Goal: Transaction & Acquisition: Book appointment/travel/reservation

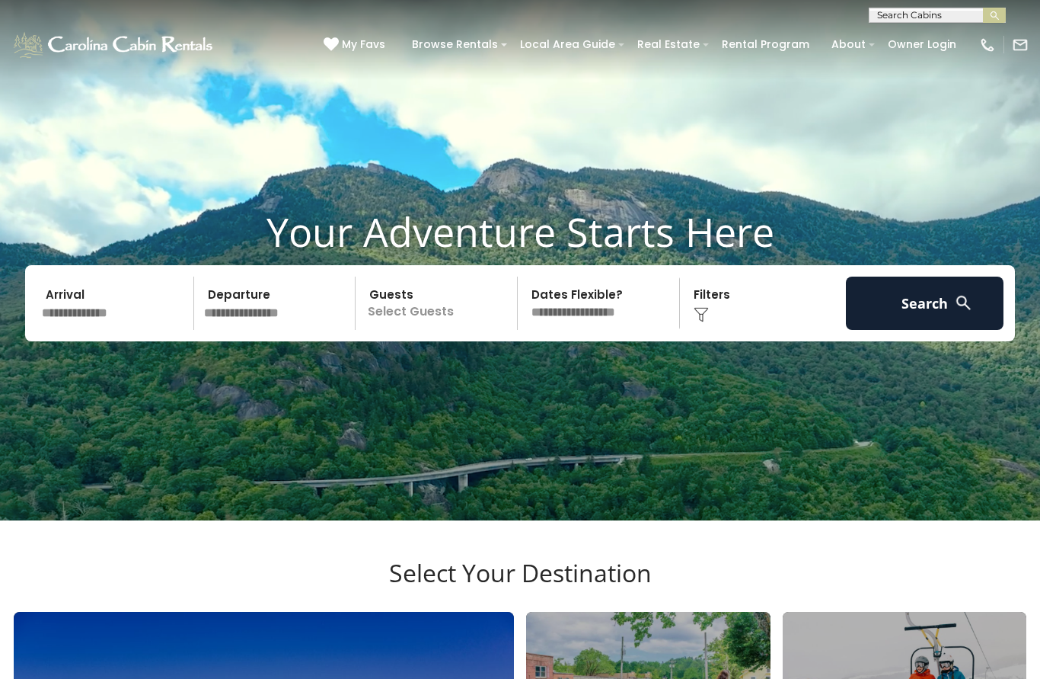
click at [595, 329] on select "**********" at bounding box center [601, 302] width 157 height 53
click at [123, 330] on input "text" at bounding box center [116, 302] width 158 height 53
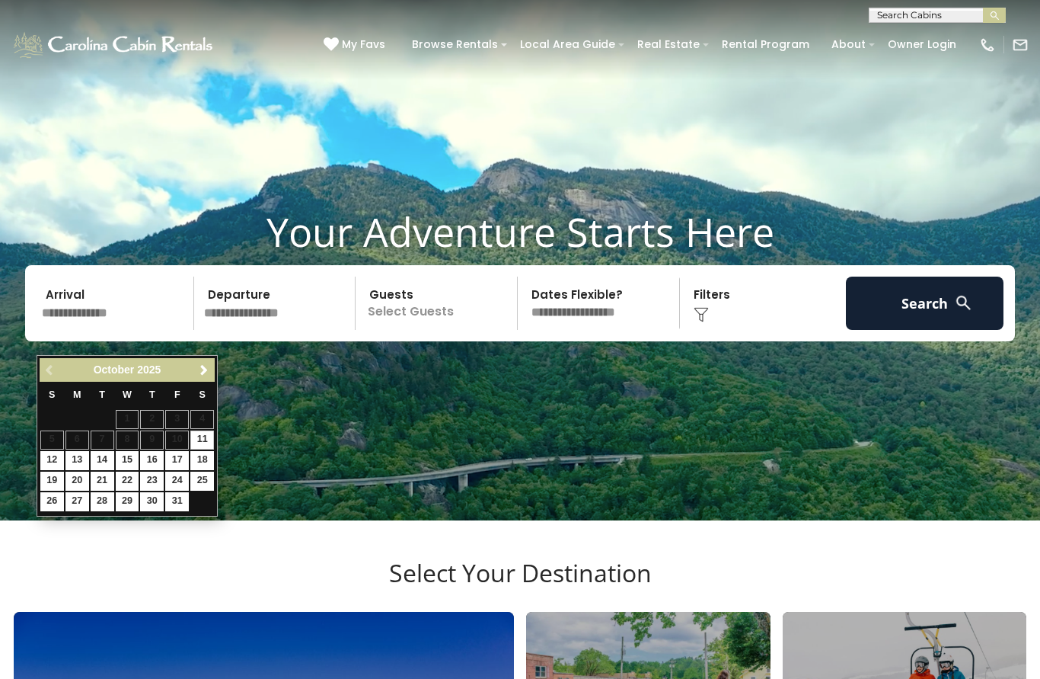
click at [206, 366] on span "Next" at bounding box center [204, 370] width 12 height 12
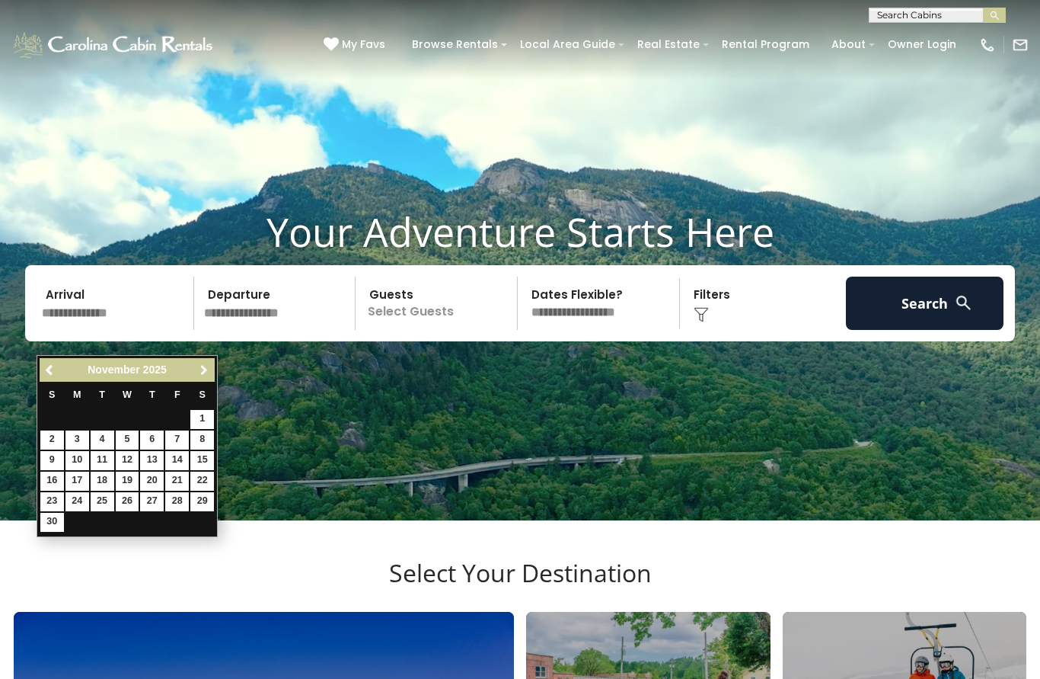
click at [209, 373] on span "Next" at bounding box center [204, 370] width 12 height 12
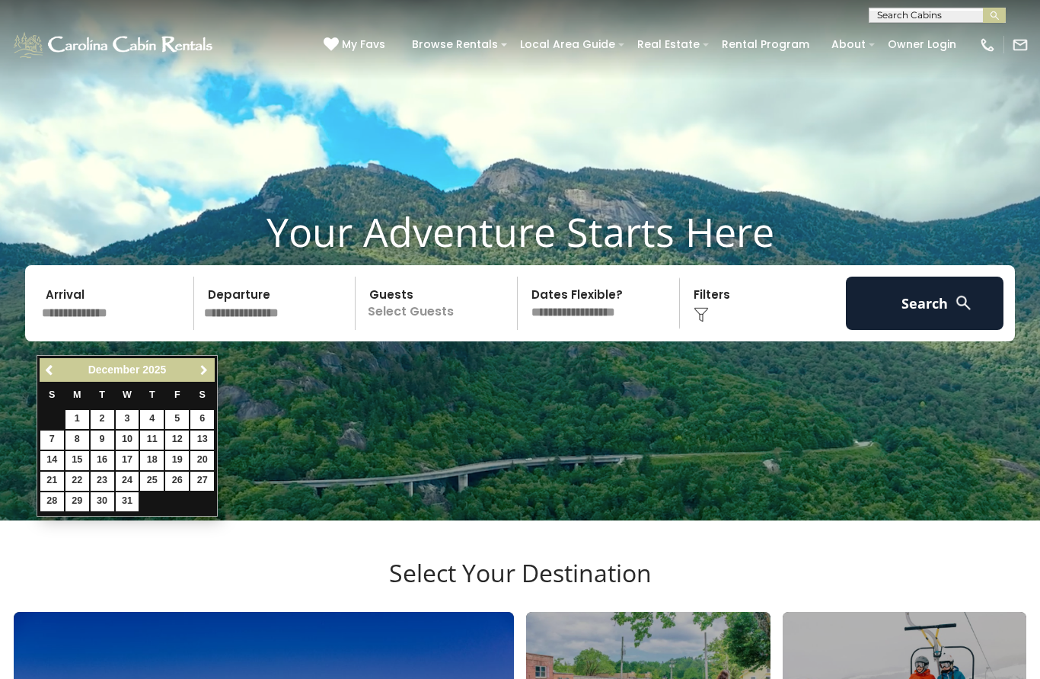
click at [209, 368] on span "Next" at bounding box center [204, 370] width 12 height 12
click at [206, 374] on span "Next" at bounding box center [204, 370] width 12 height 12
click at [203, 370] on span "Next" at bounding box center [204, 370] width 12 height 12
click at [206, 373] on span "Next" at bounding box center [204, 370] width 12 height 12
click at [209, 375] on span "Next" at bounding box center [204, 370] width 12 height 12
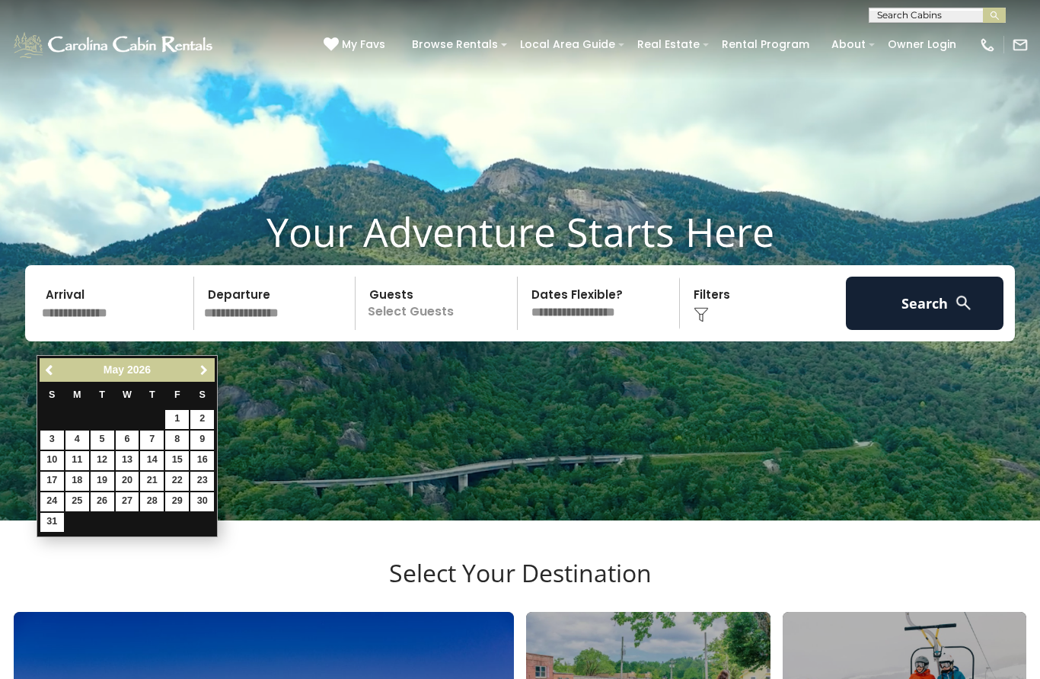
click at [206, 372] on span "Next" at bounding box center [204, 370] width 12 height 12
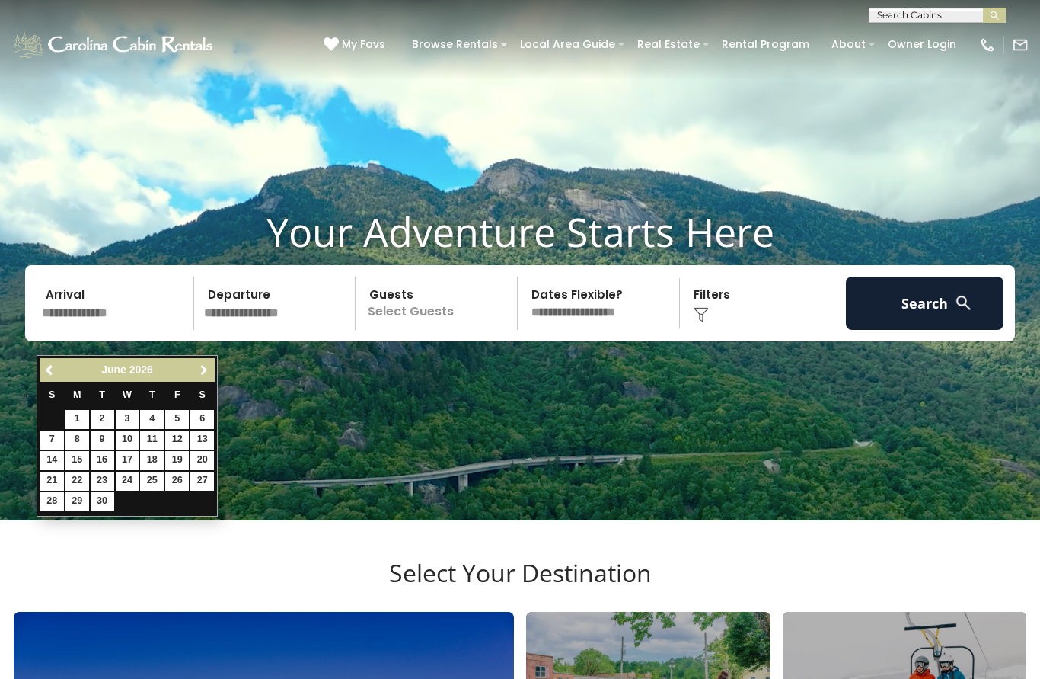
click at [206, 371] on span "Next" at bounding box center [204, 370] width 12 height 12
click at [132, 437] on link "8" at bounding box center [128, 439] width 24 height 19
type input "******"
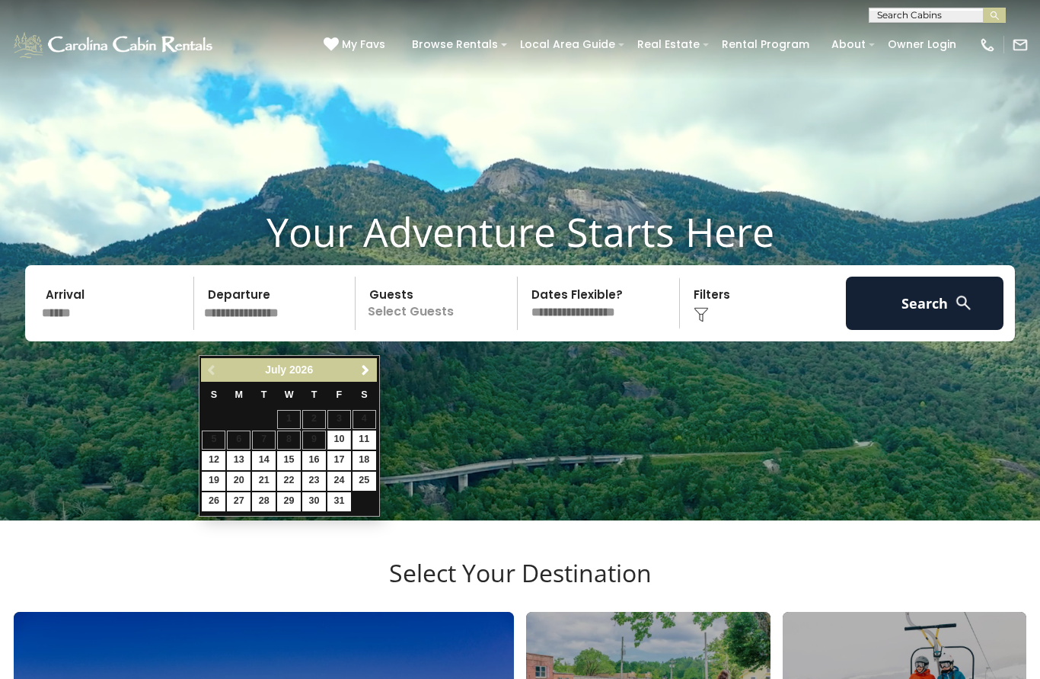
click at [299, 500] on link "29" at bounding box center [289, 501] width 24 height 19
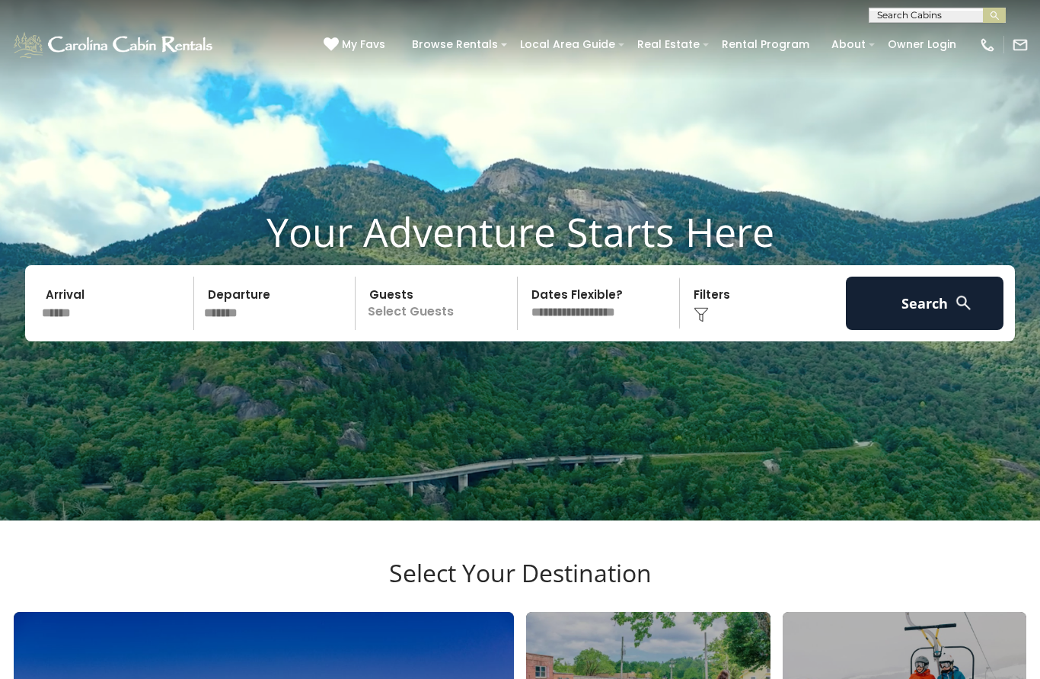
click at [265, 330] on input "*******" at bounding box center [278, 302] width 158 height 53
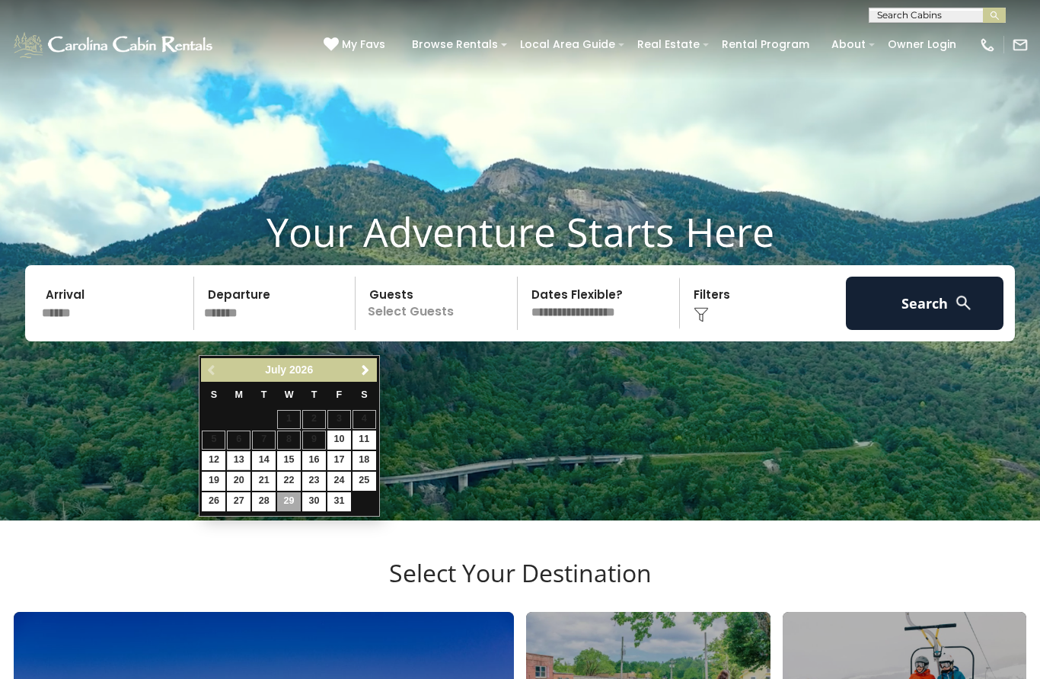
click at [241, 457] on link "13" at bounding box center [239, 460] width 24 height 19
type input "*******"
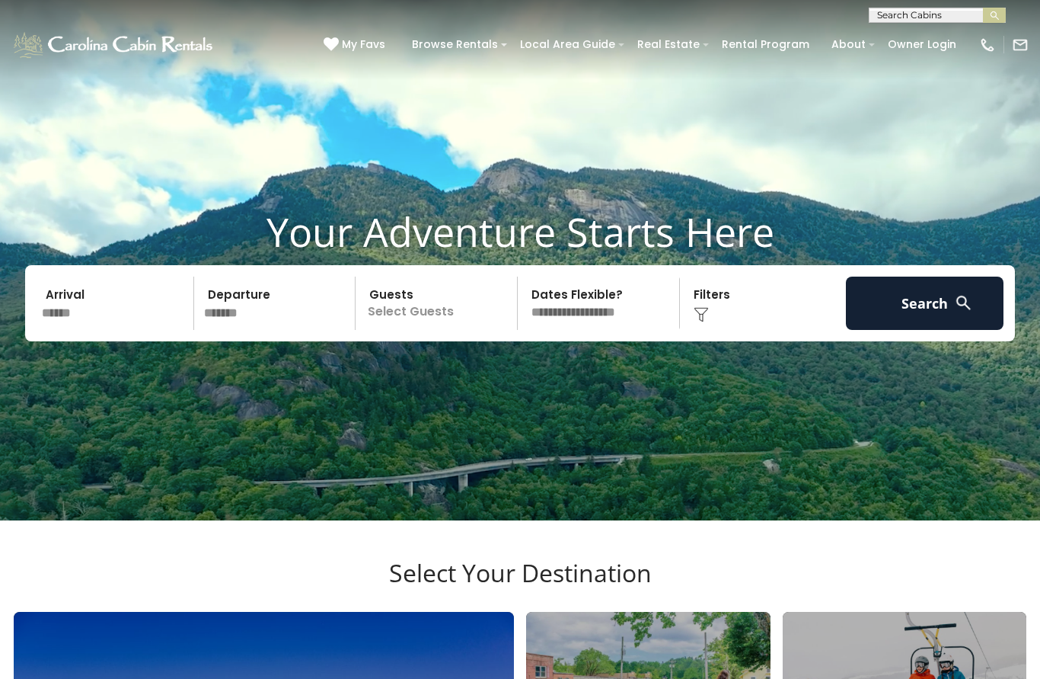
click at [429, 330] on p "Select Guests" at bounding box center [438, 302] width 157 height 53
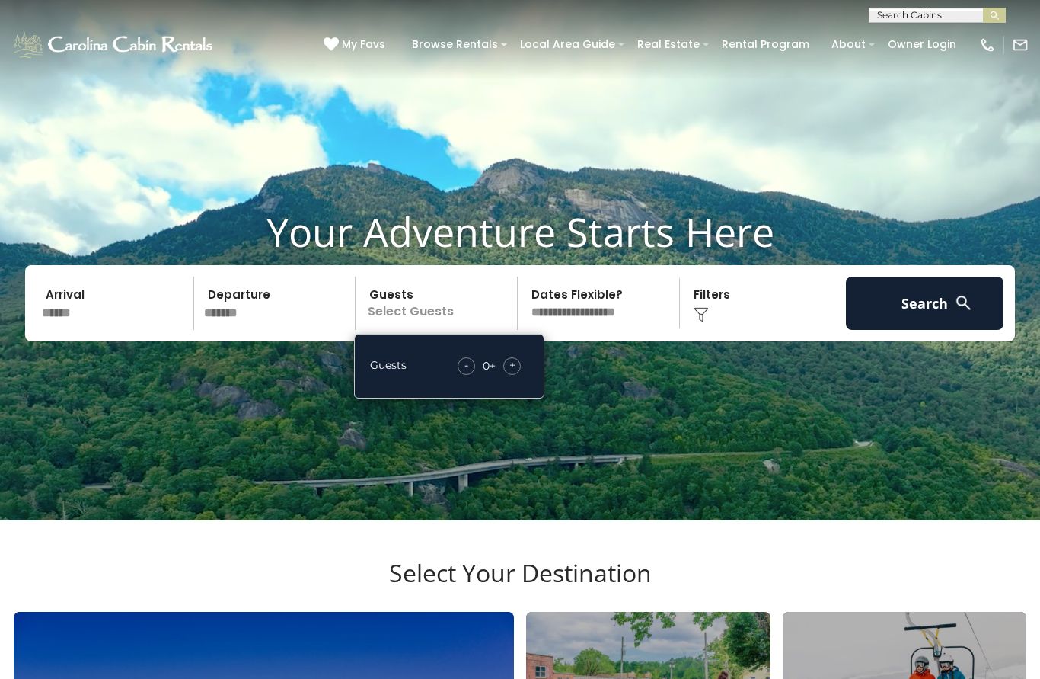
click at [519, 375] on div "+" at bounding box center [512, 366] width 18 height 18
click at [516, 375] on div "+" at bounding box center [512, 366] width 18 height 18
click at [615, 330] on select "**********" at bounding box center [601, 302] width 157 height 53
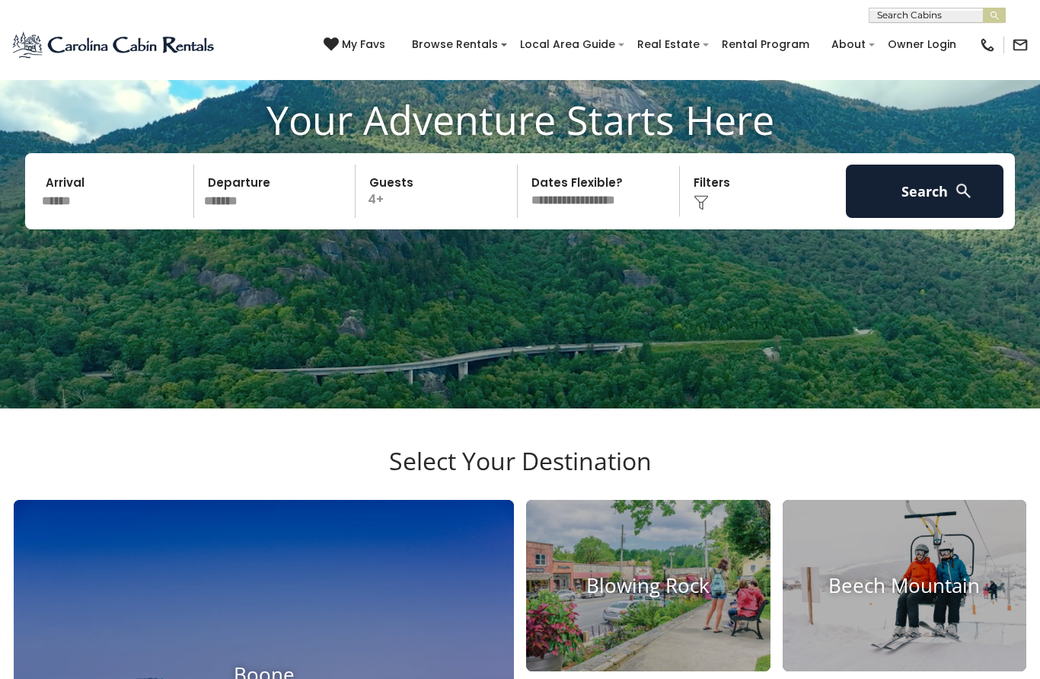
scroll to position [114, 0]
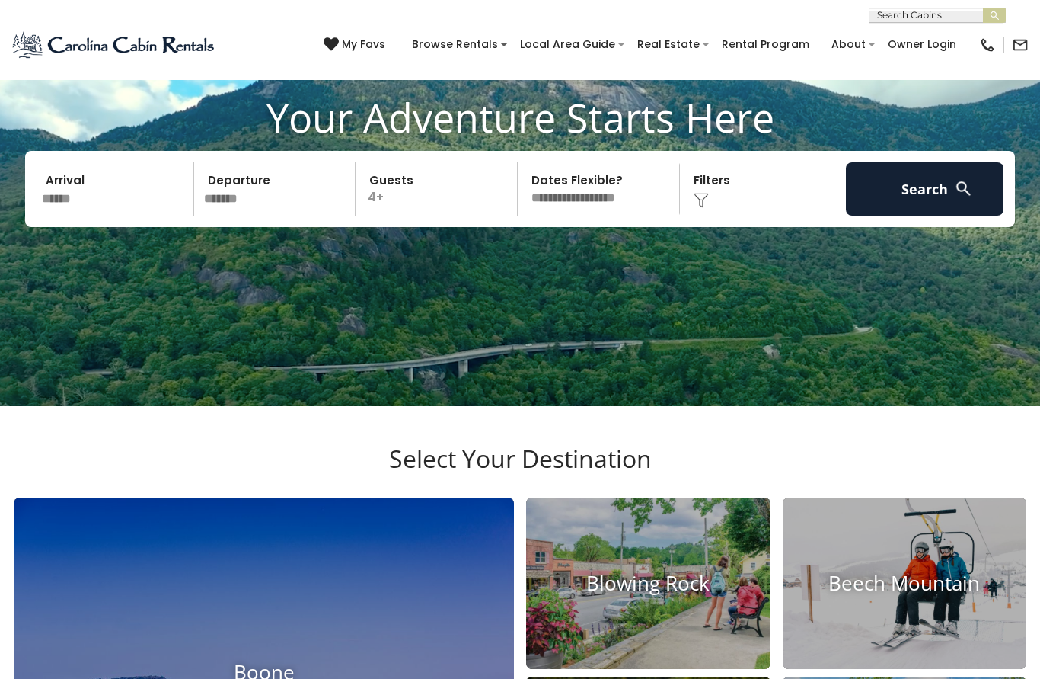
click at [923, 216] on button "Search" at bounding box center [925, 188] width 158 height 53
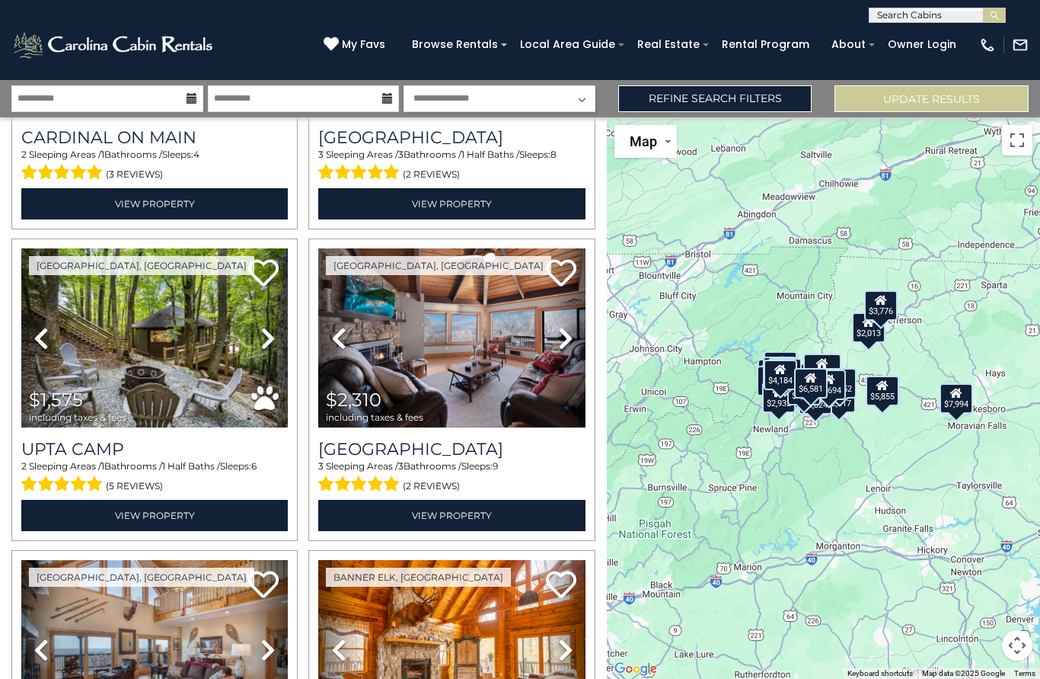
scroll to position [2422, 0]
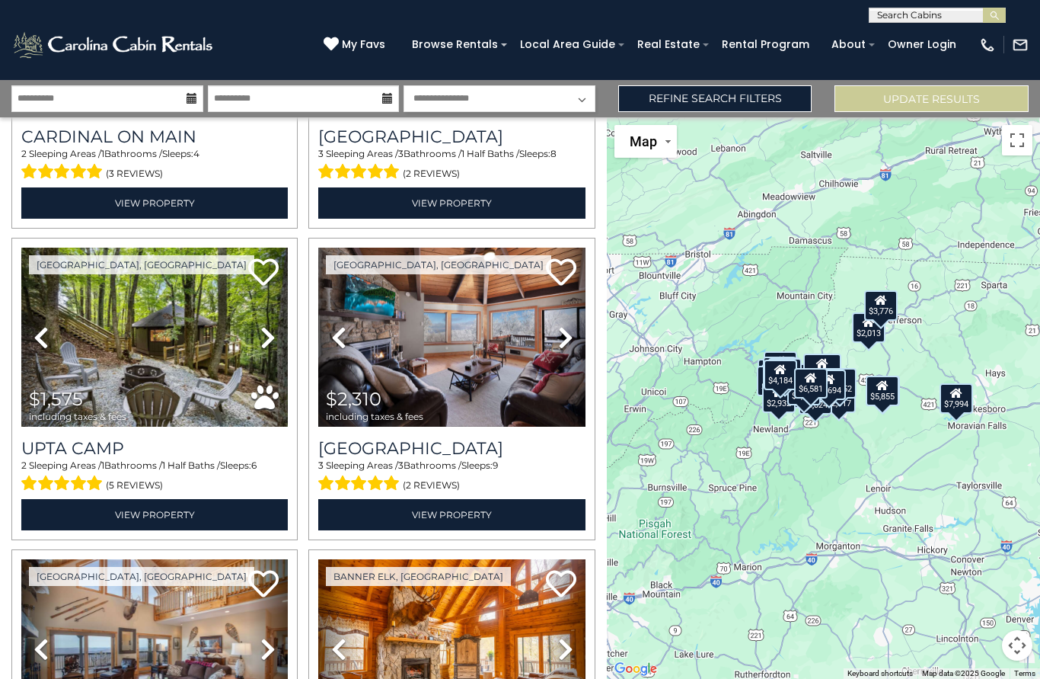
click at [498, 349] on img at bounding box center [451, 337] width 267 height 179
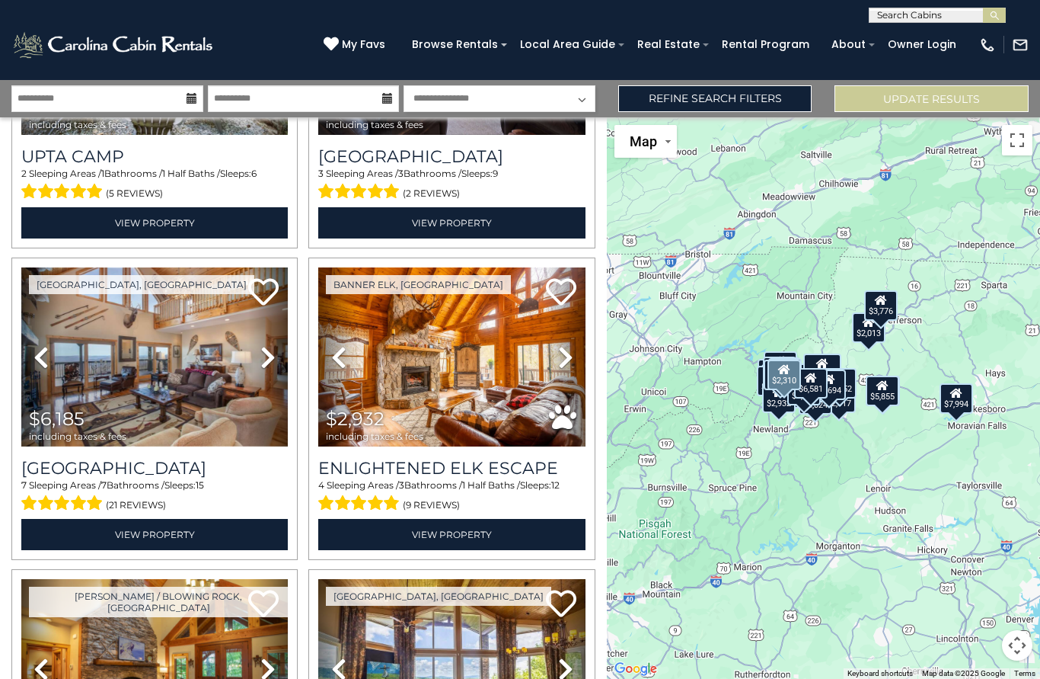
scroll to position [2721, 0]
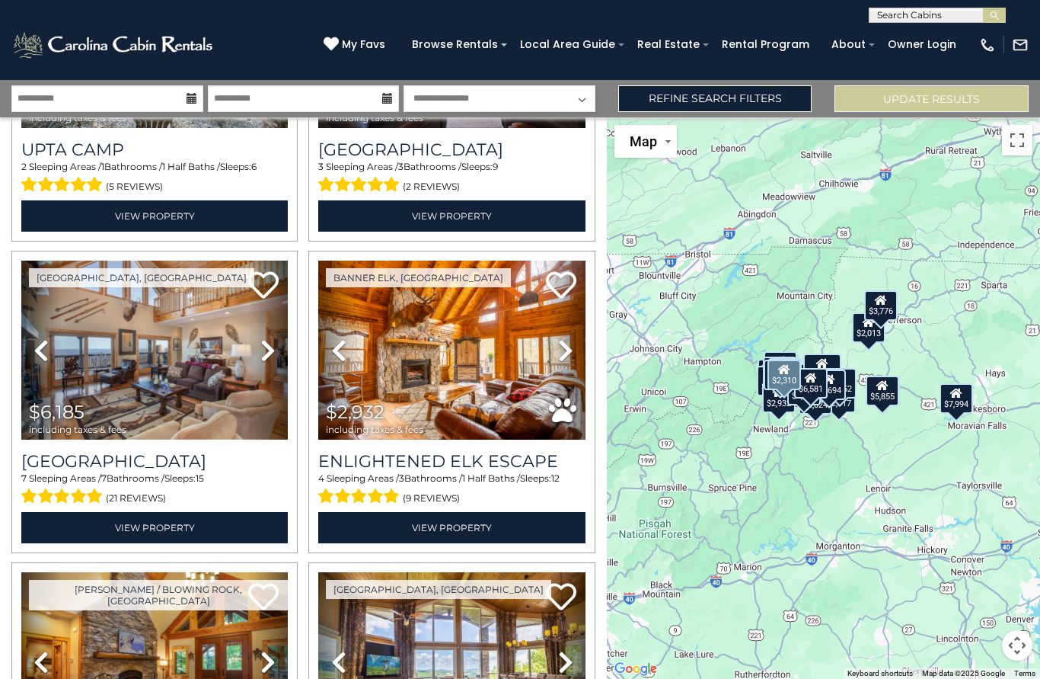
click at [224, 379] on img at bounding box center [154, 349] width 267 height 179
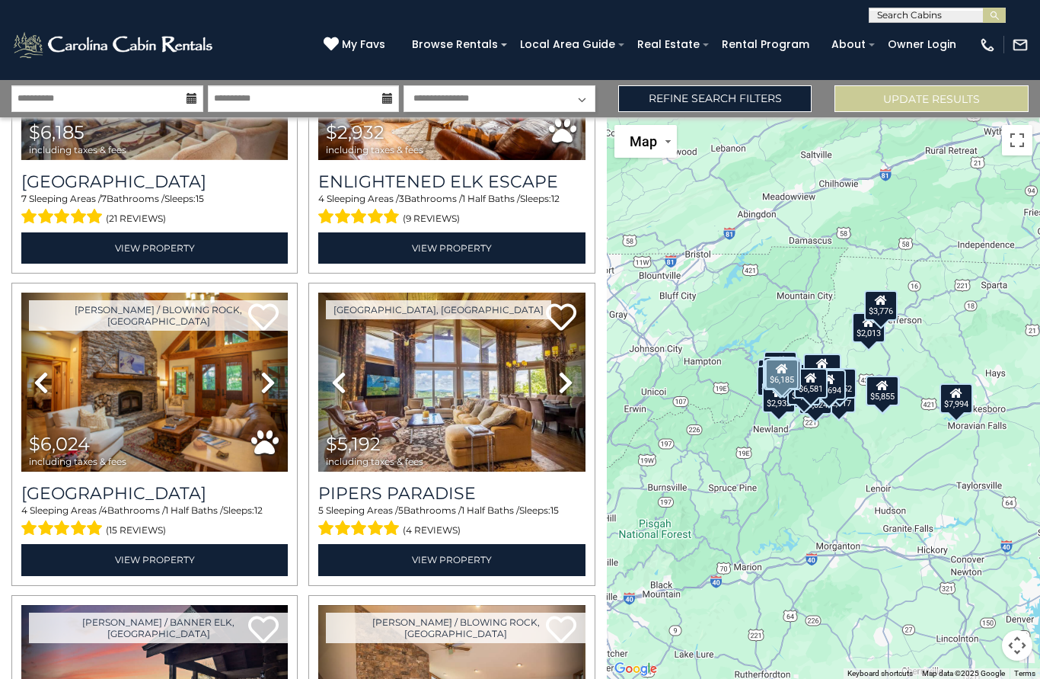
scroll to position [3001, 0]
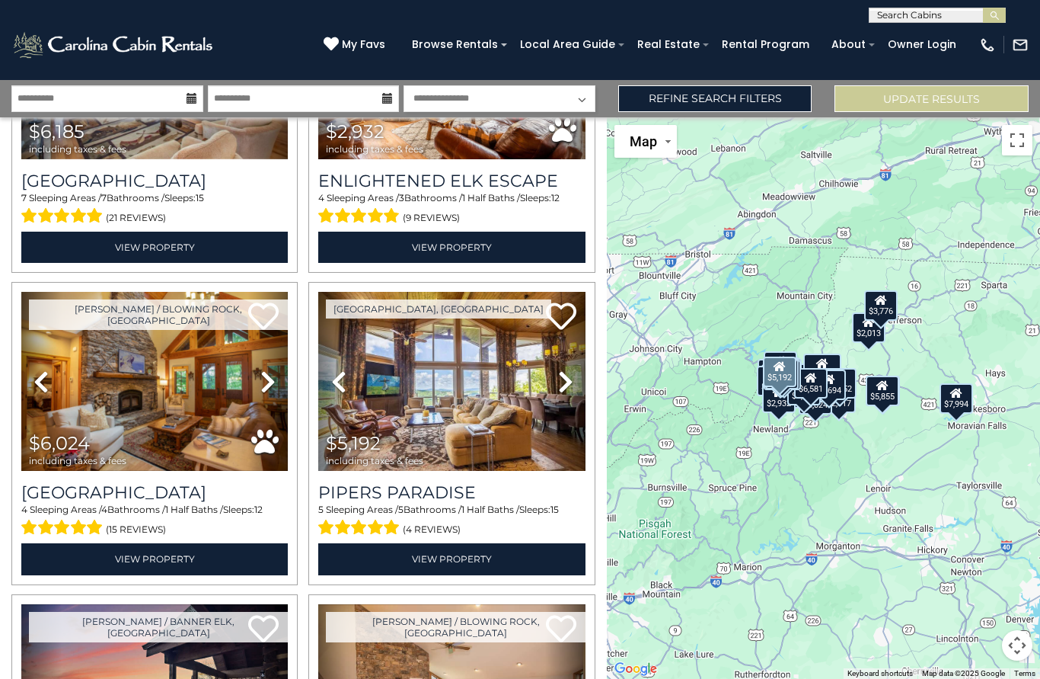
click at [503, 394] on img at bounding box center [451, 381] width 267 height 179
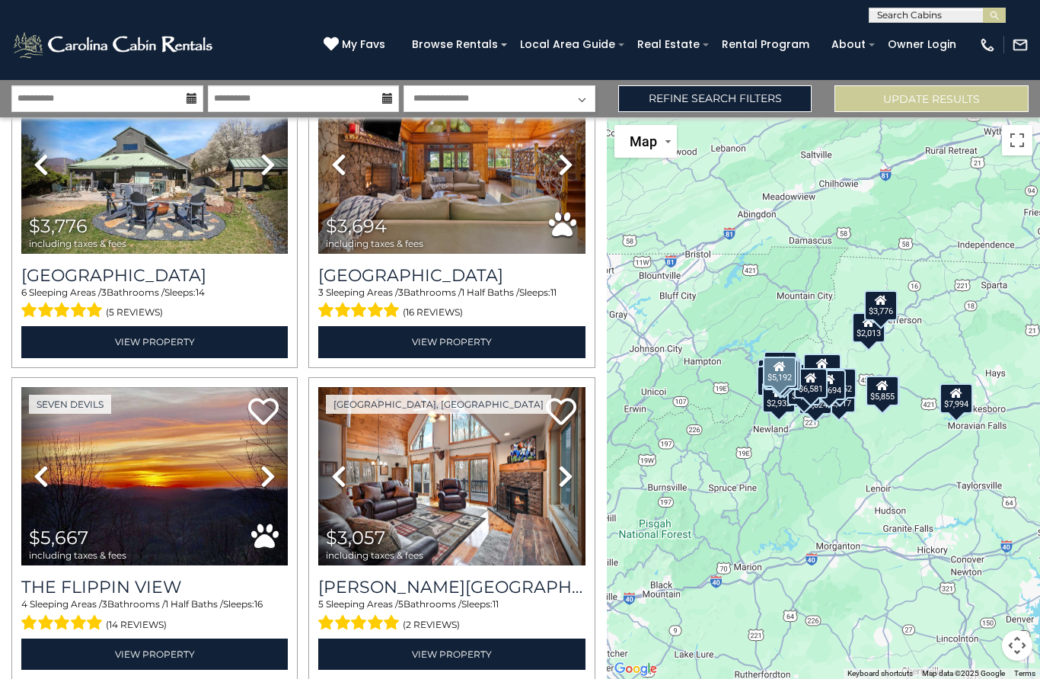
scroll to position [3843, 0]
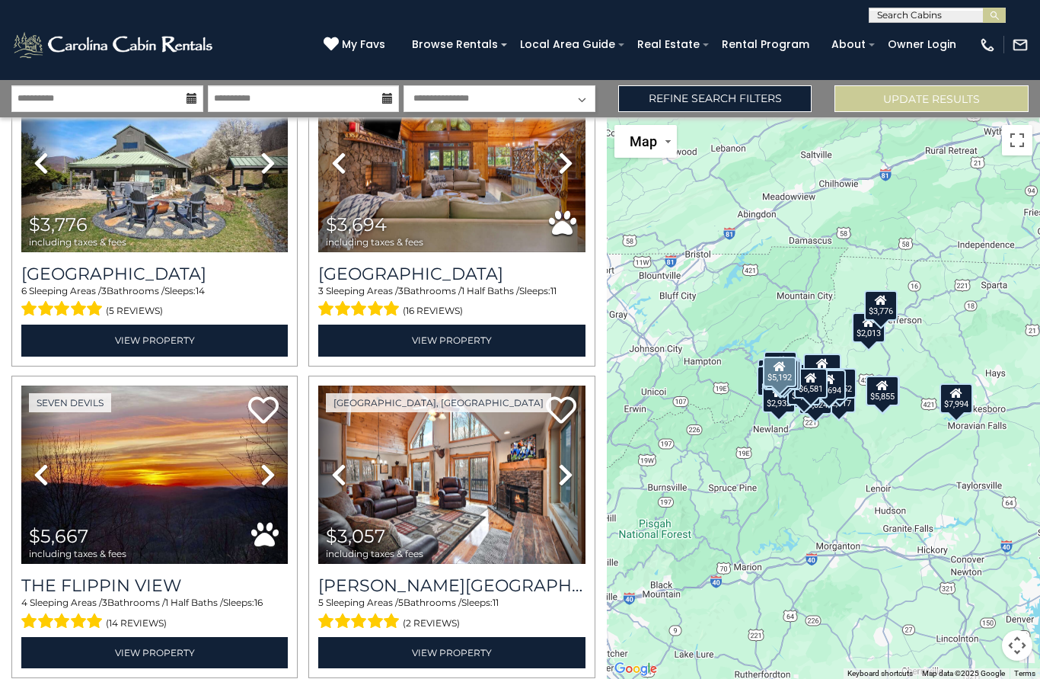
click at [211, 478] on img at bounding box center [154, 474] width 267 height 179
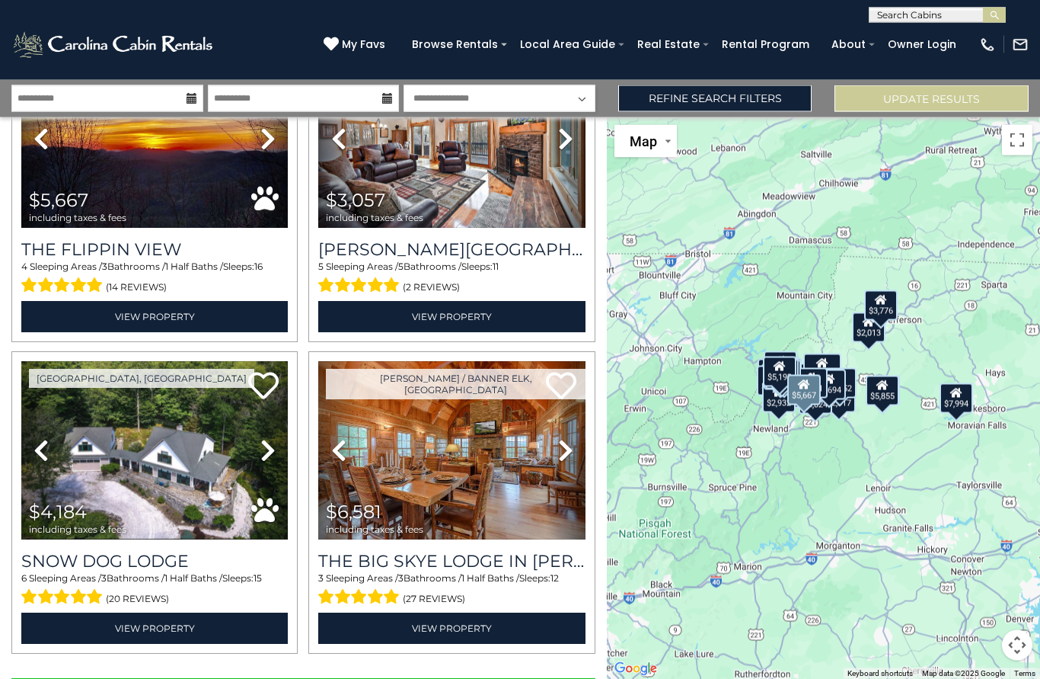
scroll to position [0, 0]
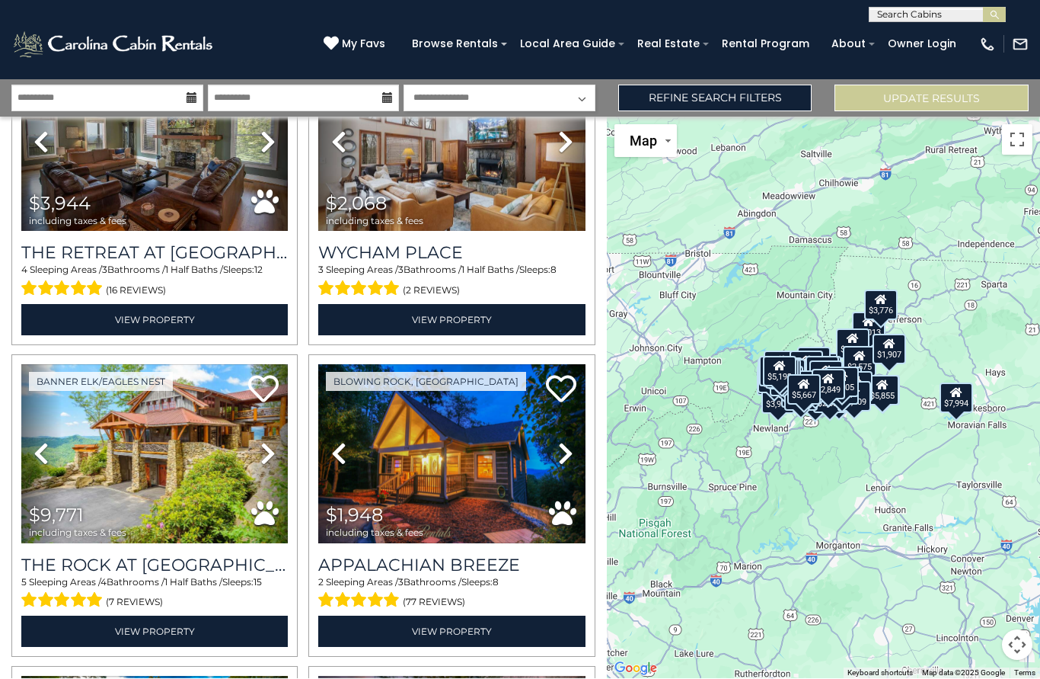
scroll to position [4799, 0]
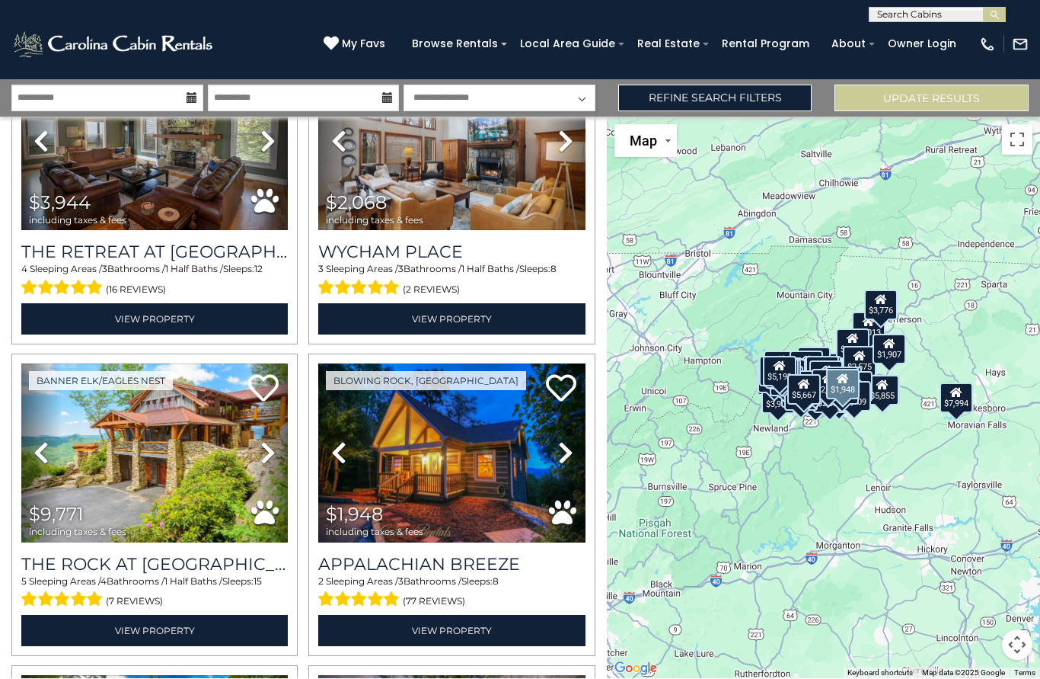
click at [503, 490] on img at bounding box center [451, 453] width 267 height 179
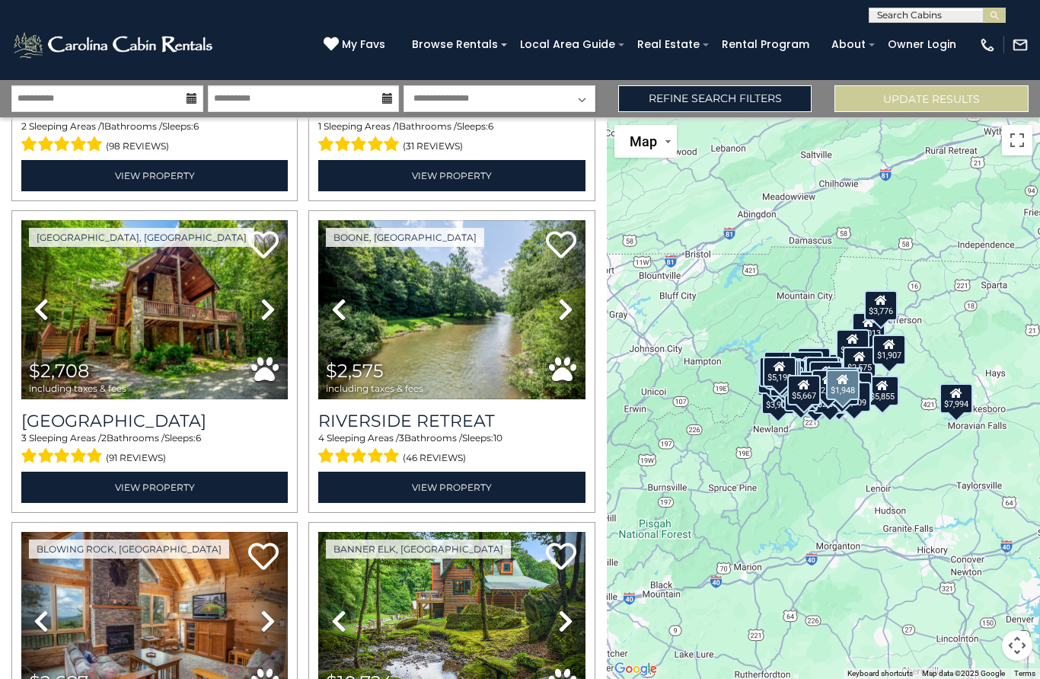
scroll to position [5603, 0]
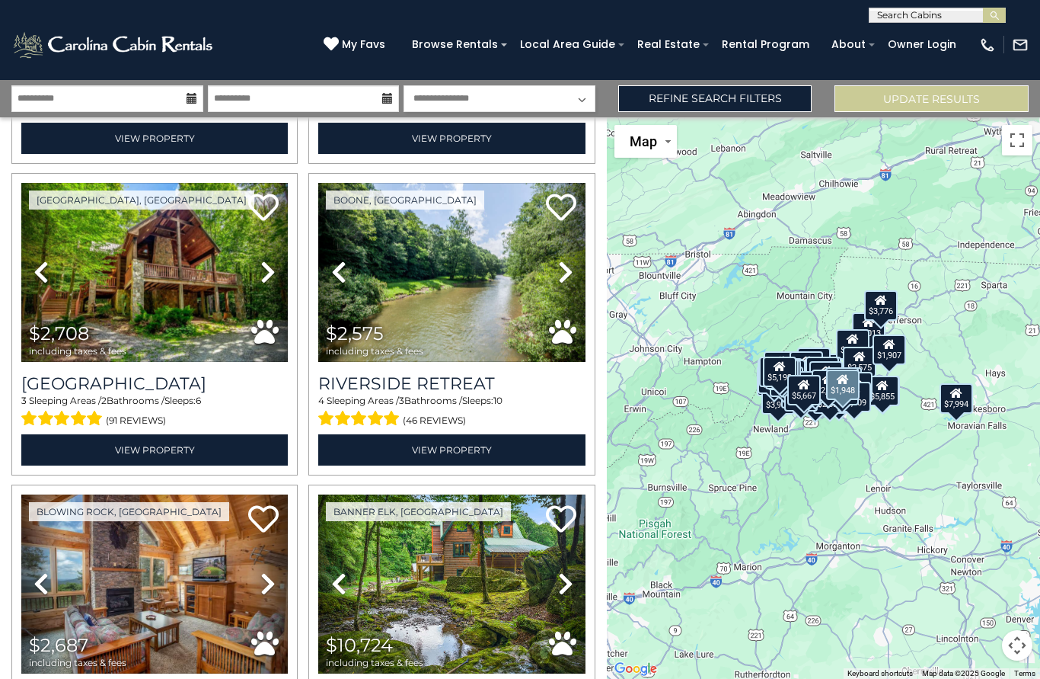
click at [478, 308] on img at bounding box center [451, 272] width 267 height 179
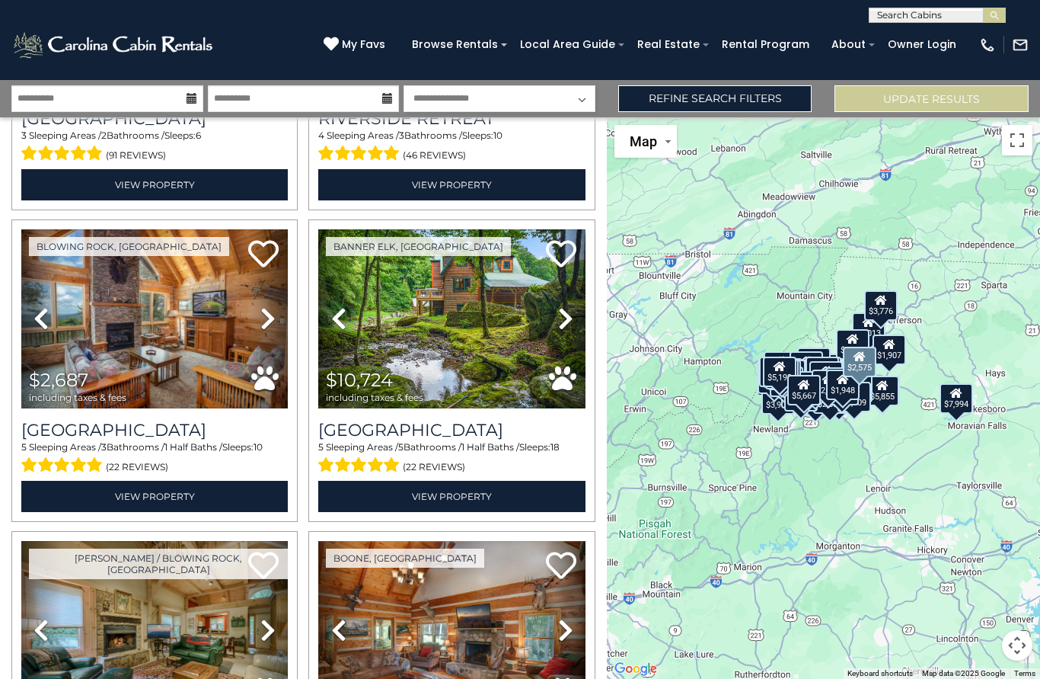
scroll to position [5870, 0]
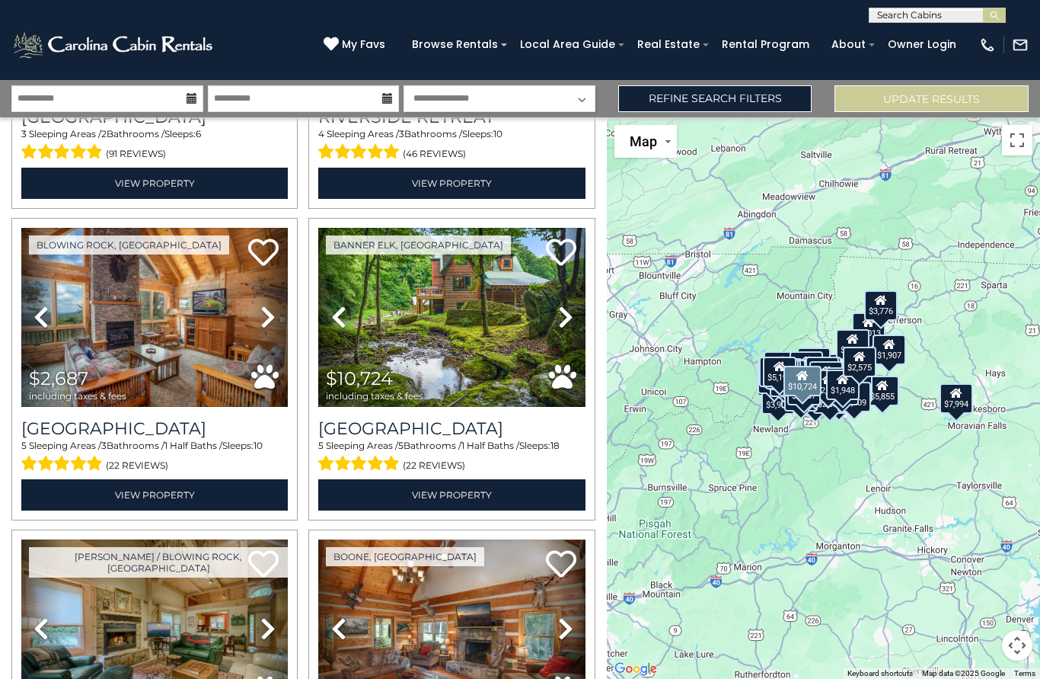
click at [482, 337] on img at bounding box center [451, 317] width 267 height 179
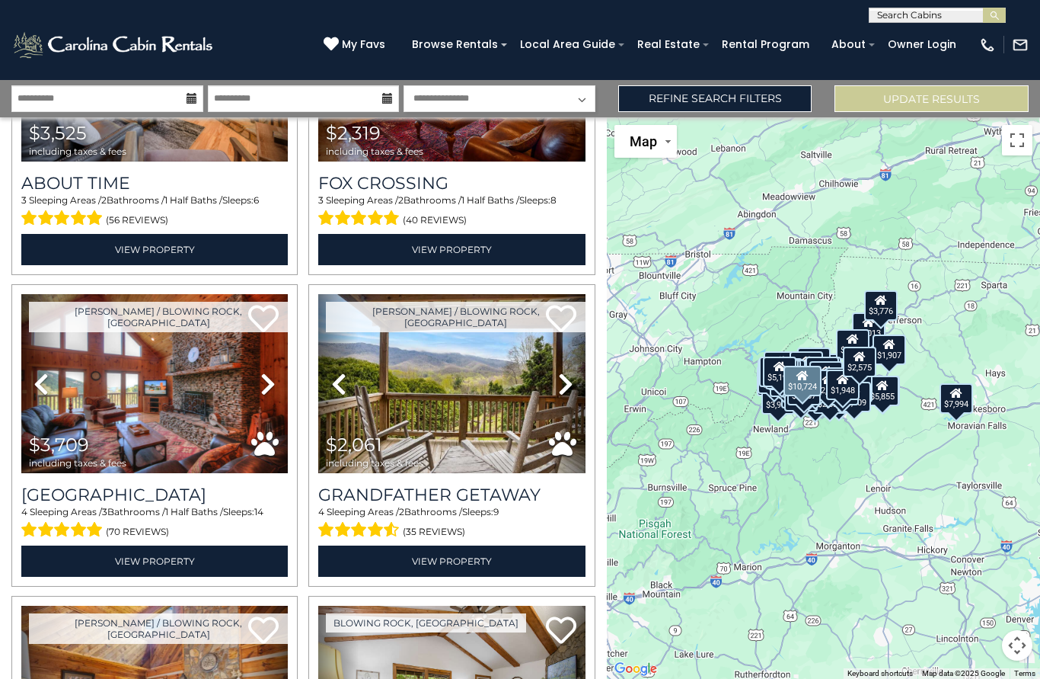
scroll to position [8007, 0]
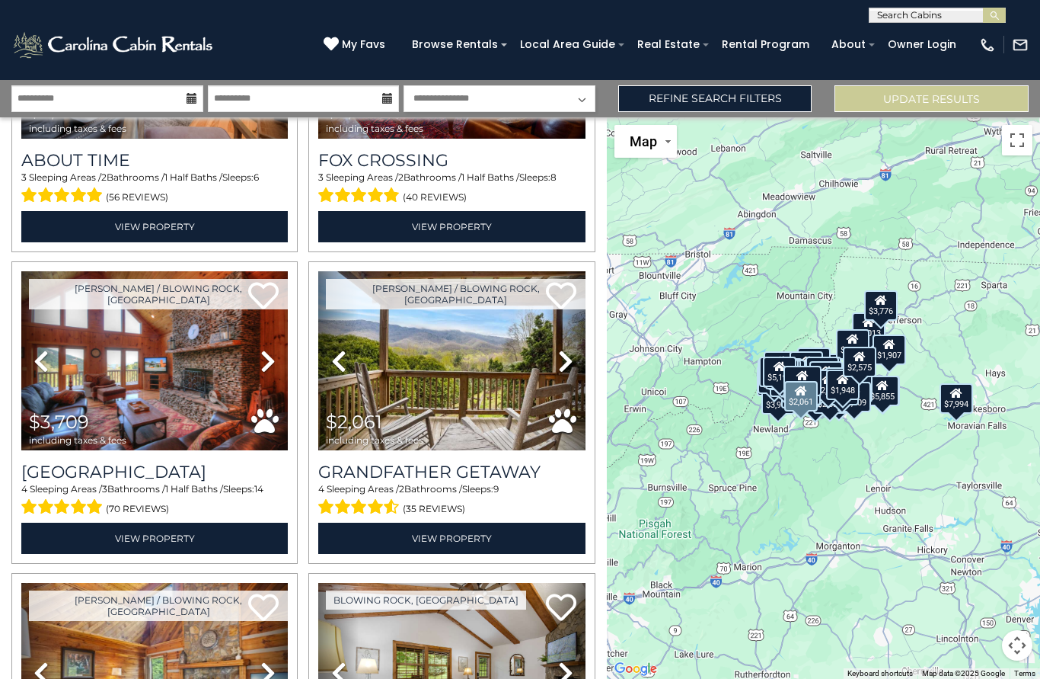
click at [500, 384] on img at bounding box center [451, 360] width 267 height 179
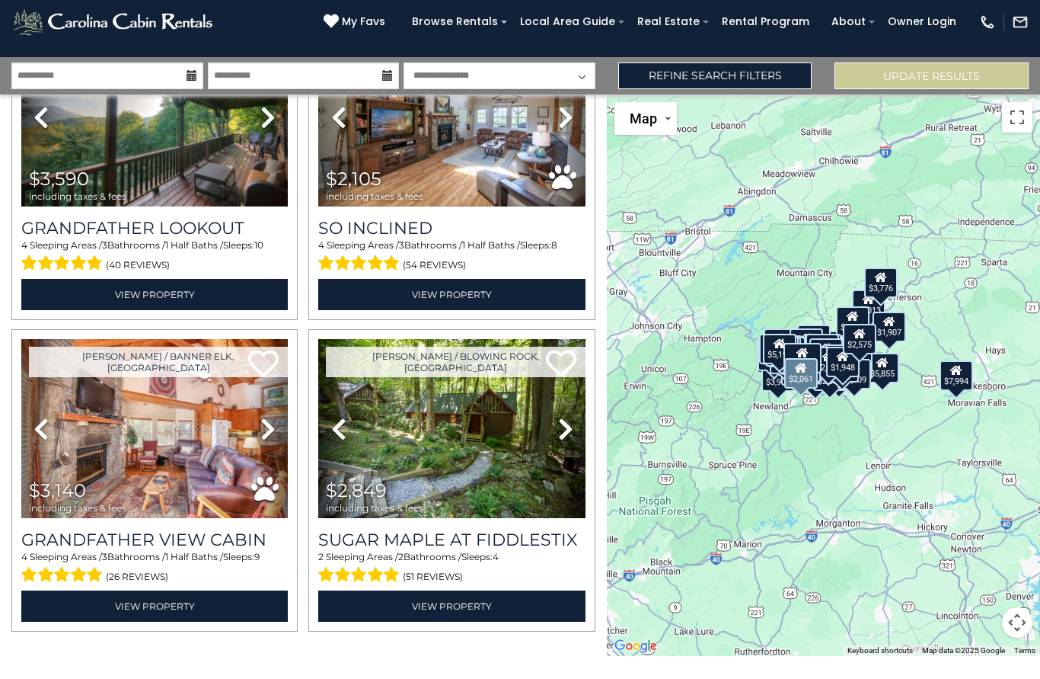
scroll to position [0, 0]
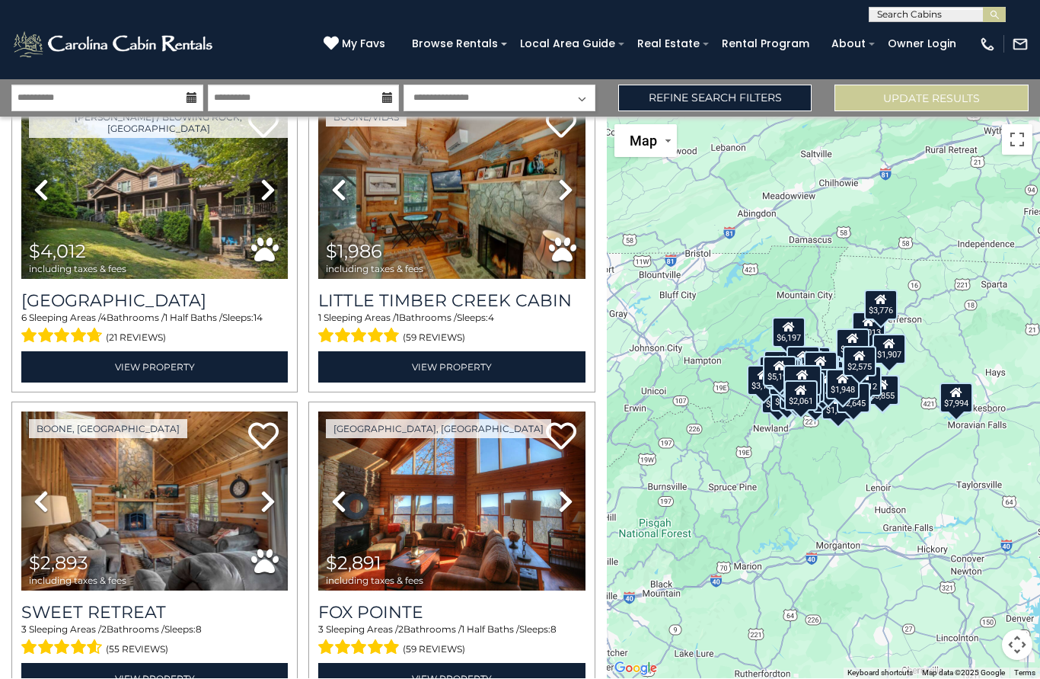
scroll to position [9427, 0]
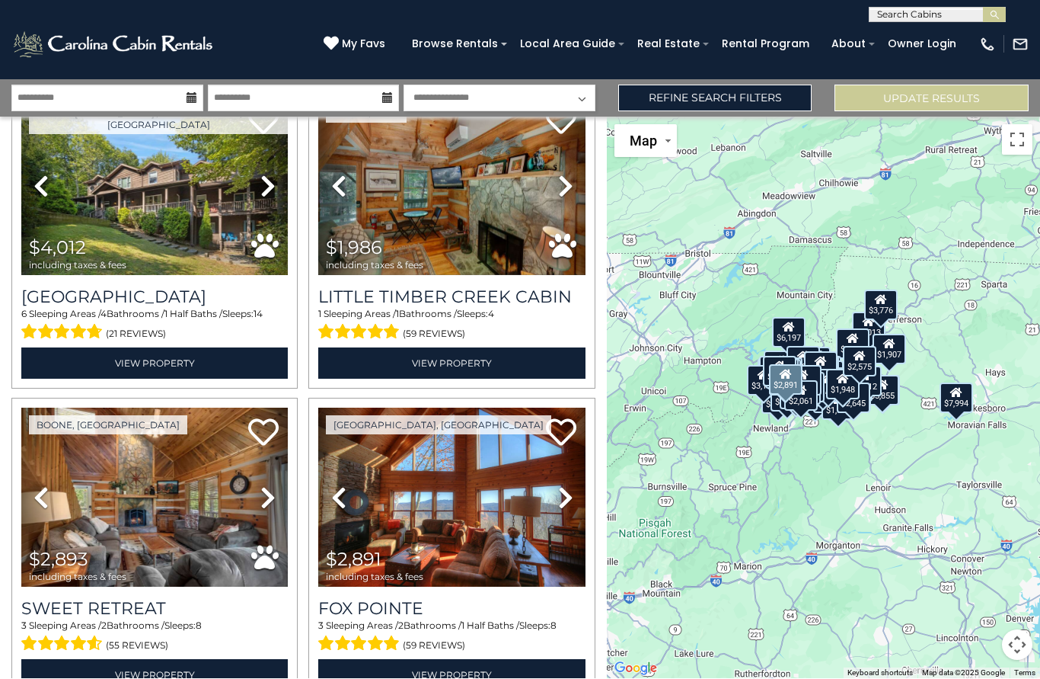
click at [513, 501] on img at bounding box center [451, 497] width 267 height 179
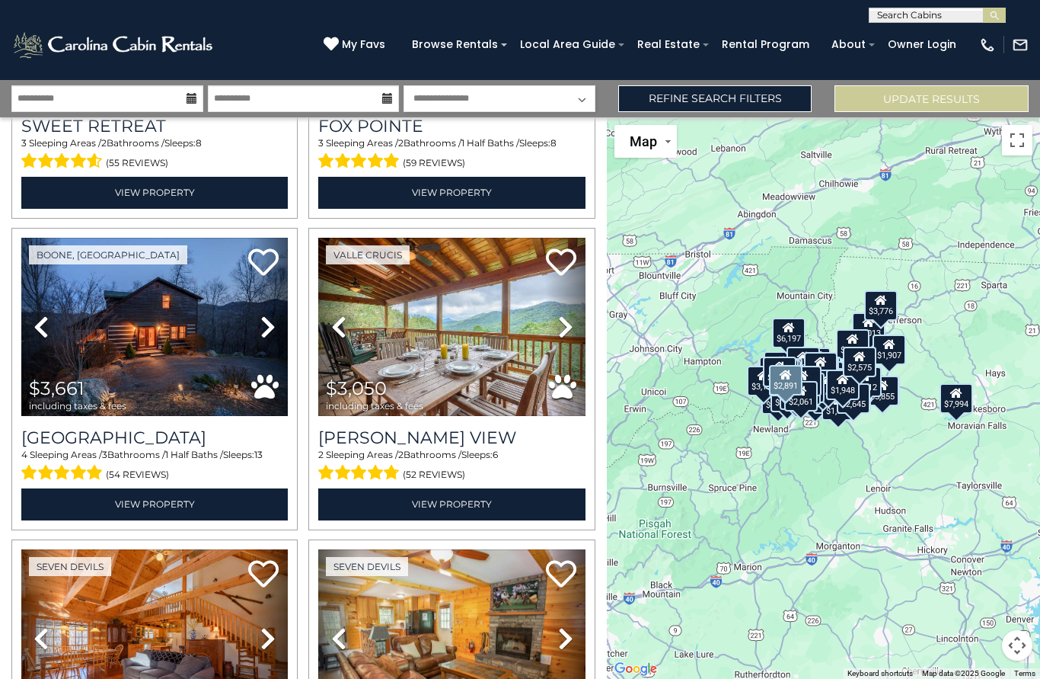
scroll to position [9911, 0]
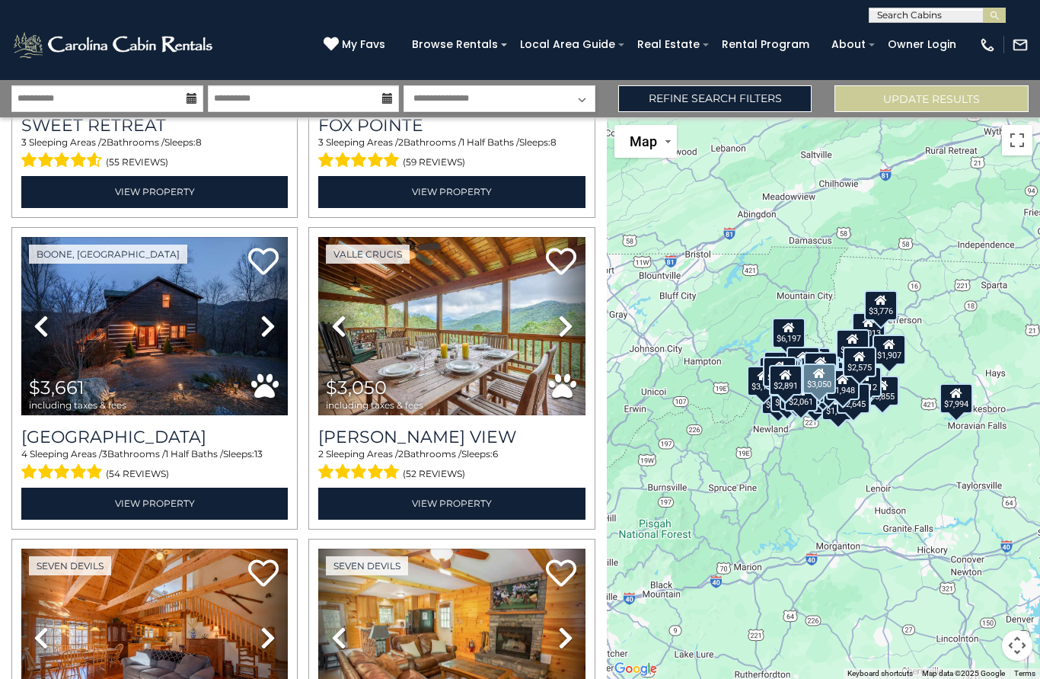
click at [479, 331] on img at bounding box center [451, 326] width 267 height 179
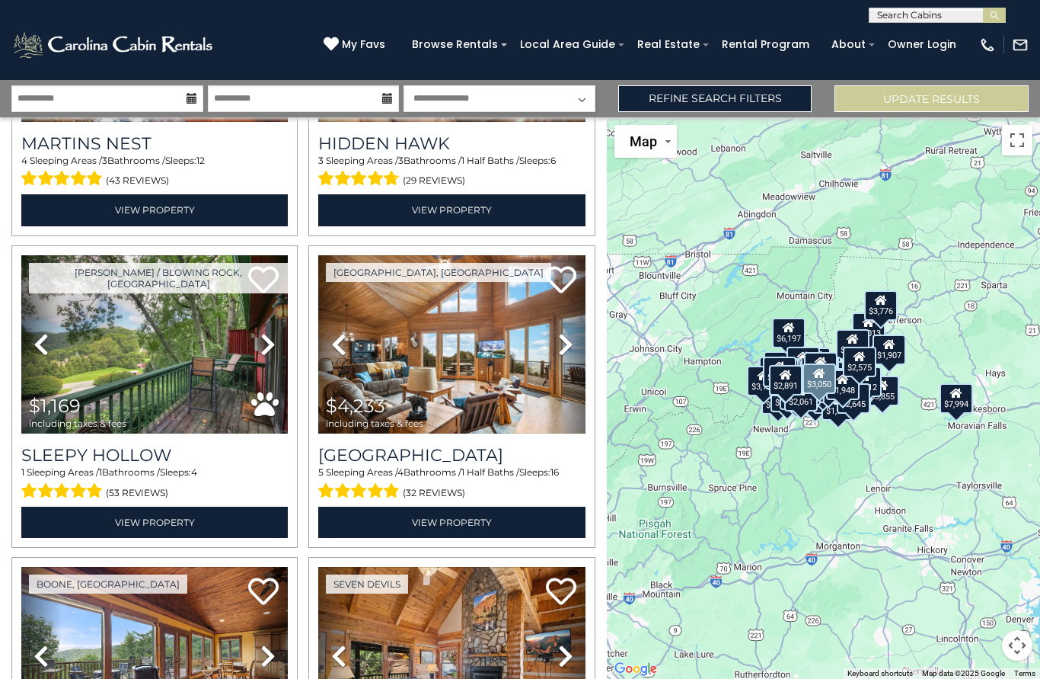
scroll to position [10520, 0]
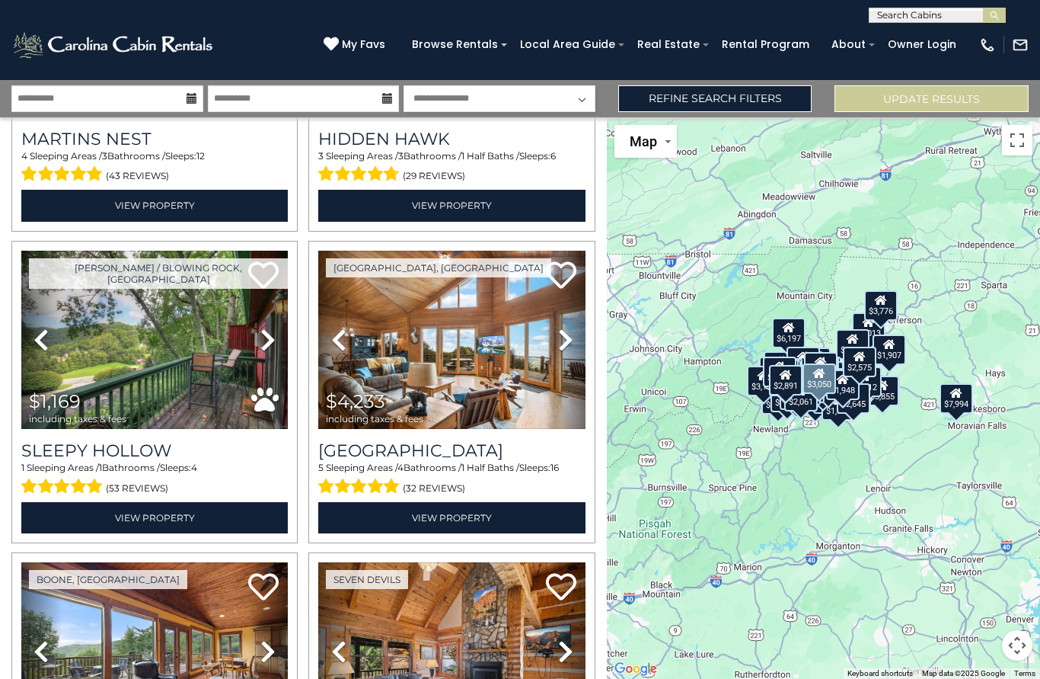
click at [509, 360] on img at bounding box center [451, 340] width 267 height 179
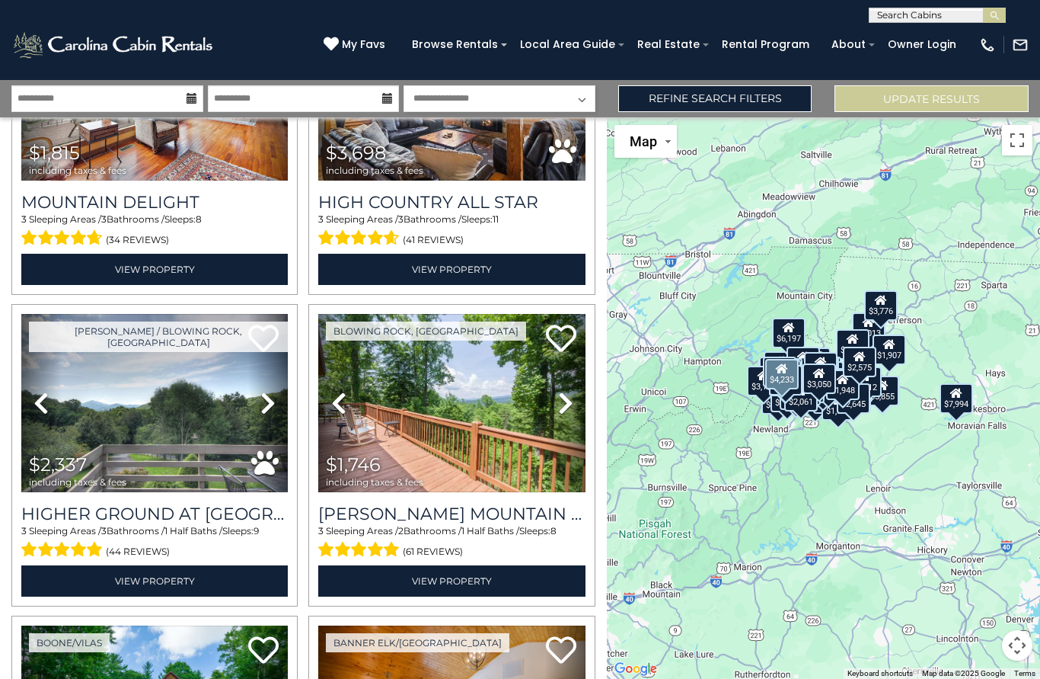
scroll to position [11081, 0]
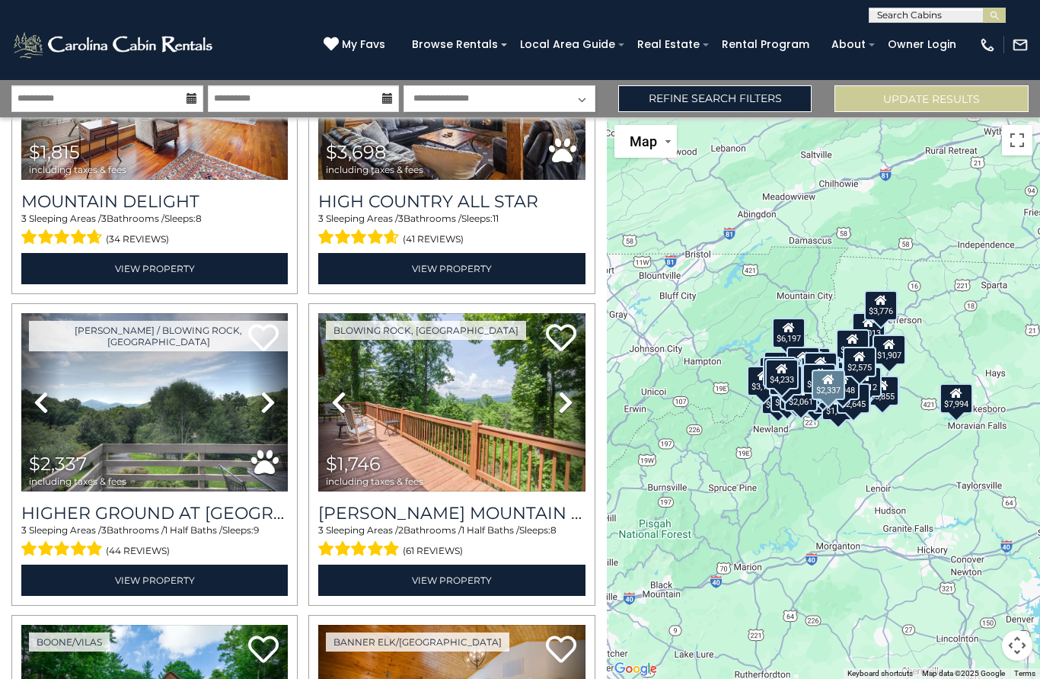
click at [189, 503] on h3 "Higher Ground at Yonahlossee" at bounding box center [154, 513] width 267 height 21
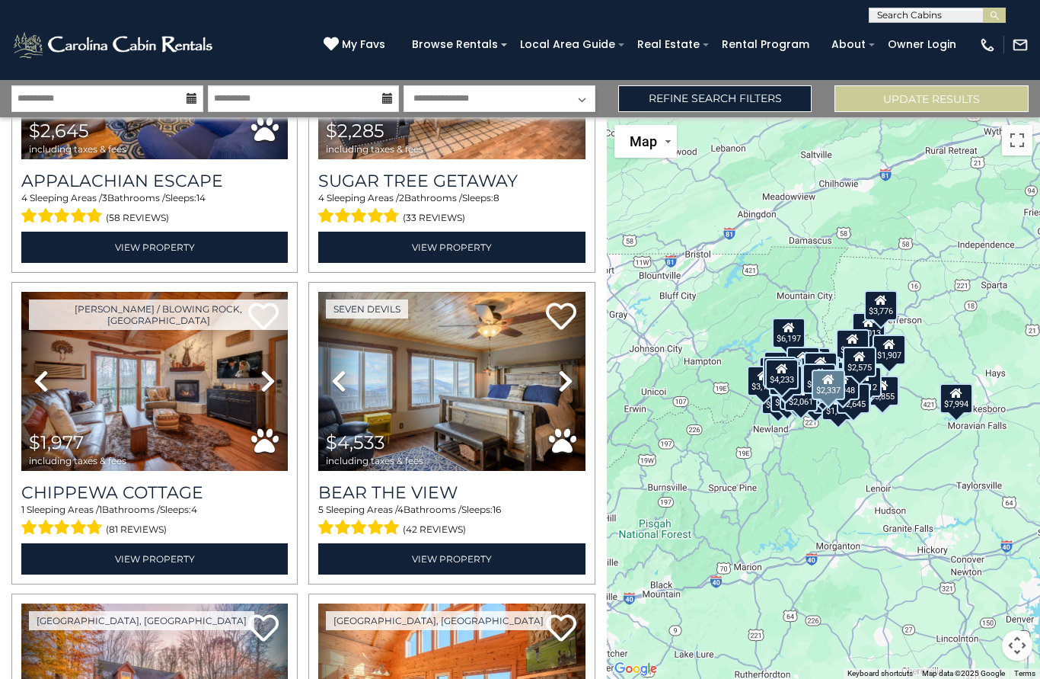
scroll to position [12977, 0]
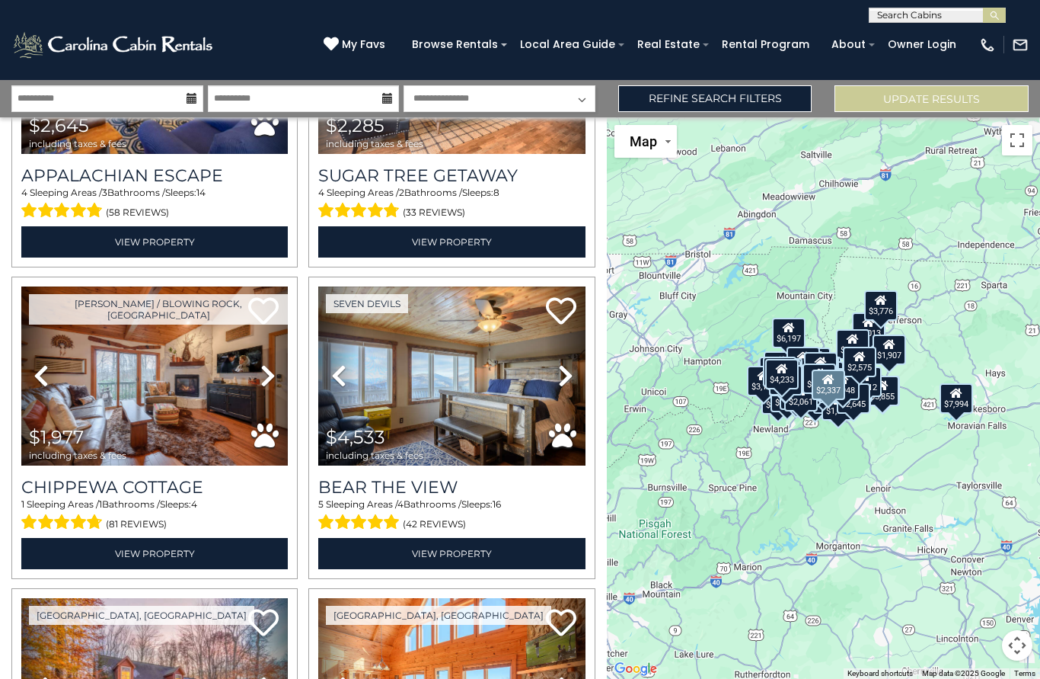
click at [435, 393] on img at bounding box center [451, 375] width 267 height 179
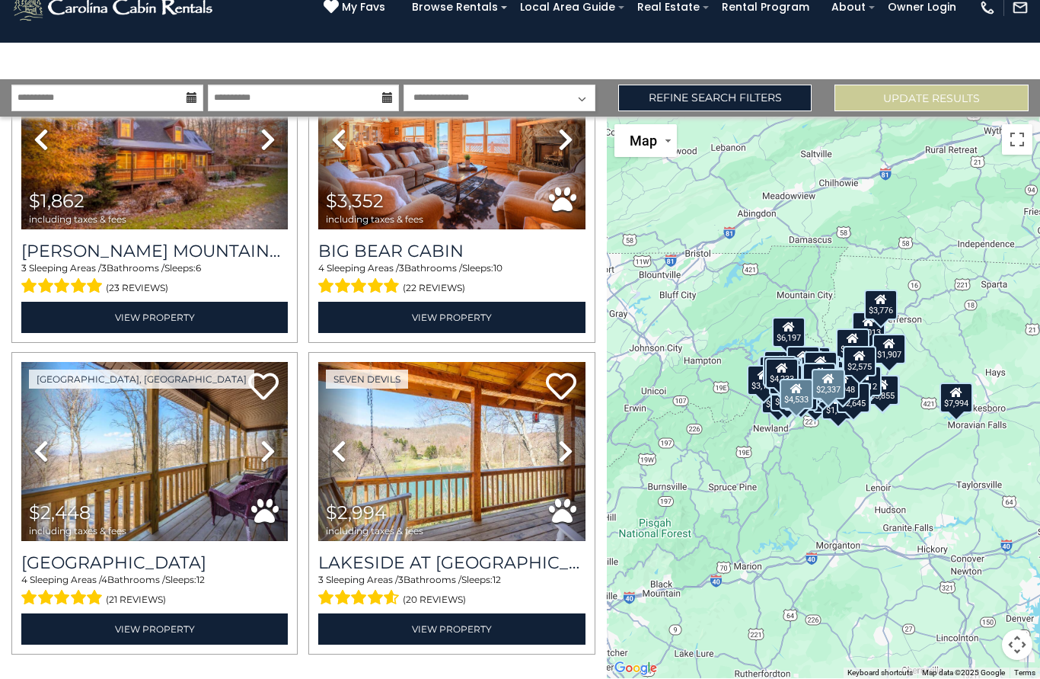
scroll to position [104, 0]
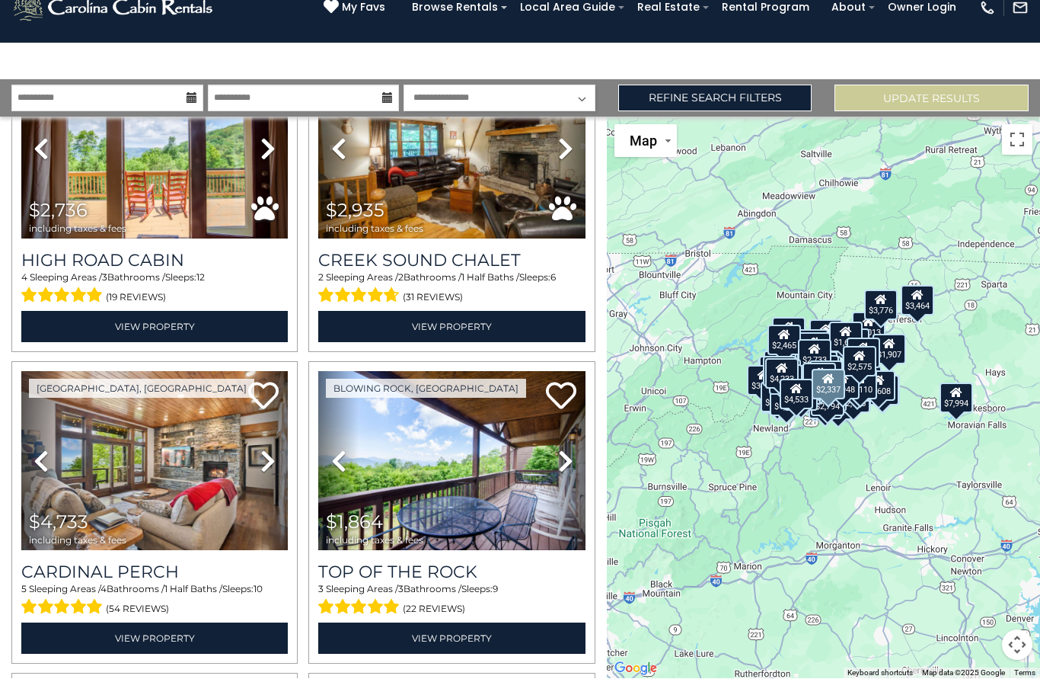
scroll to position [14141, 0]
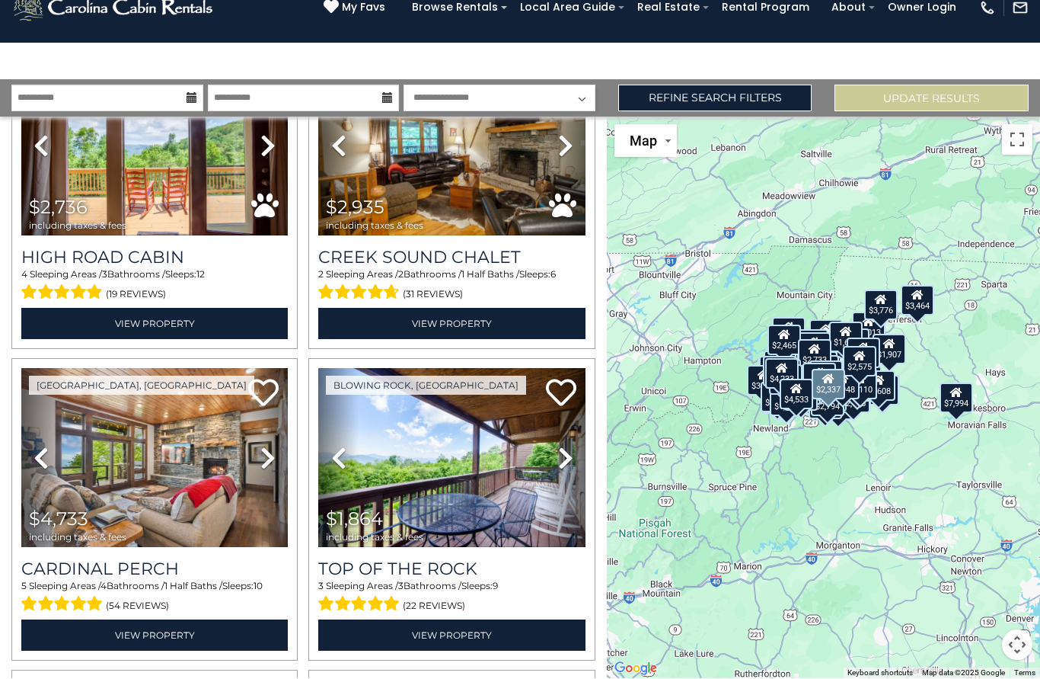
click at [1036, 359] on div "$6,526 $7,644 $4,144 $4,619 $4,034 $2,906 $5,239 $4,186 $7,994 $10,379 $4,882 $…" at bounding box center [823, 397] width 433 height 561
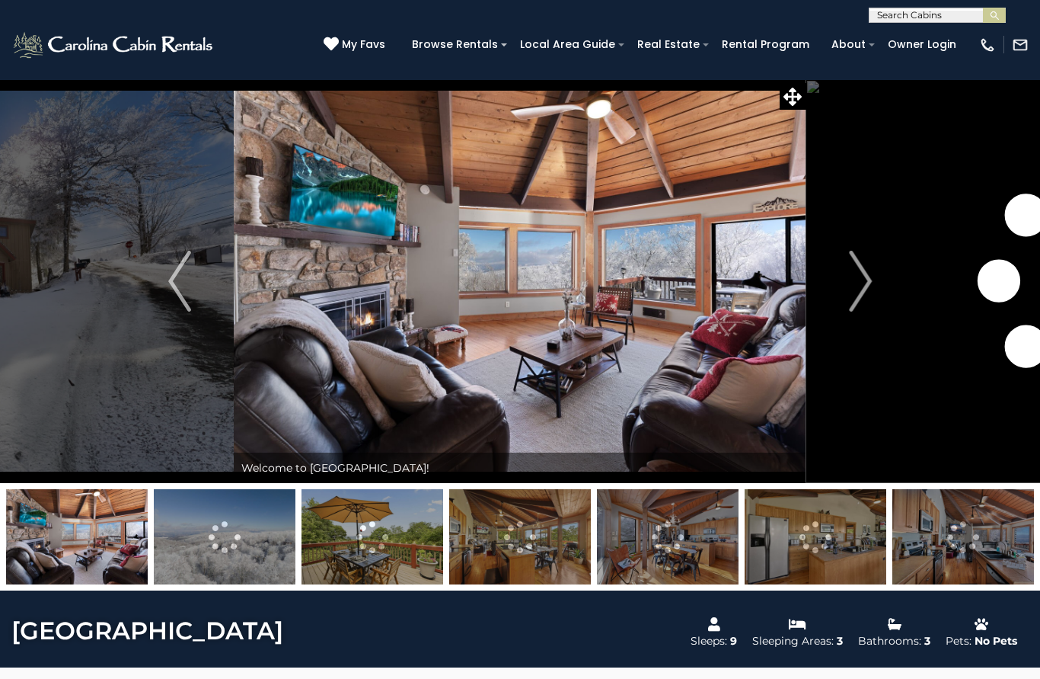
click at [865, 276] on img "Next" at bounding box center [860, 281] width 23 height 61
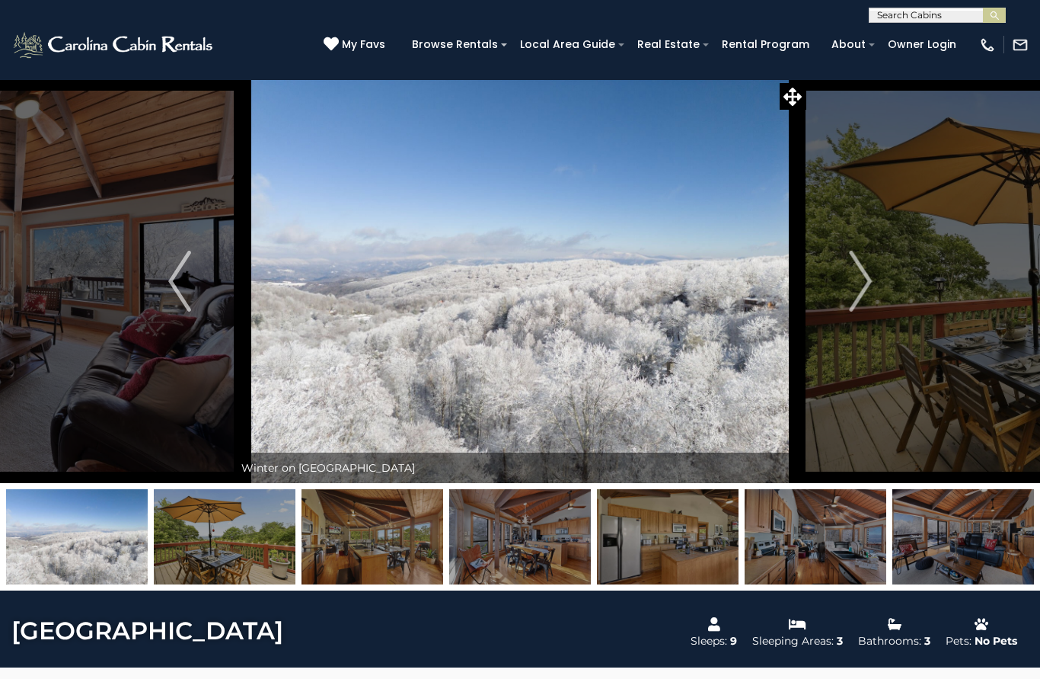
click at [856, 280] on img "Next" at bounding box center [860, 281] width 23 height 61
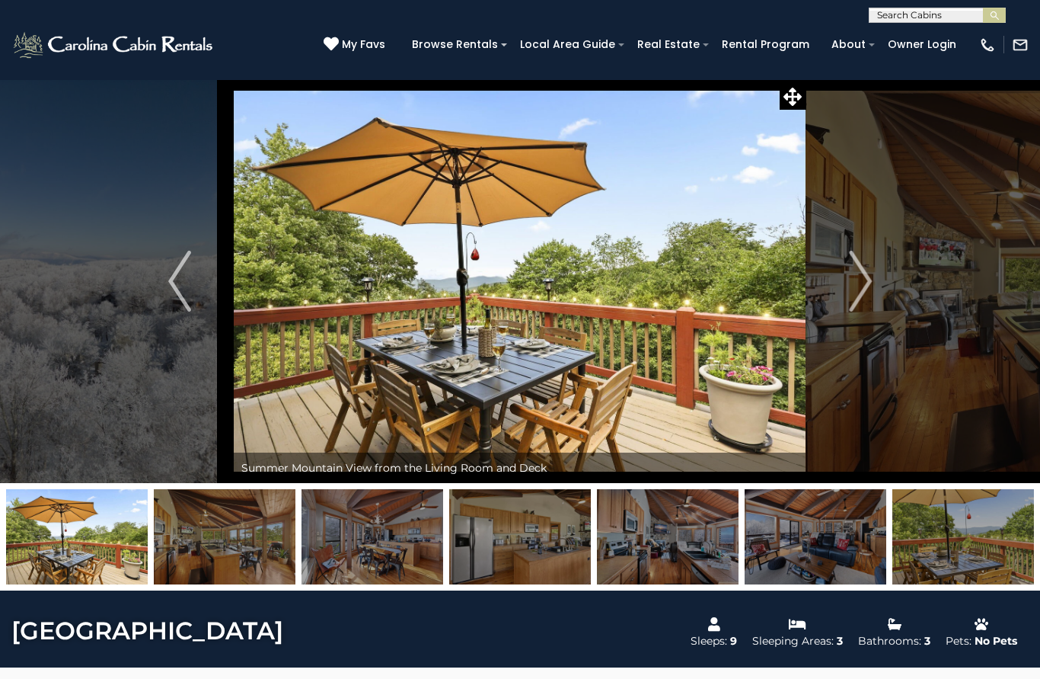
click at [865, 282] on img "Next" at bounding box center [860, 281] width 23 height 61
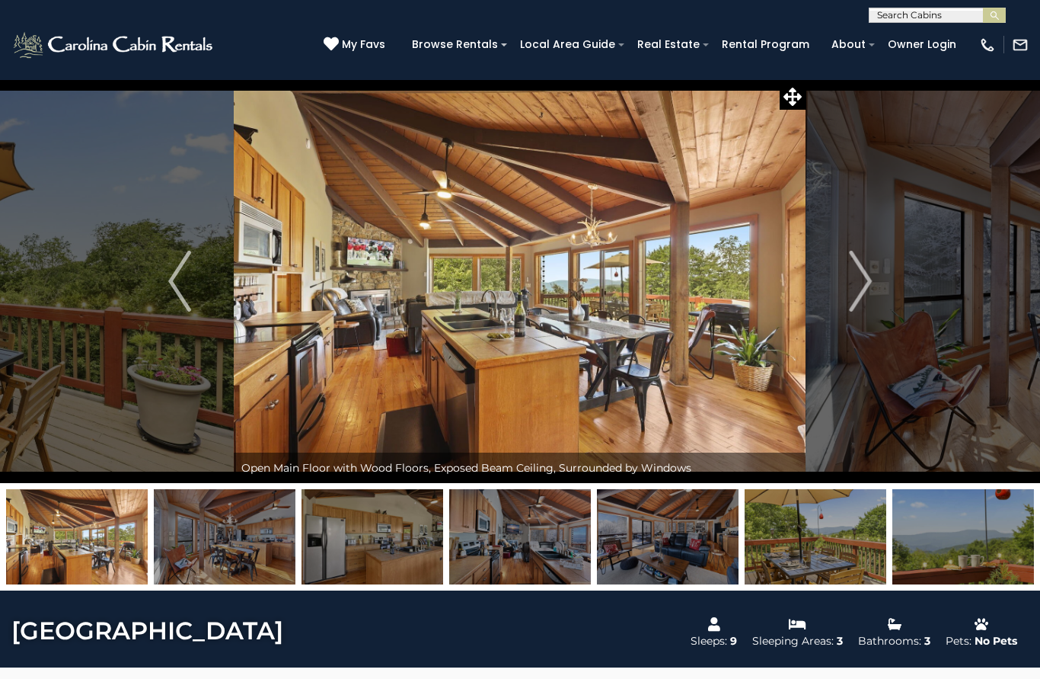
click at [870, 296] on img "Next" at bounding box center [860, 281] width 23 height 61
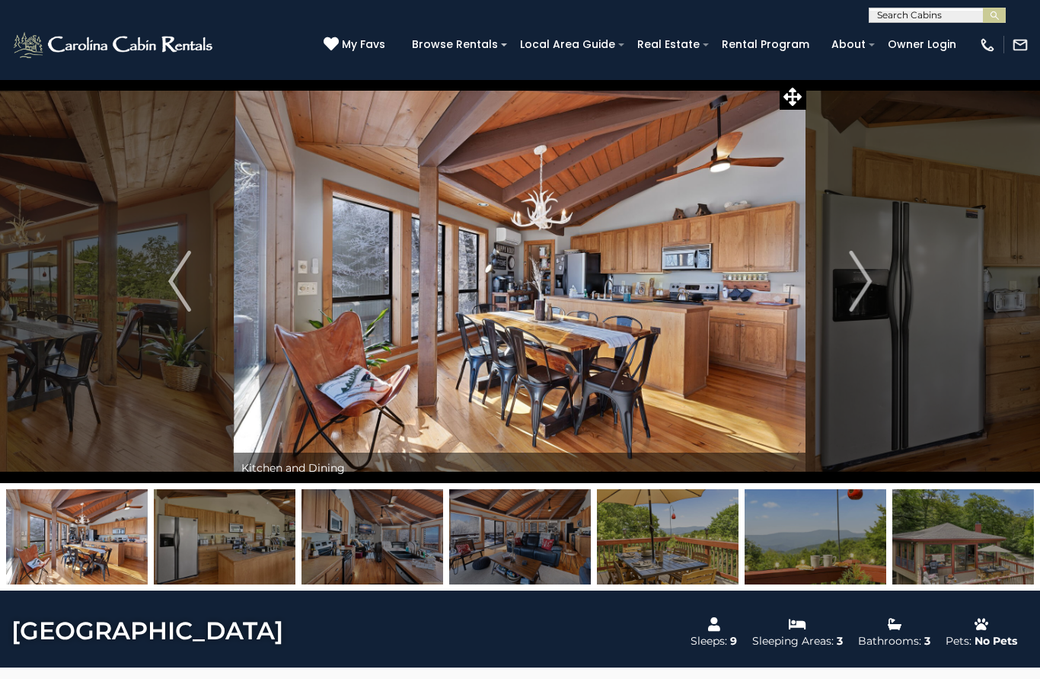
click at [869, 282] on img "Next" at bounding box center [860, 281] width 23 height 61
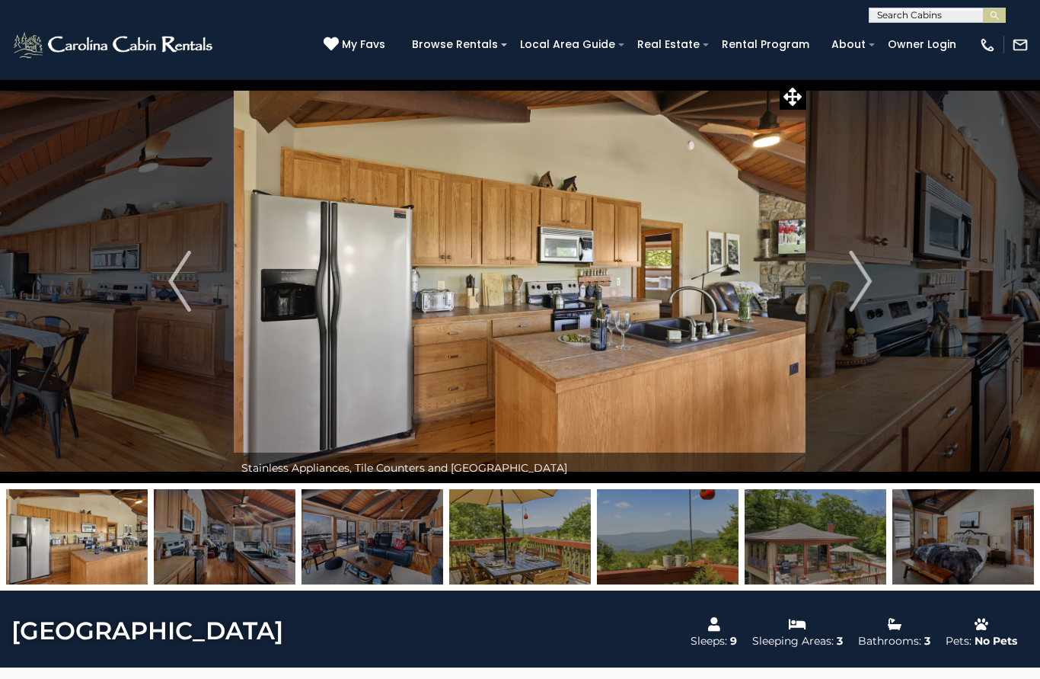
click at [868, 287] on img "Next" at bounding box center [860, 281] width 23 height 61
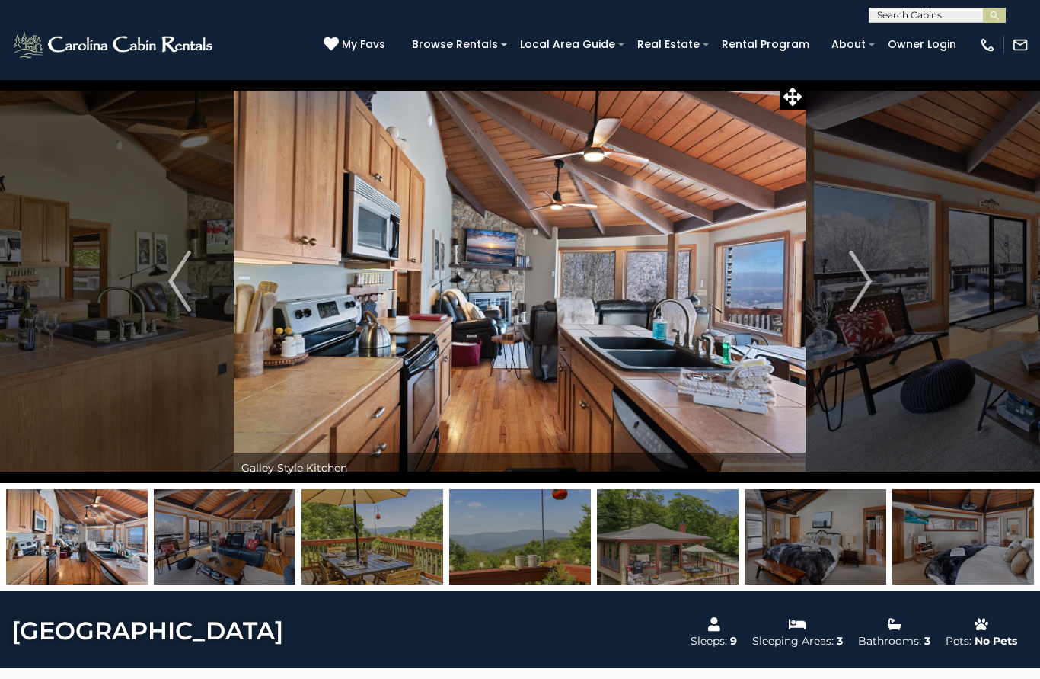
click at [870, 282] on img "Next" at bounding box center [860, 281] width 23 height 61
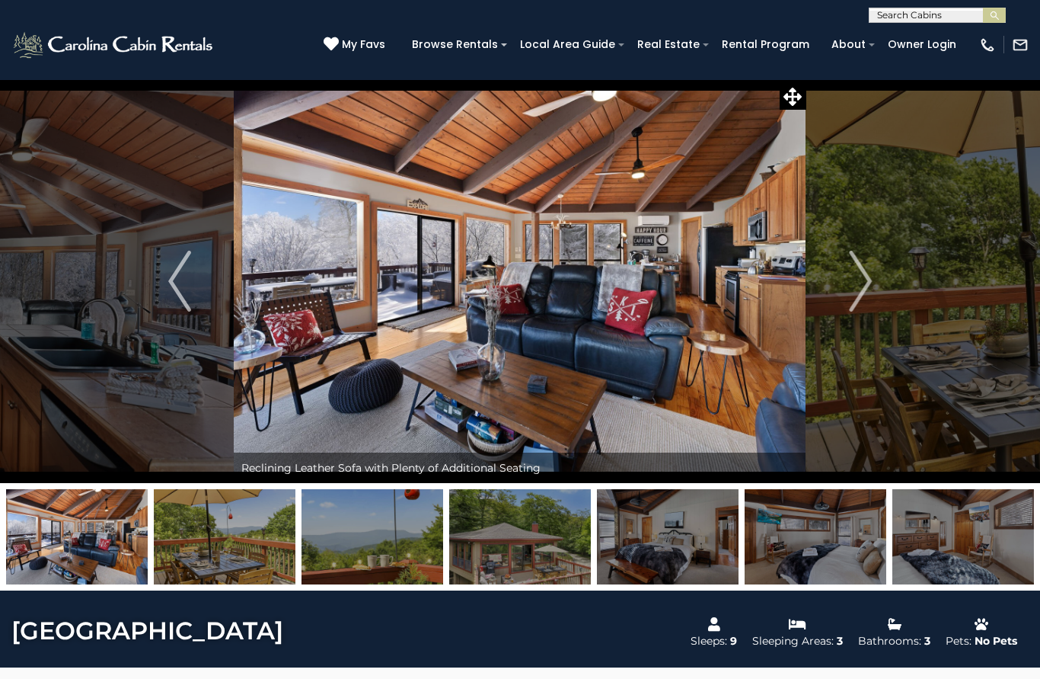
click at [867, 298] on img "Next" at bounding box center [860, 281] width 23 height 61
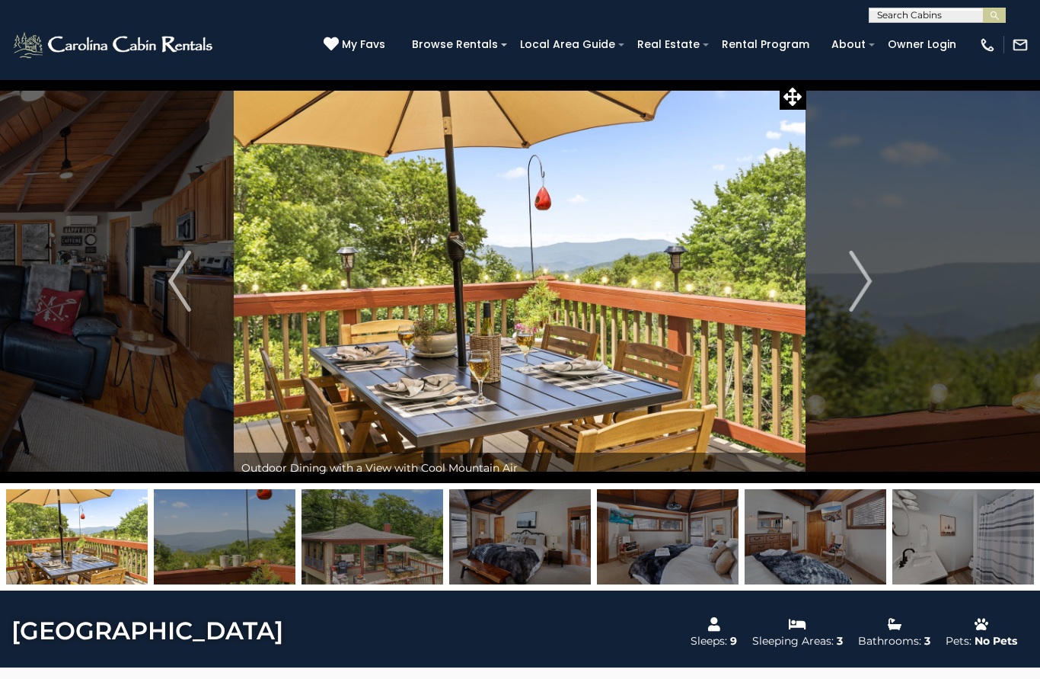
click at [871, 291] on img "Next" at bounding box center [860, 281] width 23 height 61
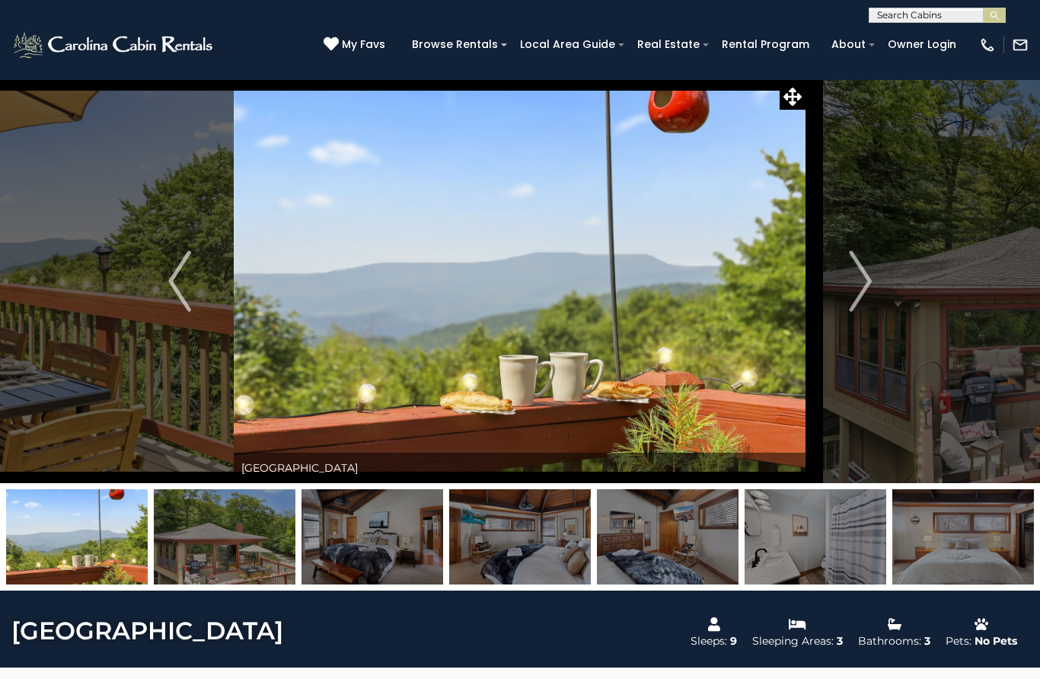
click at [872, 299] on img "Next" at bounding box center [860, 281] width 23 height 61
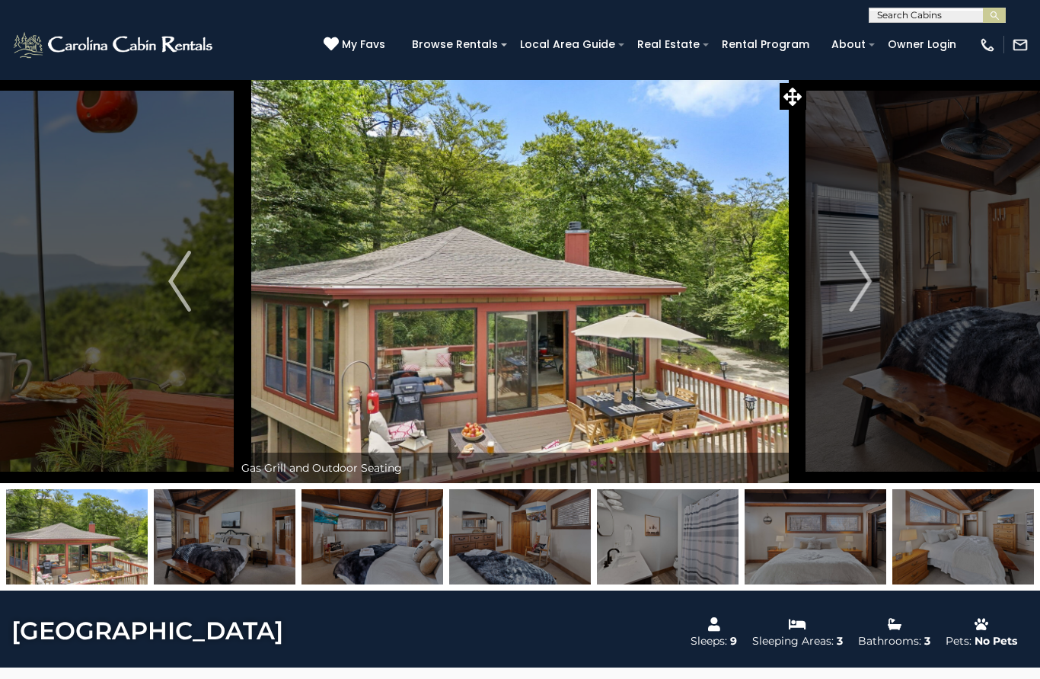
click at [871, 296] on img "Next" at bounding box center [860, 281] width 23 height 61
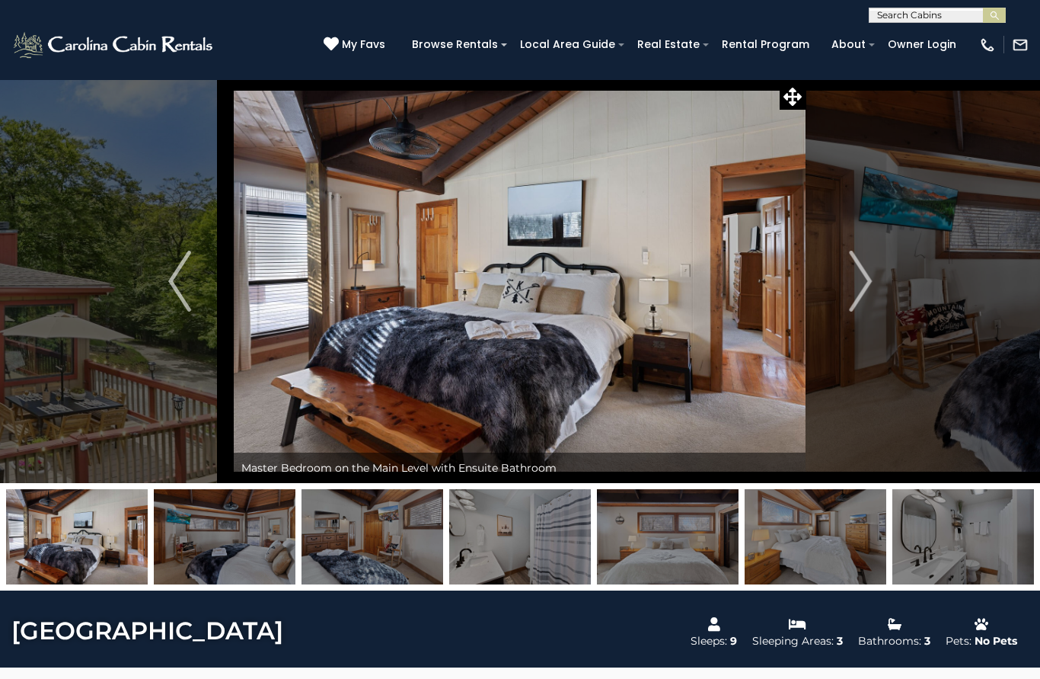
click at [866, 294] on img "Next" at bounding box center [860, 281] width 23 height 61
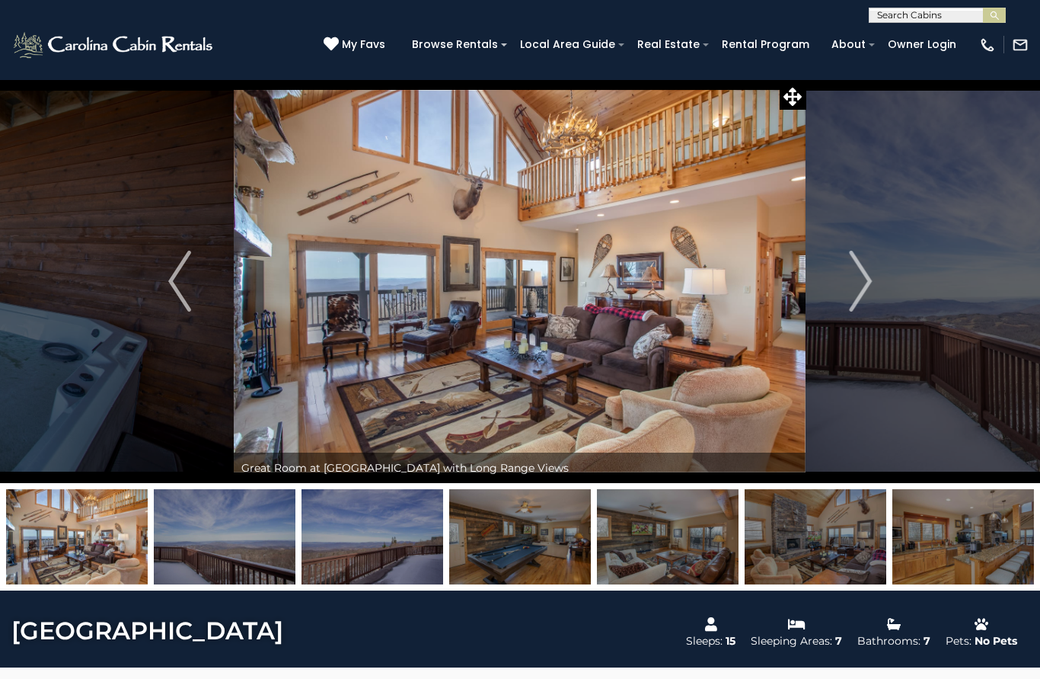
click at [867, 283] on img "Next" at bounding box center [860, 281] width 23 height 61
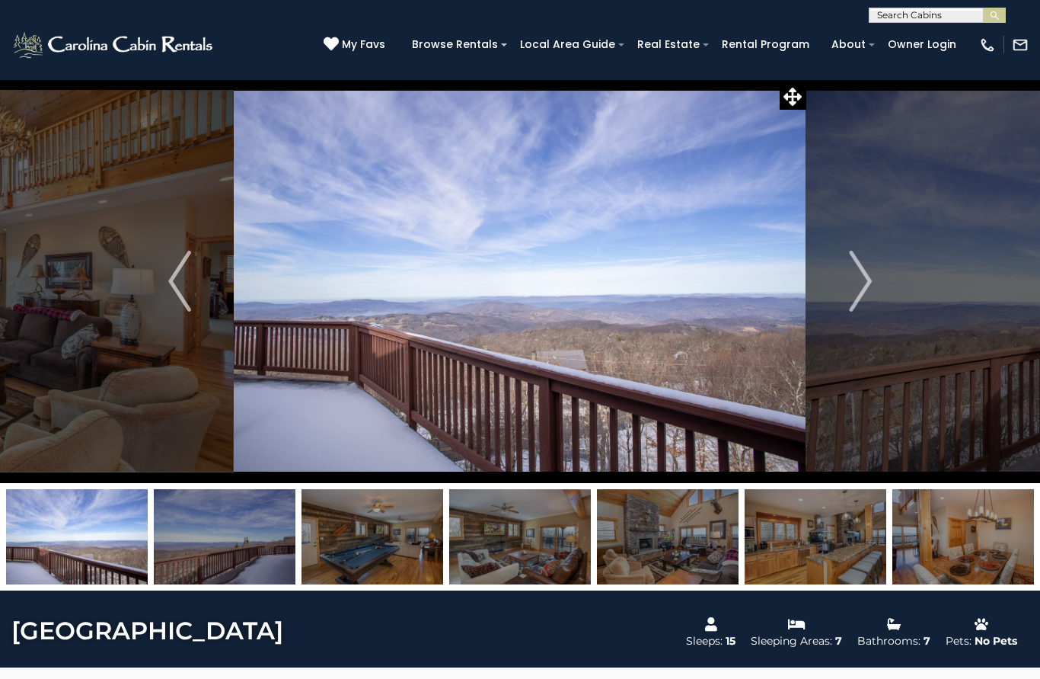
click at [862, 293] on img "Next" at bounding box center [860, 281] width 23 height 61
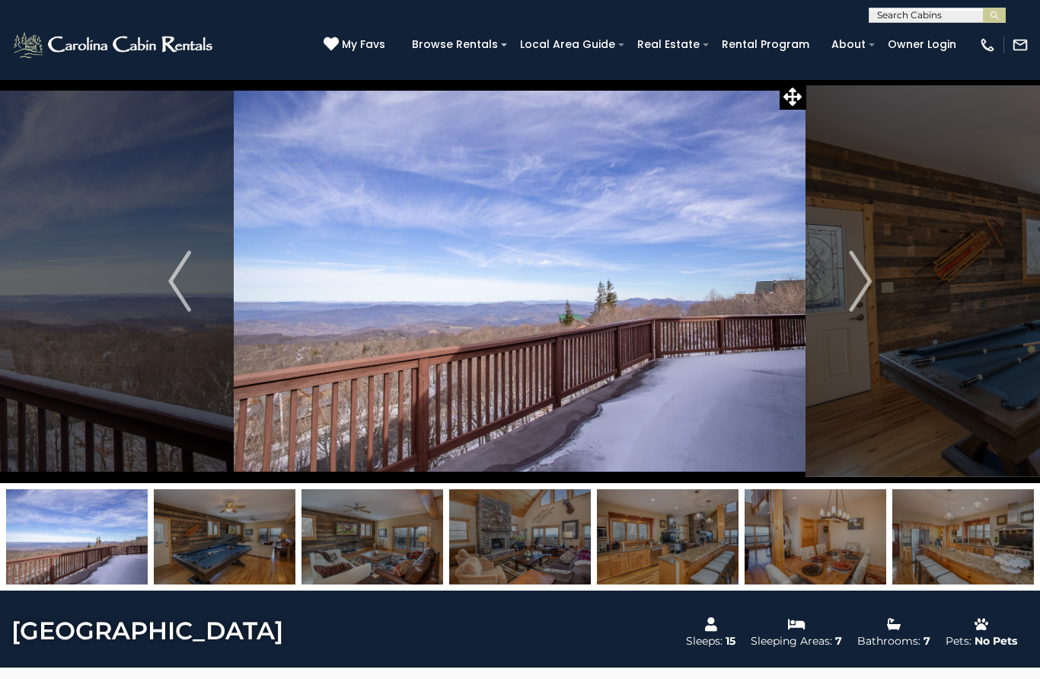
click at [868, 276] on img "Next" at bounding box center [860, 281] width 23 height 61
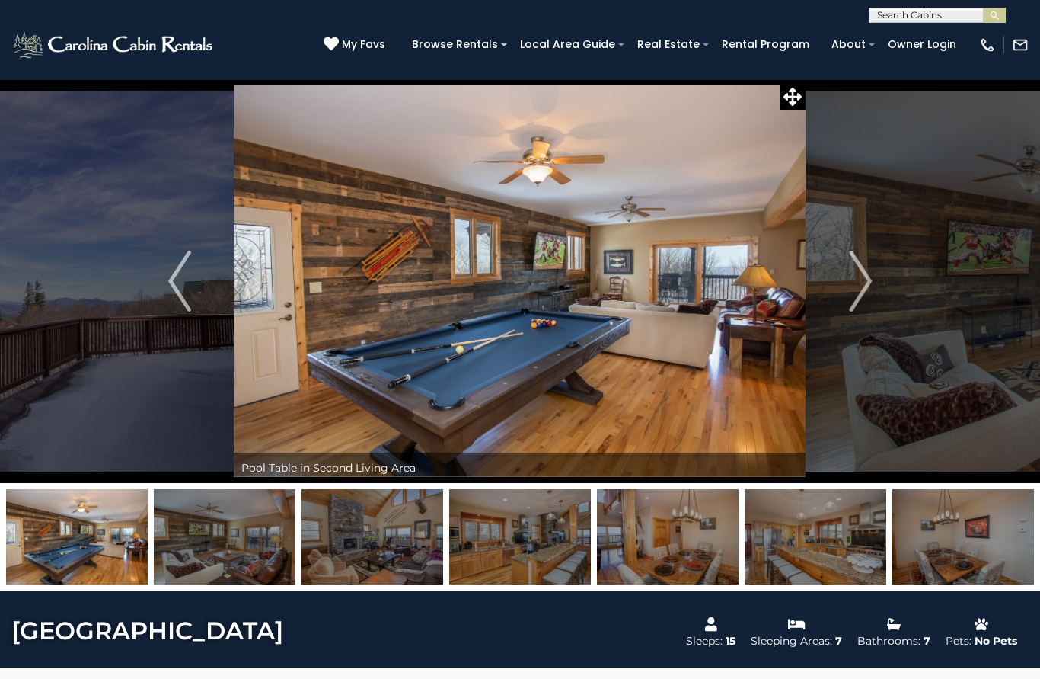
click at [868, 295] on img "Next" at bounding box center [860, 281] width 23 height 61
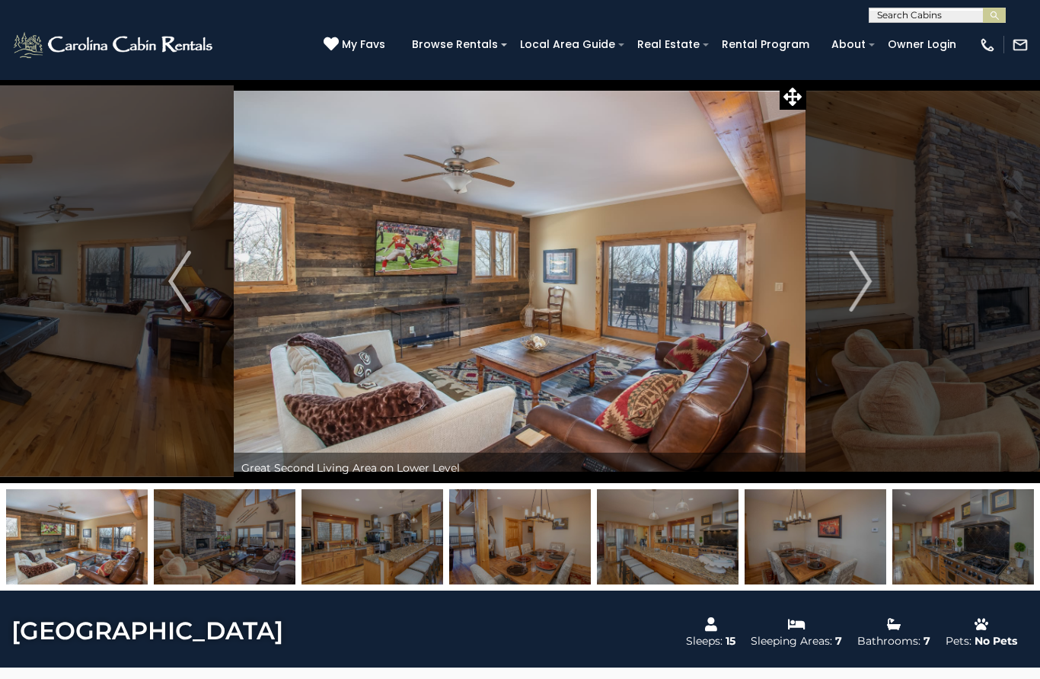
click at [854, 302] on img "Next" at bounding box center [860, 281] width 23 height 61
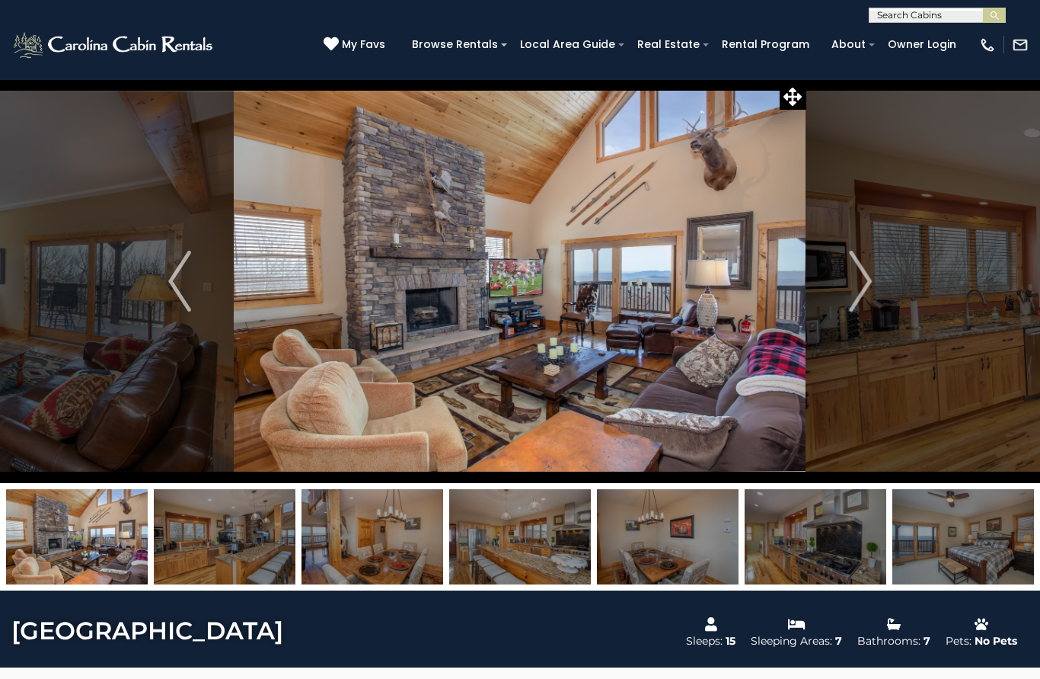
click at [853, 300] on img "Next" at bounding box center [860, 281] width 23 height 61
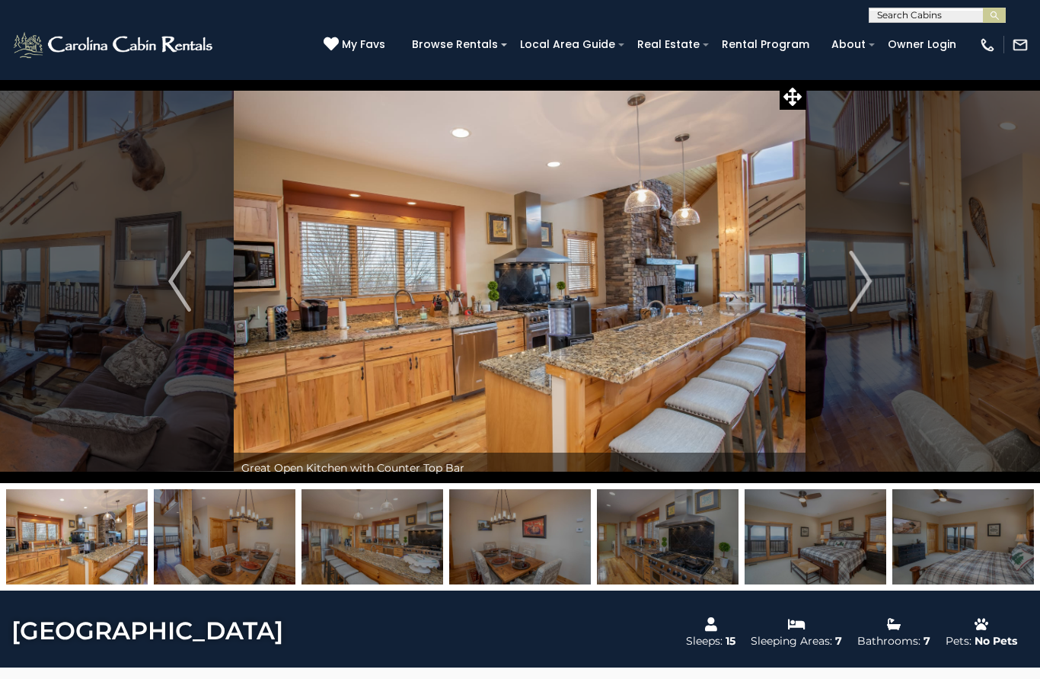
click at [852, 279] on img "Next" at bounding box center [860, 281] width 23 height 61
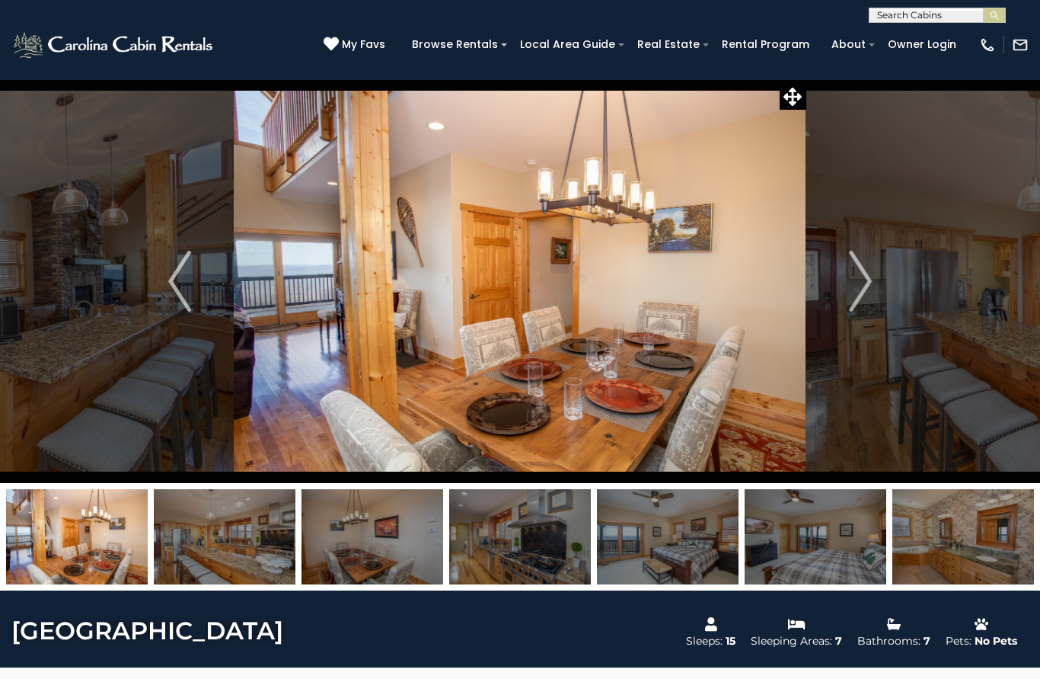
click at [858, 283] on img "Next" at bounding box center [860, 281] width 23 height 61
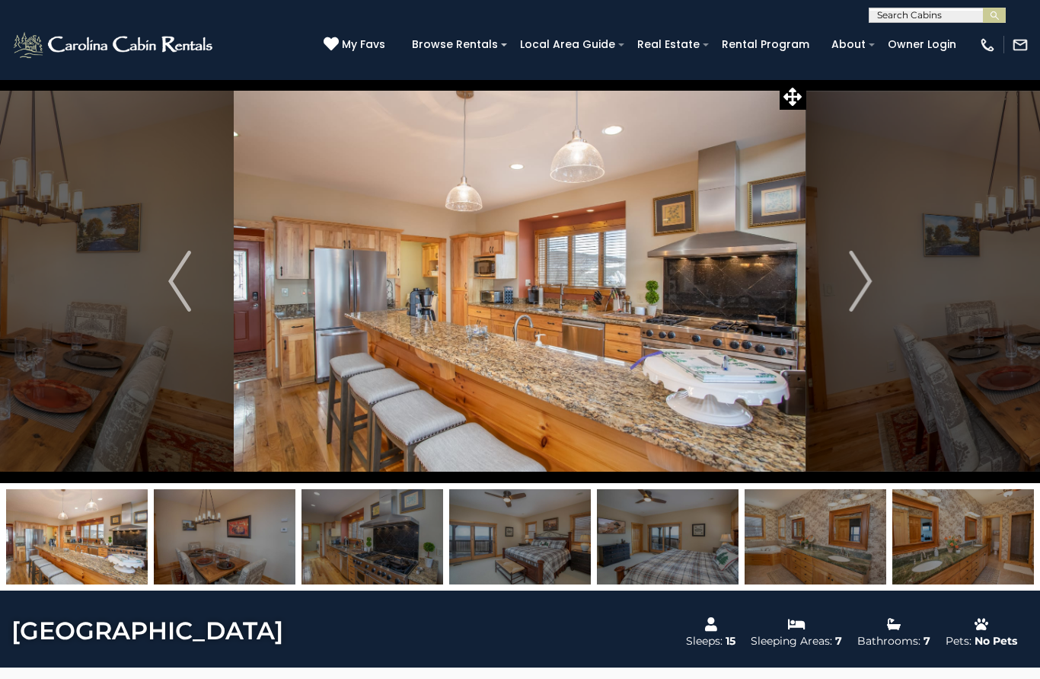
click at [861, 290] on img "Next" at bounding box center [860, 281] width 23 height 61
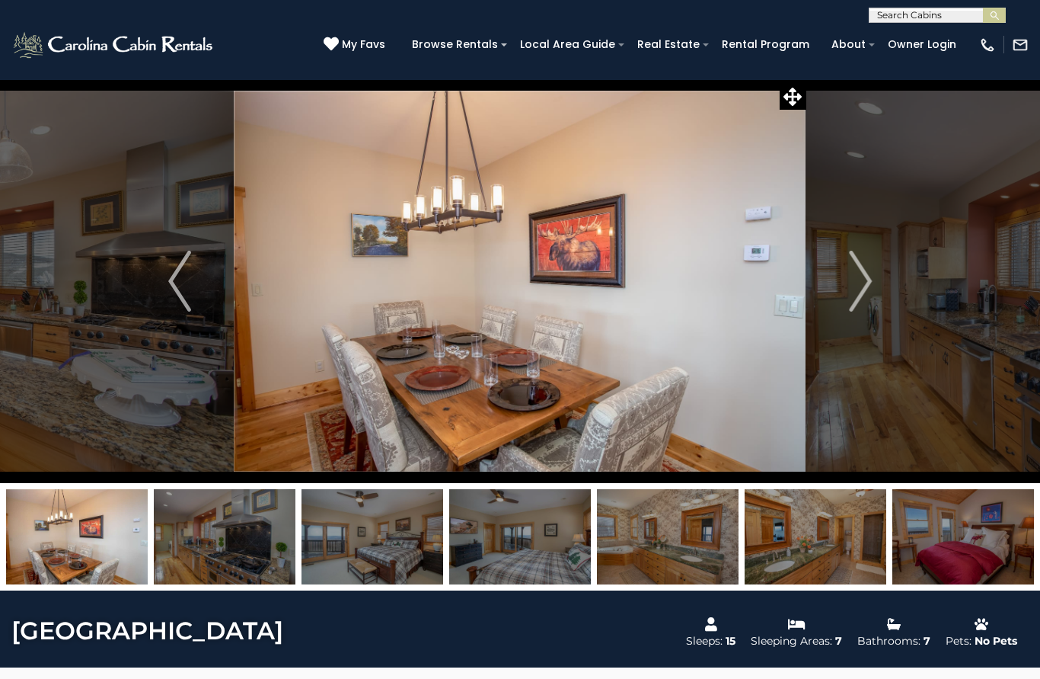
click at [858, 289] on img "Next" at bounding box center [860, 281] width 23 height 61
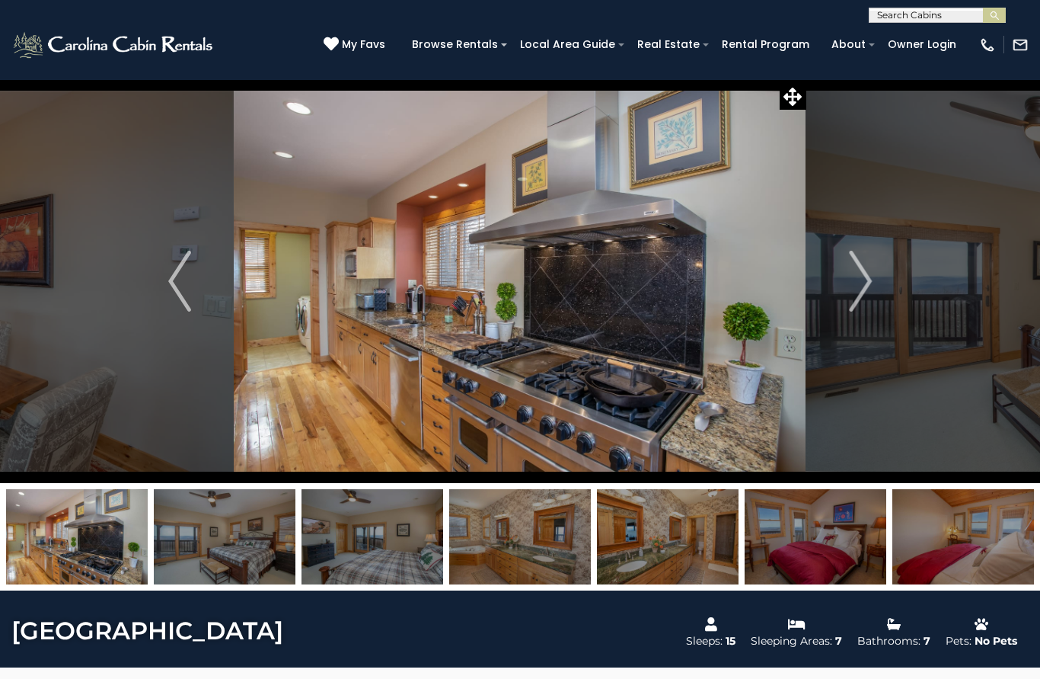
click at [867, 290] on img "Next" at bounding box center [860, 281] width 23 height 61
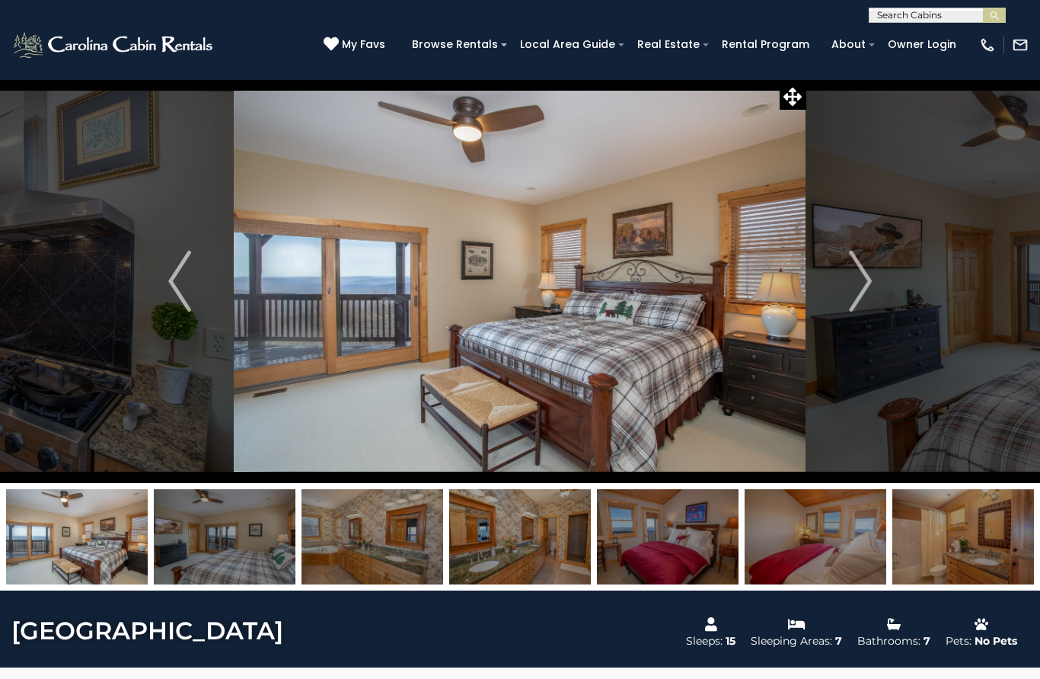
click at [865, 301] on img "Next" at bounding box center [860, 281] width 23 height 61
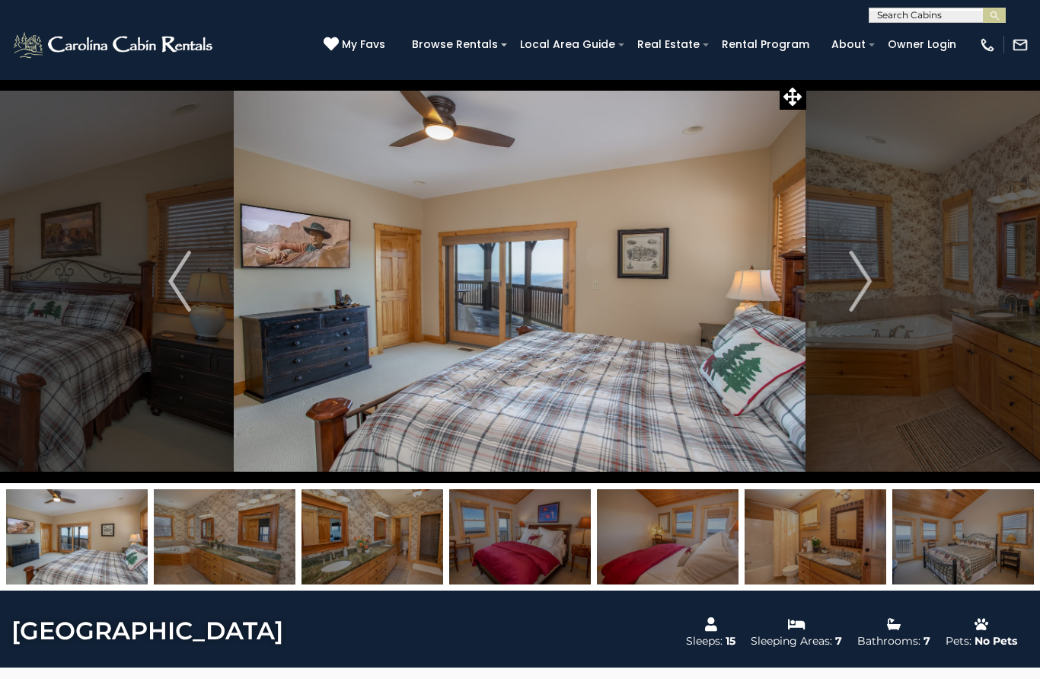
click at [860, 296] on img "Next" at bounding box center [860, 281] width 23 height 61
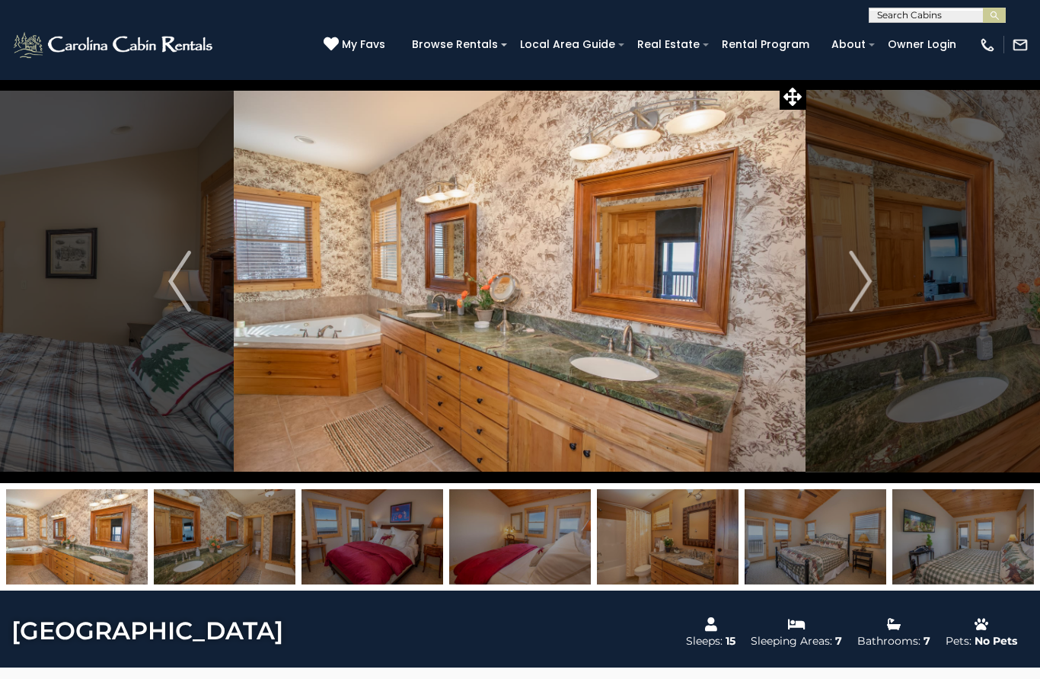
click at [854, 299] on img "Next" at bounding box center [860, 281] width 23 height 61
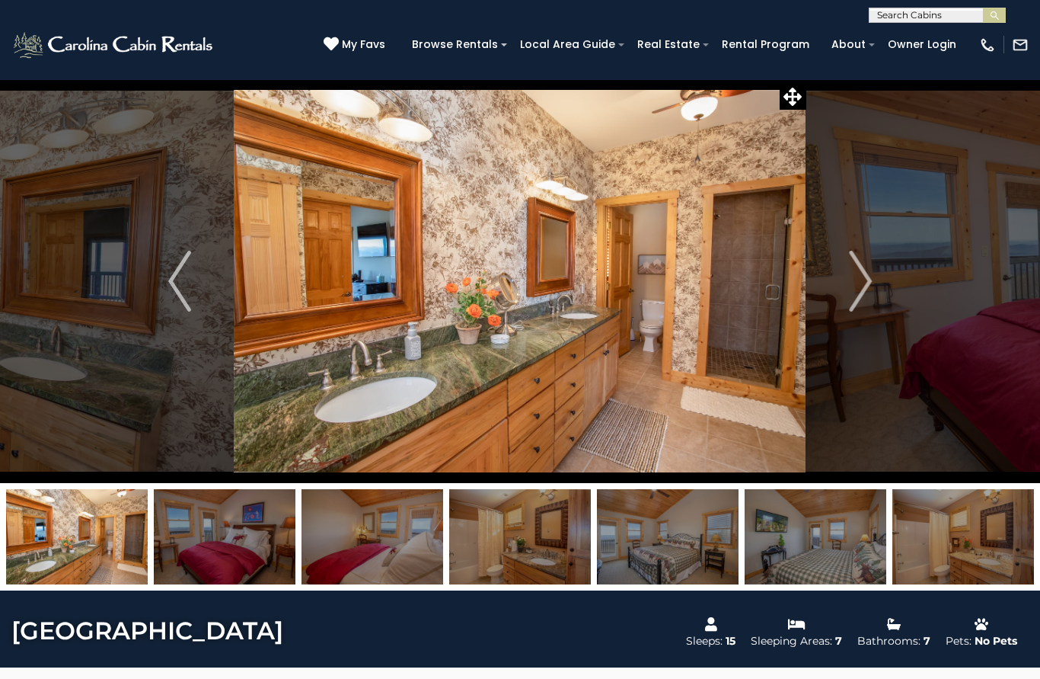
click at [871, 309] on img "Next" at bounding box center [860, 281] width 23 height 61
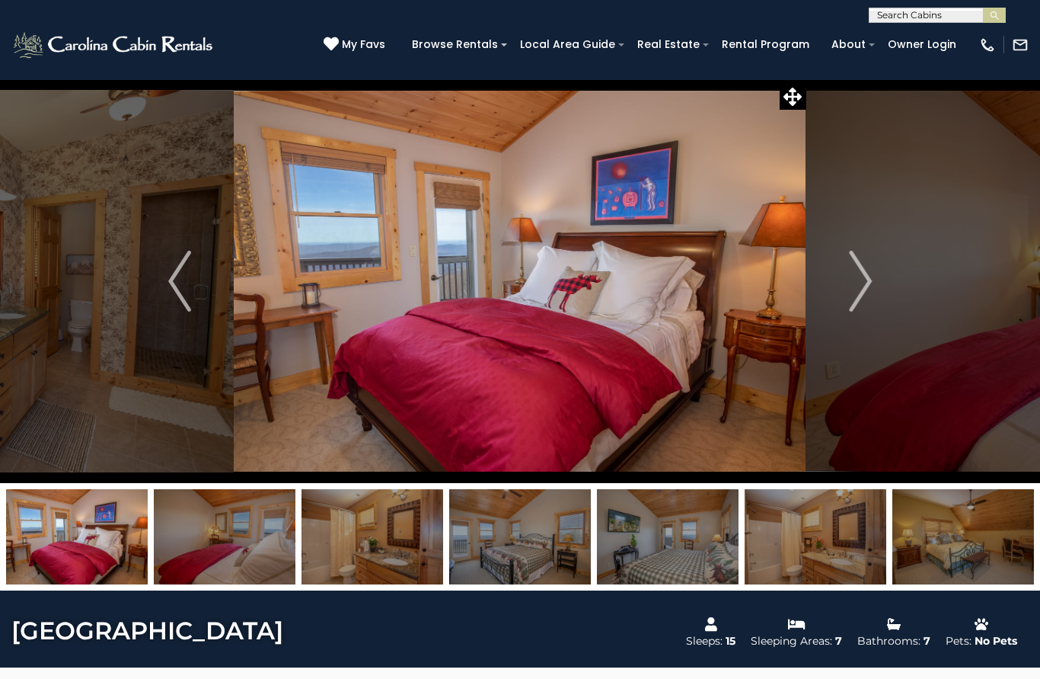
click at [868, 283] on img "Next" at bounding box center [860, 281] width 23 height 61
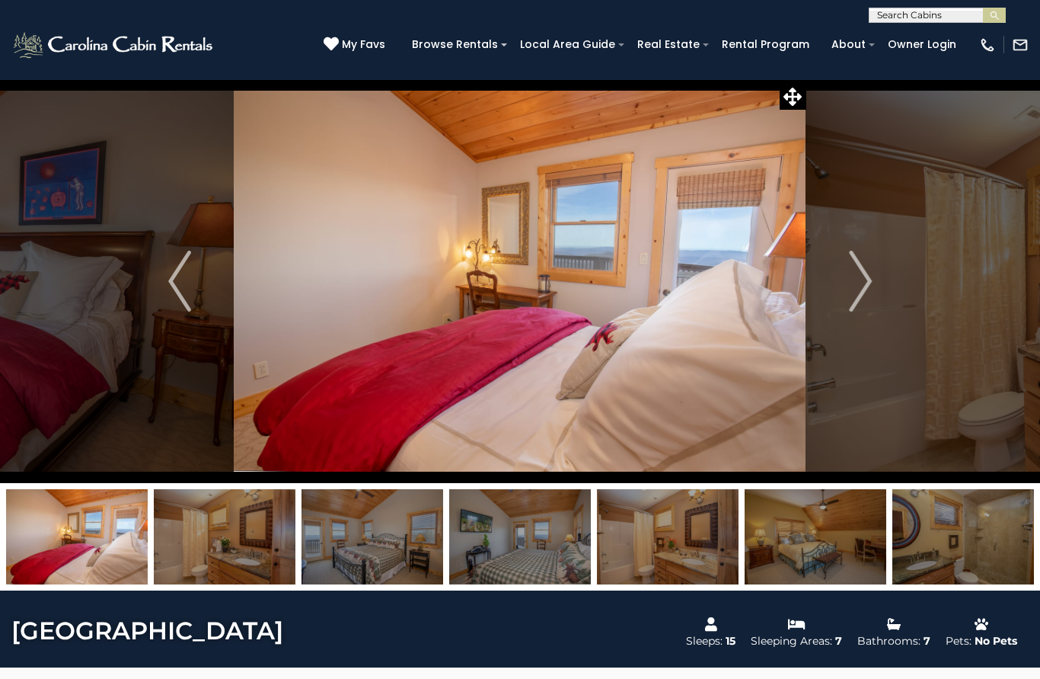
click at [877, 303] on button "Next" at bounding box center [861, 281] width 108 height 404
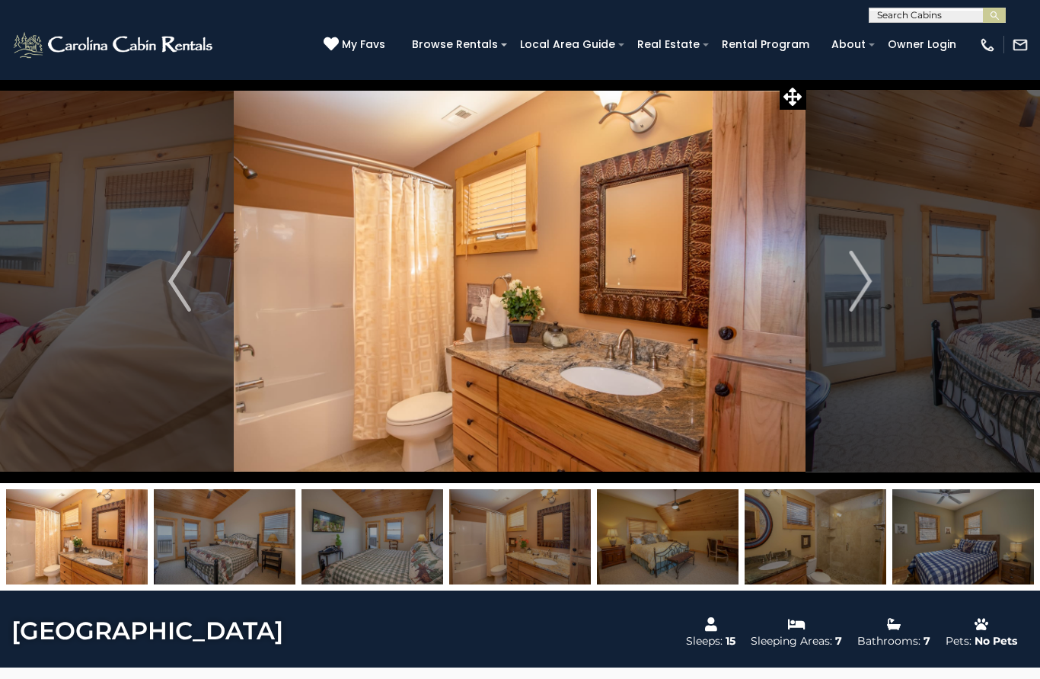
click at [866, 294] on img "Next" at bounding box center [860, 281] width 23 height 61
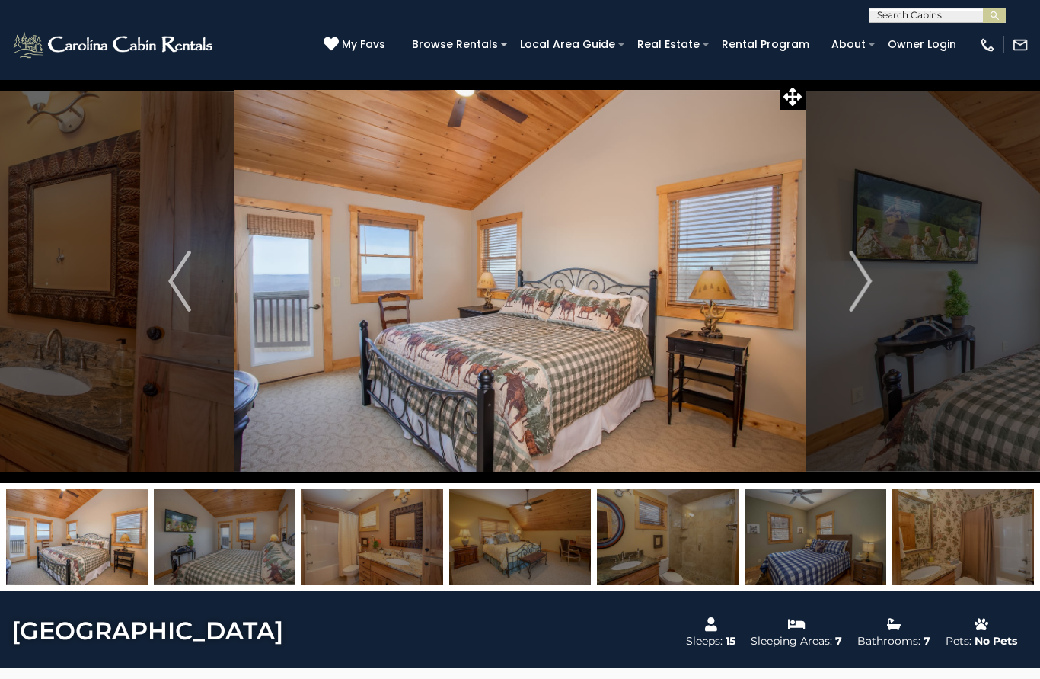
click at [856, 303] on img "Next" at bounding box center [860, 281] width 23 height 61
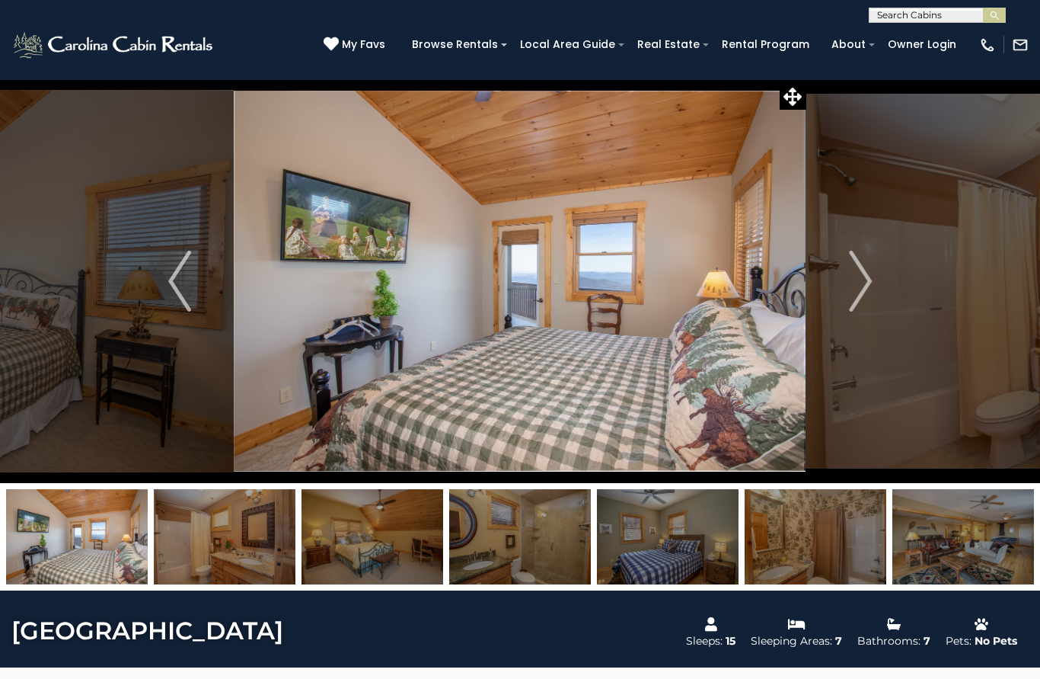
click at [854, 295] on img "Next" at bounding box center [860, 281] width 23 height 61
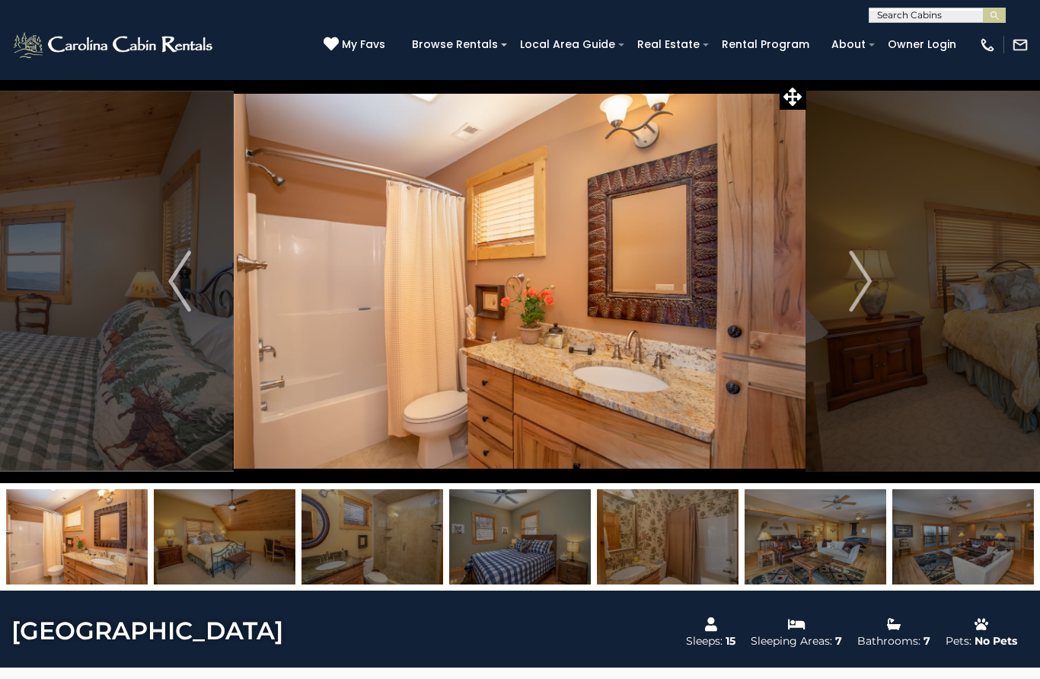
click at [861, 296] on img "Next" at bounding box center [860, 281] width 23 height 61
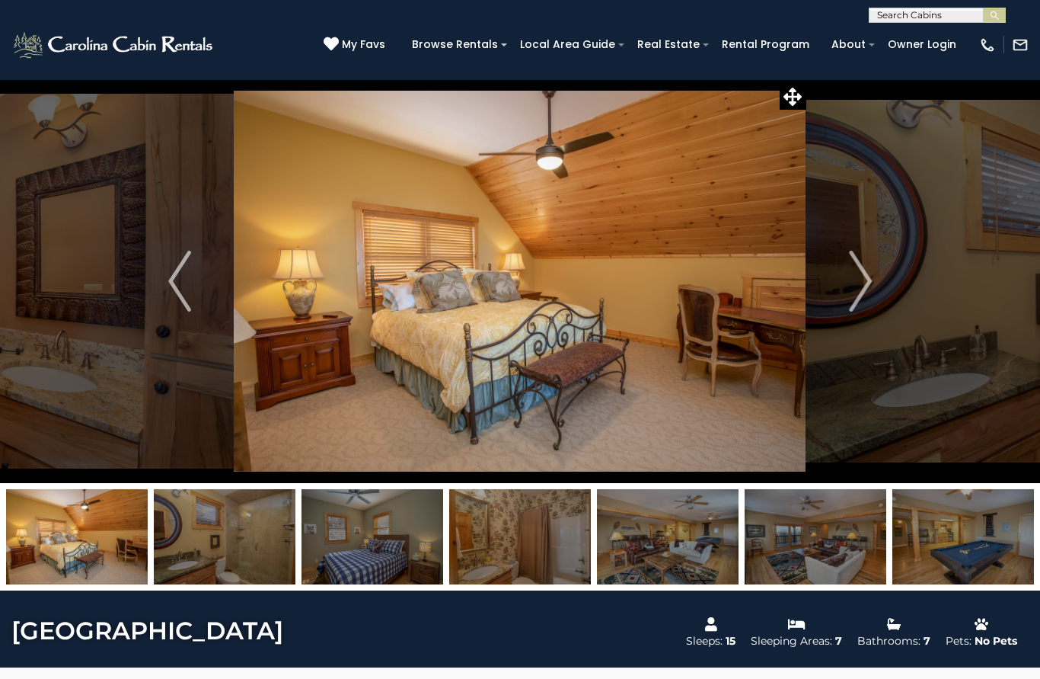
click at [855, 297] on img "Next" at bounding box center [860, 281] width 23 height 61
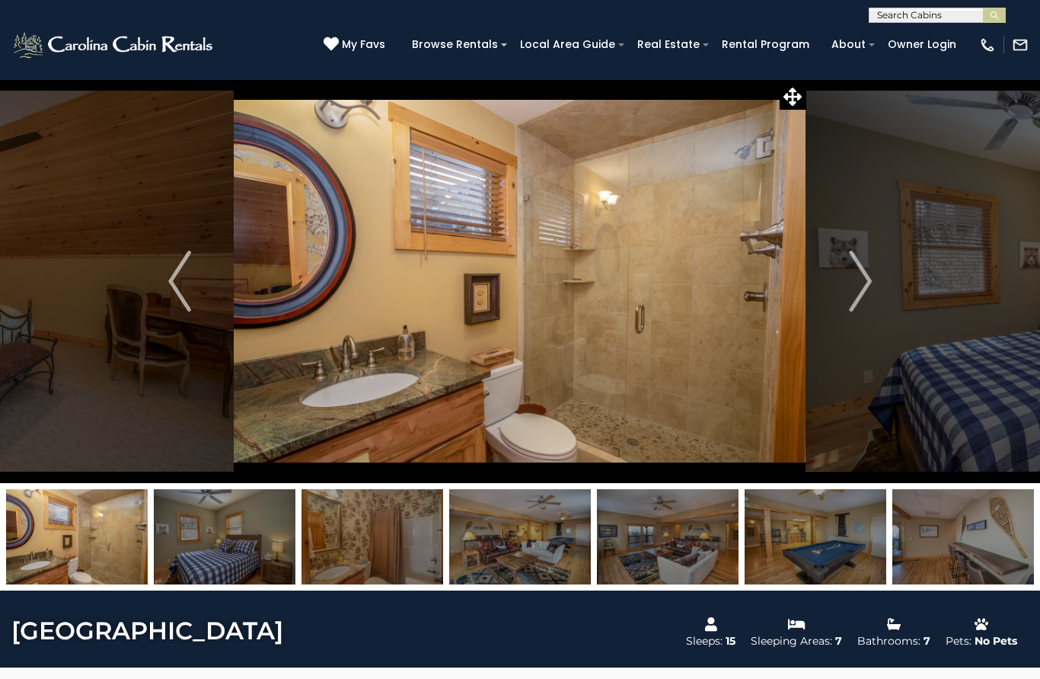
click at [855, 302] on img "Next" at bounding box center [860, 281] width 23 height 61
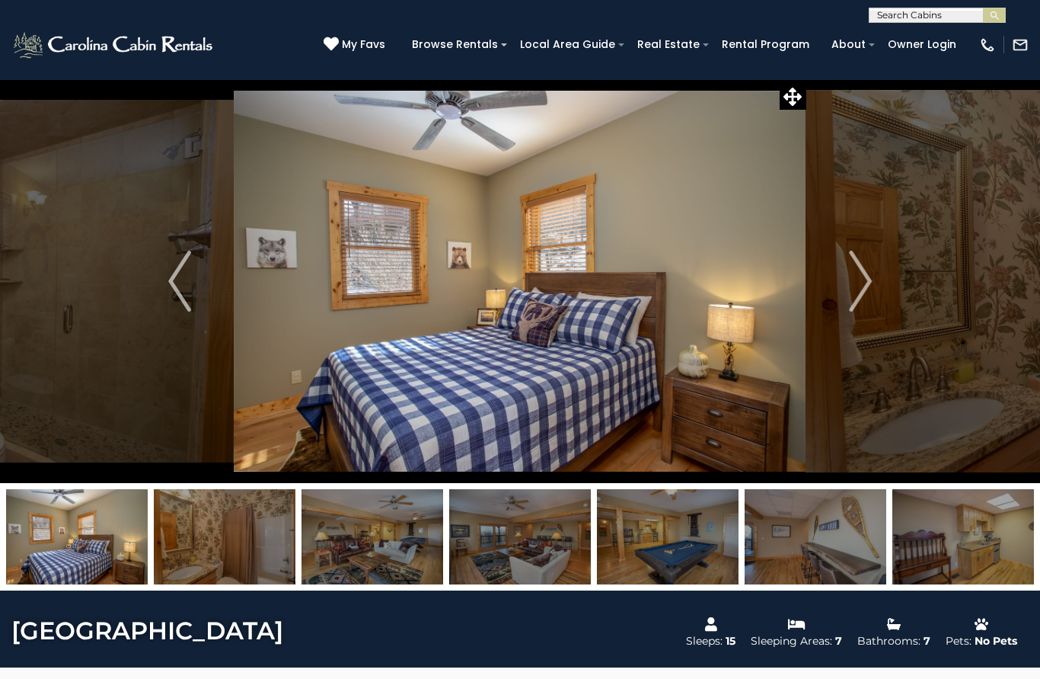
click at [861, 293] on img "Next" at bounding box center [860, 281] width 23 height 61
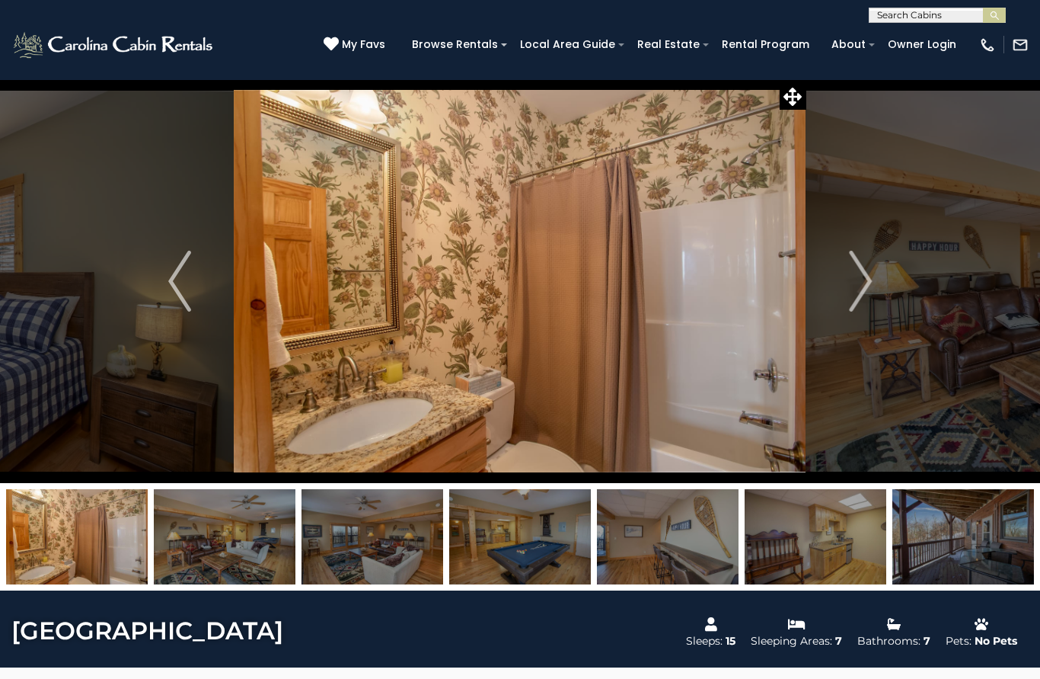
click at [860, 308] on img "Next" at bounding box center [860, 281] width 23 height 61
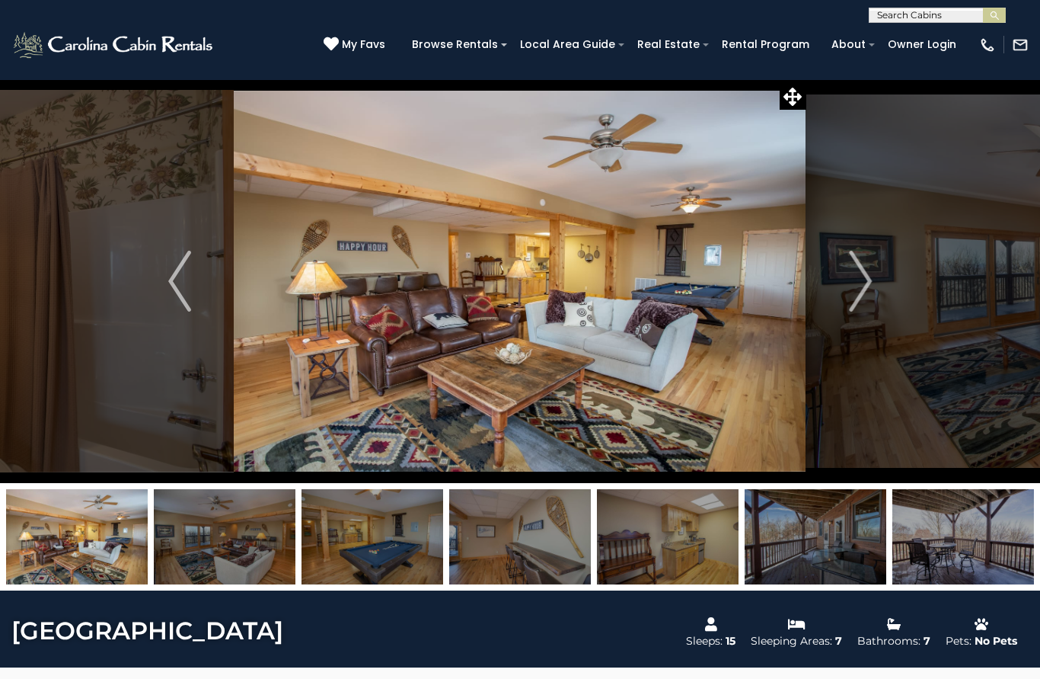
click at [858, 300] on img "Next" at bounding box center [860, 281] width 23 height 61
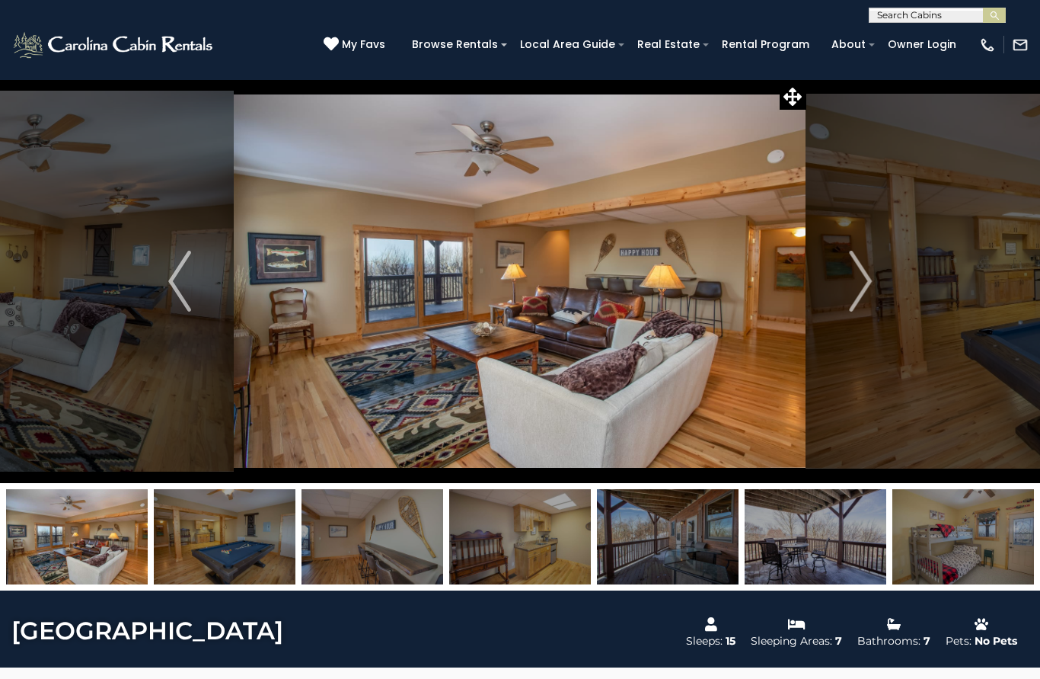
click at [858, 296] on img "Next" at bounding box center [860, 281] width 23 height 61
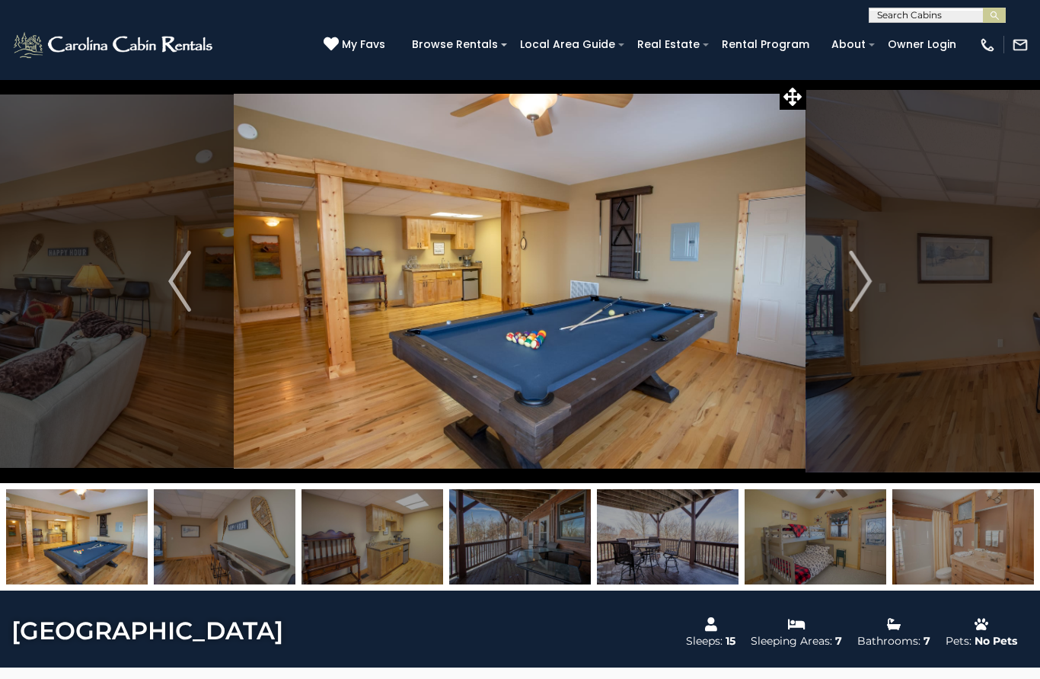
click at [858, 287] on img "Next" at bounding box center [860, 281] width 23 height 61
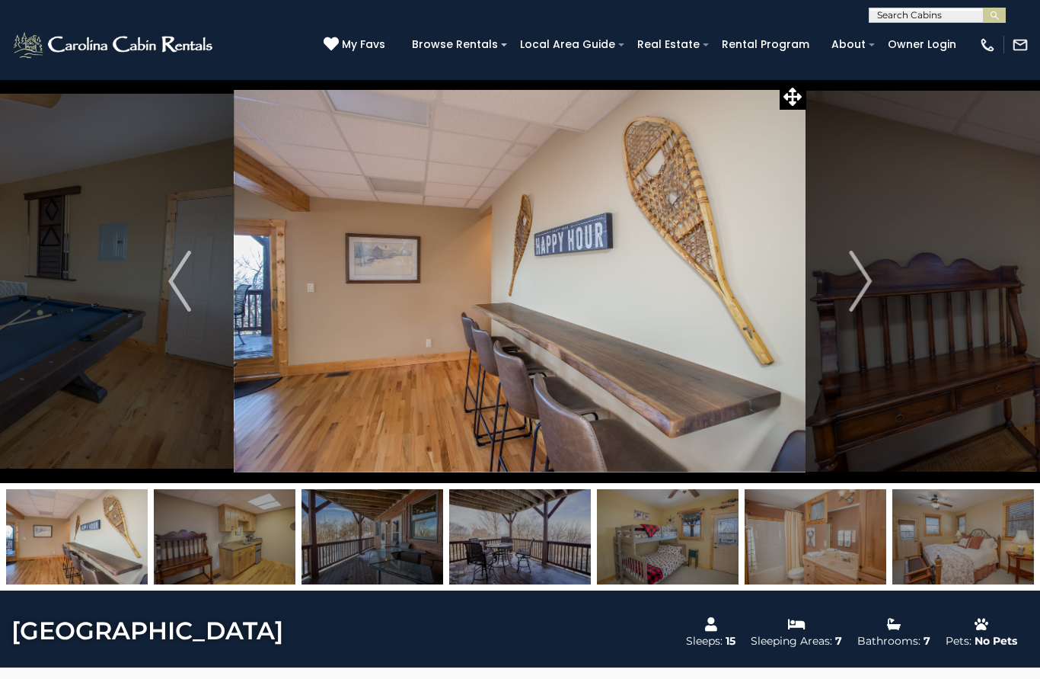
click at [856, 291] on img "Next" at bounding box center [860, 281] width 23 height 61
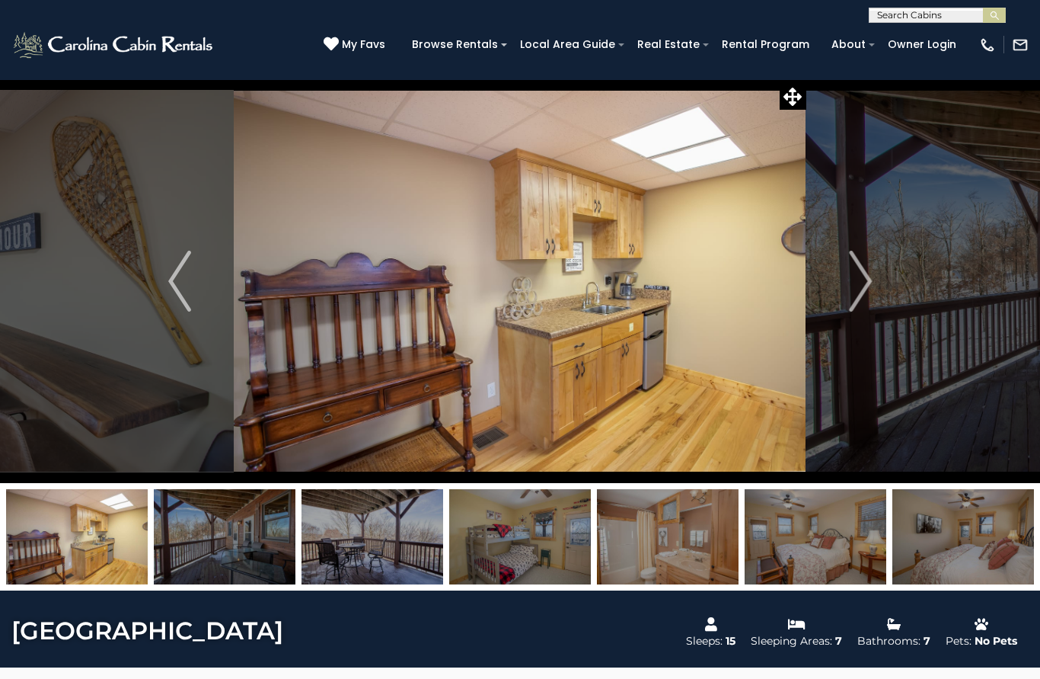
click at [856, 292] on img "Next" at bounding box center [860, 281] width 23 height 61
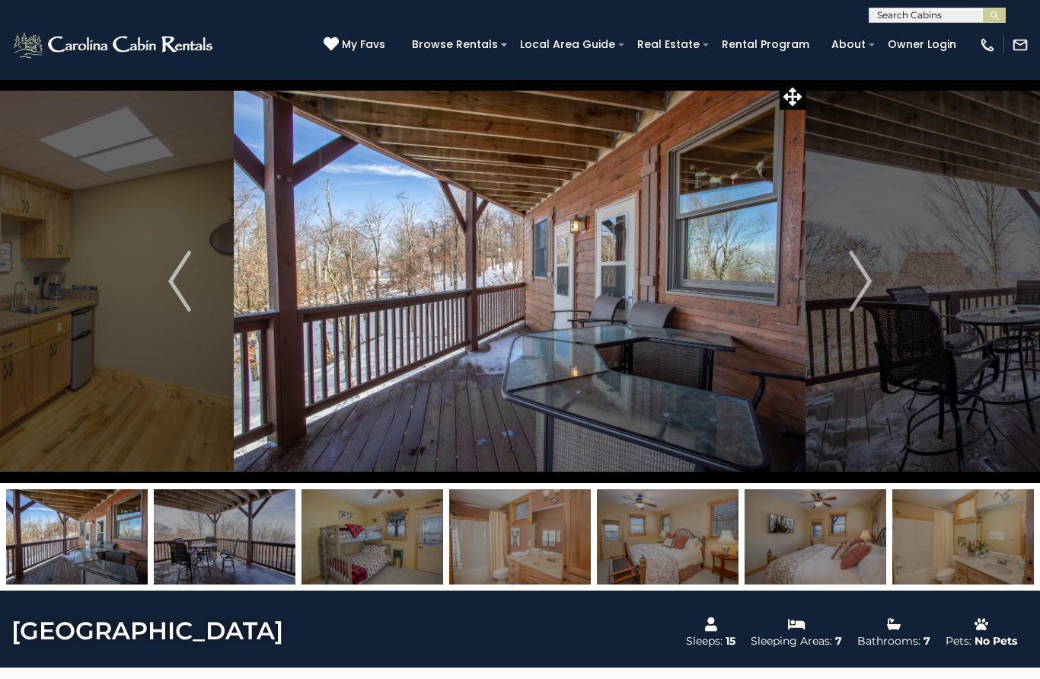
click at [860, 299] on img "Next" at bounding box center [860, 281] width 23 height 61
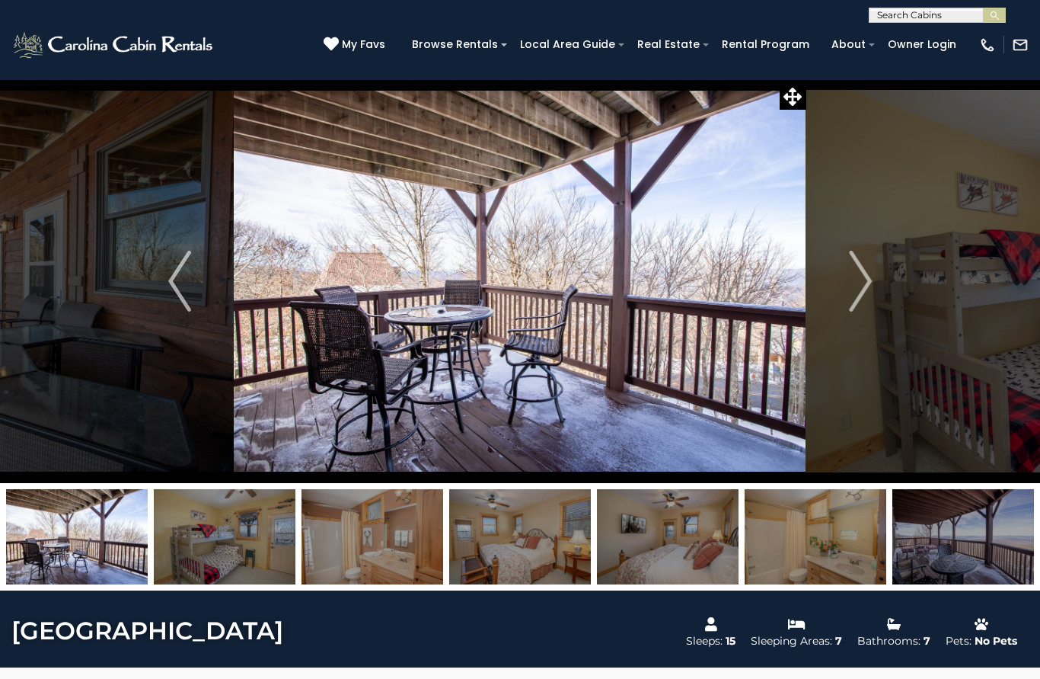
click at [855, 301] on img "Next" at bounding box center [860, 281] width 23 height 61
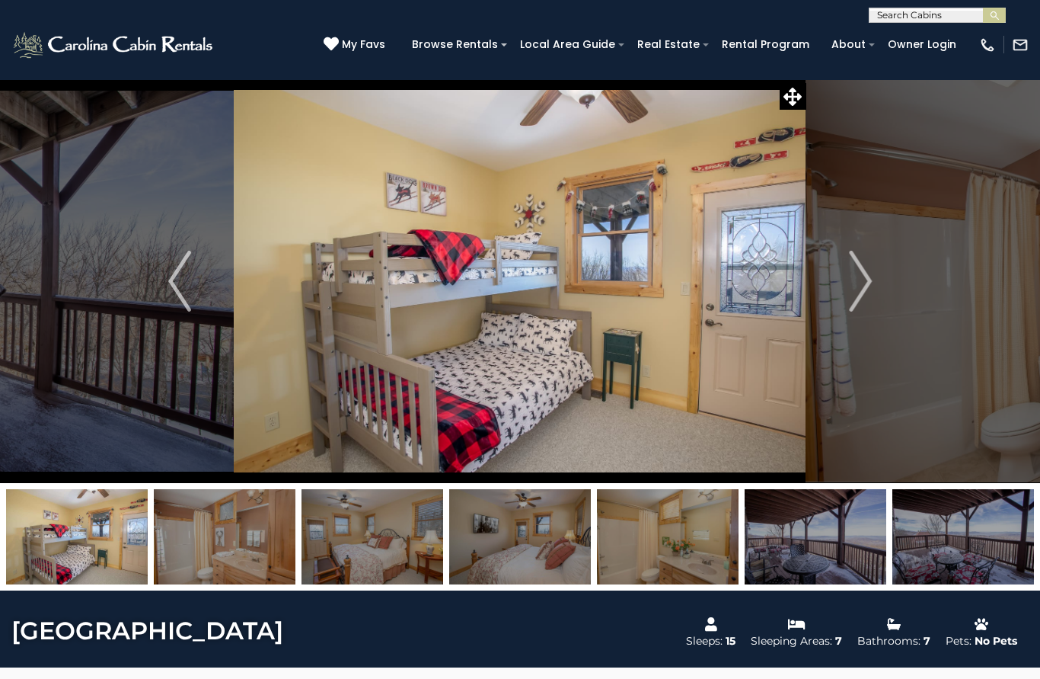
click at [855, 295] on img "Next" at bounding box center [860, 281] width 23 height 61
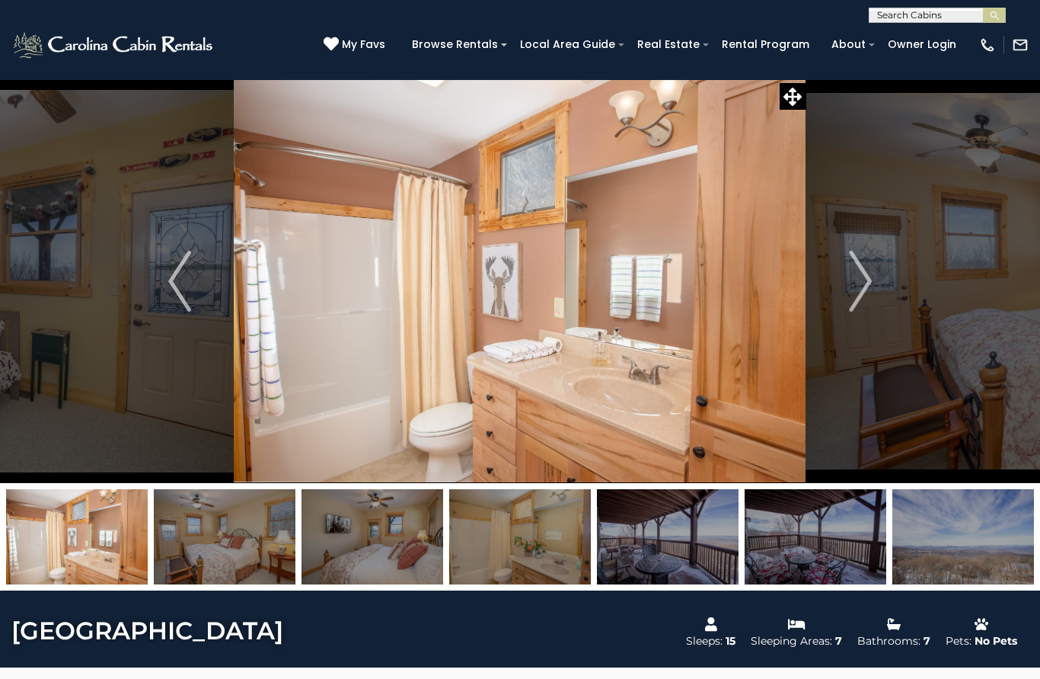
click at [863, 296] on img "Next" at bounding box center [860, 281] width 23 height 61
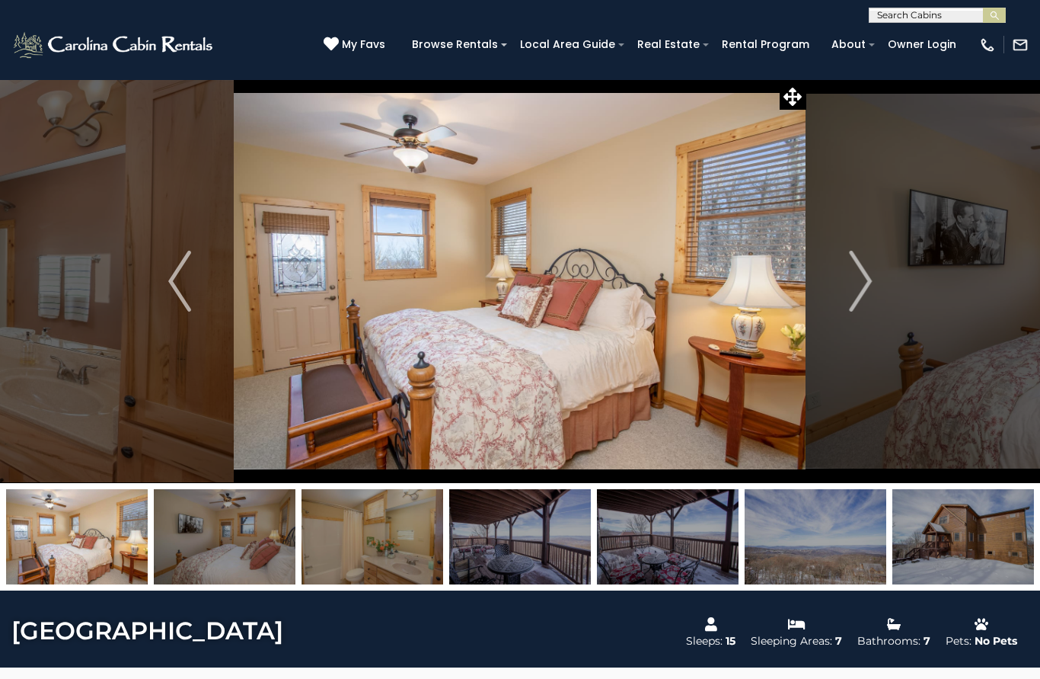
click at [859, 299] on img "Next" at bounding box center [860, 281] width 23 height 61
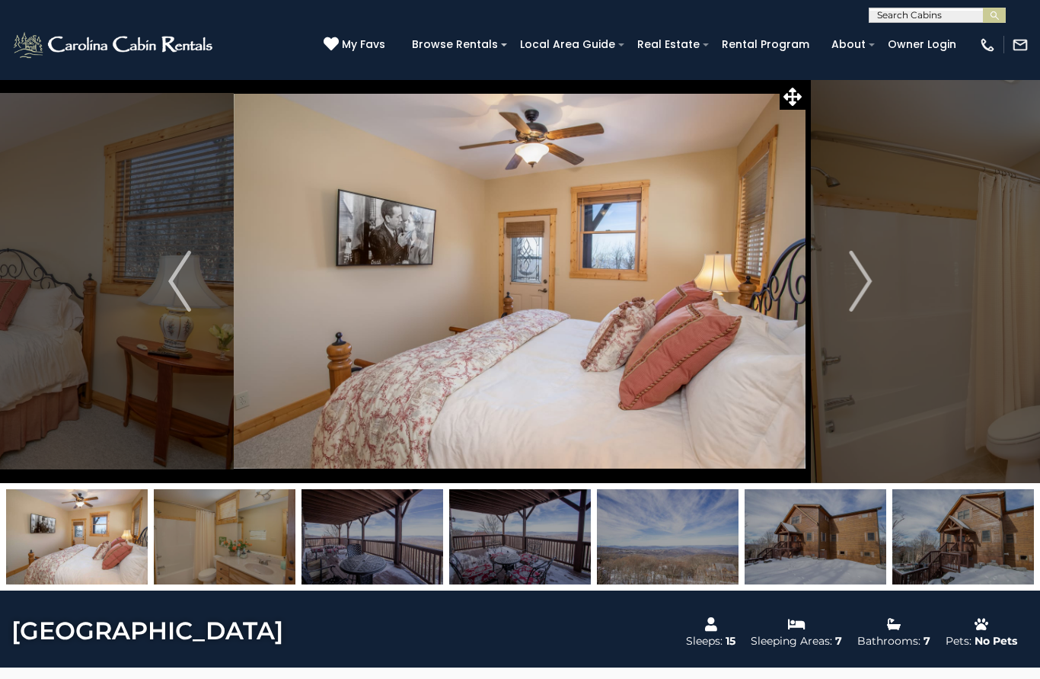
click at [855, 298] on img "Next" at bounding box center [860, 281] width 23 height 61
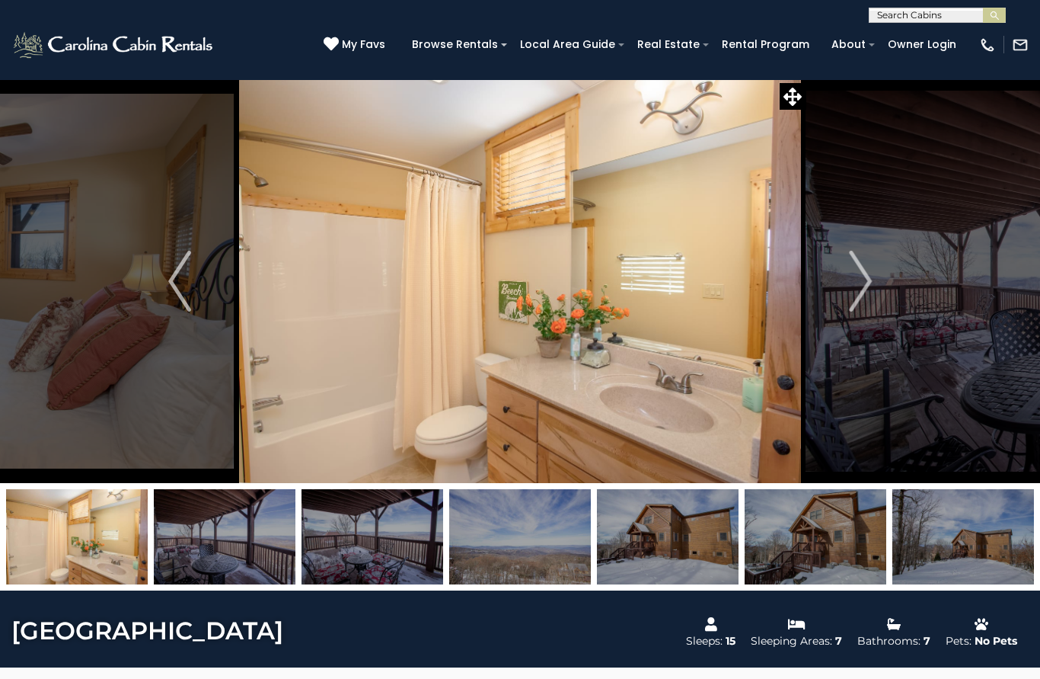
click at [856, 294] on img "Next" at bounding box center [860, 281] width 23 height 61
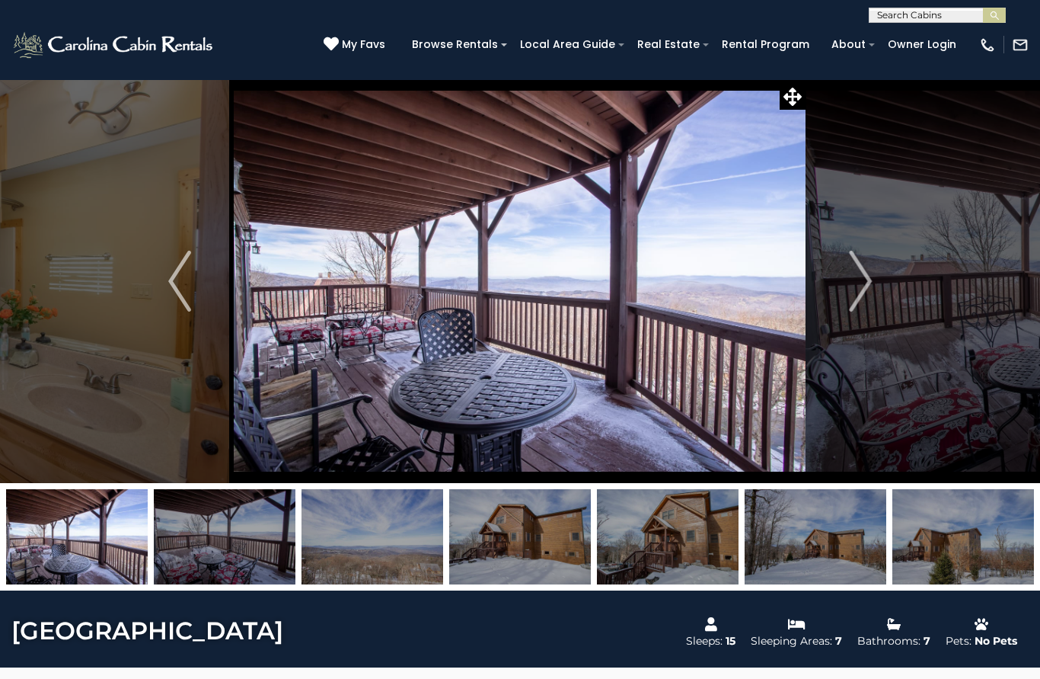
click at [856, 296] on img "Next" at bounding box center [860, 281] width 23 height 61
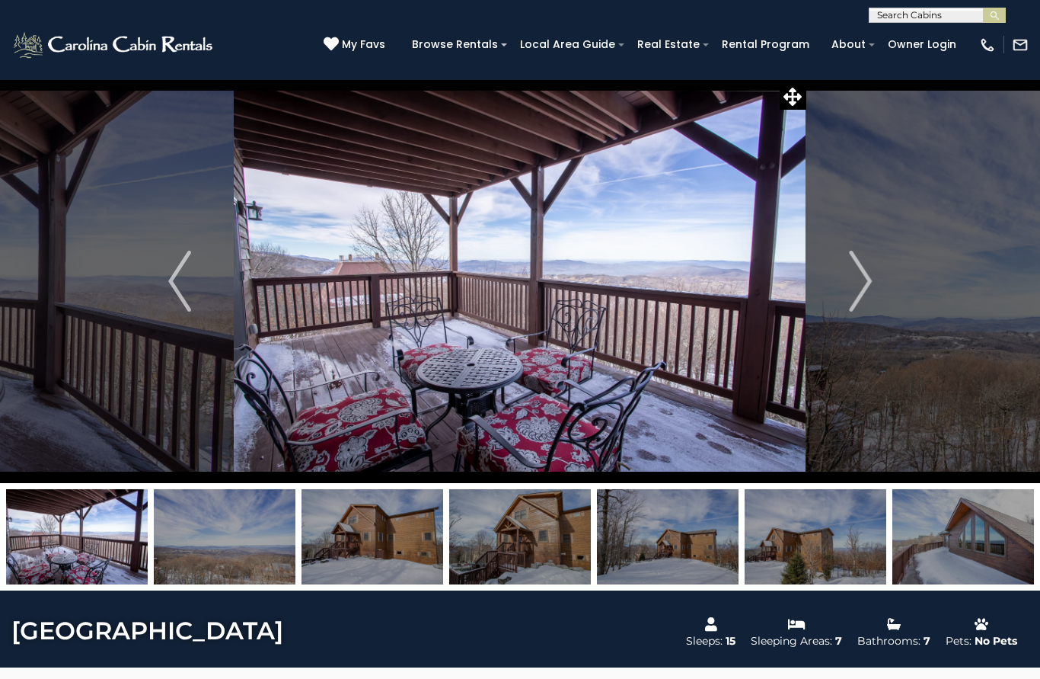
click at [853, 301] on img "Next" at bounding box center [860, 281] width 23 height 61
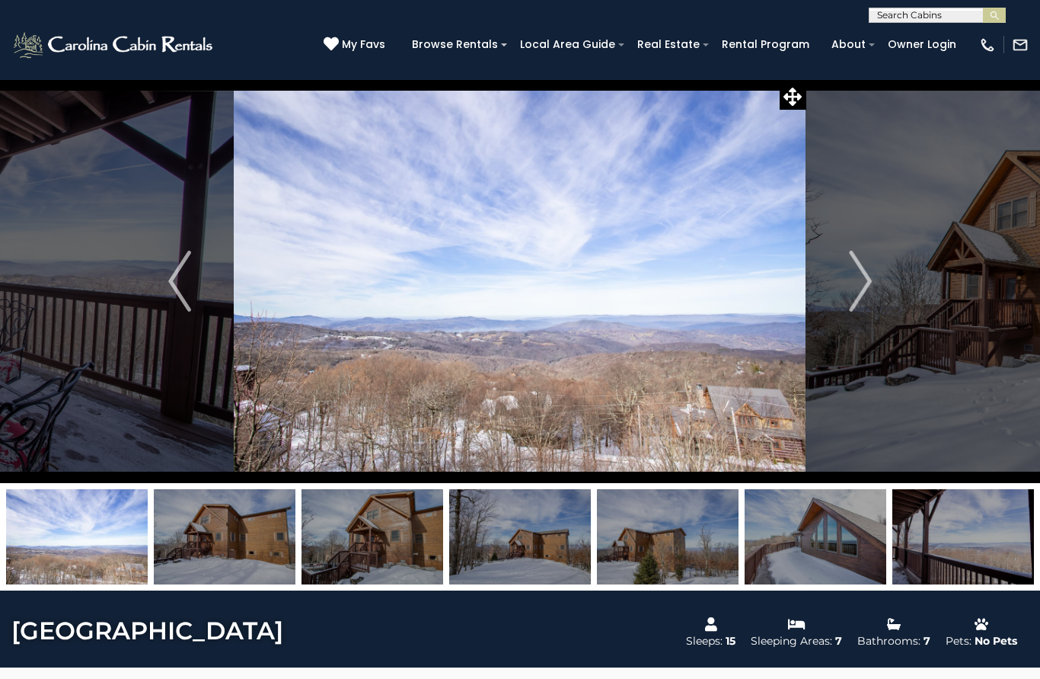
click at [849, 302] on button "Next" at bounding box center [861, 281] width 108 height 404
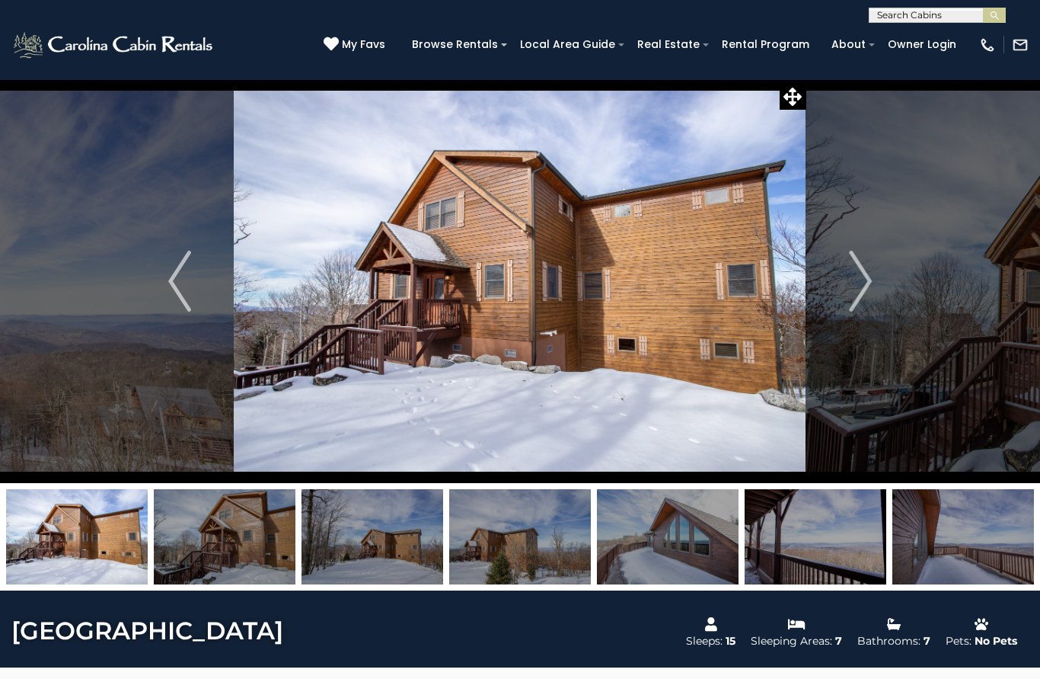
click at [849, 299] on img "Next" at bounding box center [860, 281] width 23 height 61
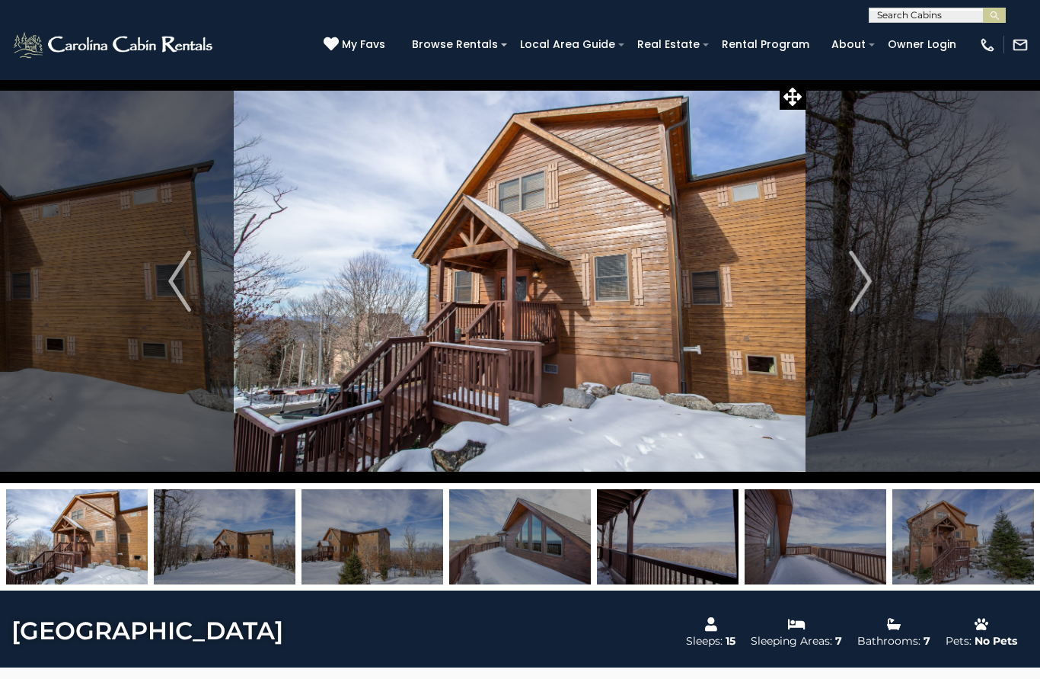
click at [854, 299] on img "Next" at bounding box center [860, 281] width 23 height 61
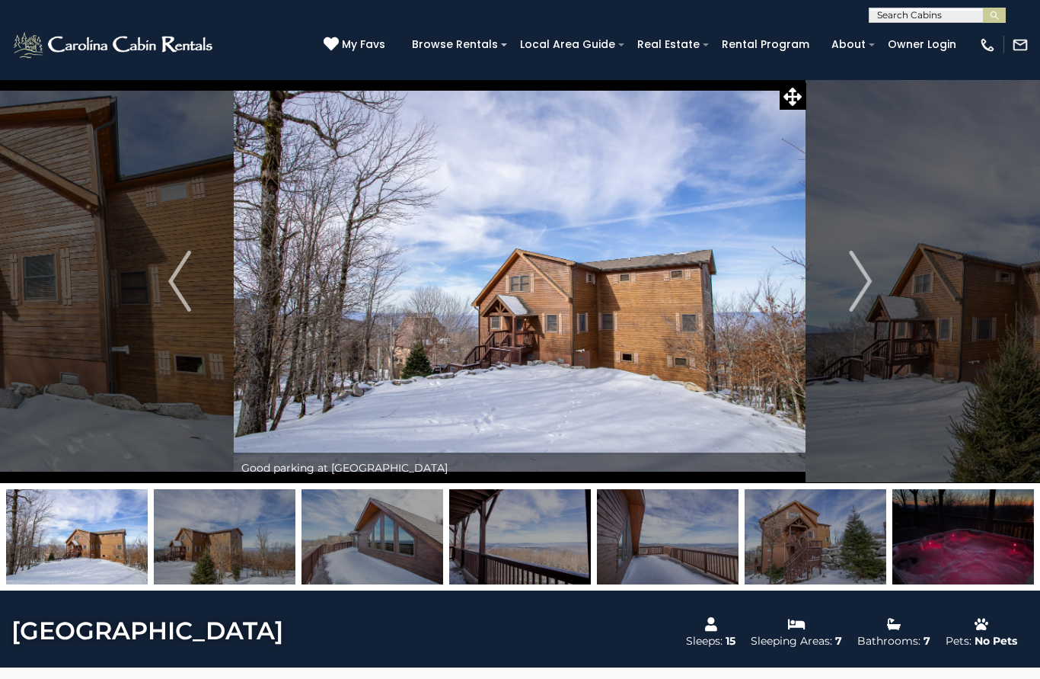
click at [852, 299] on img "Next" at bounding box center [860, 281] width 23 height 61
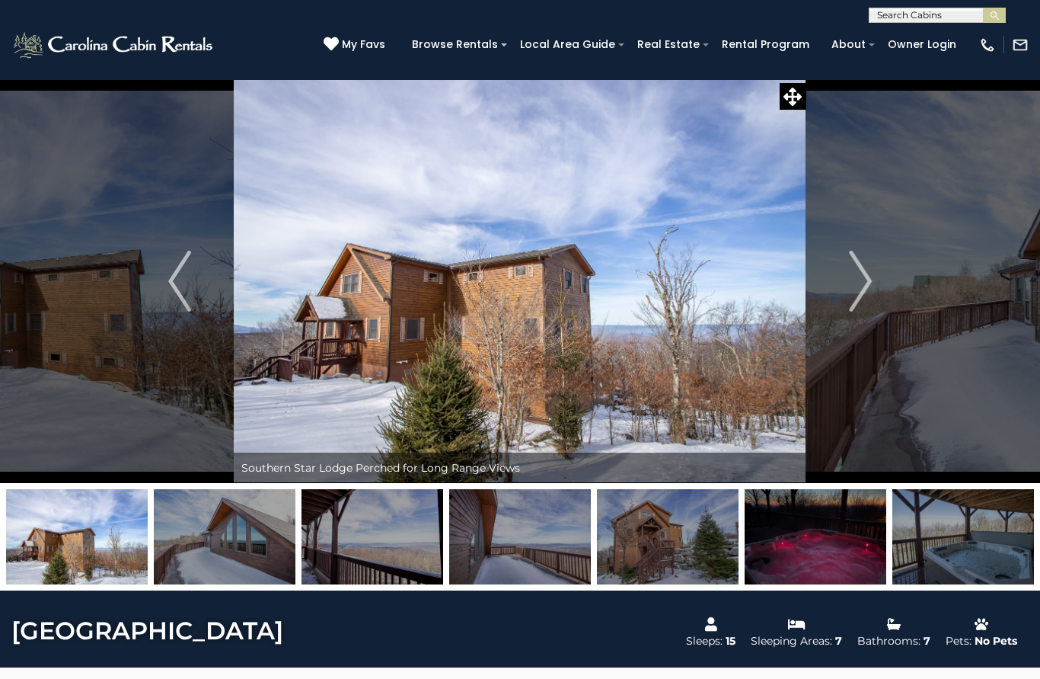
click at [850, 304] on img "Next" at bounding box center [860, 281] width 23 height 61
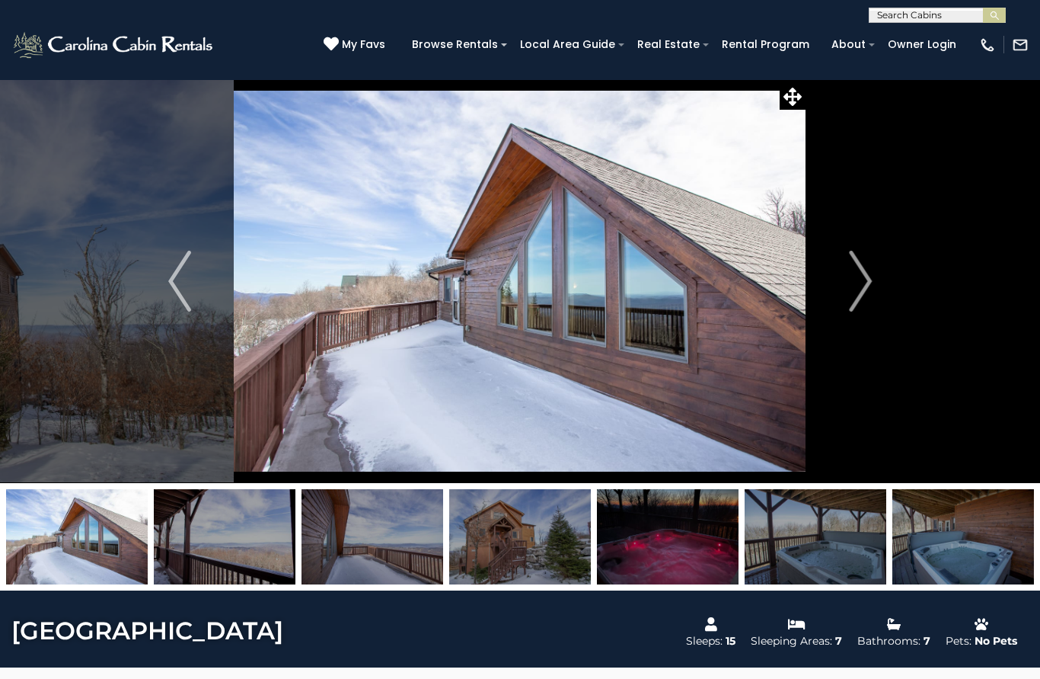
click at [852, 302] on img "Next" at bounding box center [860, 281] width 23 height 61
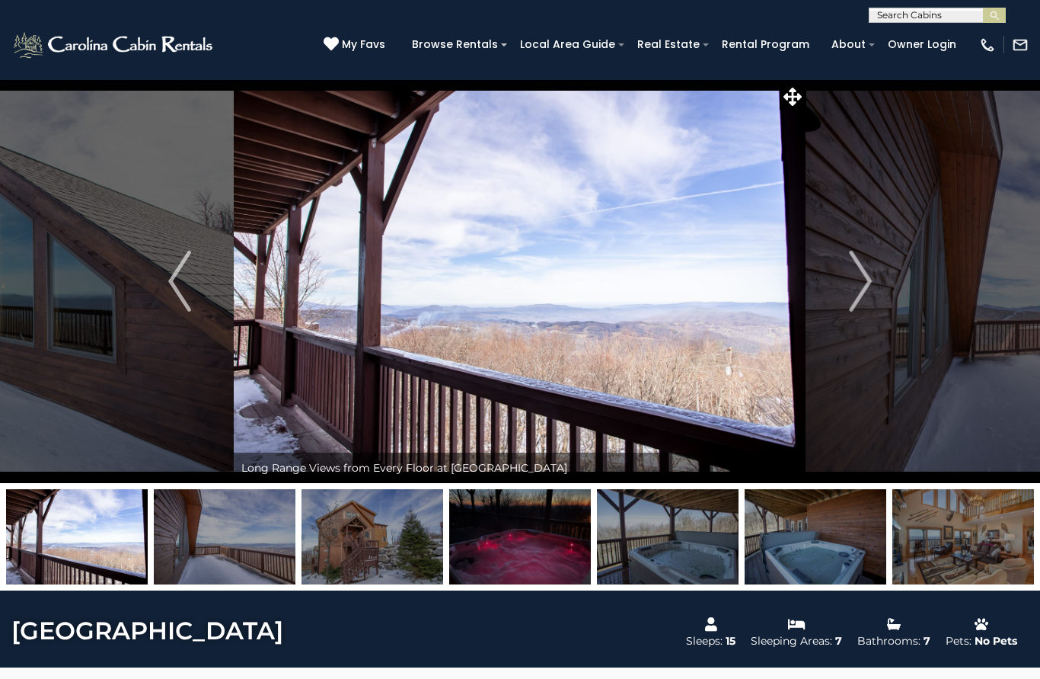
click at [849, 305] on button "Next" at bounding box center [861, 281] width 108 height 404
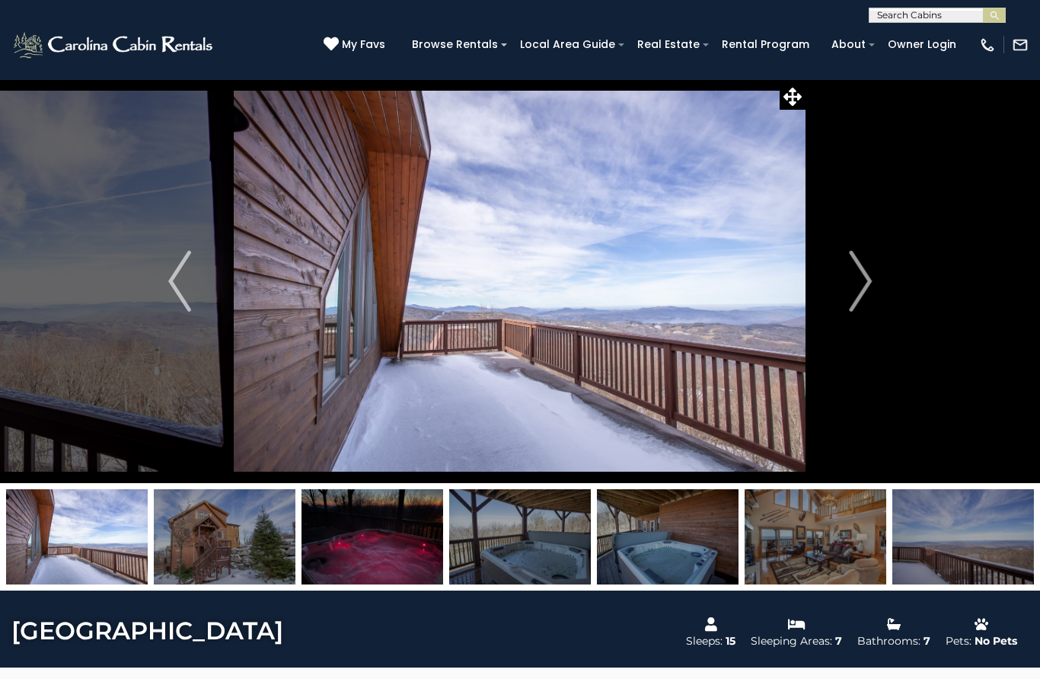
click at [855, 302] on img "Next" at bounding box center [860, 281] width 23 height 61
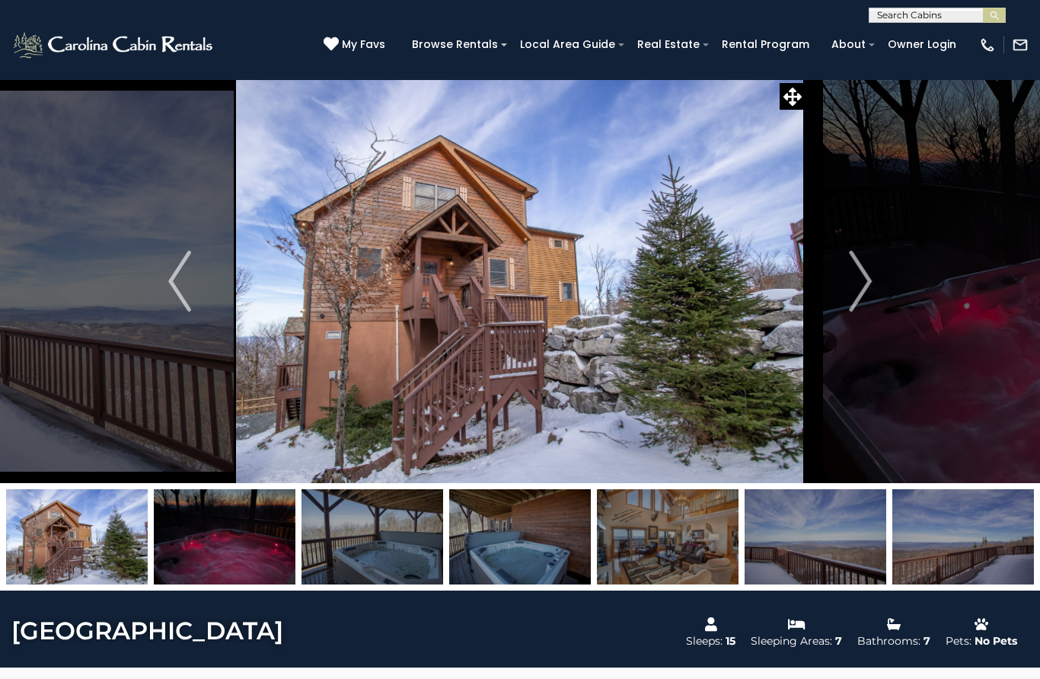
click at [857, 299] on img "Next" at bounding box center [860, 281] width 23 height 61
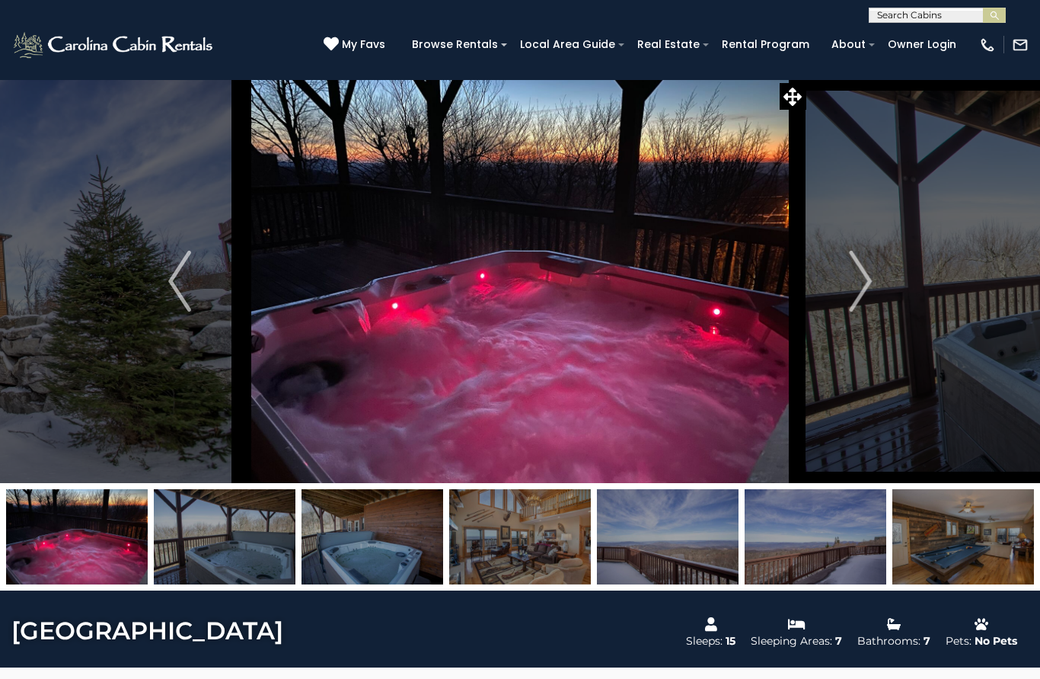
click at [855, 306] on img "Next" at bounding box center [860, 281] width 23 height 61
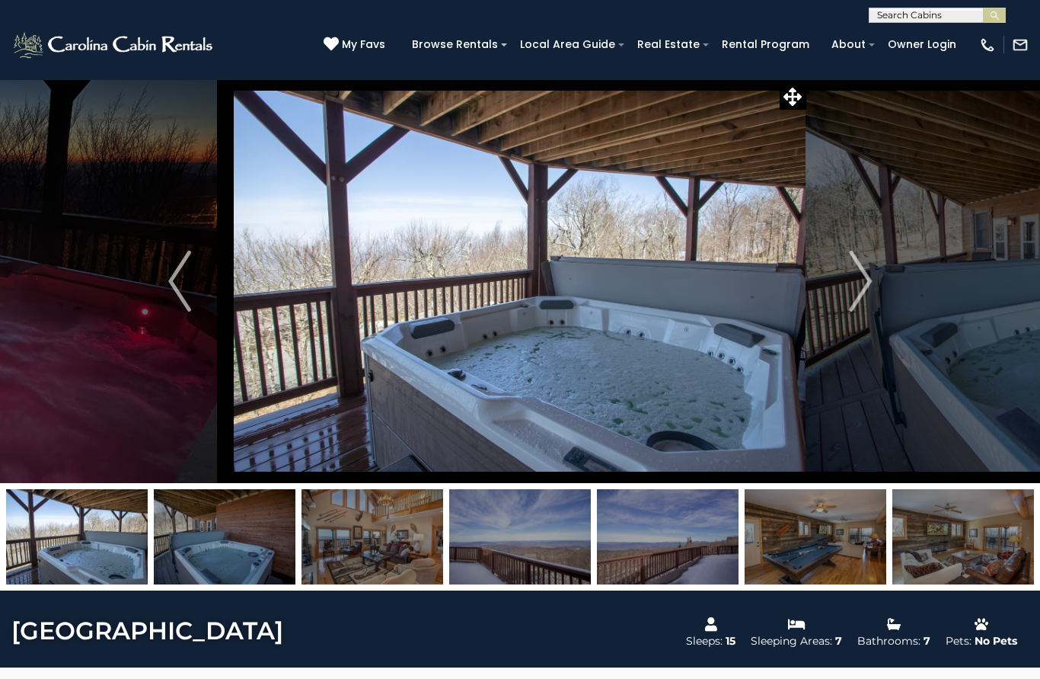
click at [856, 313] on button "Next" at bounding box center [861, 281] width 108 height 404
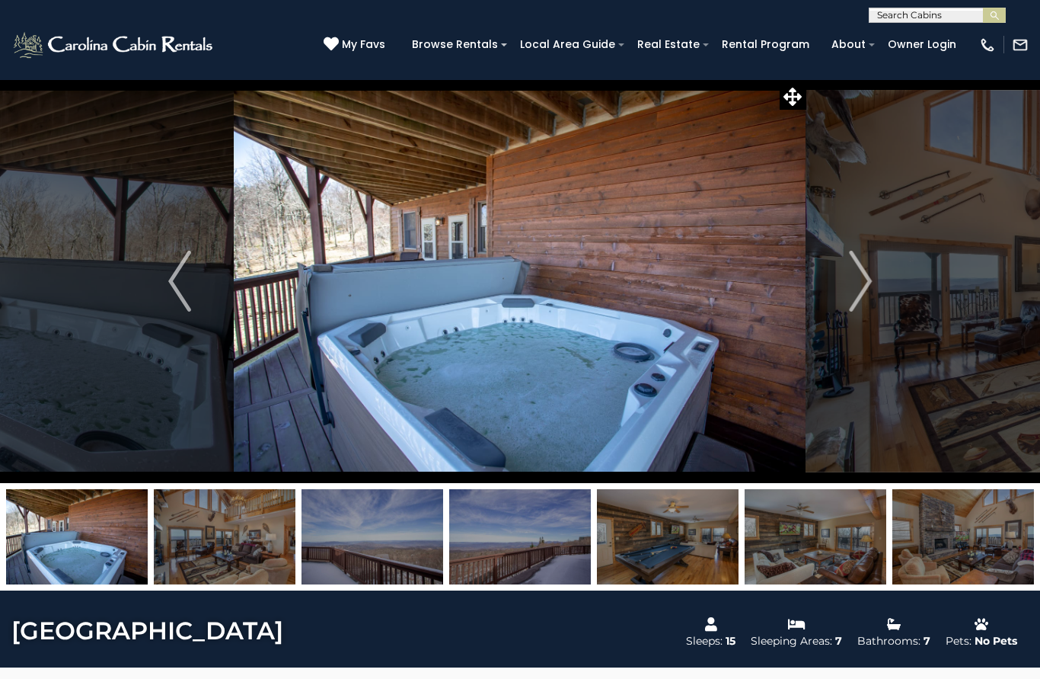
click at [858, 302] on img "Next" at bounding box center [860, 281] width 23 height 61
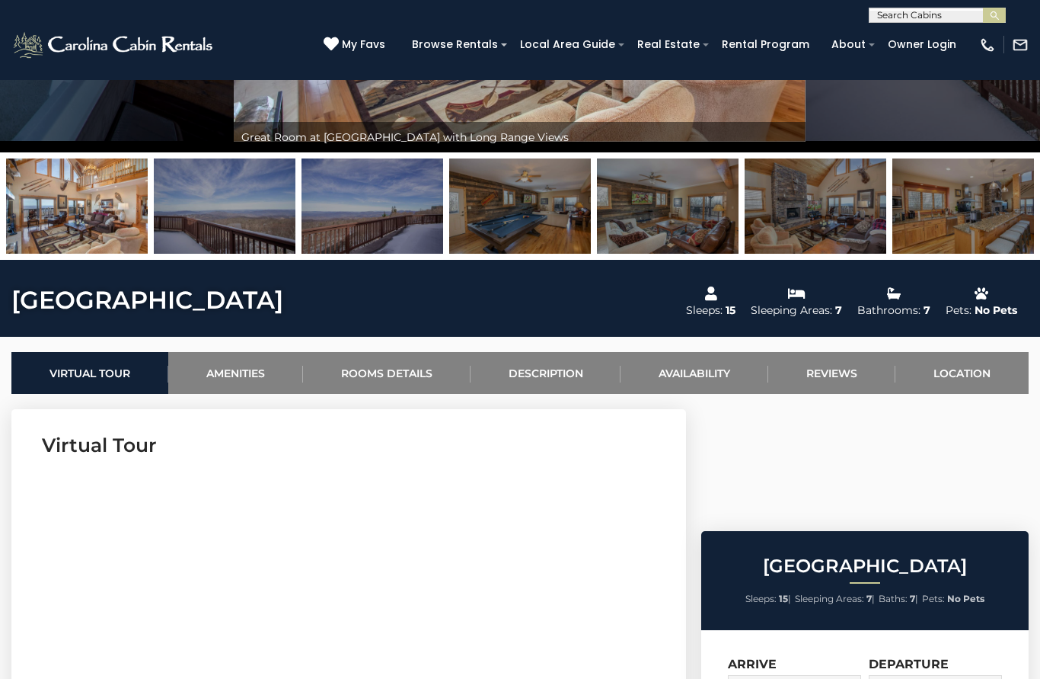
scroll to position [406, 0]
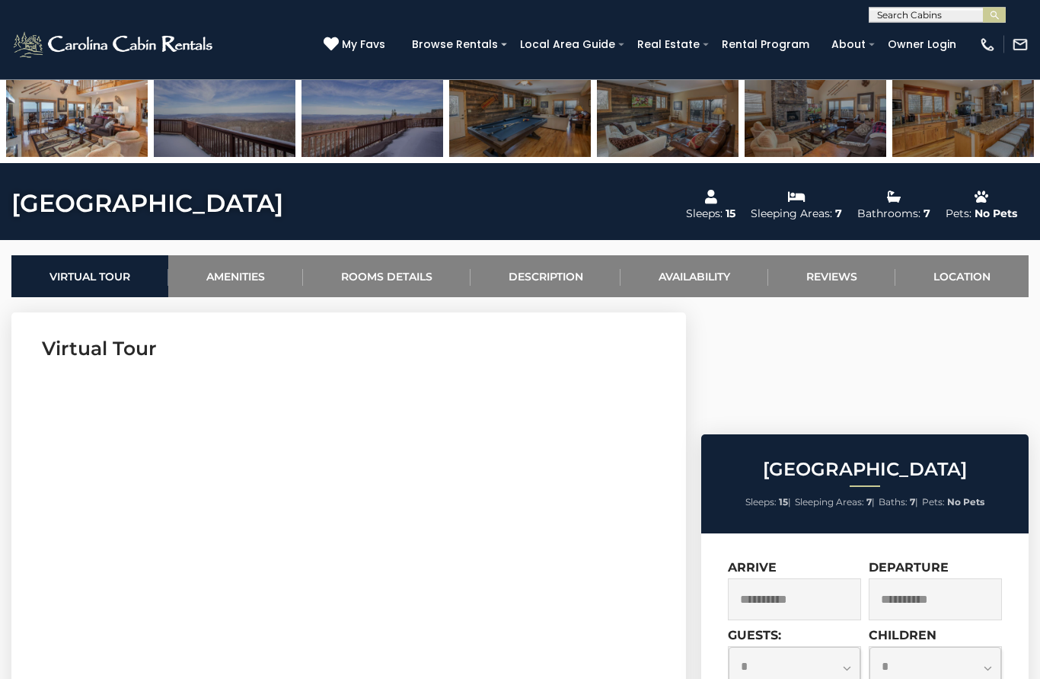
click at [559, 283] on link "Description" at bounding box center [546, 277] width 151 height 42
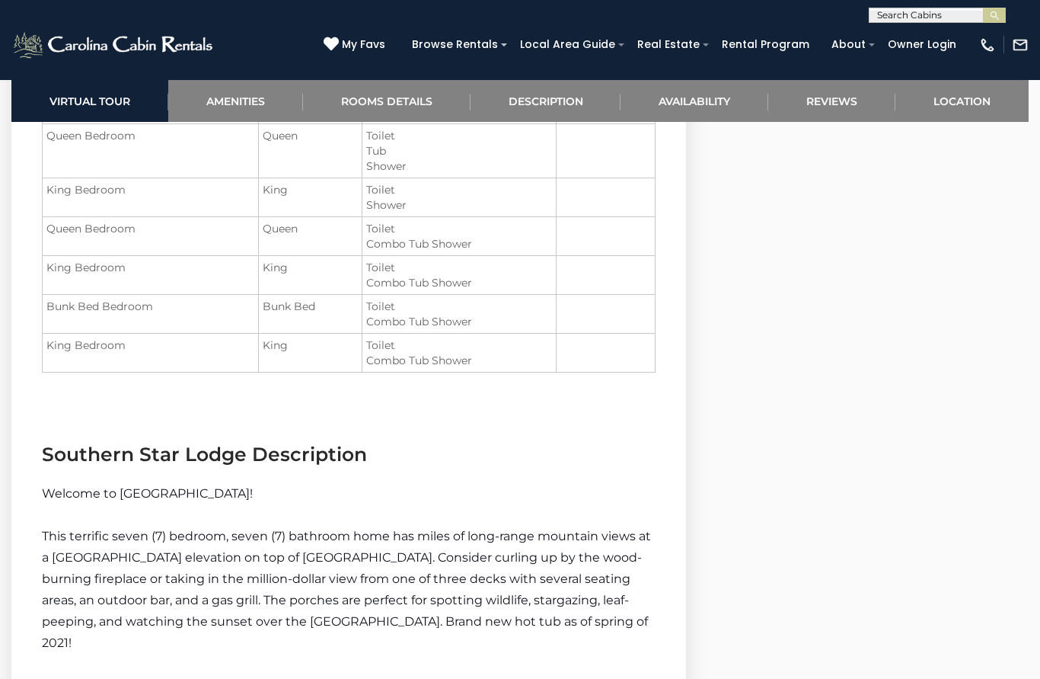
scroll to position [2235, 0]
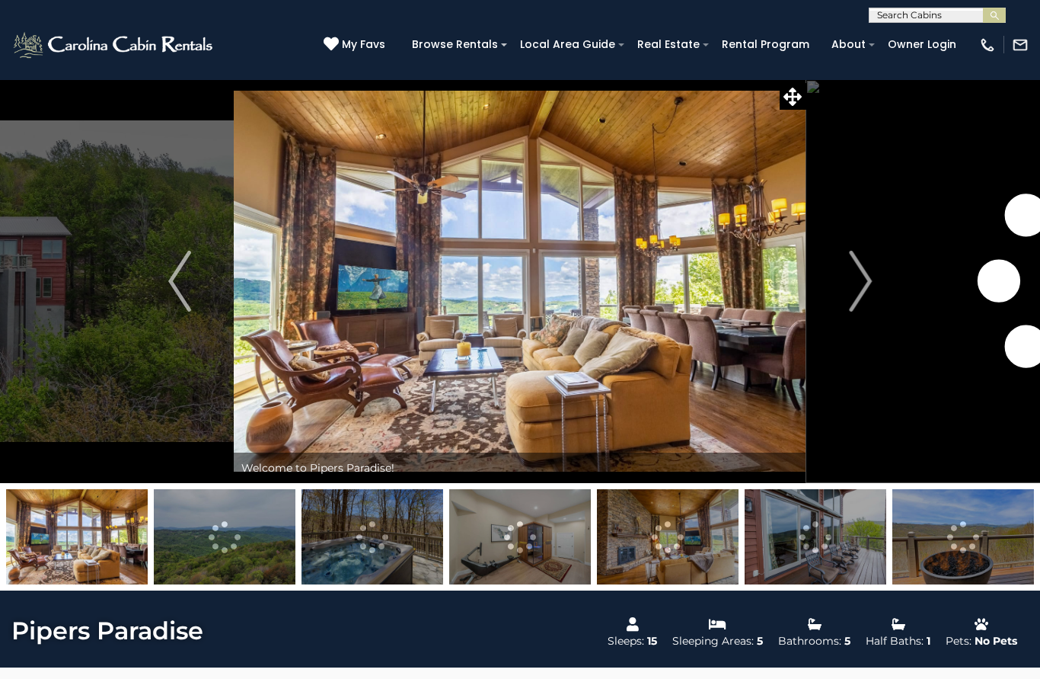
click at [852, 286] on img "Next" at bounding box center [860, 281] width 23 height 61
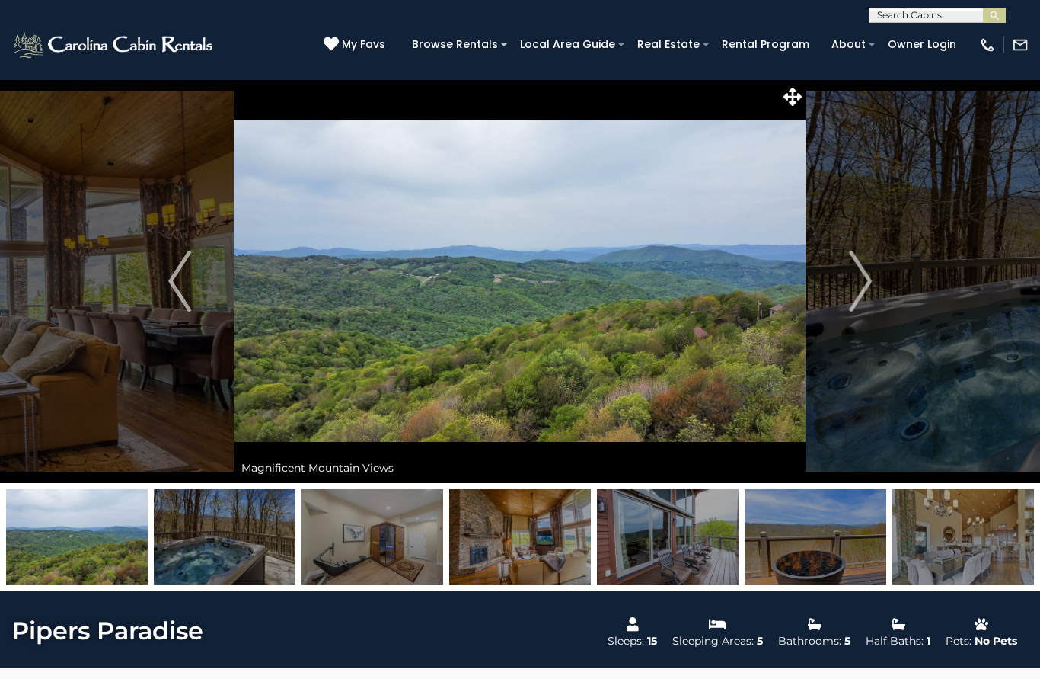
click at [868, 305] on img "Next" at bounding box center [860, 281] width 23 height 61
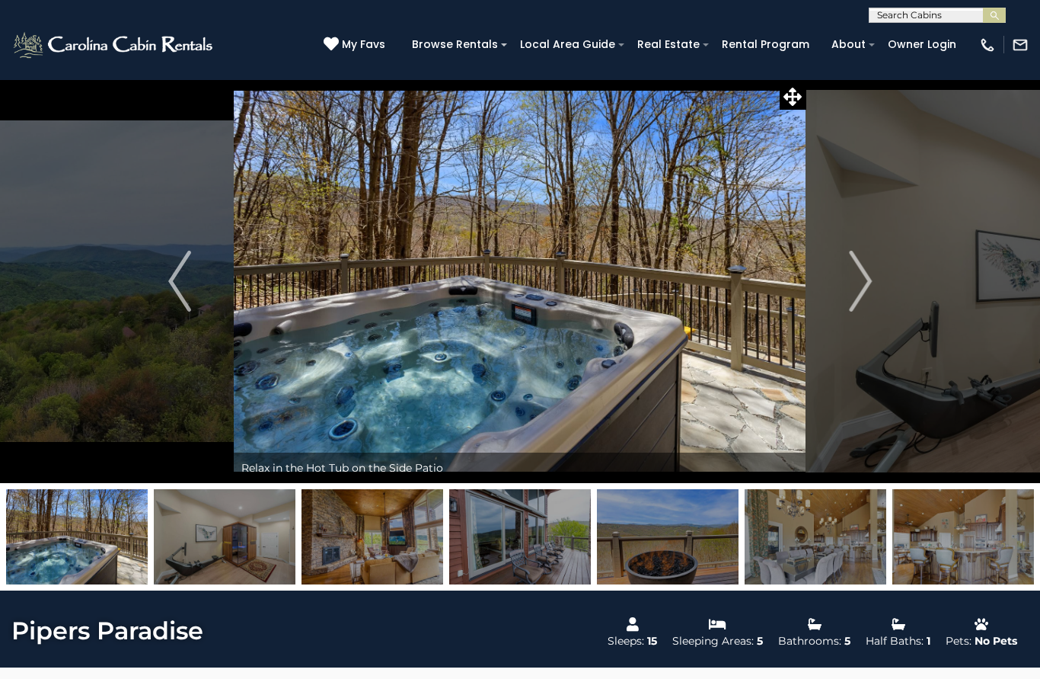
click at [858, 283] on img "Next" at bounding box center [860, 281] width 23 height 61
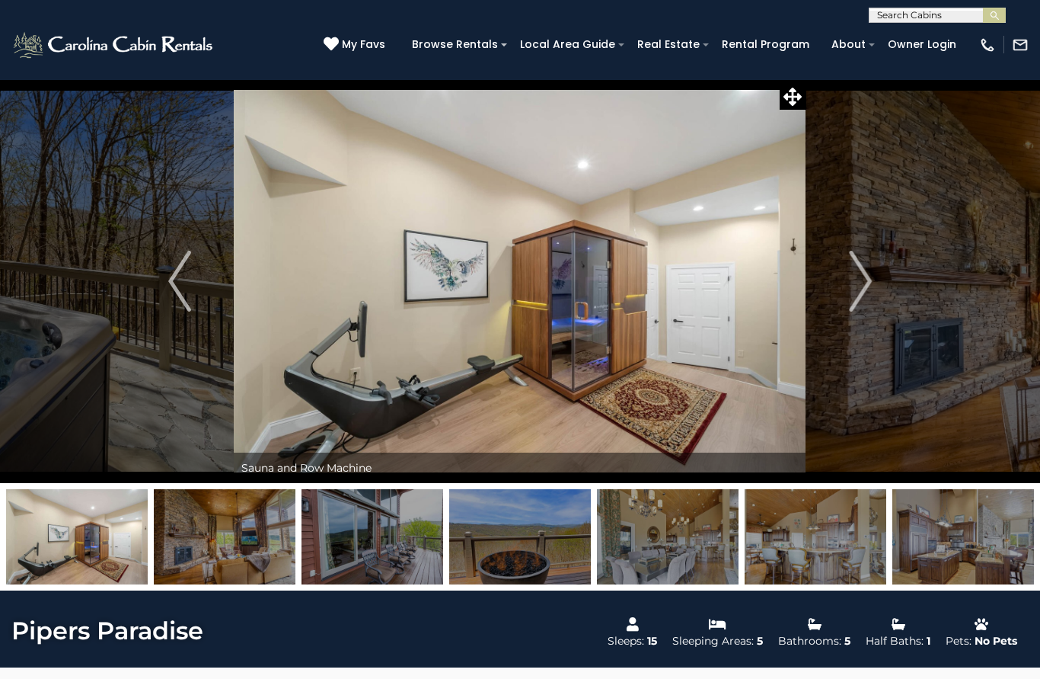
click at [863, 292] on img "Next" at bounding box center [860, 281] width 23 height 61
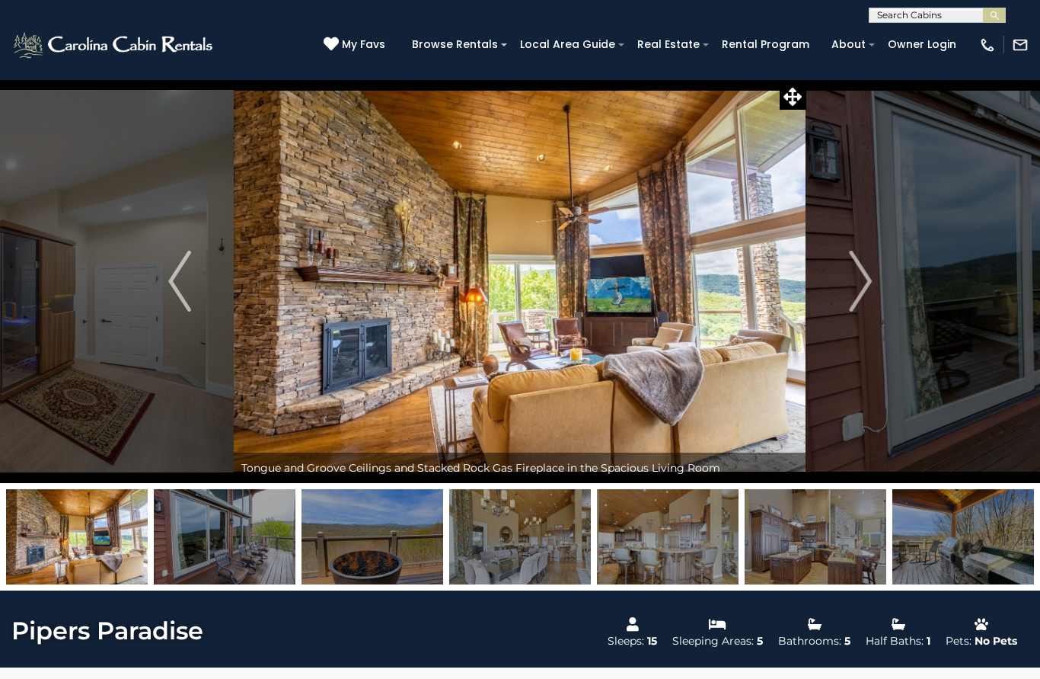
click at [862, 289] on img "Next" at bounding box center [860, 281] width 23 height 61
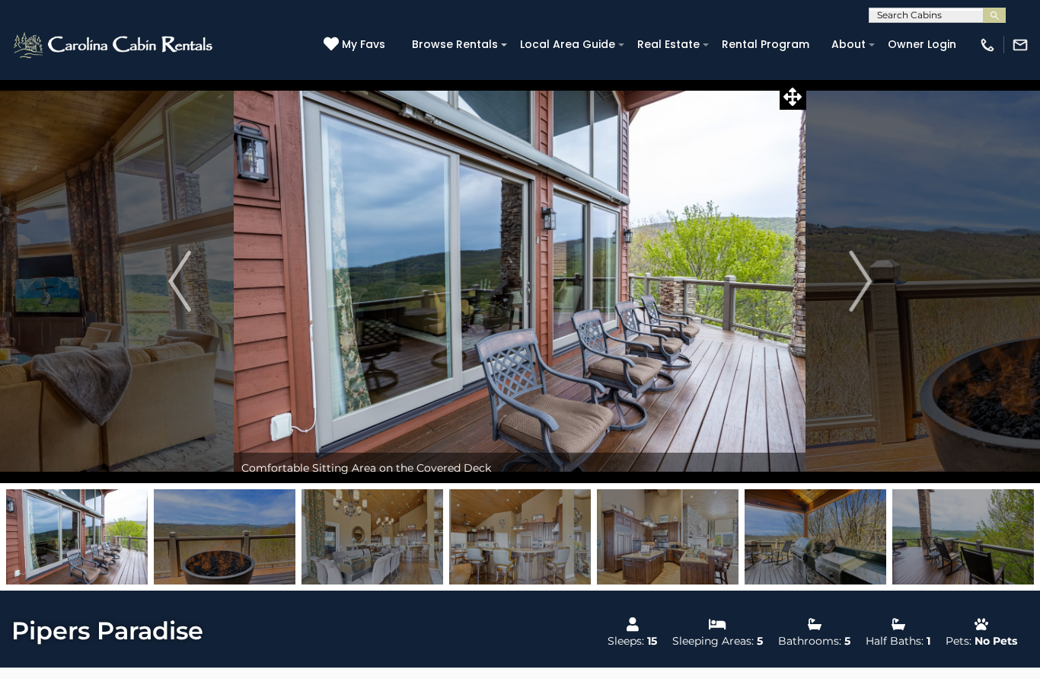
click at [865, 289] on img "Next" at bounding box center [860, 281] width 23 height 61
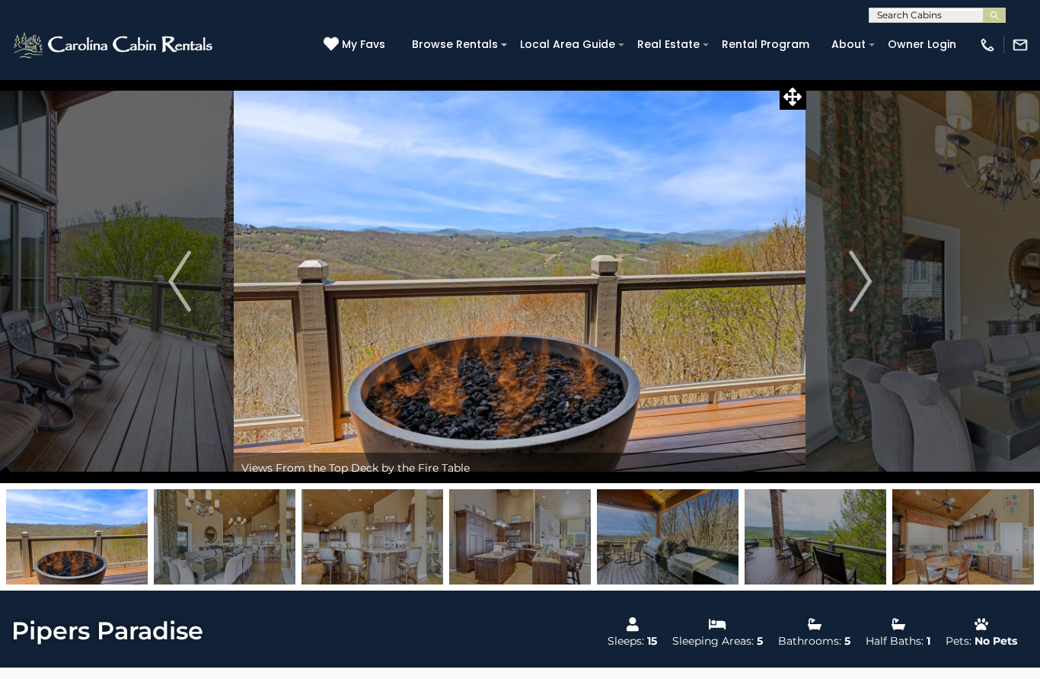
click at [865, 296] on img "Next" at bounding box center [860, 281] width 23 height 61
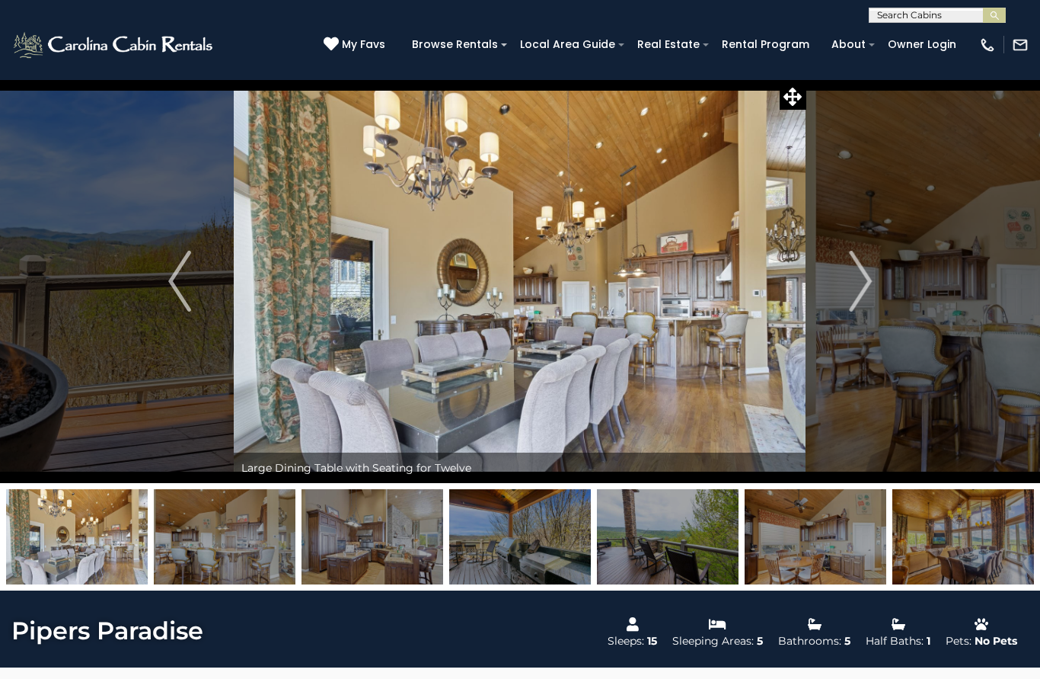
click at [871, 282] on img "Next" at bounding box center [860, 281] width 23 height 61
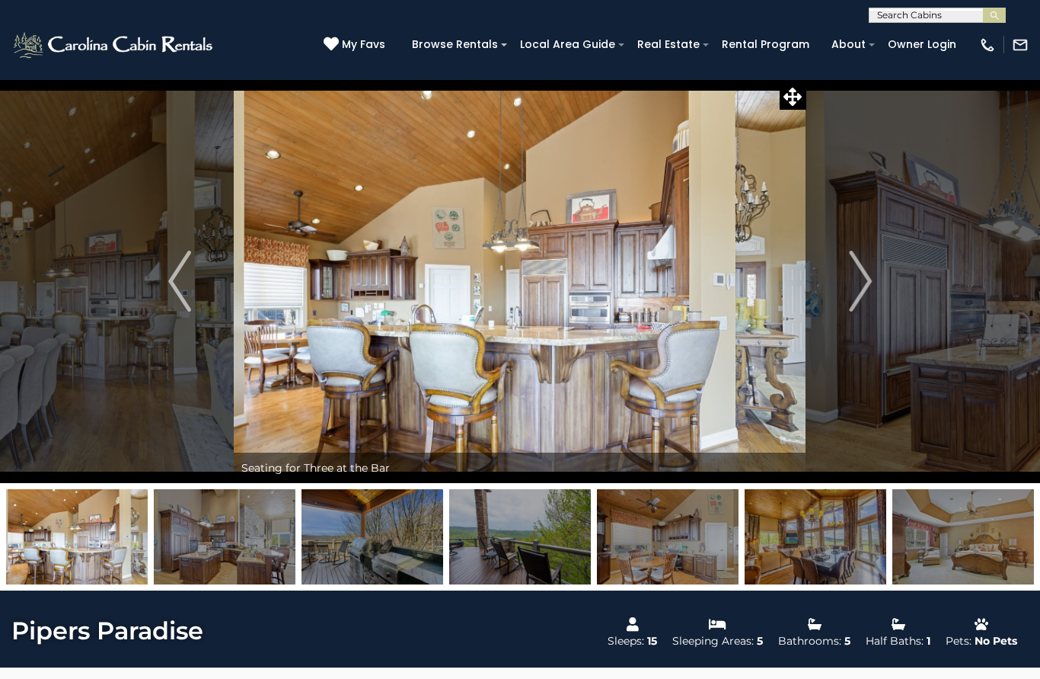
click at [865, 299] on img "Next" at bounding box center [860, 281] width 23 height 61
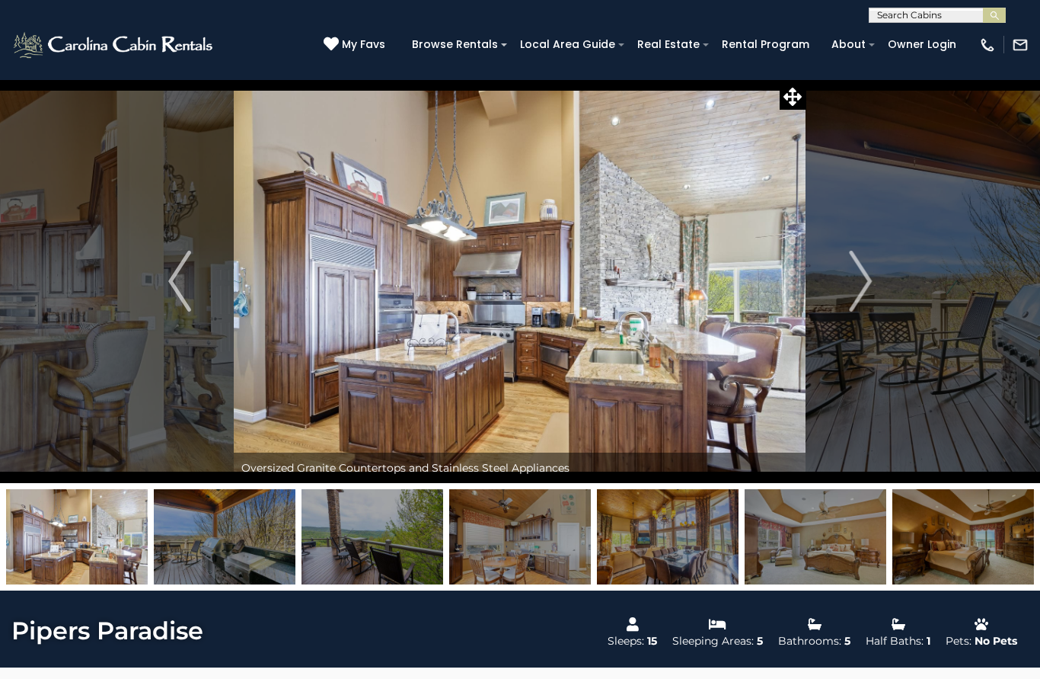
click at [864, 292] on img "Next" at bounding box center [860, 281] width 23 height 61
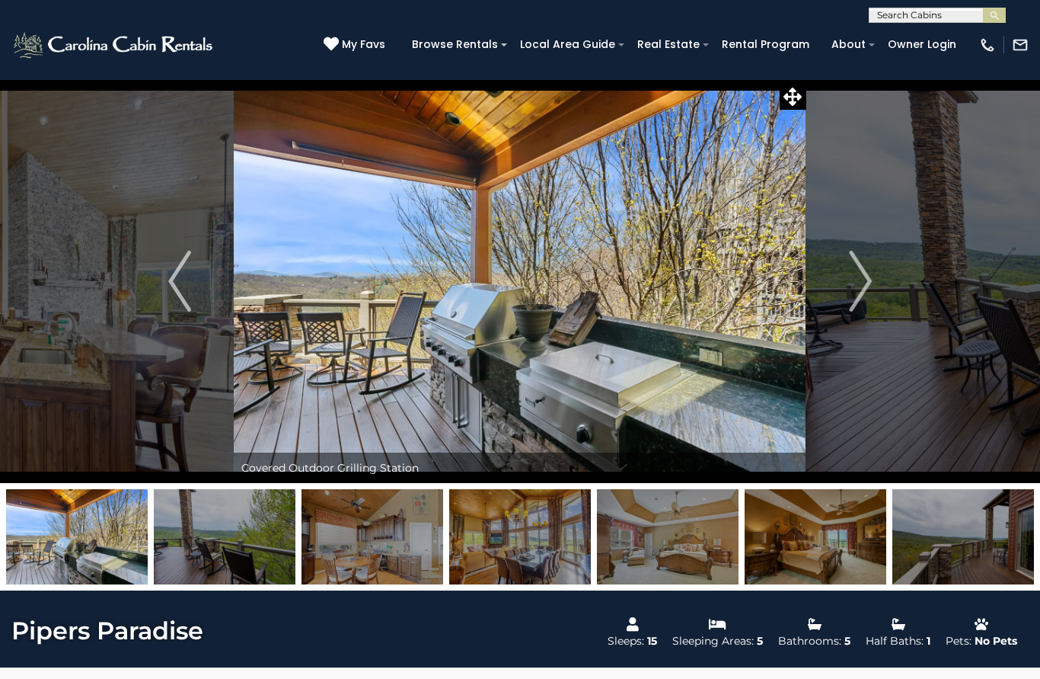
click at [867, 296] on img "Next" at bounding box center [860, 281] width 23 height 61
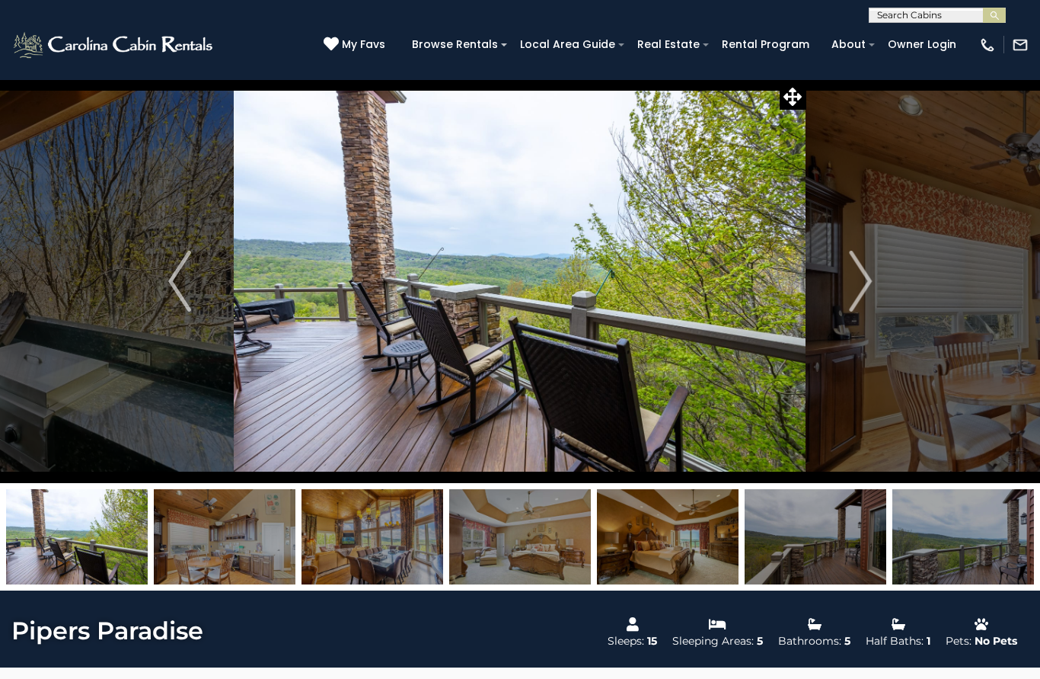
click at [859, 296] on img "Next" at bounding box center [860, 281] width 23 height 61
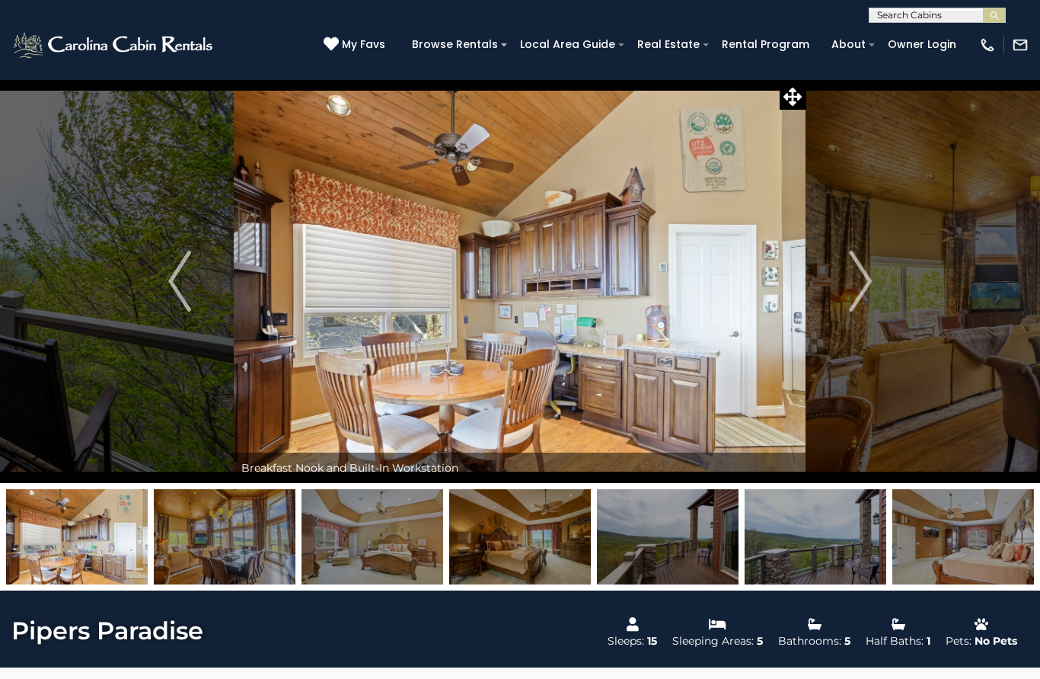
click at [864, 302] on img "Next" at bounding box center [860, 281] width 23 height 61
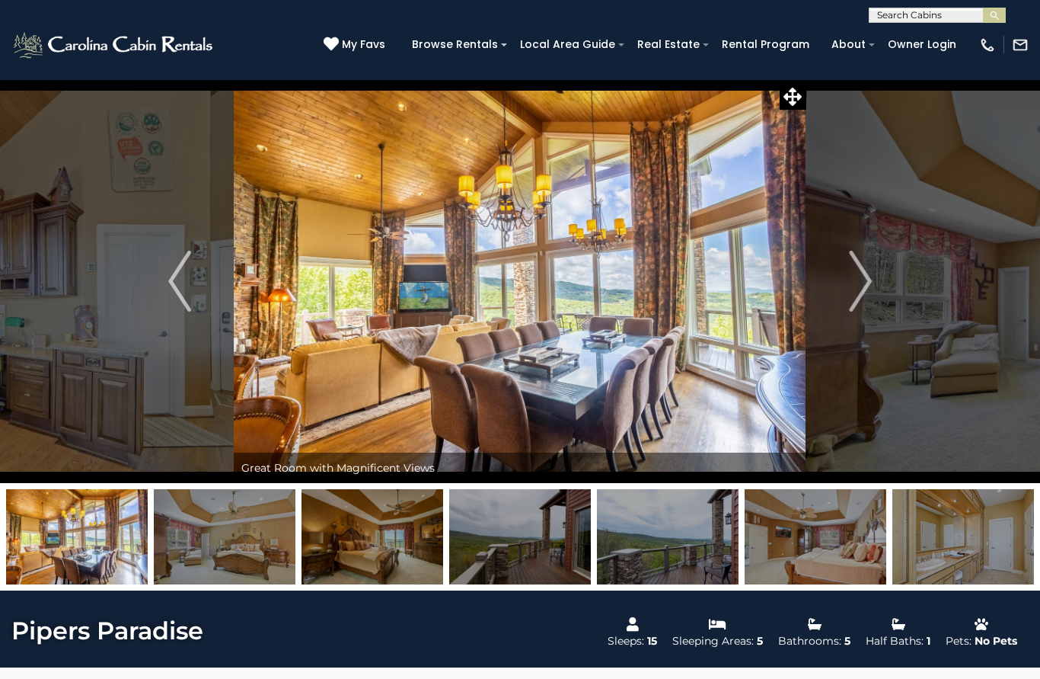
click at [861, 306] on img "Next" at bounding box center [860, 281] width 23 height 61
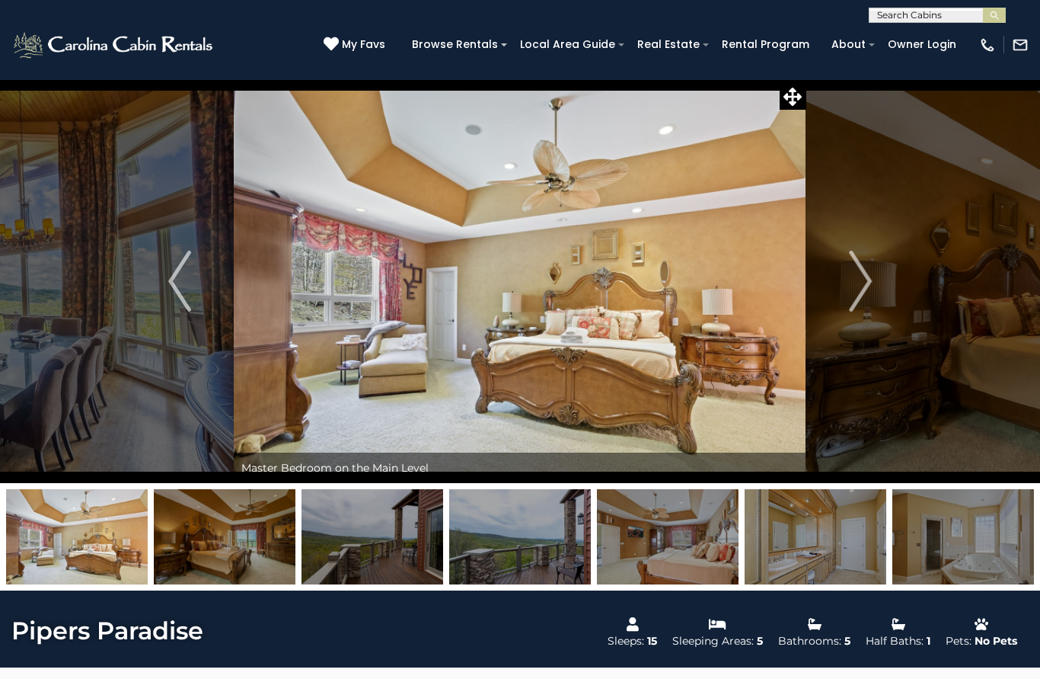
click at [862, 296] on img "Next" at bounding box center [860, 281] width 23 height 61
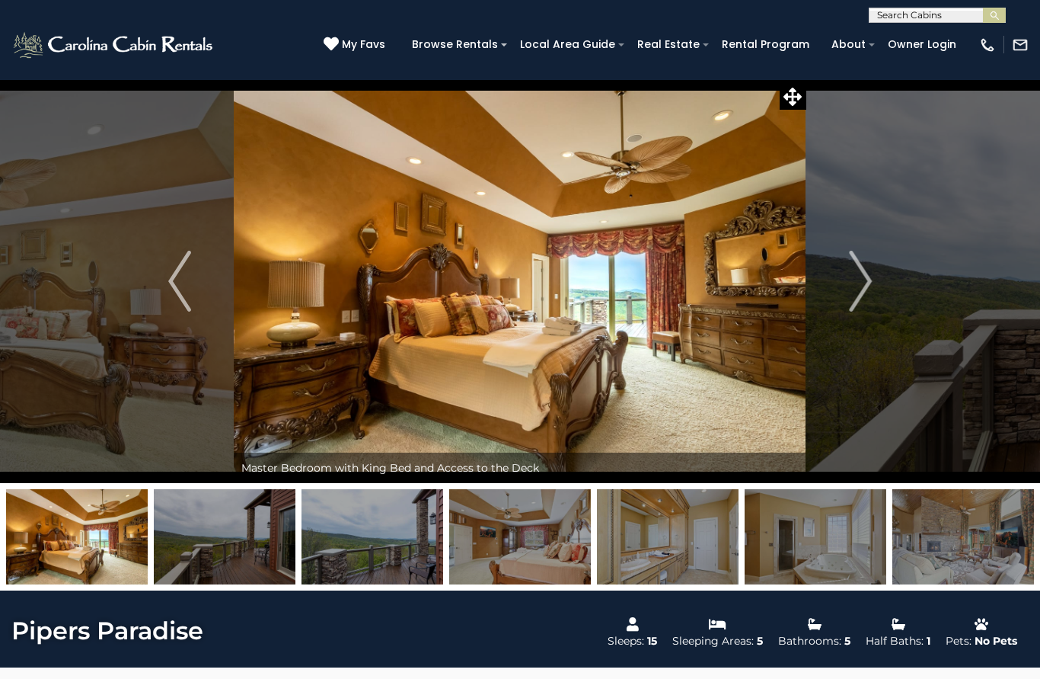
click at [857, 305] on img "Next" at bounding box center [860, 281] width 23 height 61
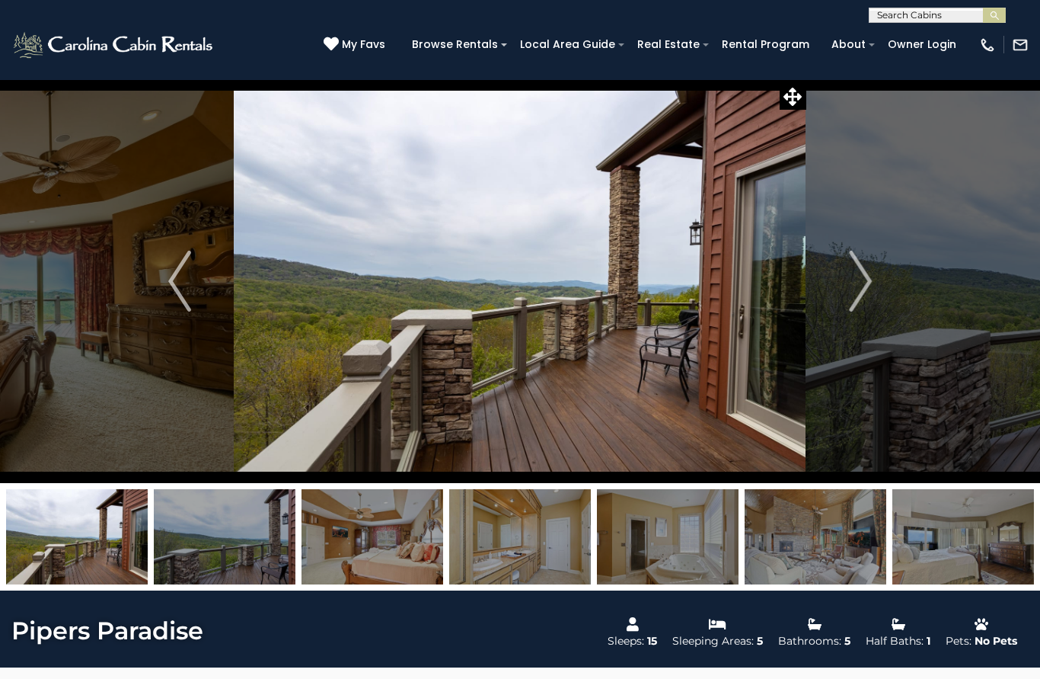
click at [864, 300] on img "Next" at bounding box center [860, 281] width 23 height 61
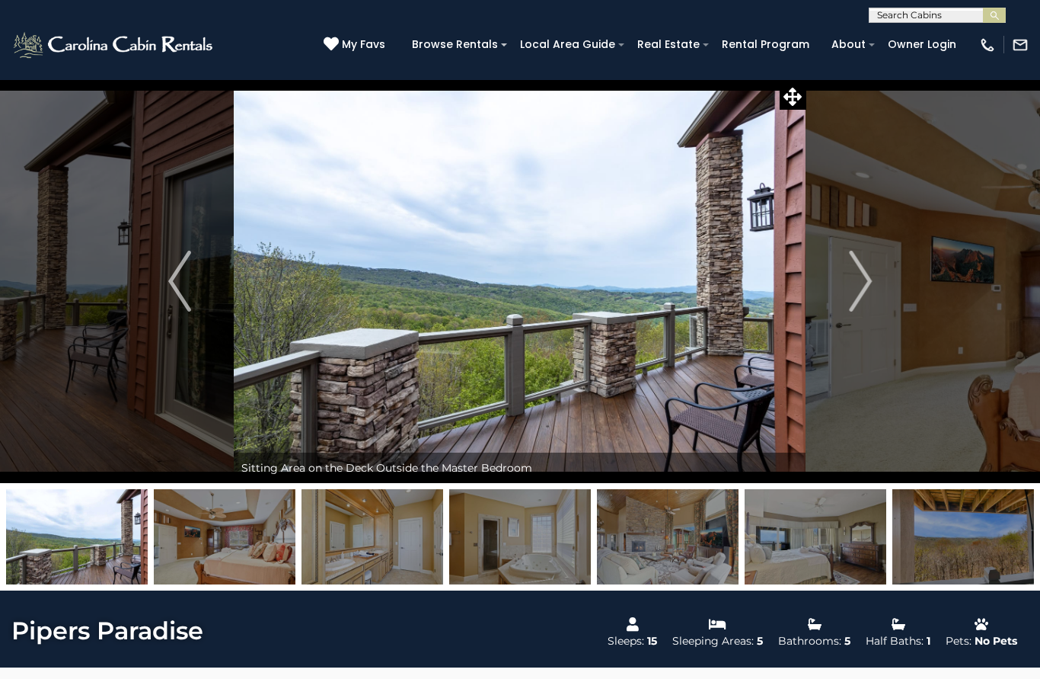
click at [861, 302] on img "Next" at bounding box center [860, 281] width 23 height 61
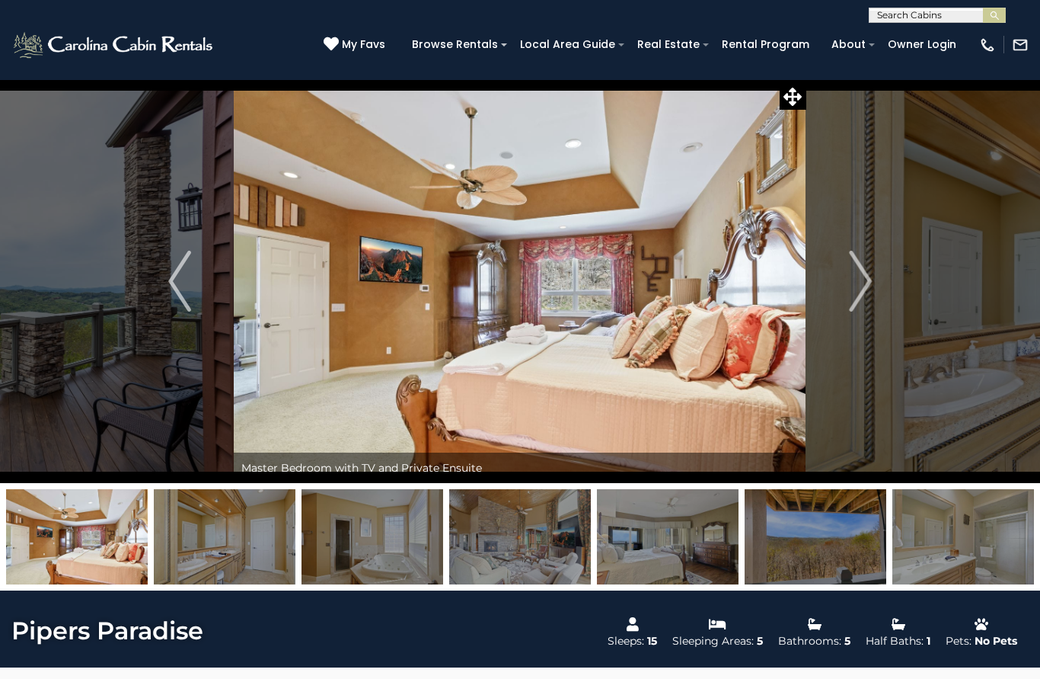
click at [862, 298] on img "Next" at bounding box center [860, 281] width 23 height 61
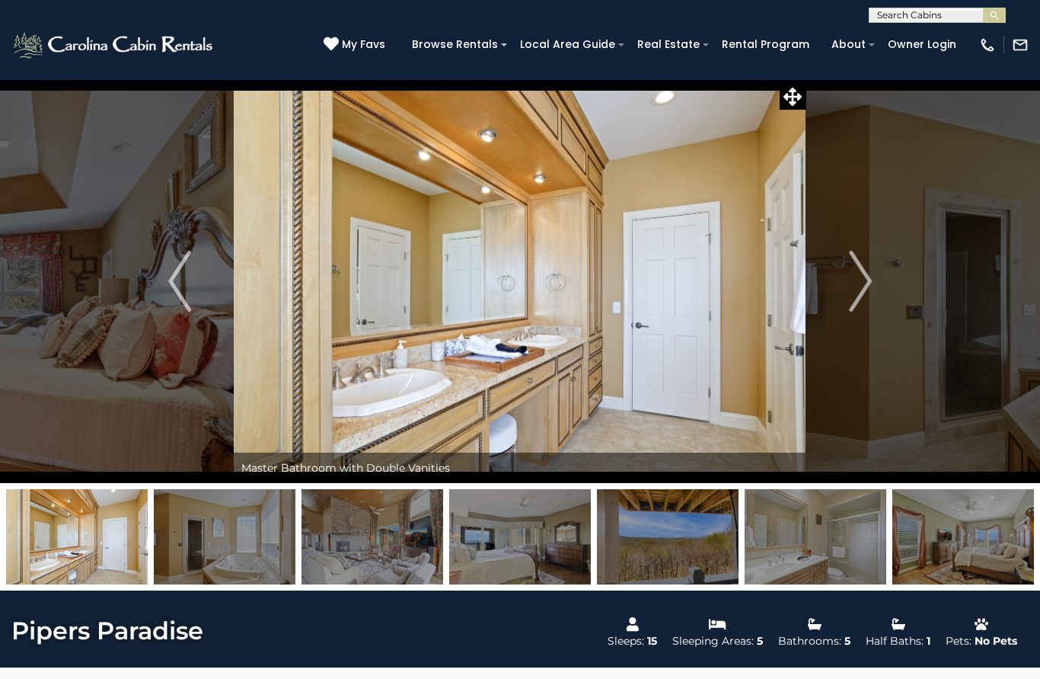
click at [864, 302] on img "Next" at bounding box center [860, 281] width 23 height 61
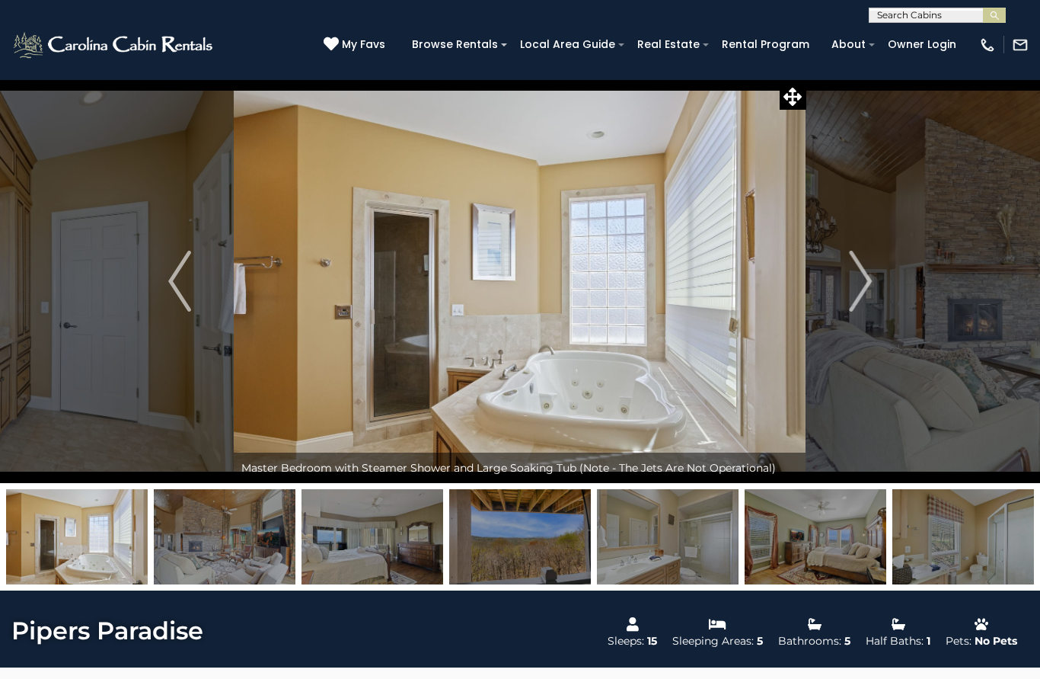
click at [861, 299] on img "Next" at bounding box center [860, 281] width 23 height 61
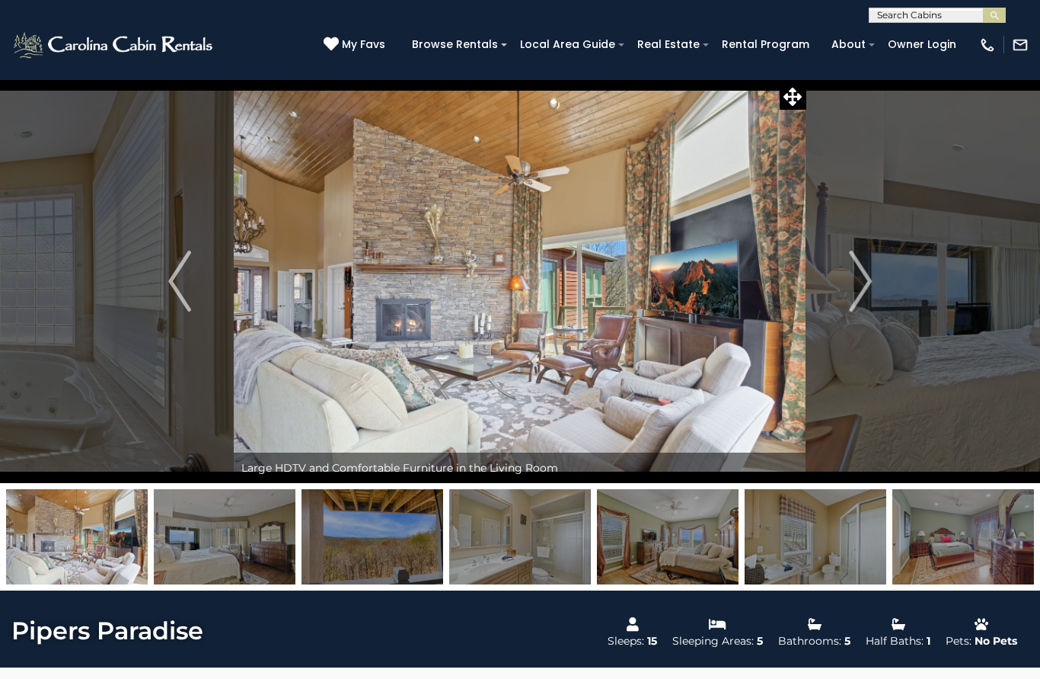
click at [857, 305] on img "Next" at bounding box center [860, 281] width 23 height 61
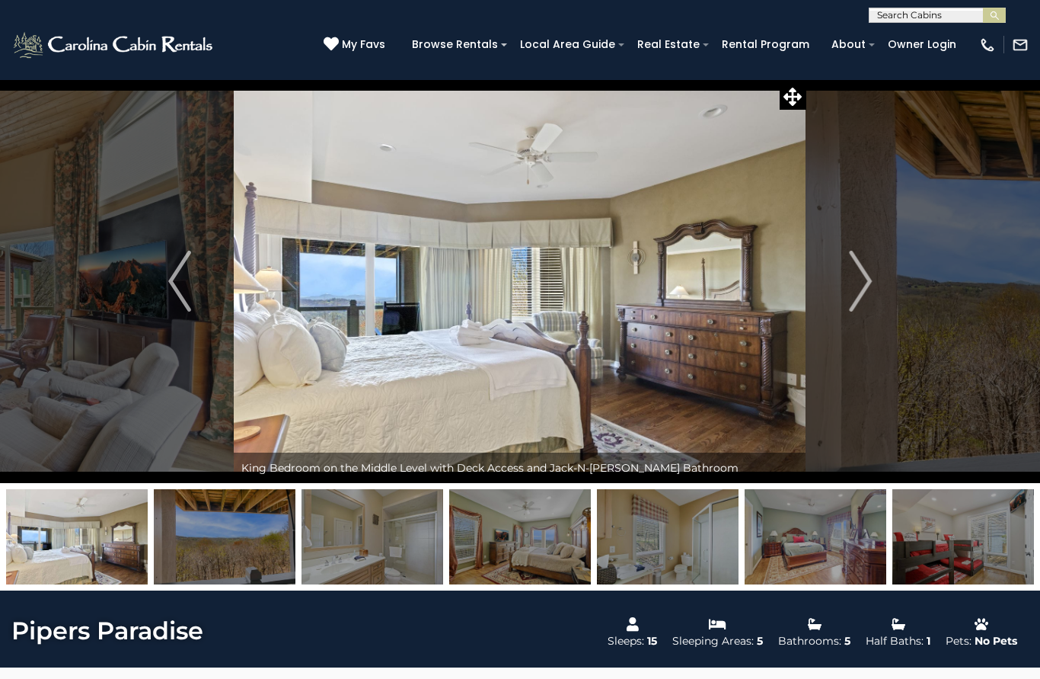
click at [863, 296] on img "Next" at bounding box center [860, 281] width 23 height 61
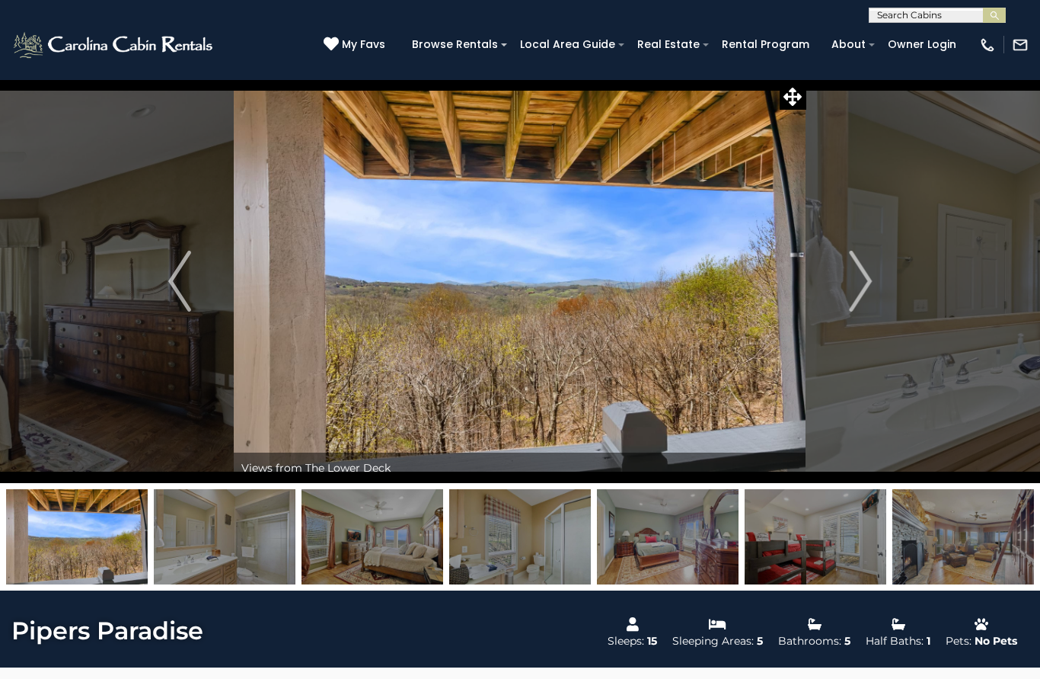
click at [861, 299] on img "Next" at bounding box center [860, 281] width 23 height 61
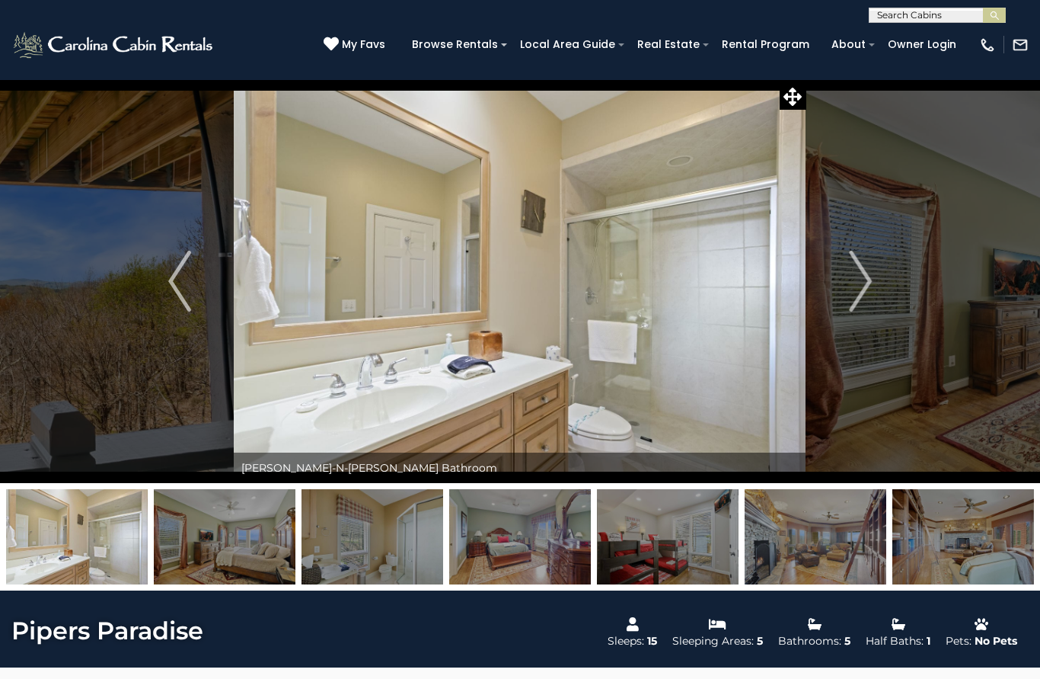
click at [858, 301] on img "Next" at bounding box center [860, 281] width 23 height 61
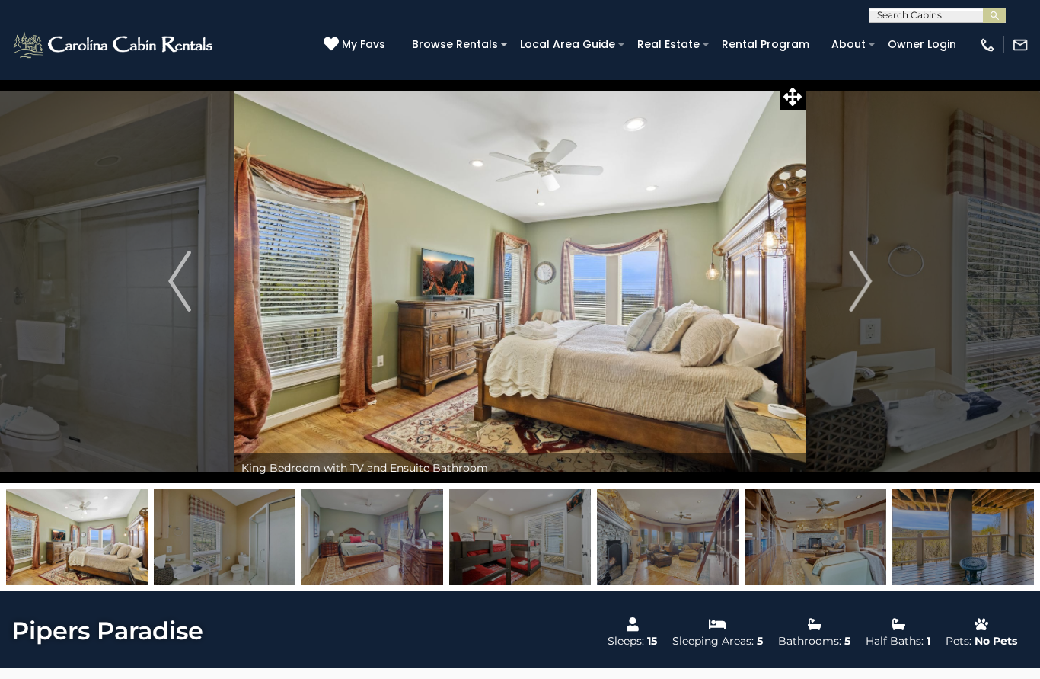
click at [859, 303] on img "Next" at bounding box center [860, 281] width 23 height 61
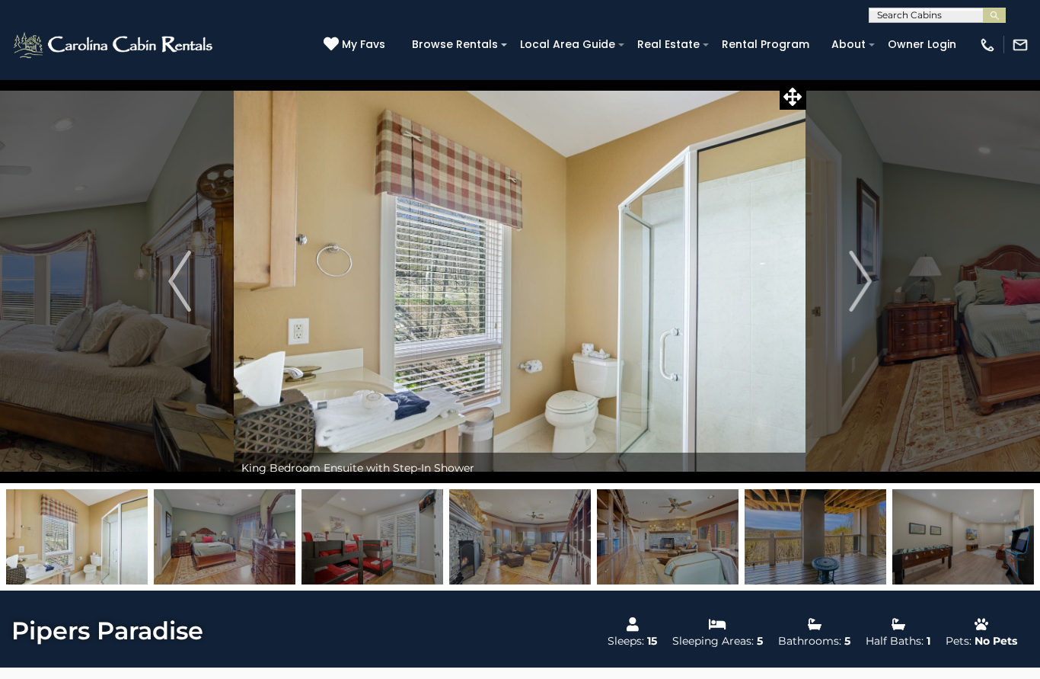
click at [855, 309] on img "Next" at bounding box center [860, 281] width 23 height 61
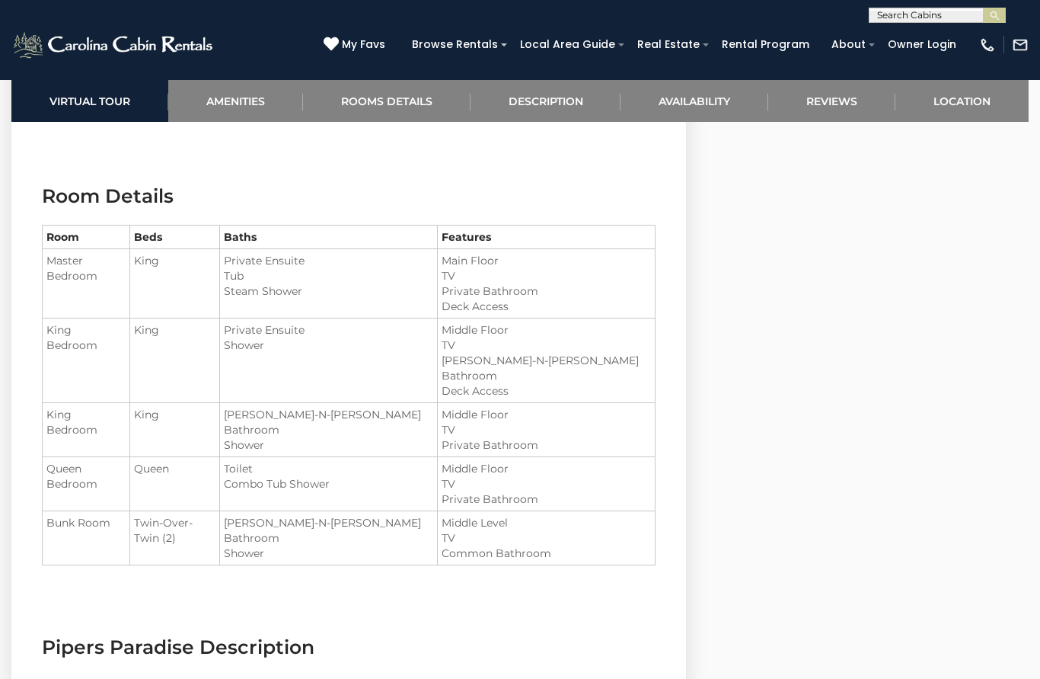
scroll to position [1797, 0]
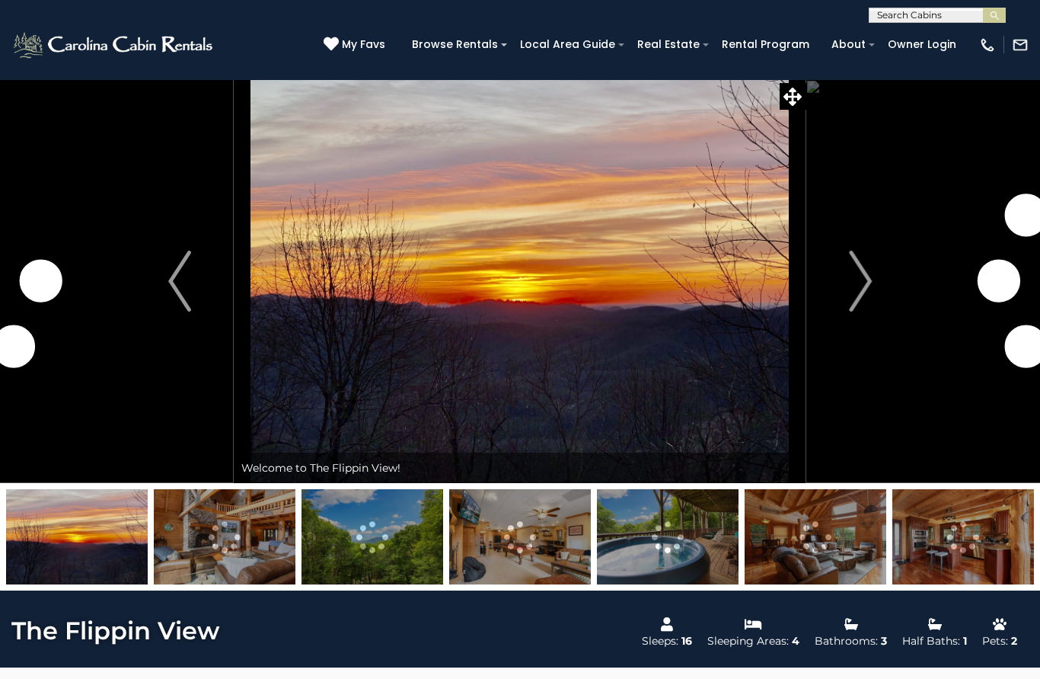
click at [863, 279] on img "Next" at bounding box center [860, 281] width 23 height 61
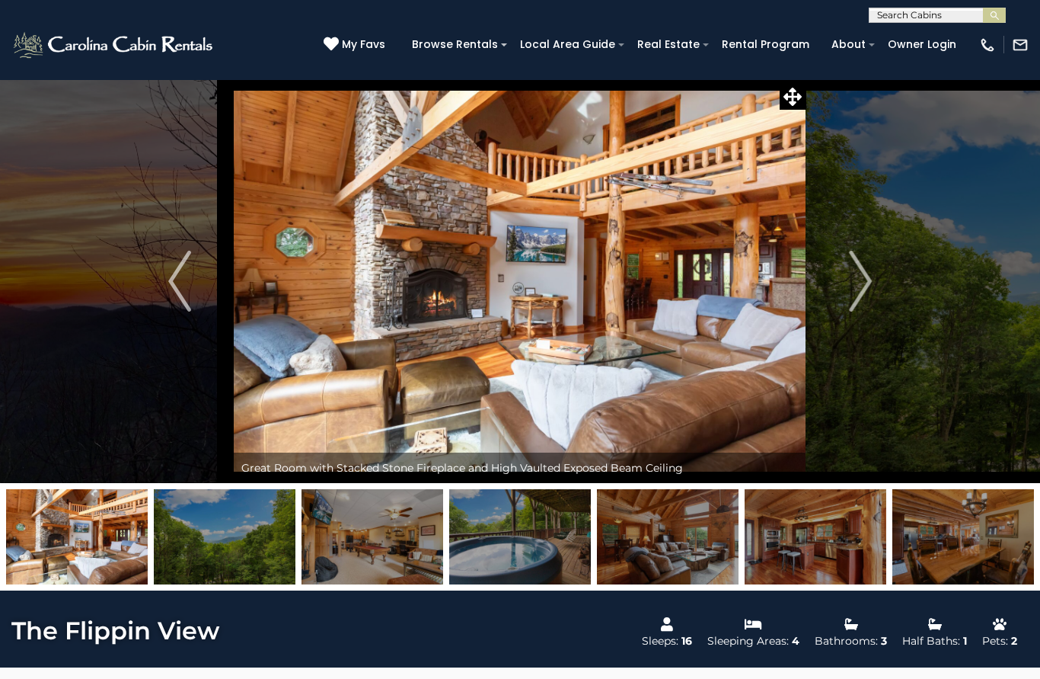
click at [864, 286] on img "Next" at bounding box center [860, 281] width 23 height 61
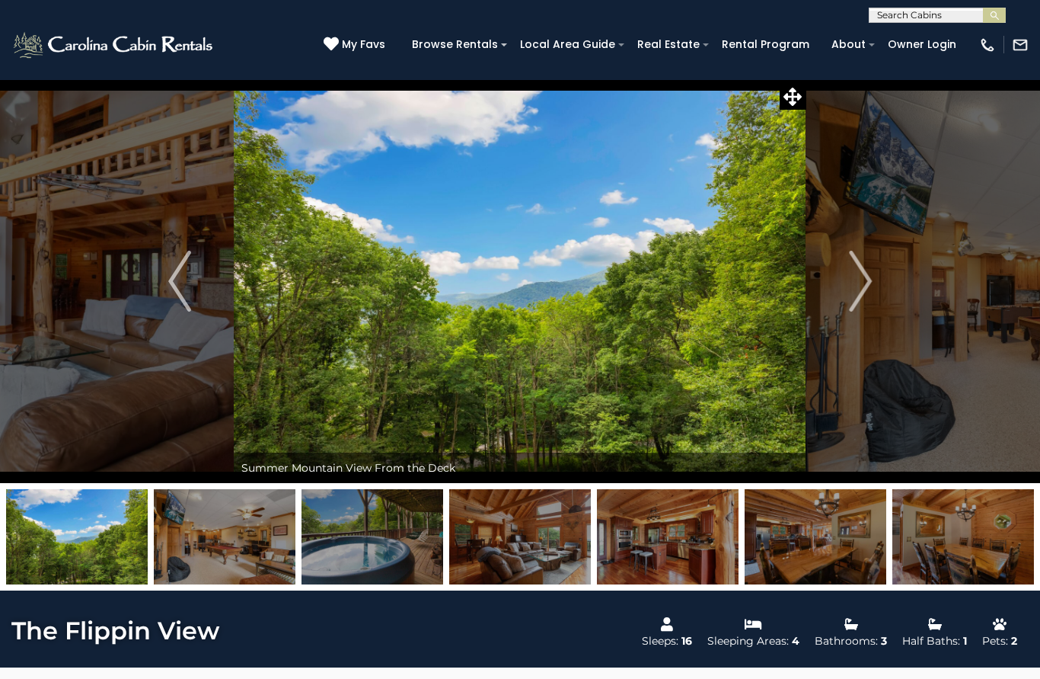
click at [862, 297] on img "Next" at bounding box center [860, 281] width 23 height 61
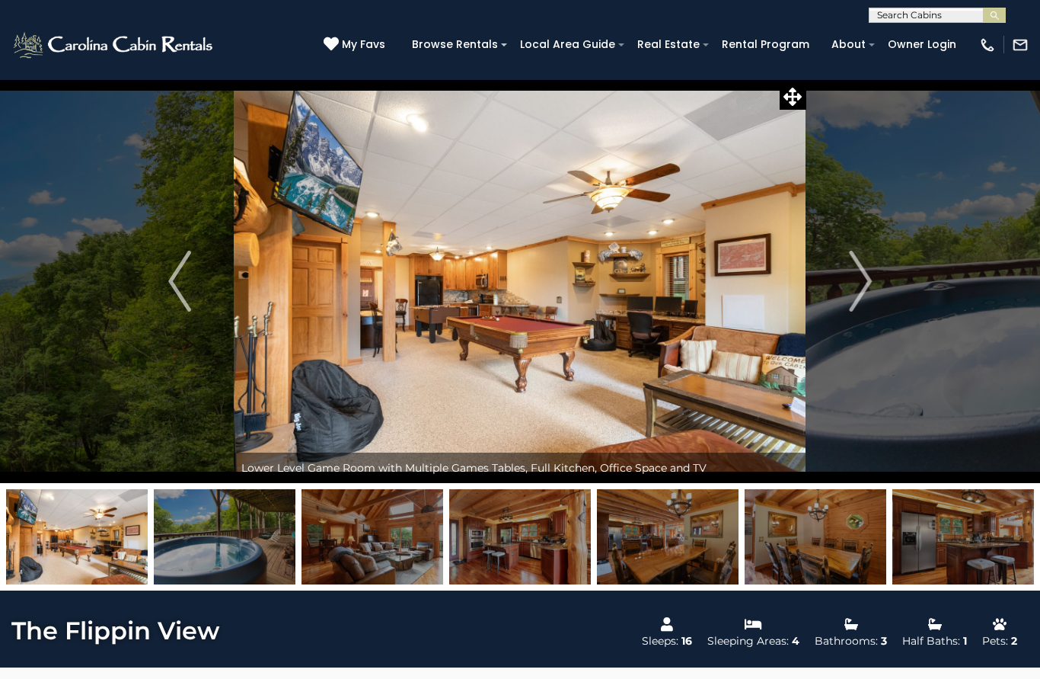
click at [863, 292] on img "Next" at bounding box center [860, 281] width 23 height 61
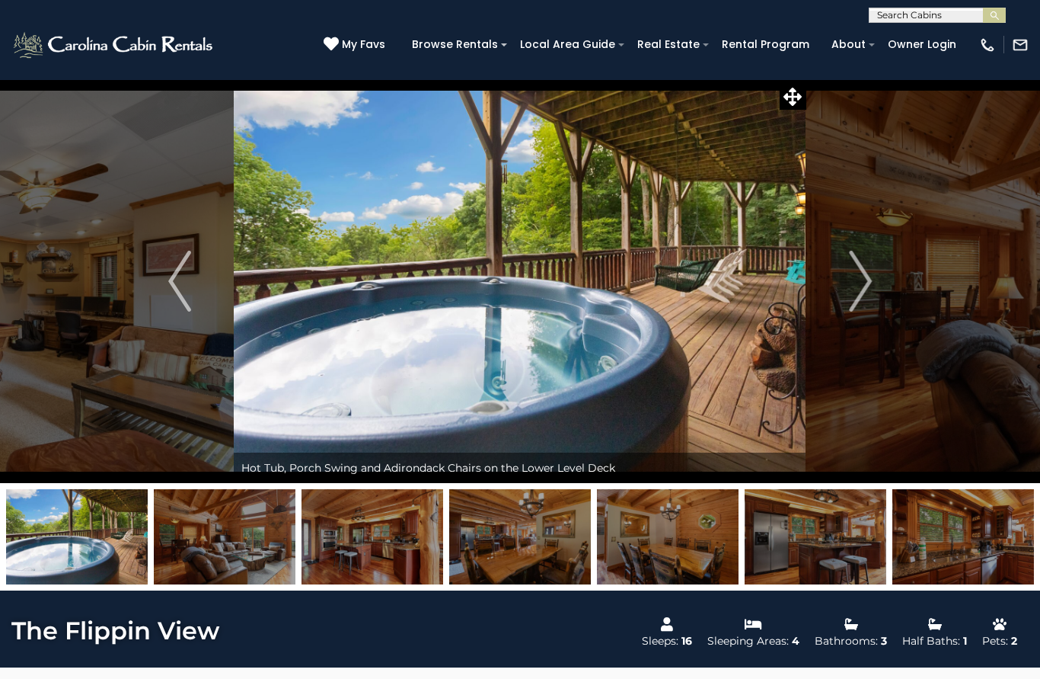
click at [861, 295] on img "Next" at bounding box center [860, 281] width 23 height 61
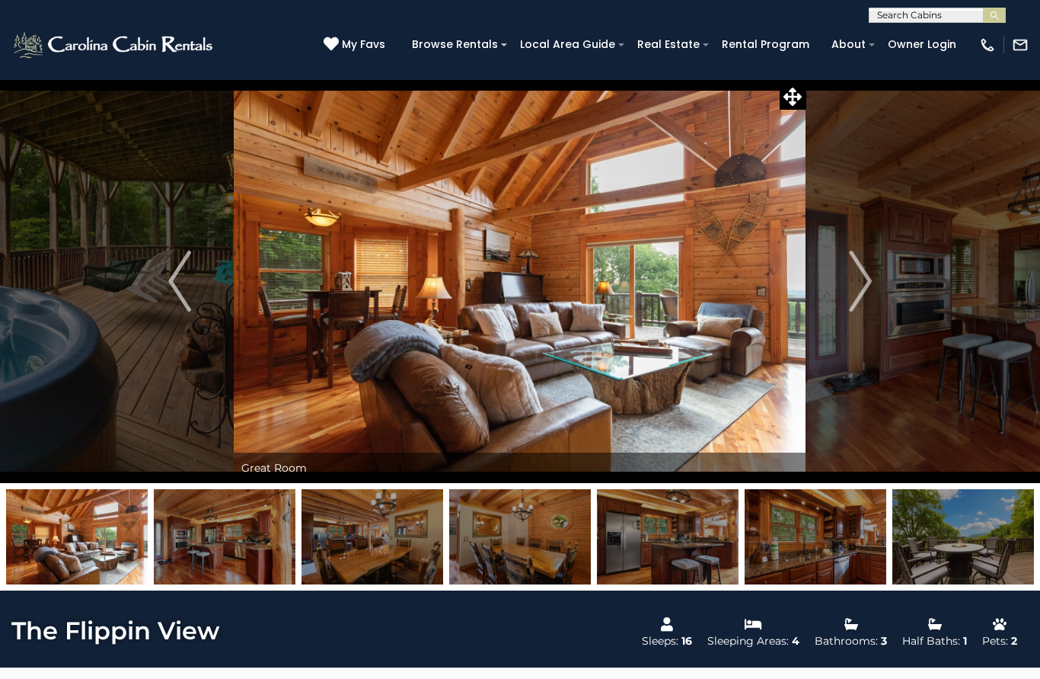
click at [855, 292] on img "Next" at bounding box center [860, 281] width 23 height 61
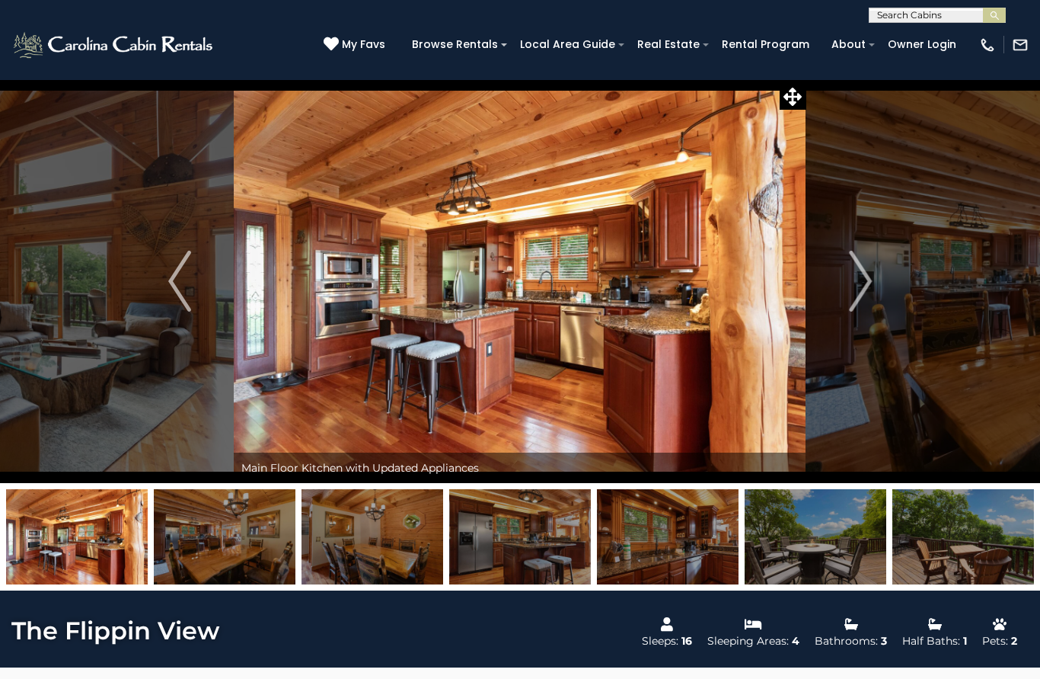
click at [850, 301] on img "Next" at bounding box center [860, 281] width 23 height 61
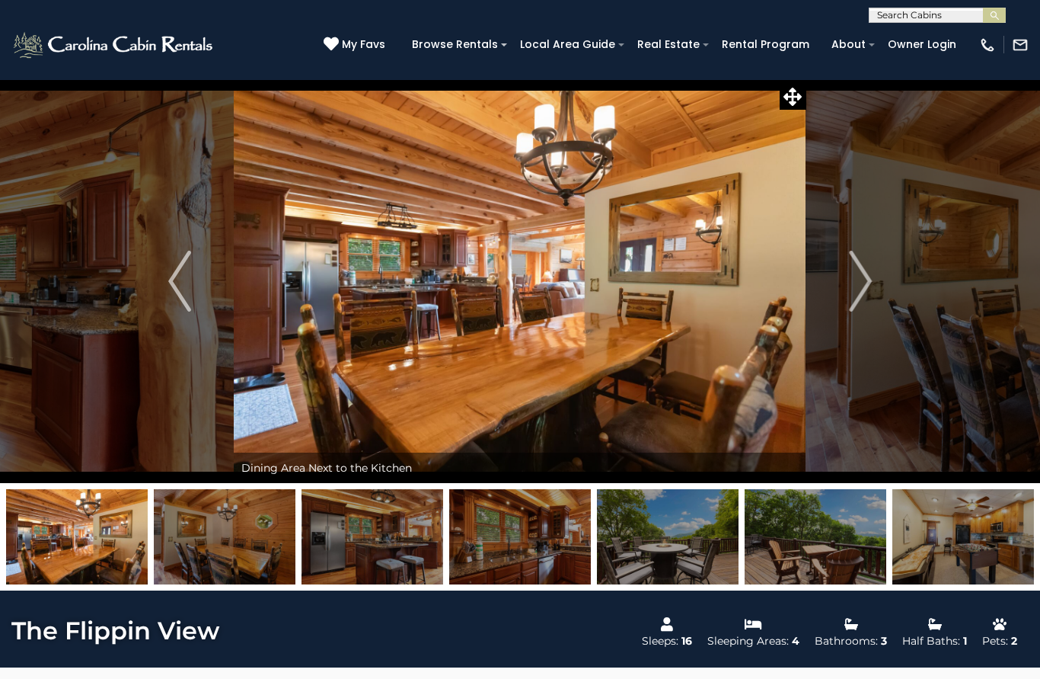
click at [848, 300] on button "Next" at bounding box center [861, 281] width 108 height 404
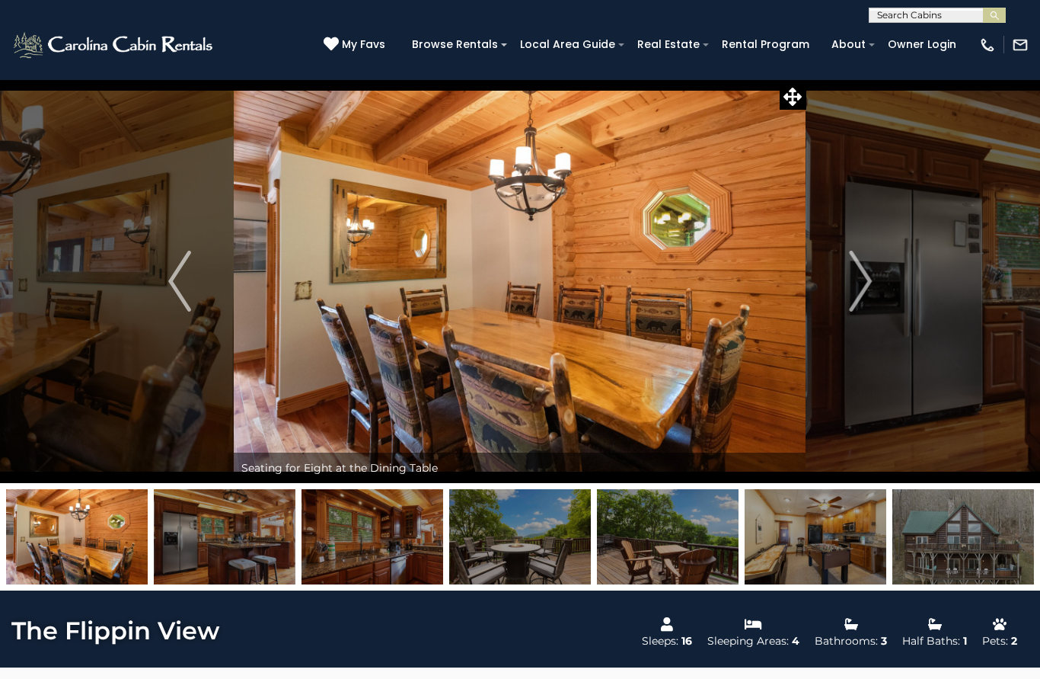
click at [853, 299] on img "Next" at bounding box center [860, 281] width 23 height 61
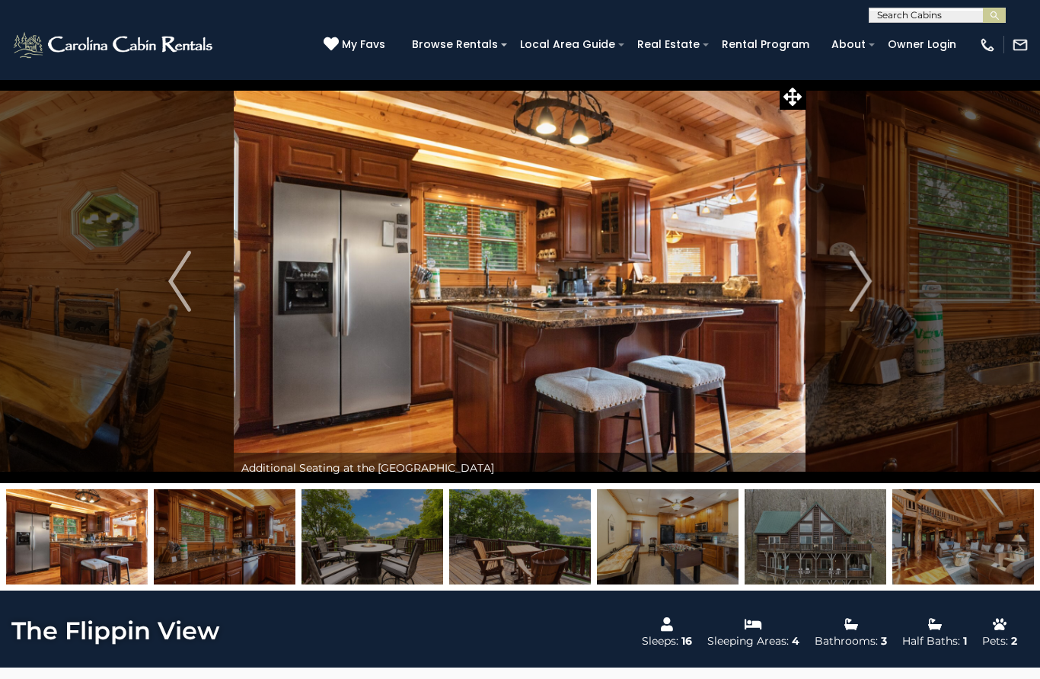
click at [855, 296] on img "Next" at bounding box center [860, 281] width 23 height 61
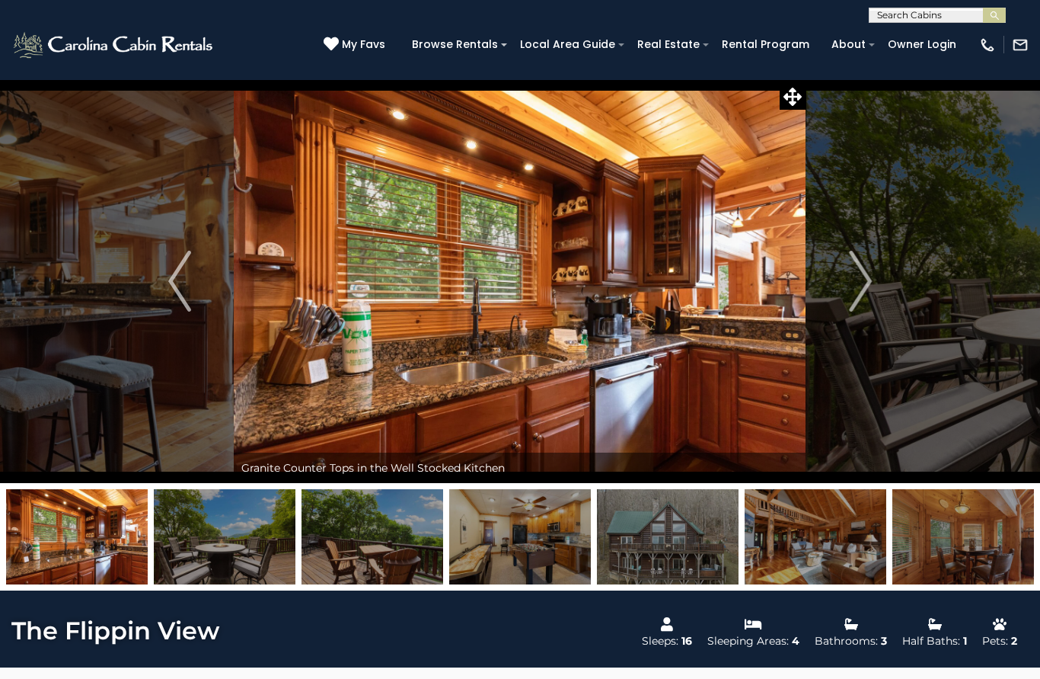
click at [855, 297] on img "Next" at bounding box center [860, 281] width 23 height 61
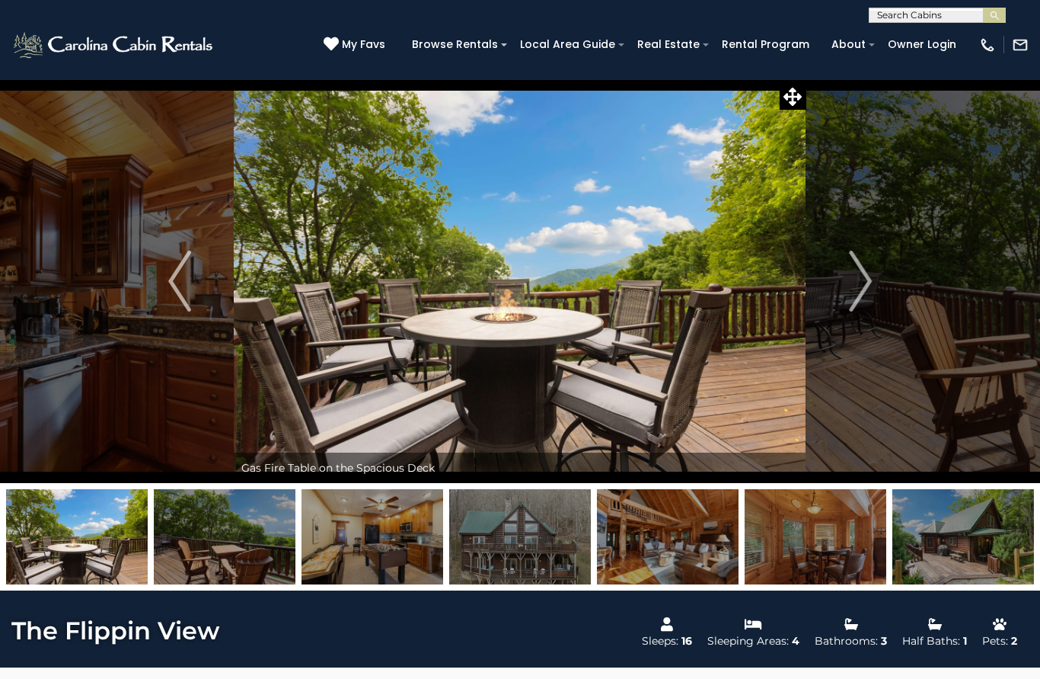
click at [855, 301] on img "Next" at bounding box center [860, 281] width 23 height 61
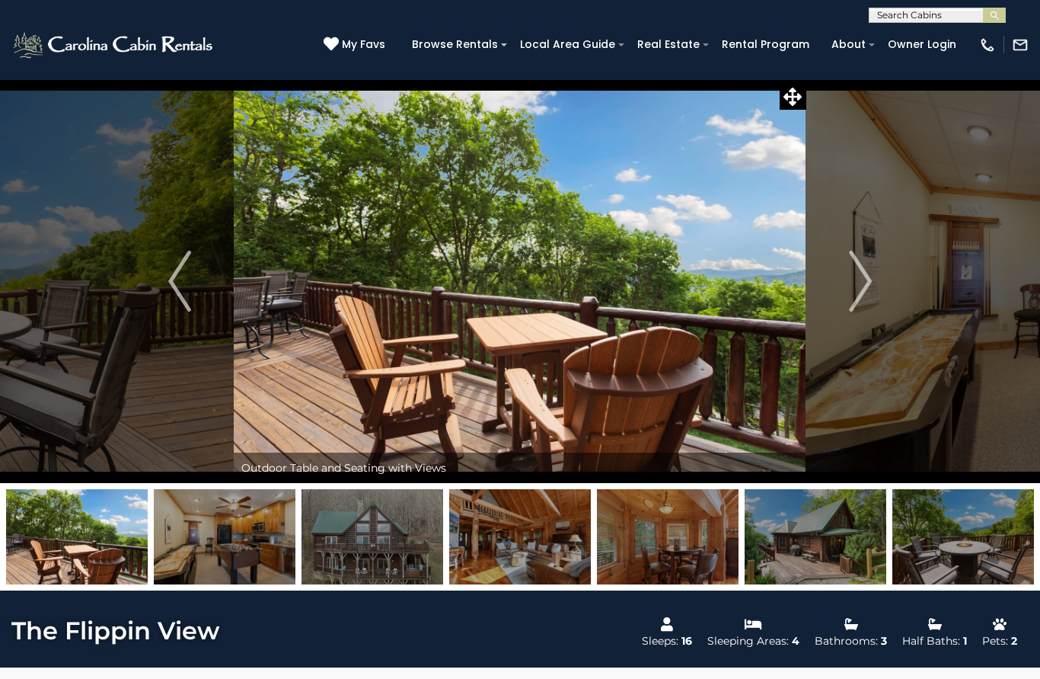
click at [858, 299] on img "Next" at bounding box center [860, 281] width 23 height 61
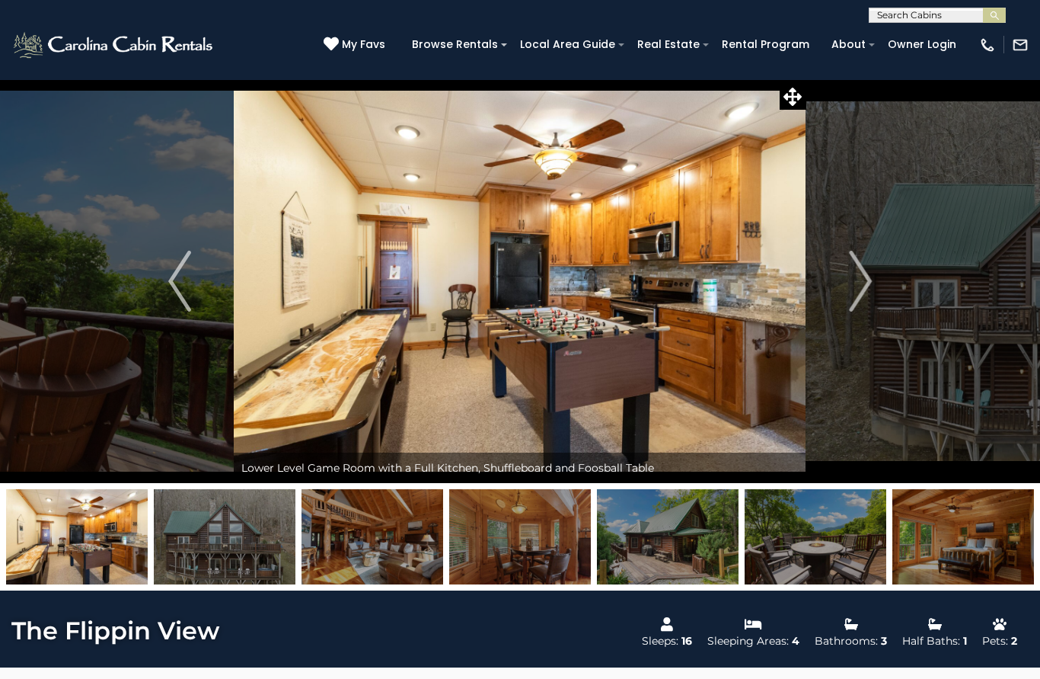
click at [858, 297] on img "Next" at bounding box center [860, 281] width 23 height 61
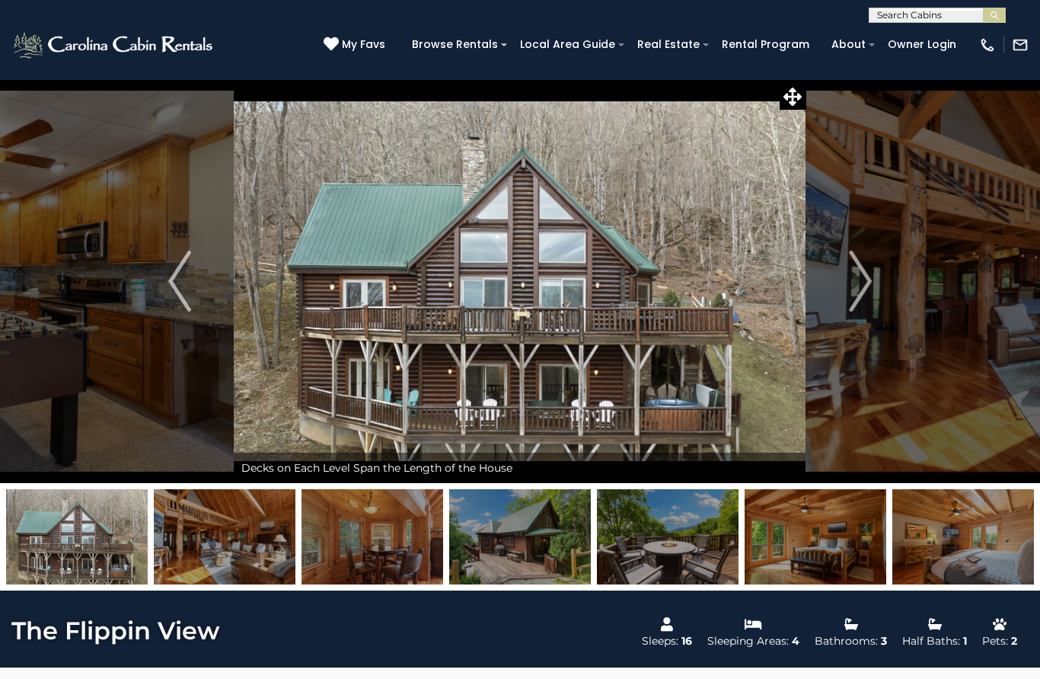
click at [855, 300] on img "Next" at bounding box center [860, 281] width 23 height 61
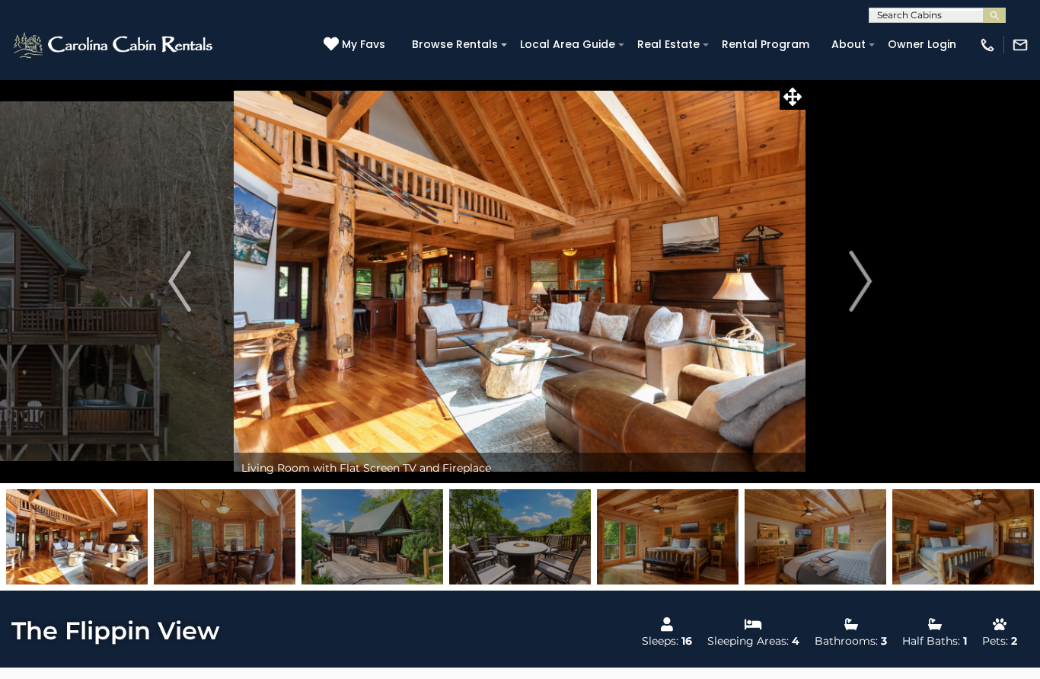
click at [852, 302] on img "Next" at bounding box center [860, 281] width 23 height 61
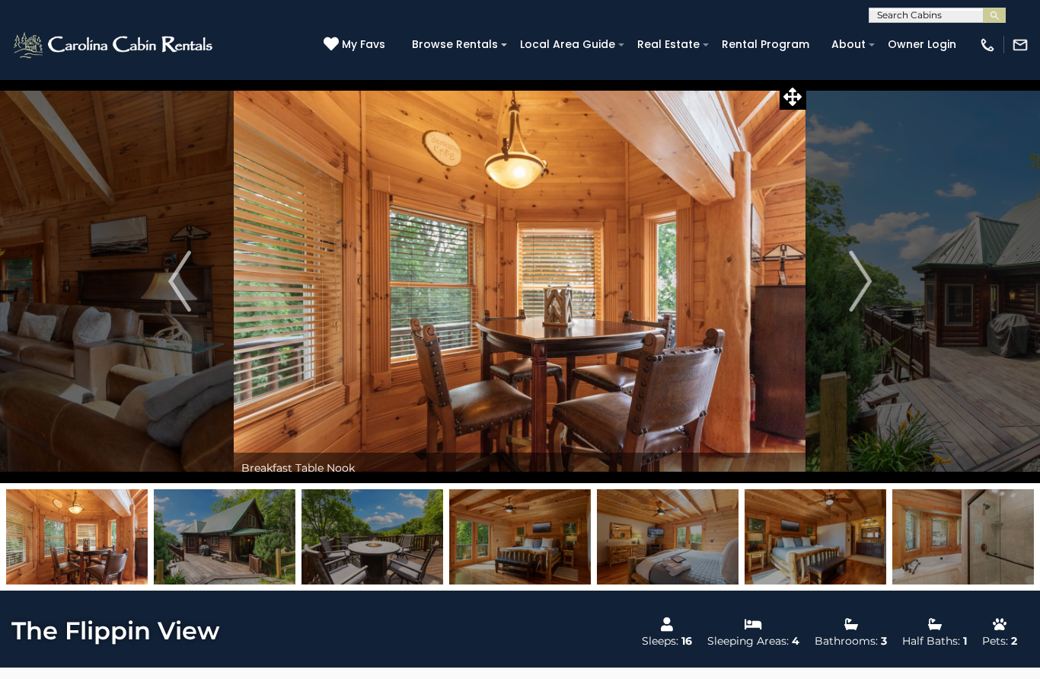
click at [853, 304] on img "Next" at bounding box center [860, 281] width 23 height 61
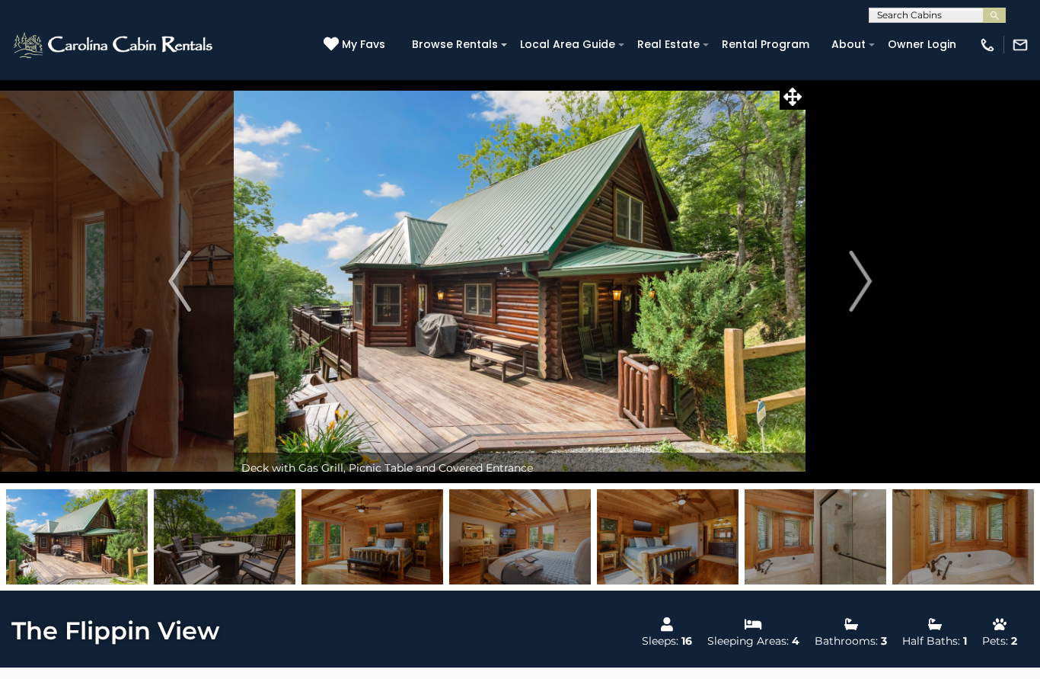
click at [854, 305] on img "Next" at bounding box center [860, 281] width 23 height 61
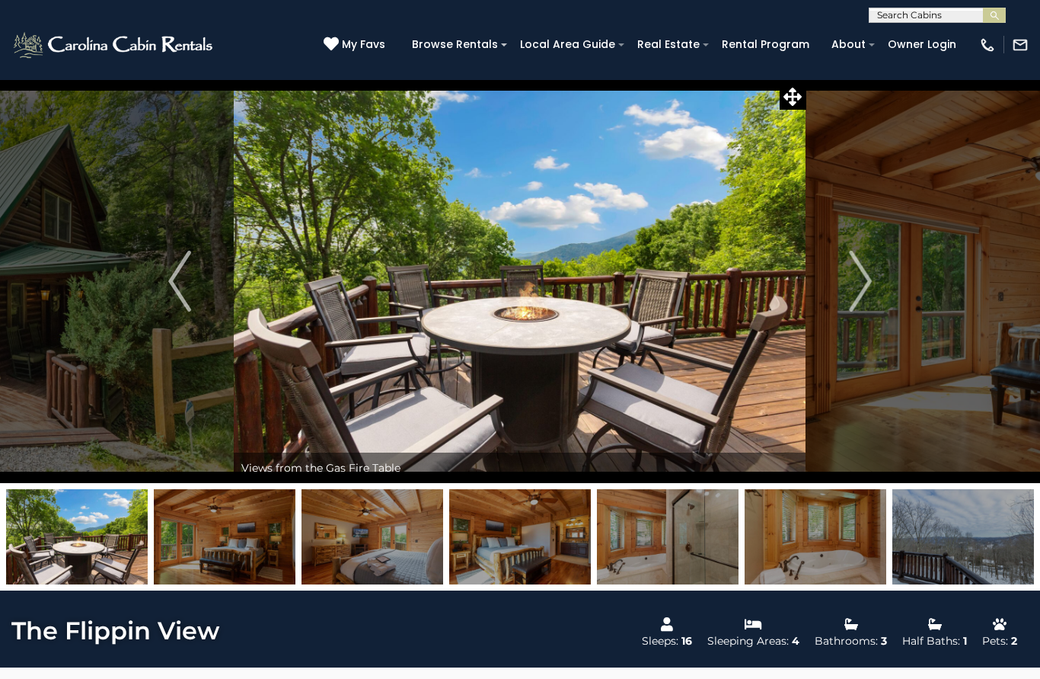
click at [173, 280] on img "Previous" at bounding box center [179, 281] width 23 height 61
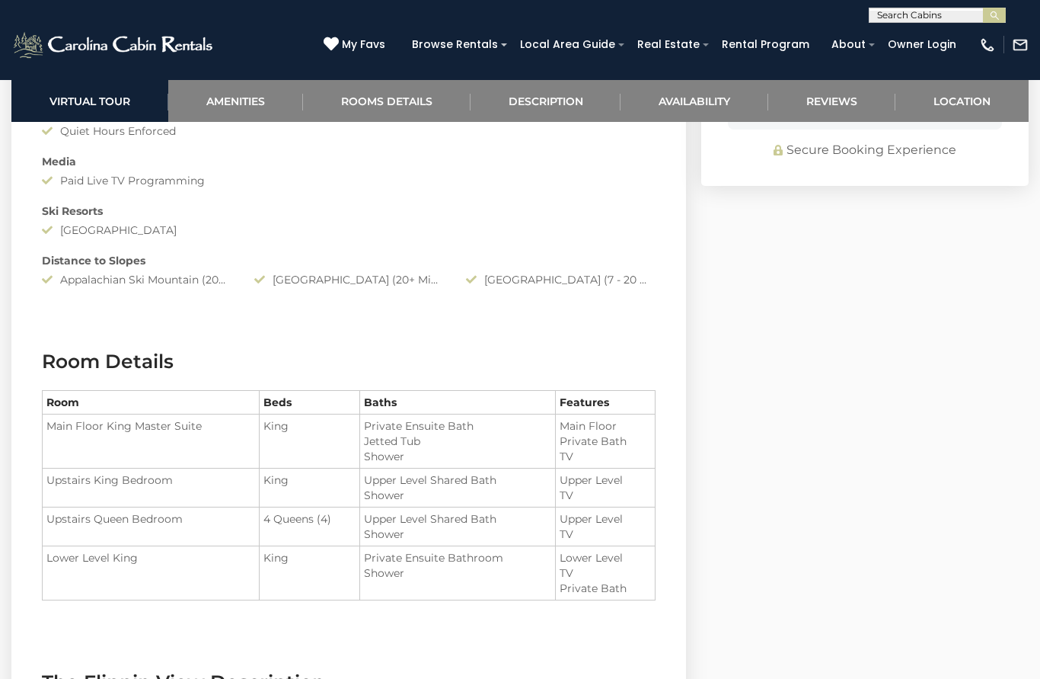
scroll to position [1529, 0]
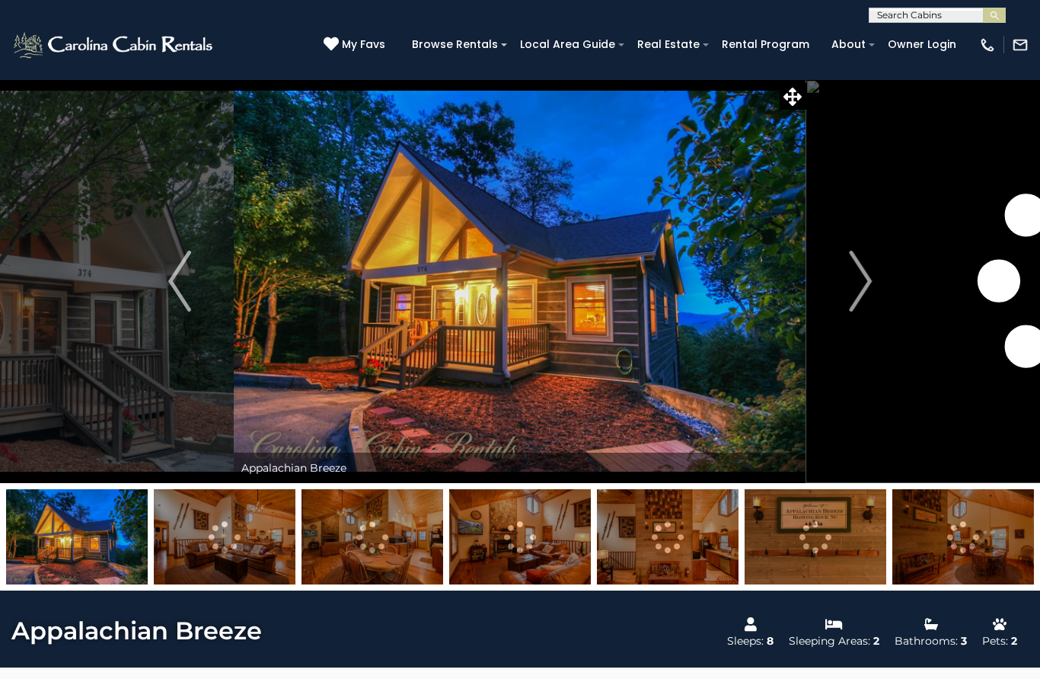
click at [858, 286] on img "Next" at bounding box center [860, 281] width 23 height 61
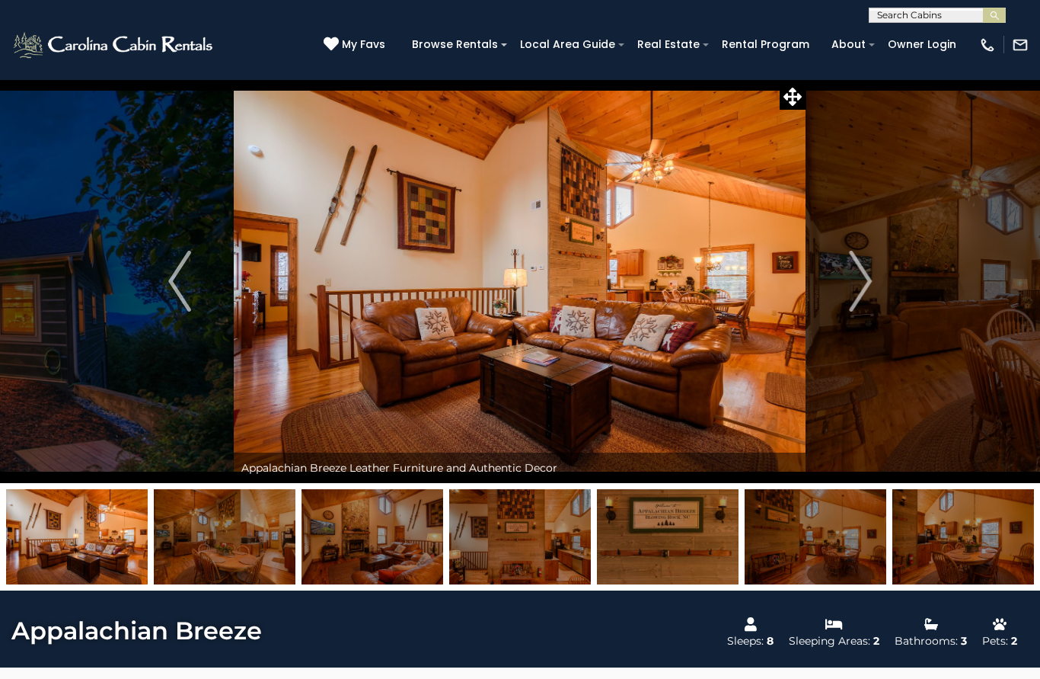
click at [868, 285] on img "Next" at bounding box center [860, 281] width 23 height 61
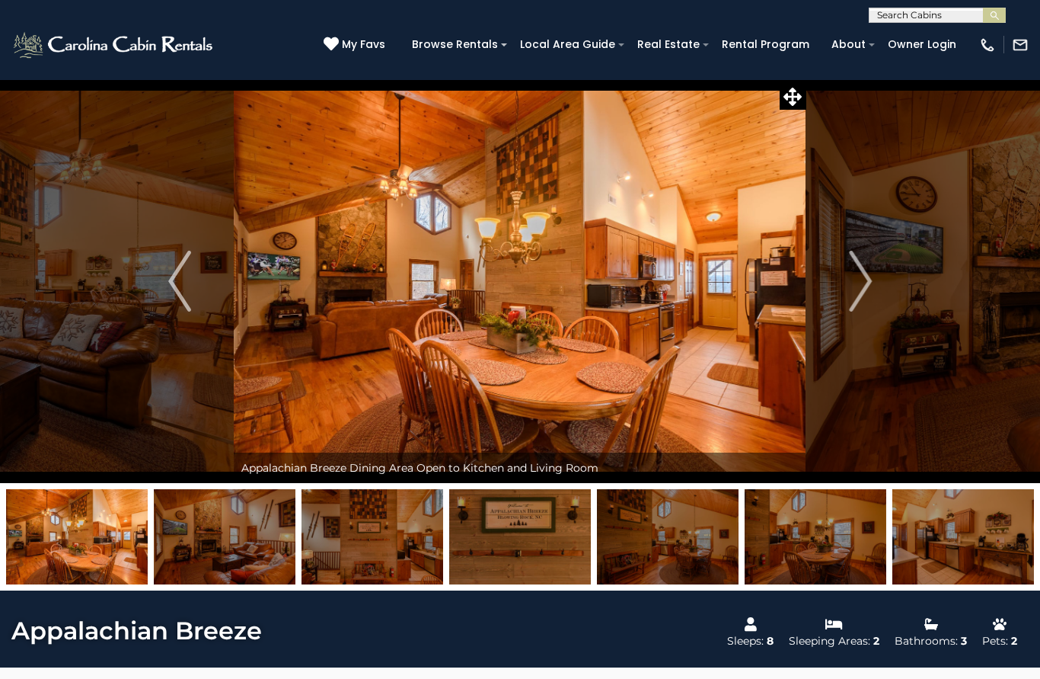
click at [868, 280] on img "Next" at bounding box center [860, 281] width 23 height 61
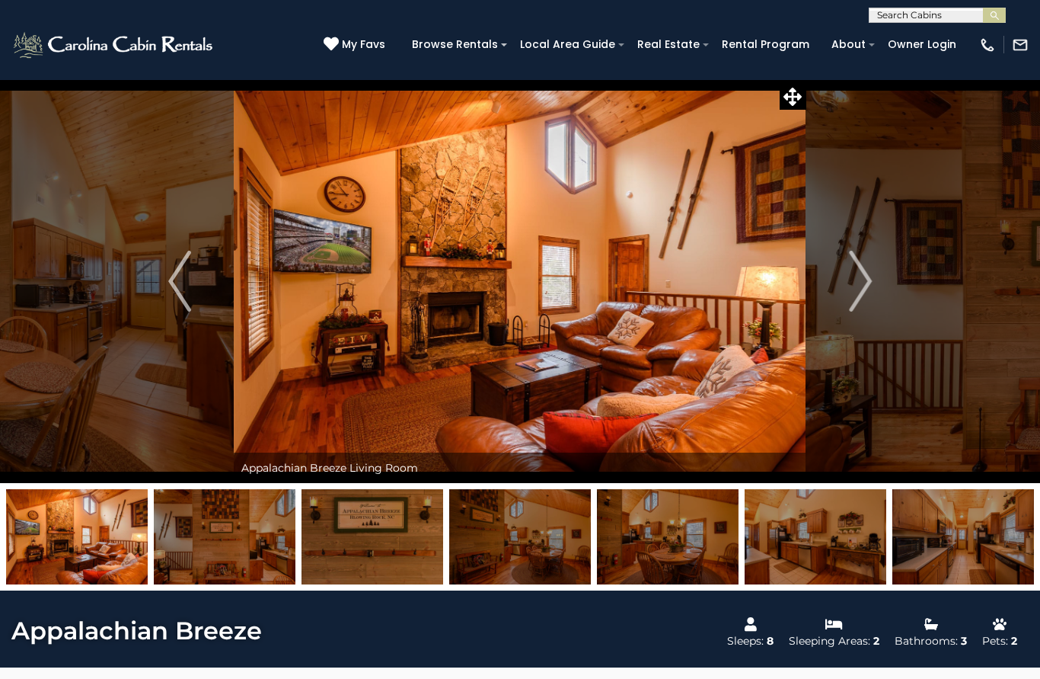
click at [866, 280] on img "Next" at bounding box center [860, 281] width 23 height 61
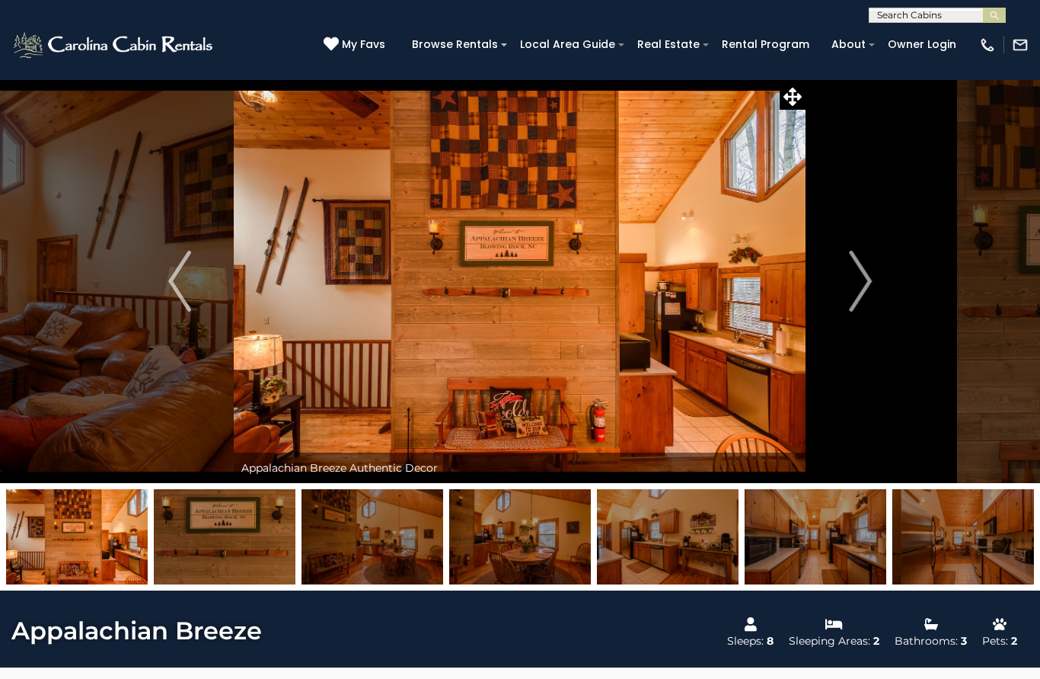
click at [871, 276] on img "Next" at bounding box center [860, 281] width 23 height 61
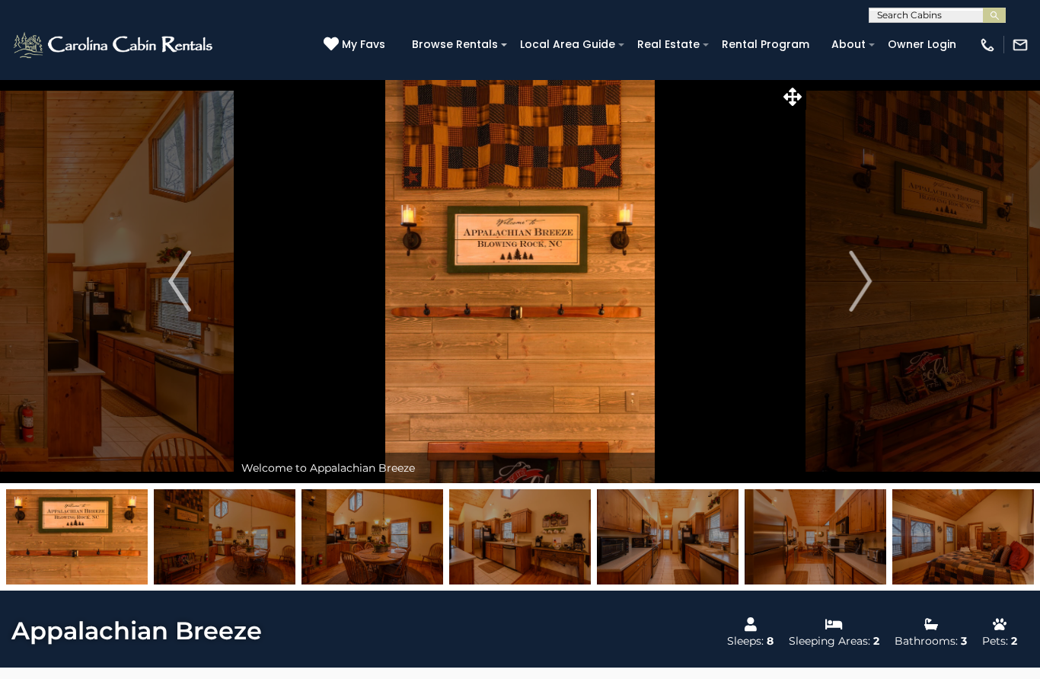
click at [869, 278] on img "Next" at bounding box center [860, 281] width 23 height 61
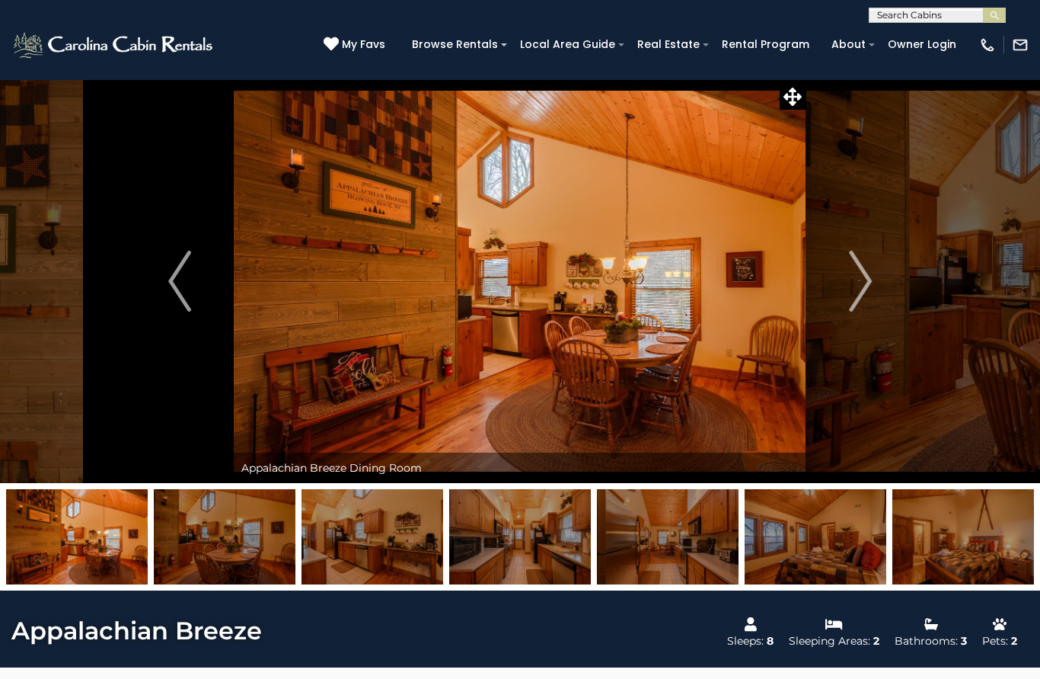
click at [871, 279] on img "Next" at bounding box center [860, 281] width 23 height 61
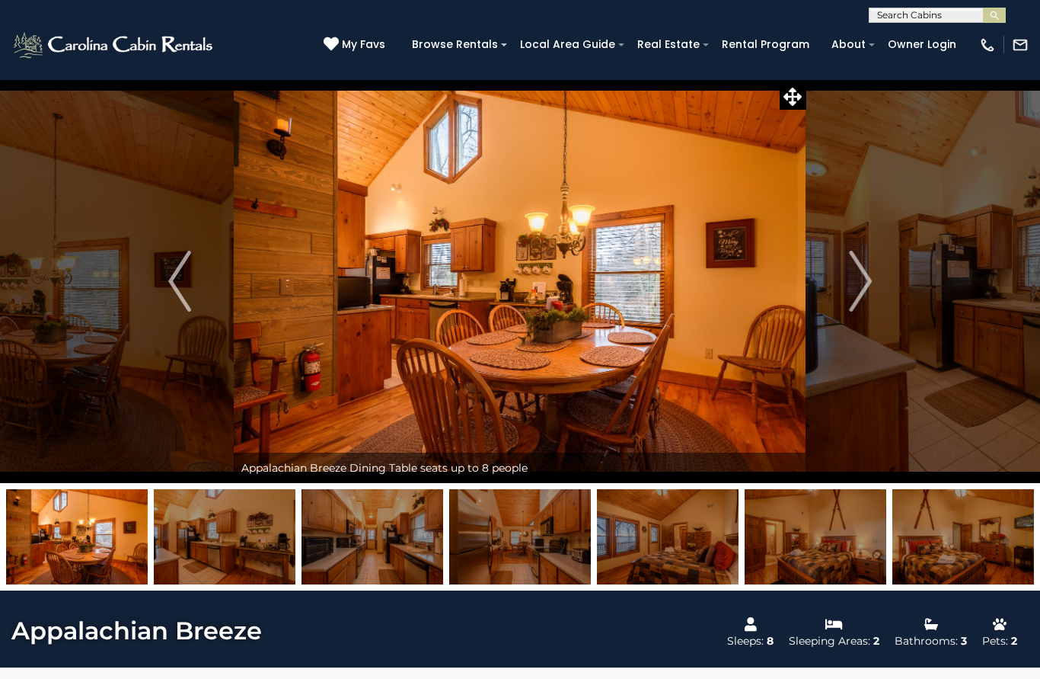
click at [871, 279] on img "Next" at bounding box center [860, 281] width 23 height 61
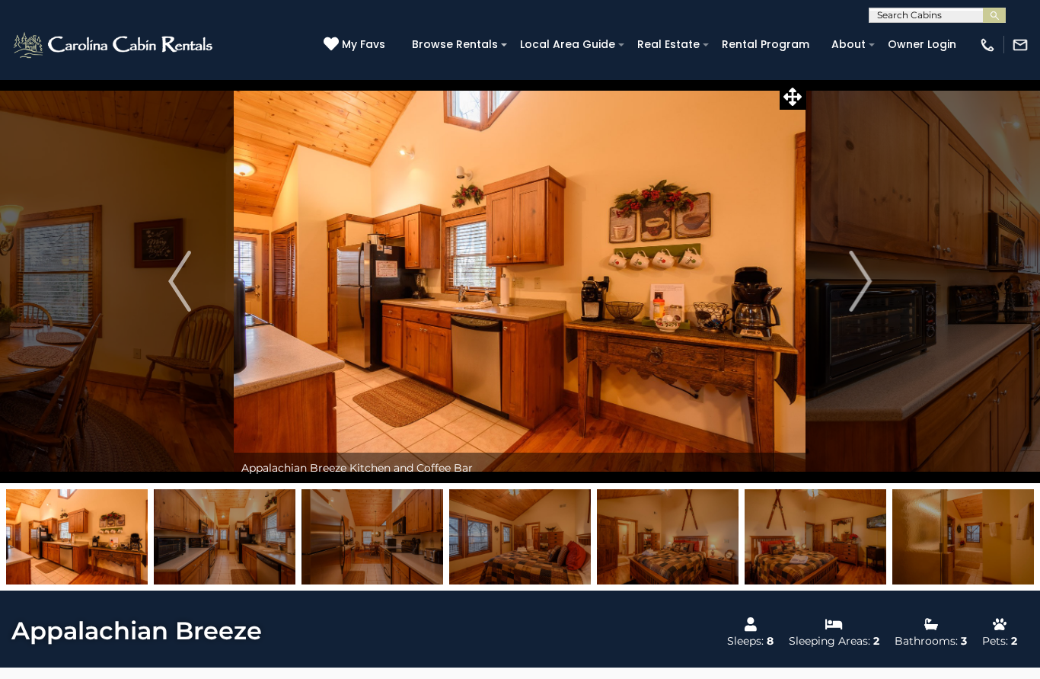
click at [865, 287] on img "Next" at bounding box center [860, 281] width 23 height 61
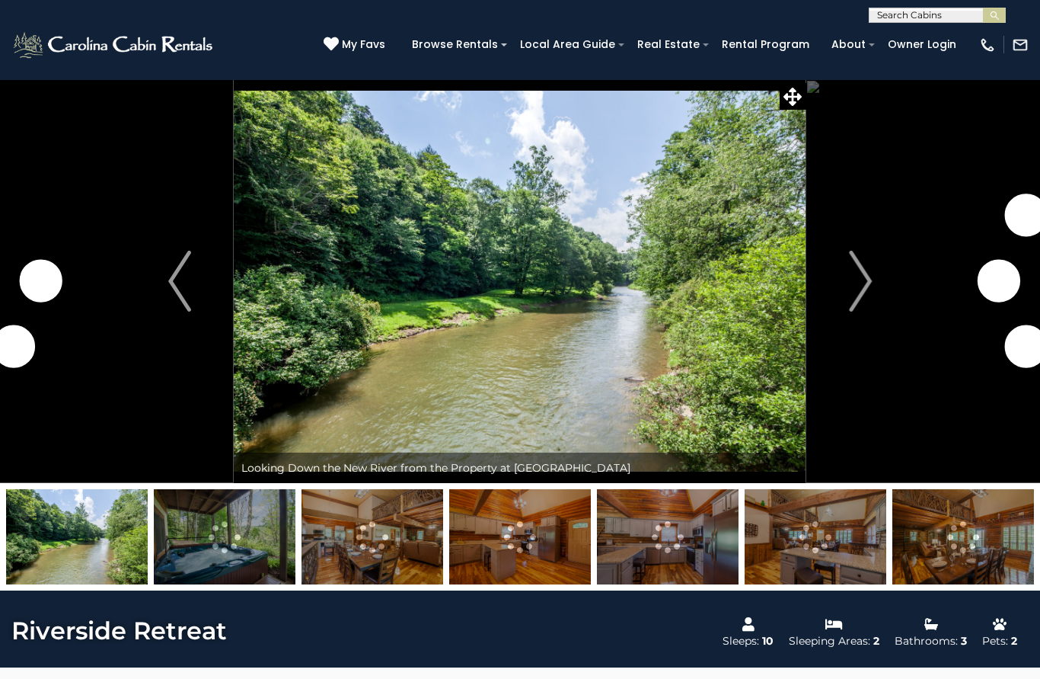
click at [866, 282] on img "Next" at bounding box center [860, 281] width 23 height 61
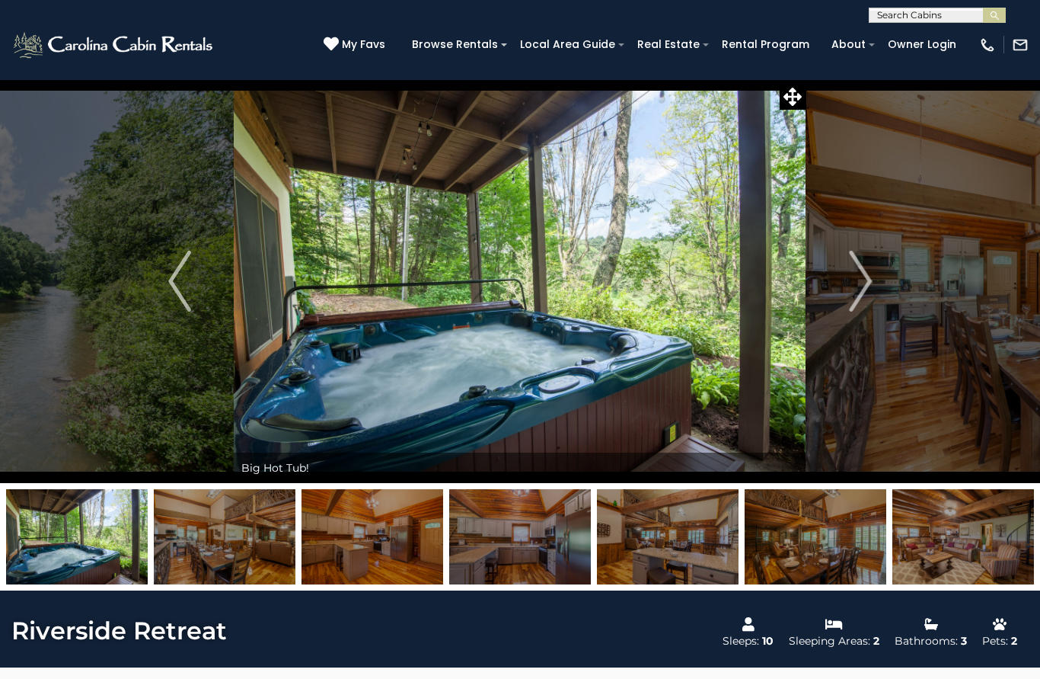
click at [871, 290] on img "Next" at bounding box center [860, 281] width 23 height 61
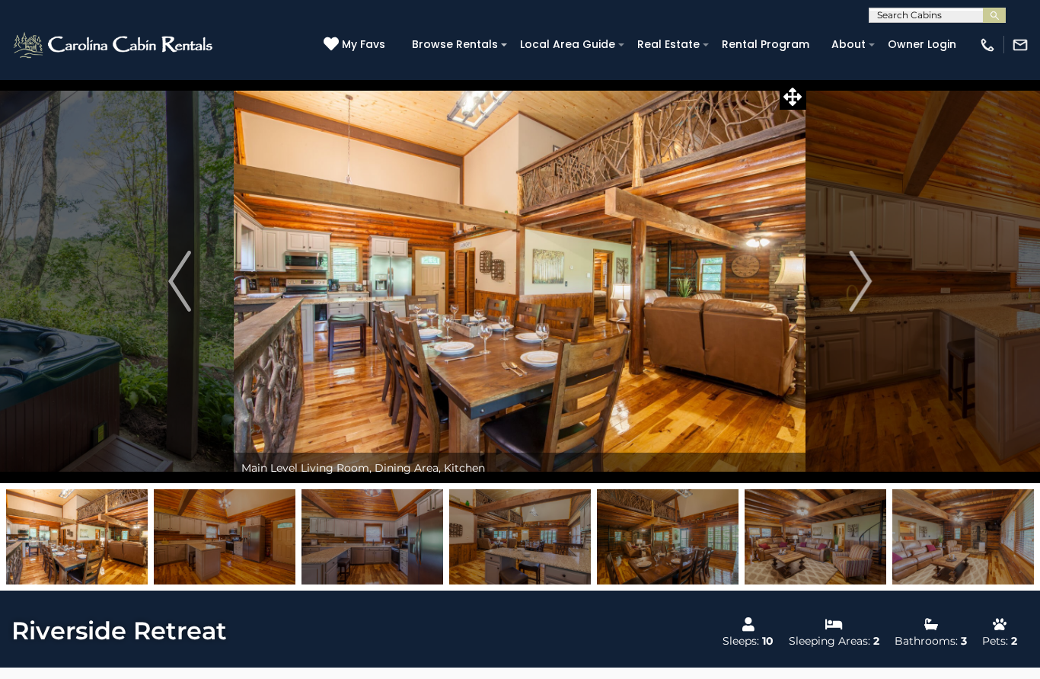
click at [866, 292] on img "Next" at bounding box center [860, 281] width 23 height 61
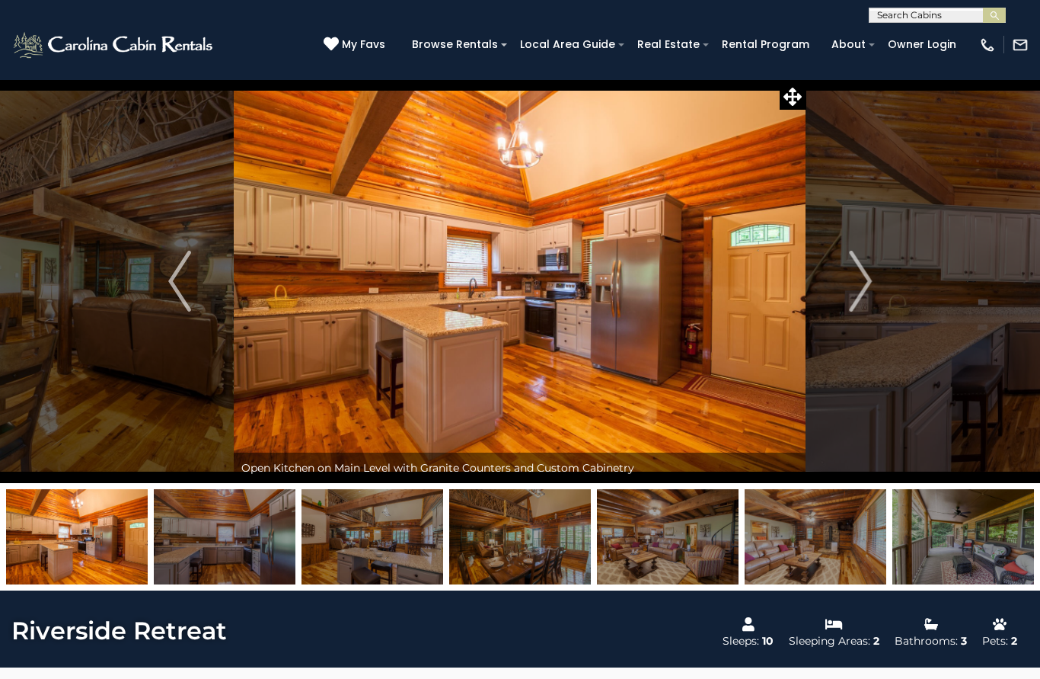
click at [864, 295] on img "Next" at bounding box center [860, 281] width 23 height 61
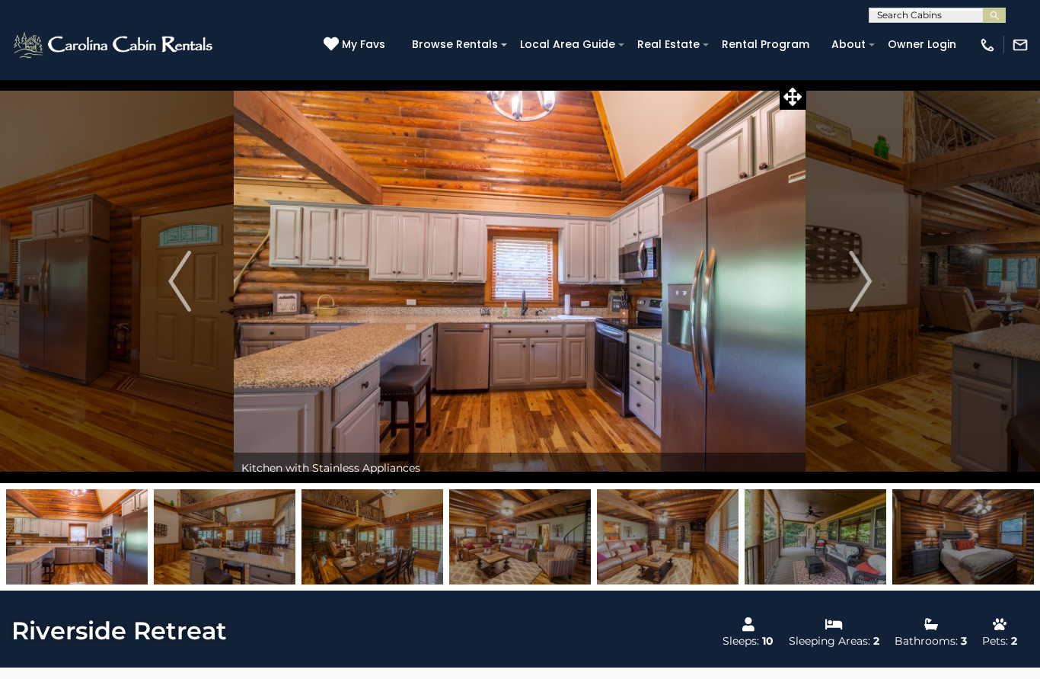
click at [862, 300] on img "Next" at bounding box center [860, 281] width 23 height 61
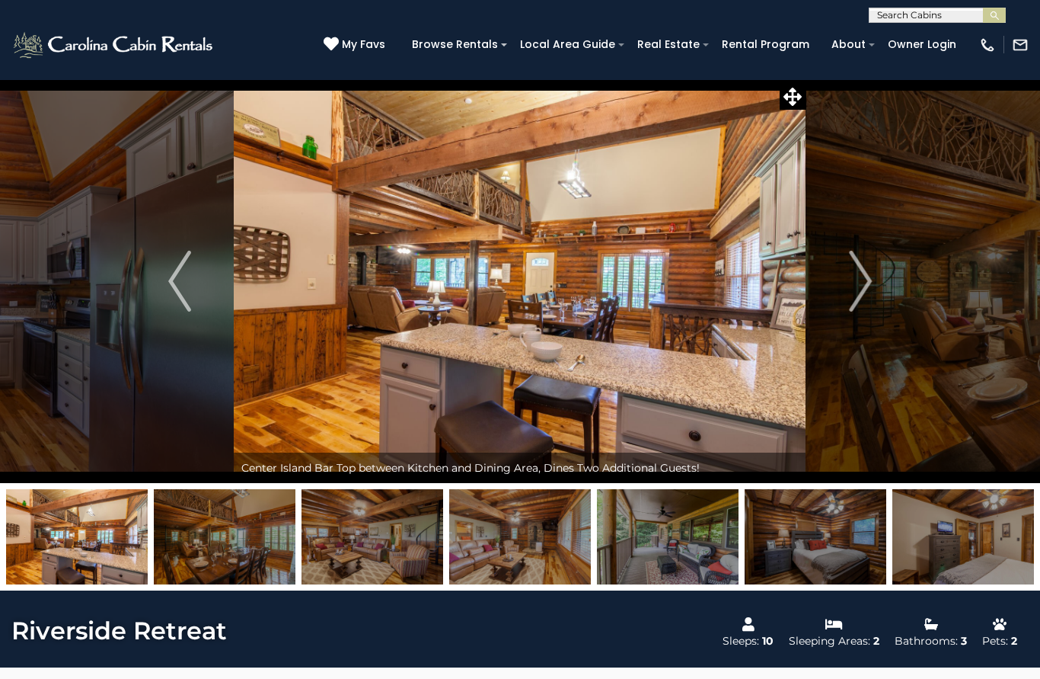
click at [861, 289] on img "Next" at bounding box center [860, 281] width 23 height 61
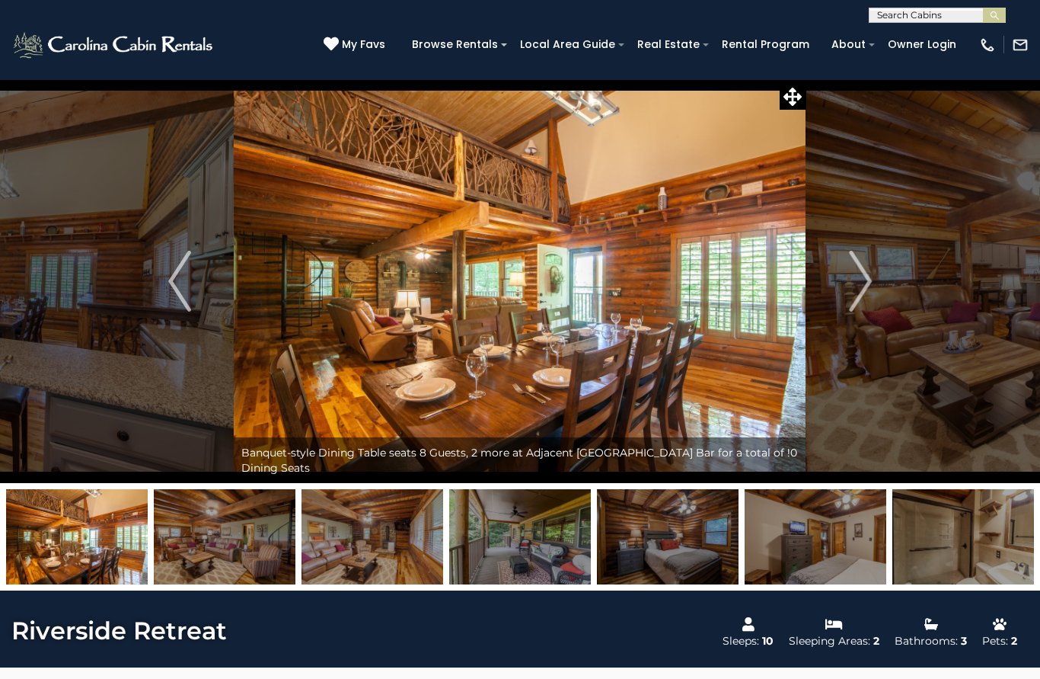
click at [868, 295] on img "Next" at bounding box center [860, 281] width 23 height 61
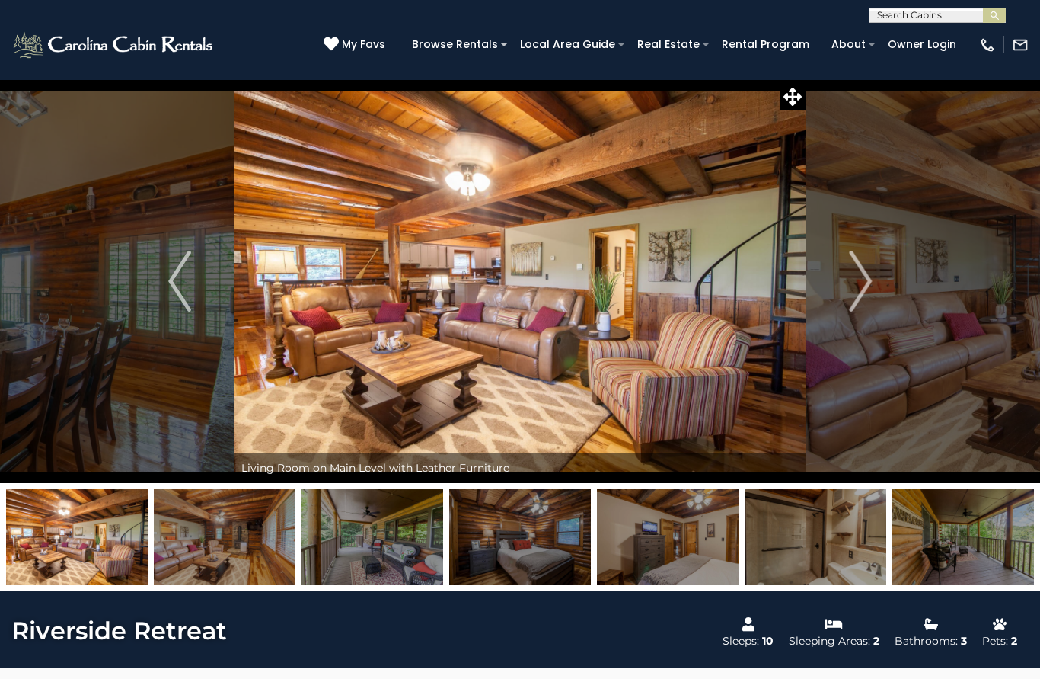
click at [861, 298] on img "Next" at bounding box center [860, 281] width 23 height 61
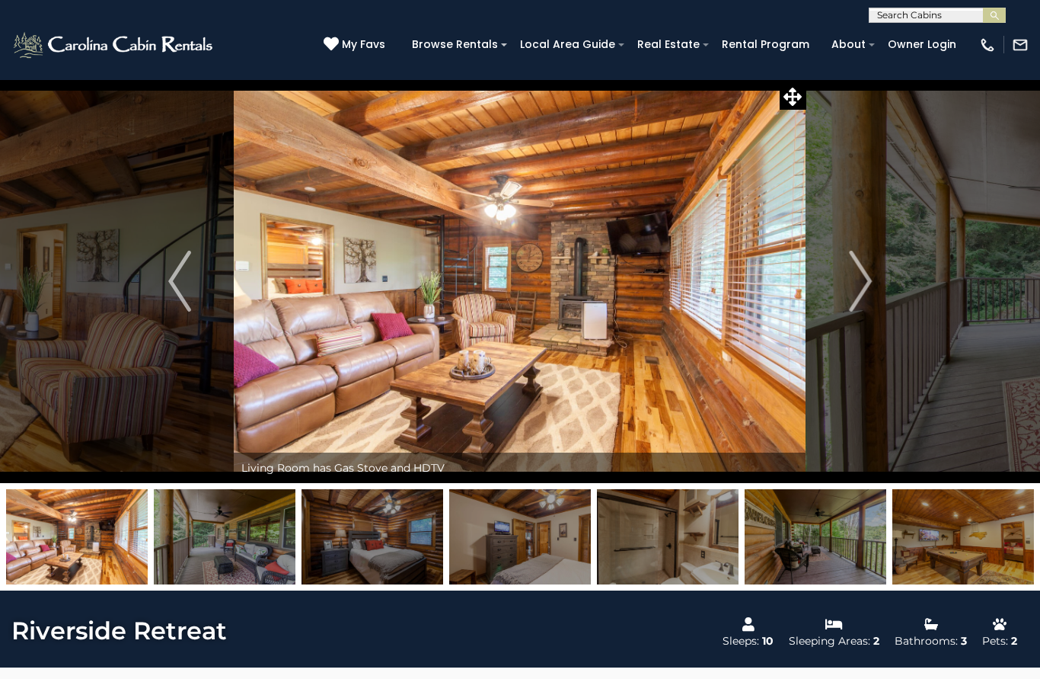
click at [865, 297] on img "Next" at bounding box center [860, 281] width 23 height 61
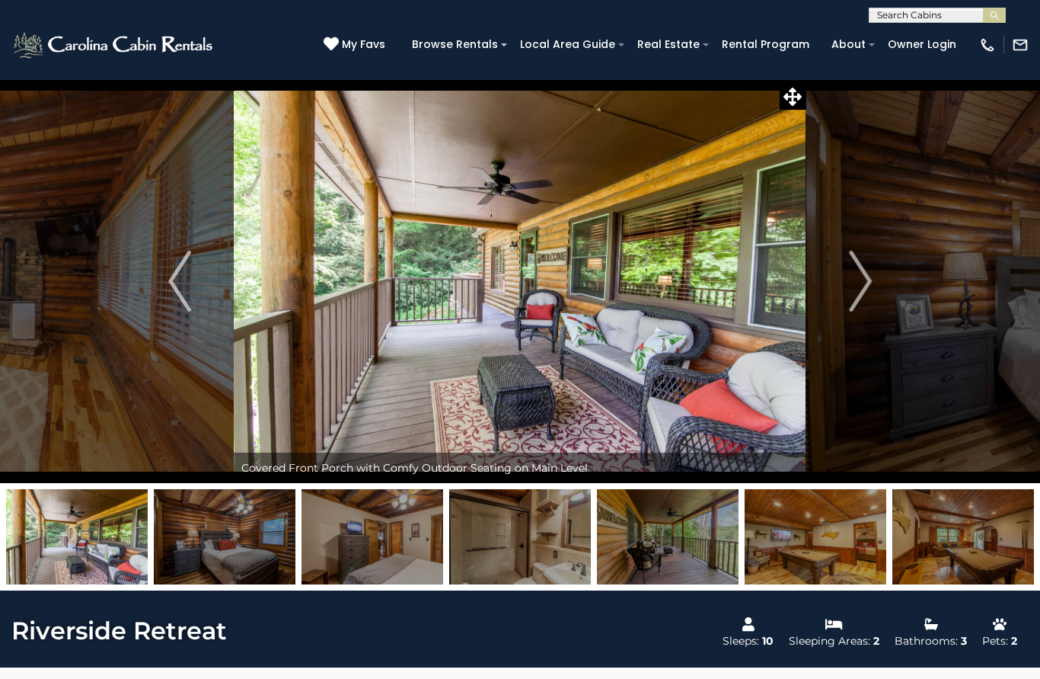
click at [865, 296] on img "Next" at bounding box center [860, 281] width 23 height 61
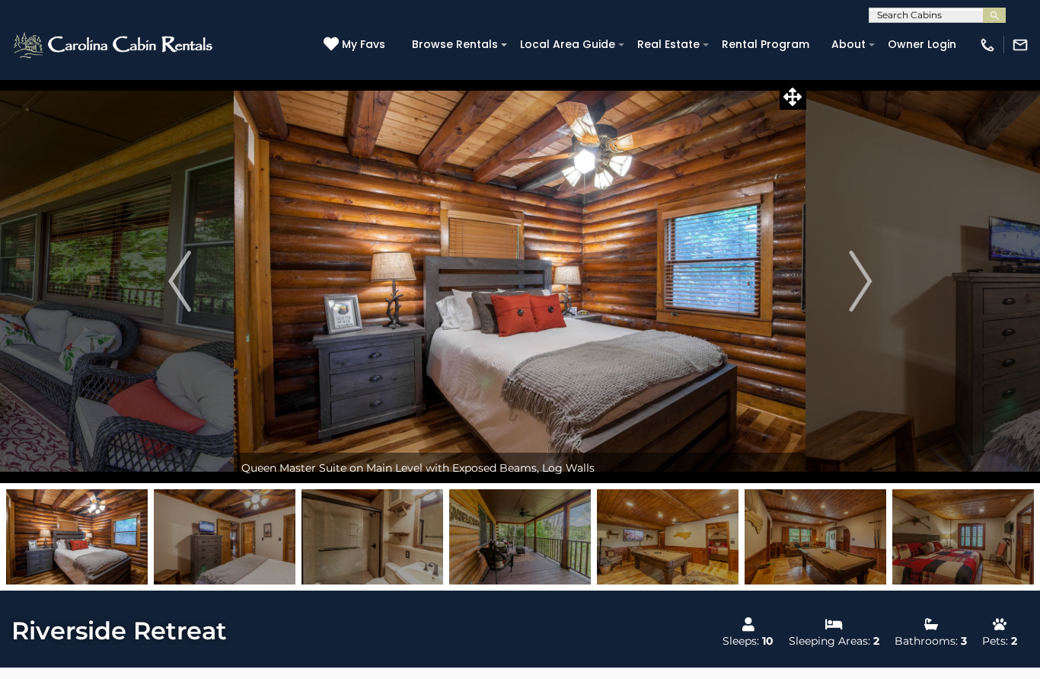
click at [869, 300] on img "Next" at bounding box center [860, 281] width 23 height 61
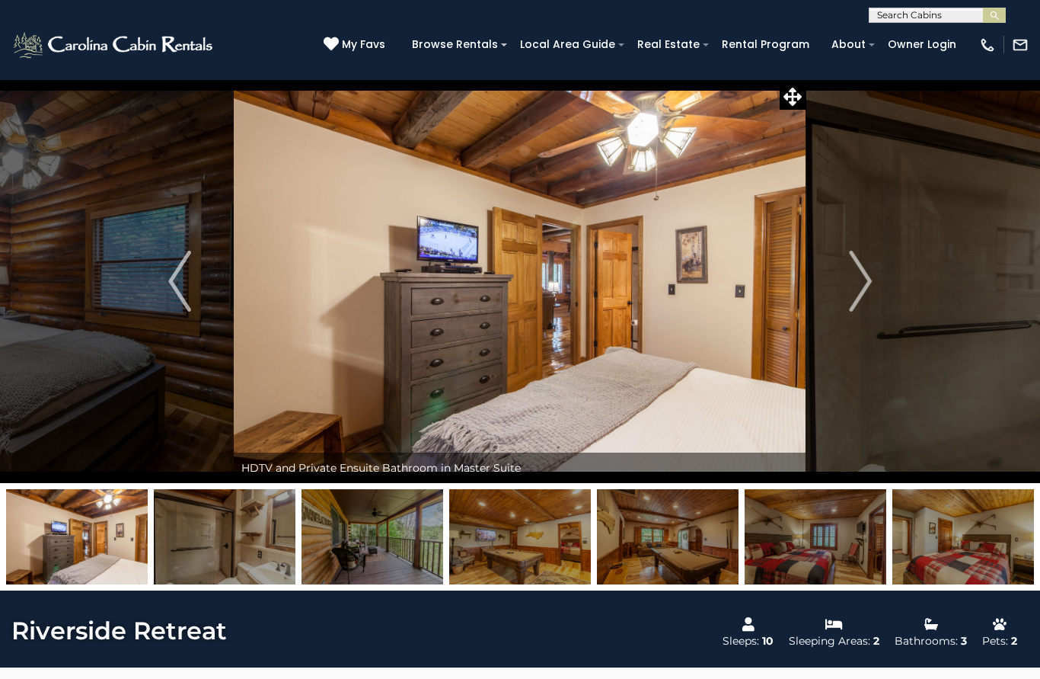
click at [865, 300] on img "Next" at bounding box center [860, 281] width 23 height 61
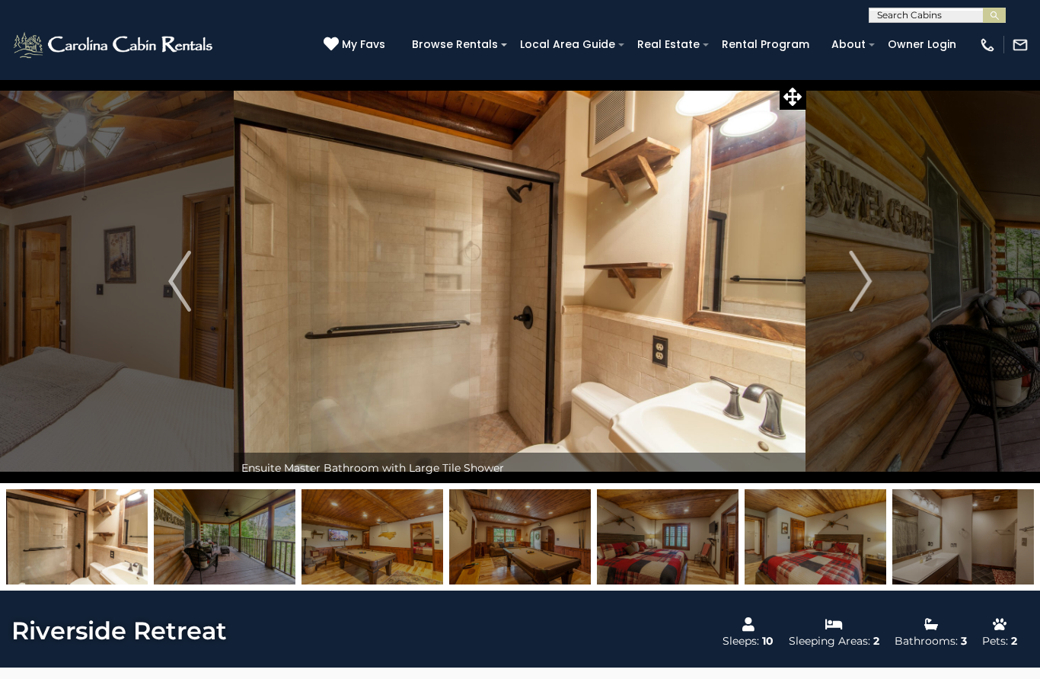
click at [864, 315] on button "Next" at bounding box center [861, 281] width 108 height 404
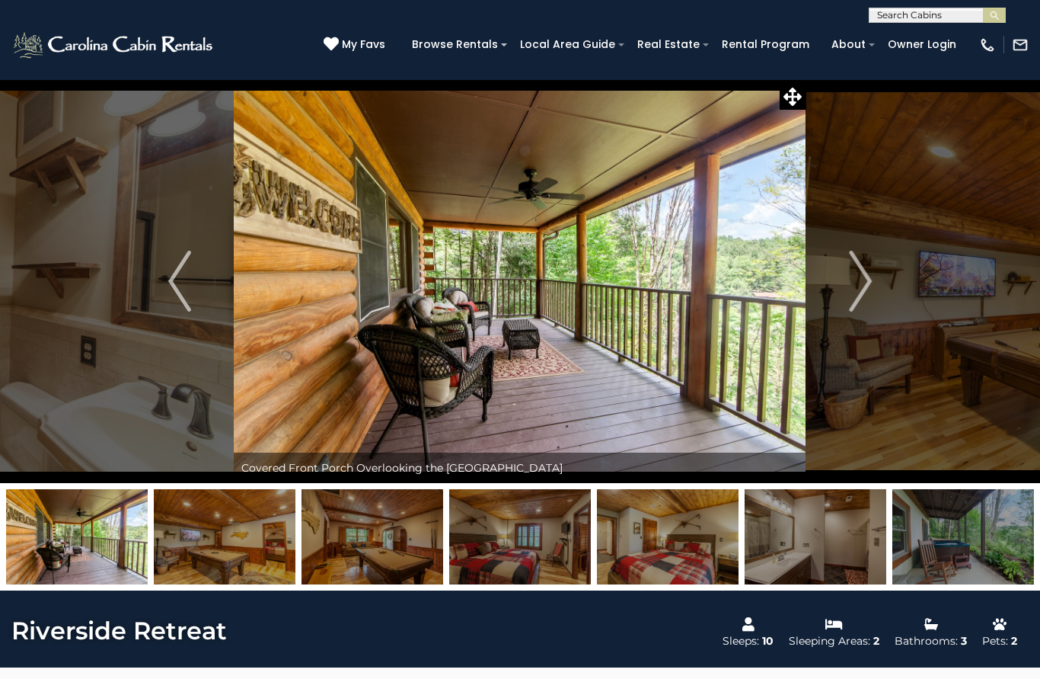
click at [865, 299] on img "Next" at bounding box center [860, 281] width 23 height 61
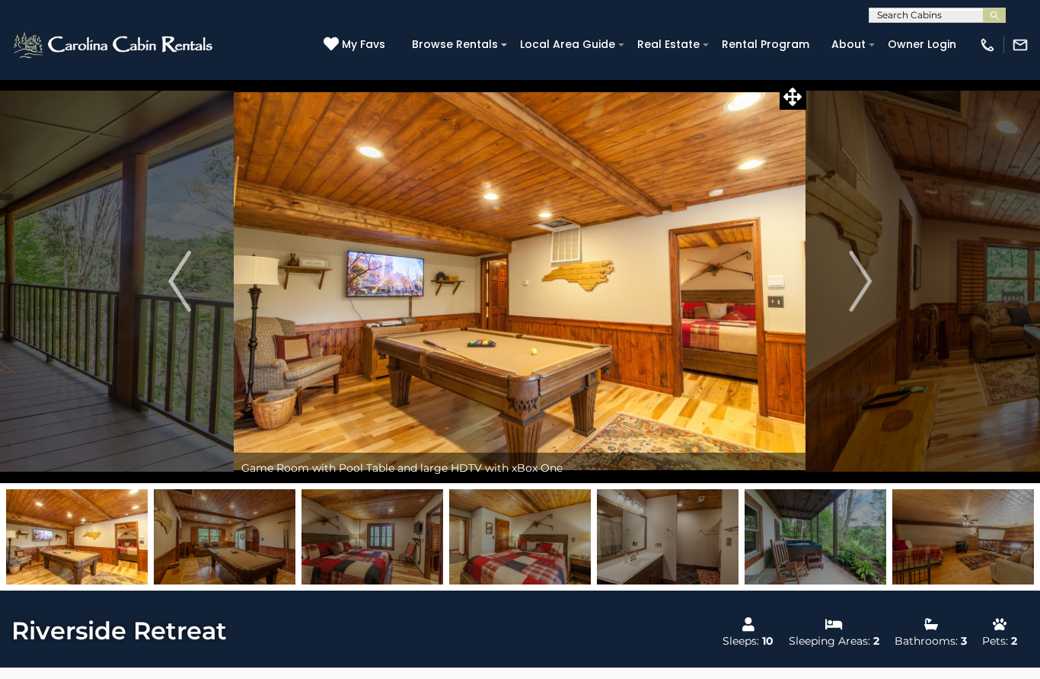
click at [862, 307] on img "Next" at bounding box center [860, 281] width 23 height 61
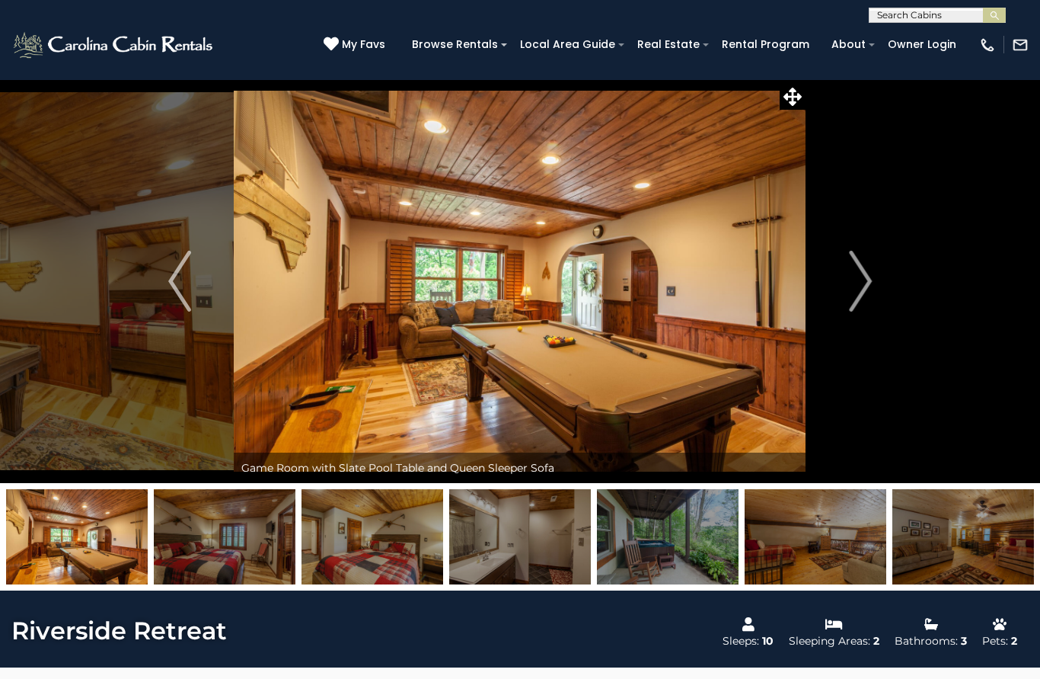
click at [862, 302] on img "Next" at bounding box center [860, 281] width 23 height 61
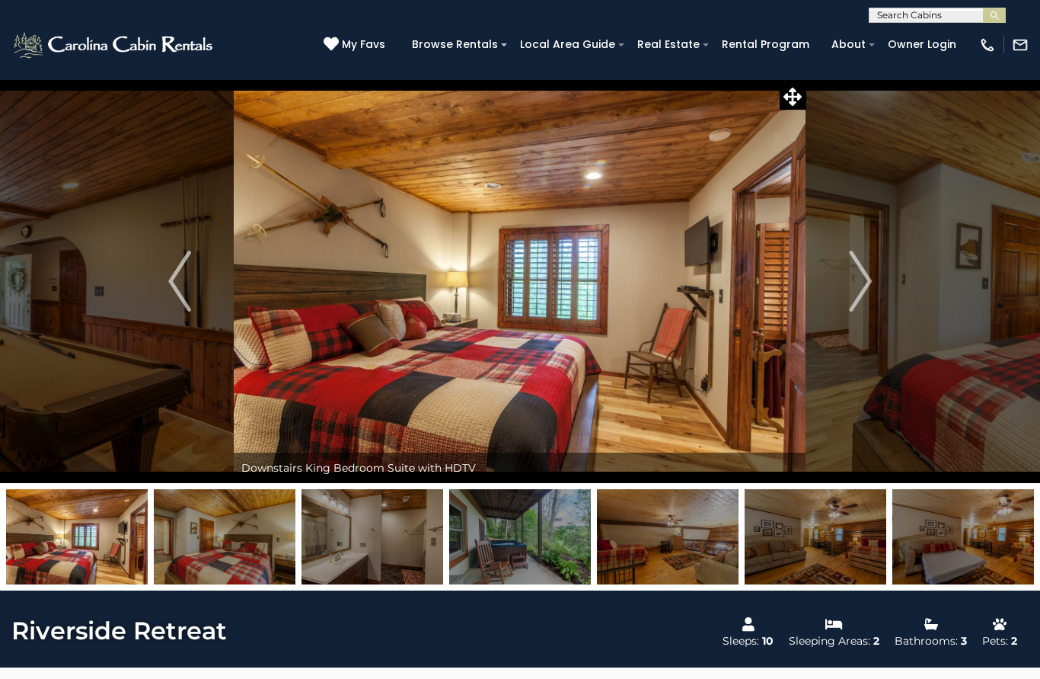
click at [861, 301] on img "Next" at bounding box center [860, 281] width 23 height 61
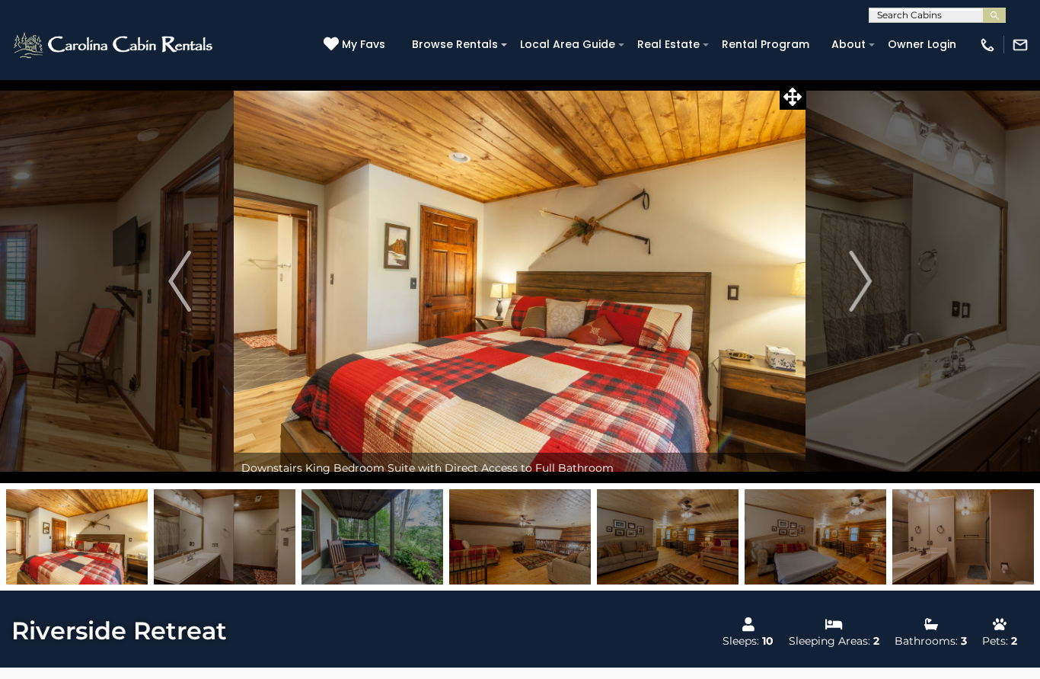
click at [858, 302] on img "Next" at bounding box center [860, 281] width 23 height 61
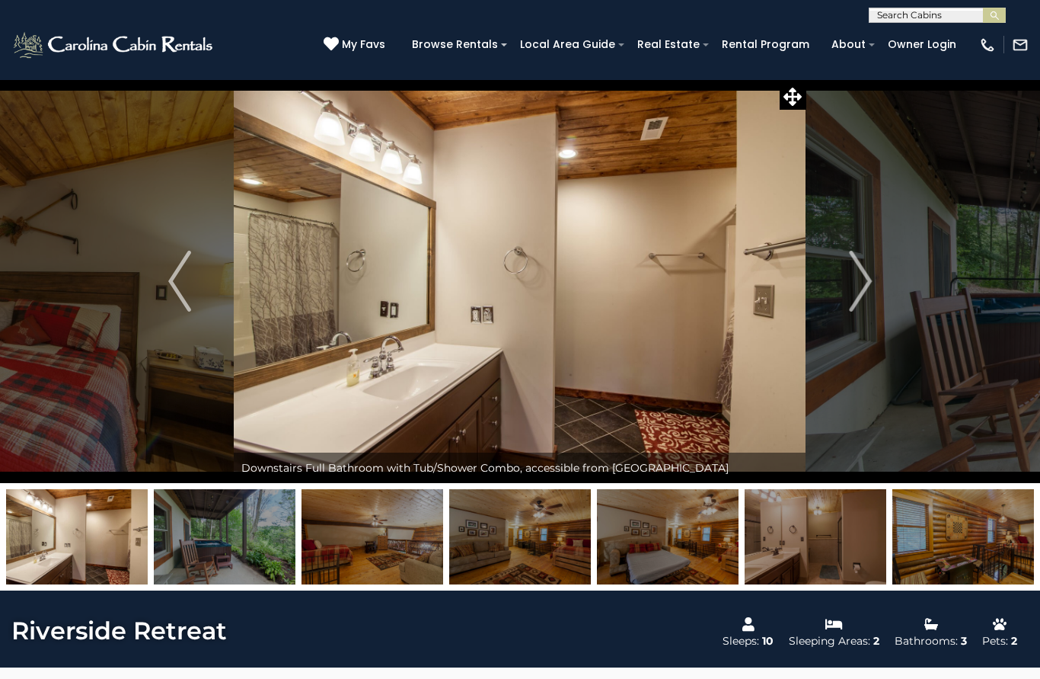
click at [865, 311] on img "Next" at bounding box center [860, 281] width 23 height 61
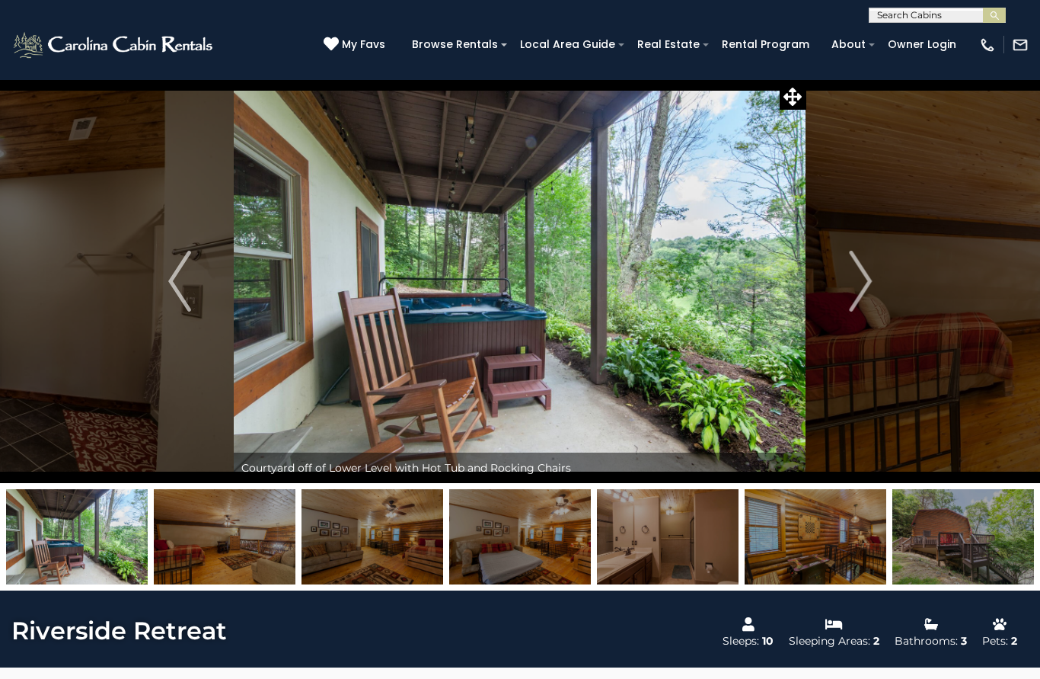
click at [862, 305] on img "Next" at bounding box center [860, 281] width 23 height 61
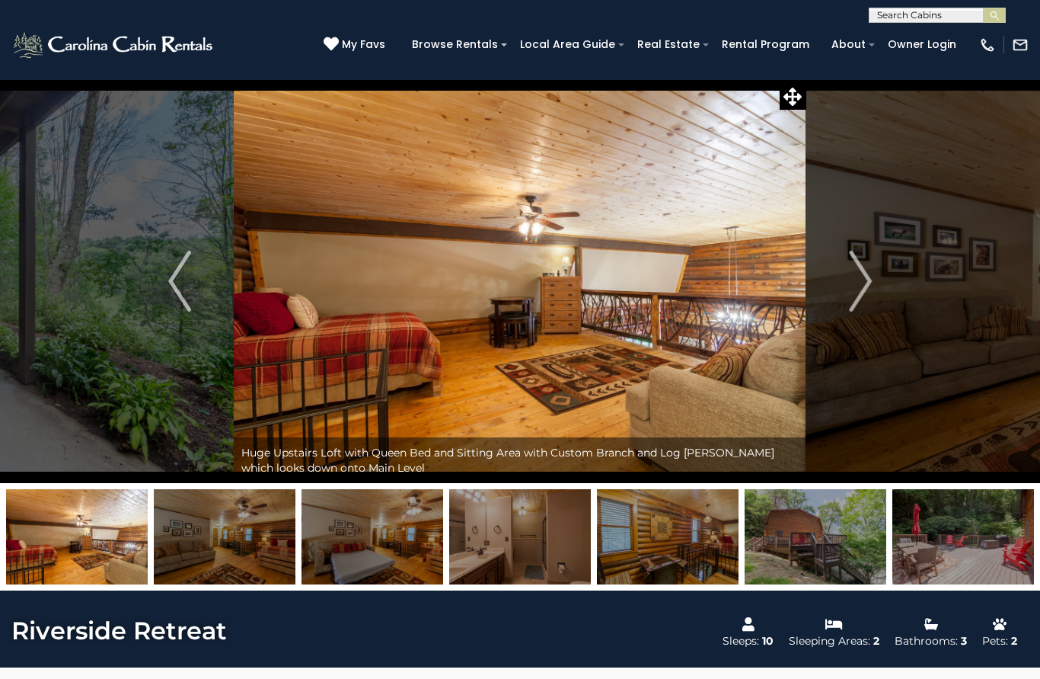
click at [857, 308] on img "Next" at bounding box center [860, 281] width 23 height 61
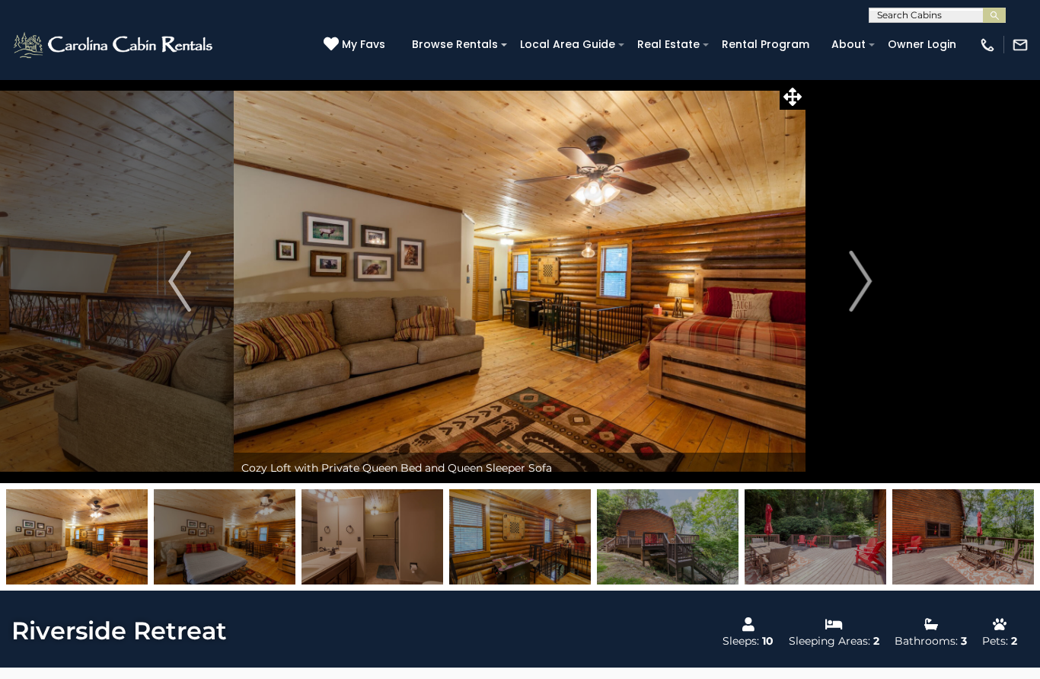
click at [856, 307] on img "Next" at bounding box center [860, 281] width 23 height 61
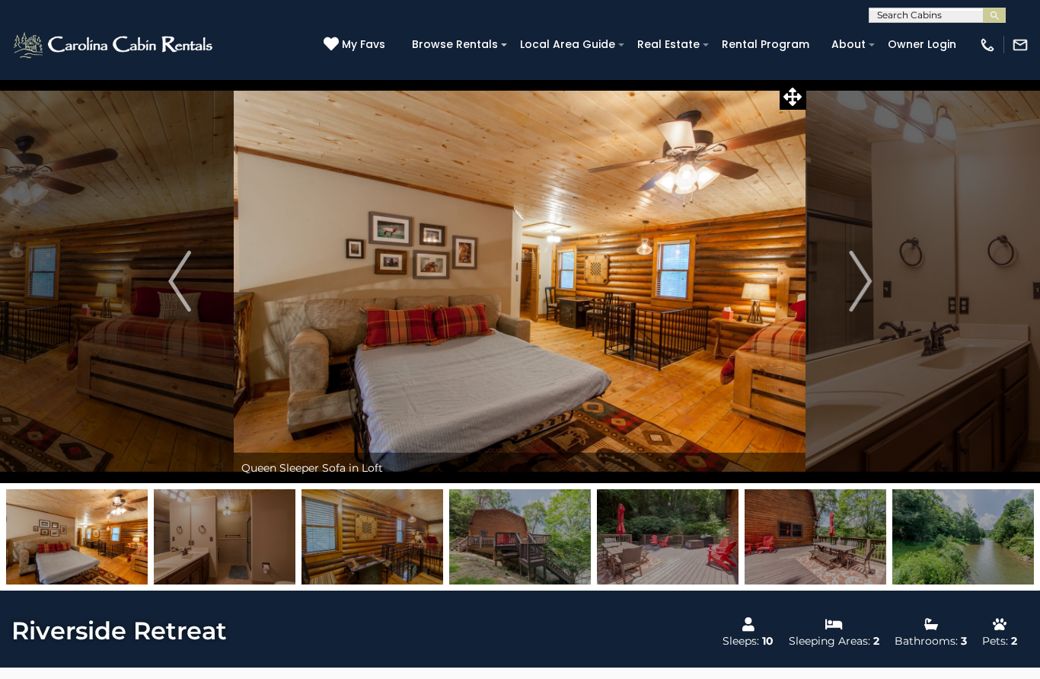
click at [855, 305] on img "Next" at bounding box center [860, 281] width 23 height 61
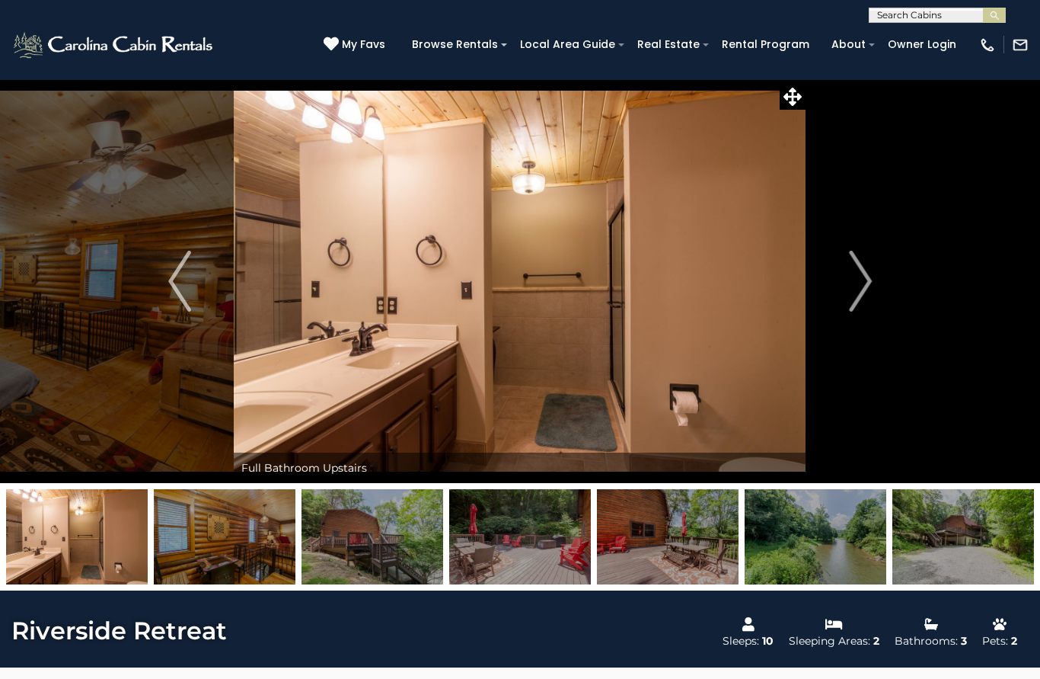
click at [855, 304] on img "Next" at bounding box center [860, 281] width 23 height 61
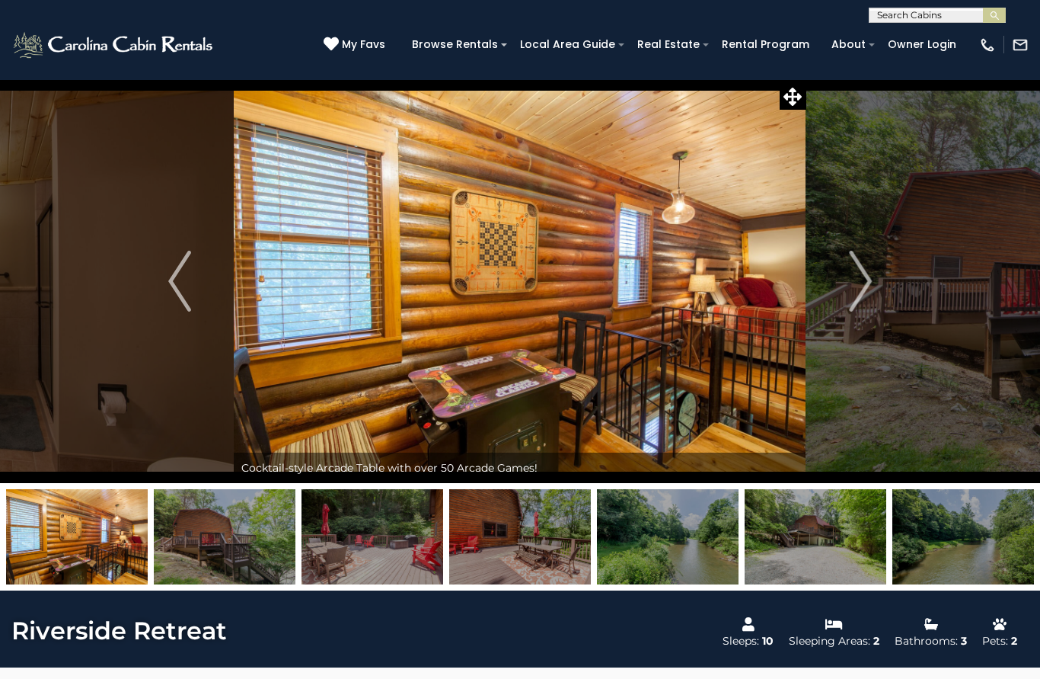
click at [861, 309] on img "Next" at bounding box center [860, 281] width 23 height 61
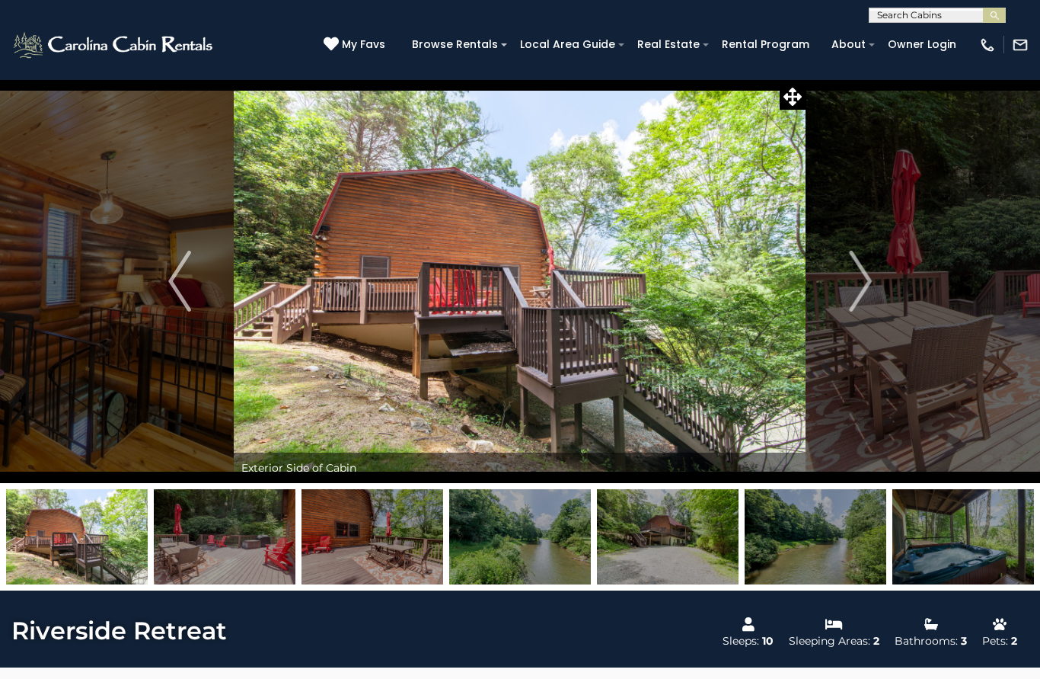
click at [855, 305] on img "Next" at bounding box center [860, 281] width 23 height 61
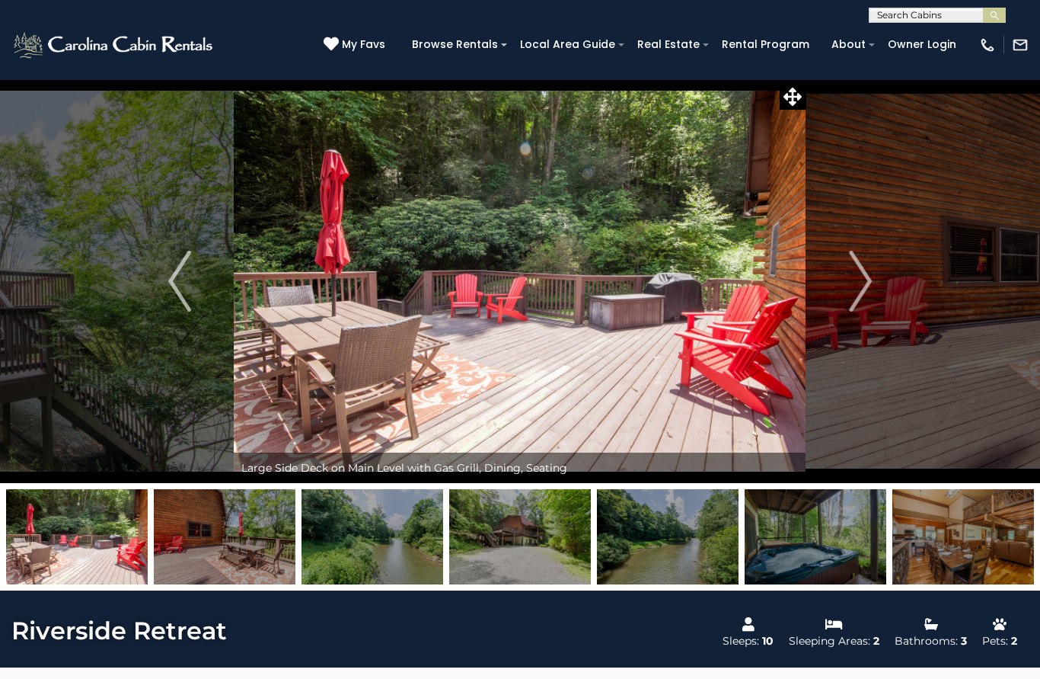
click at [853, 302] on img "Next" at bounding box center [860, 281] width 23 height 61
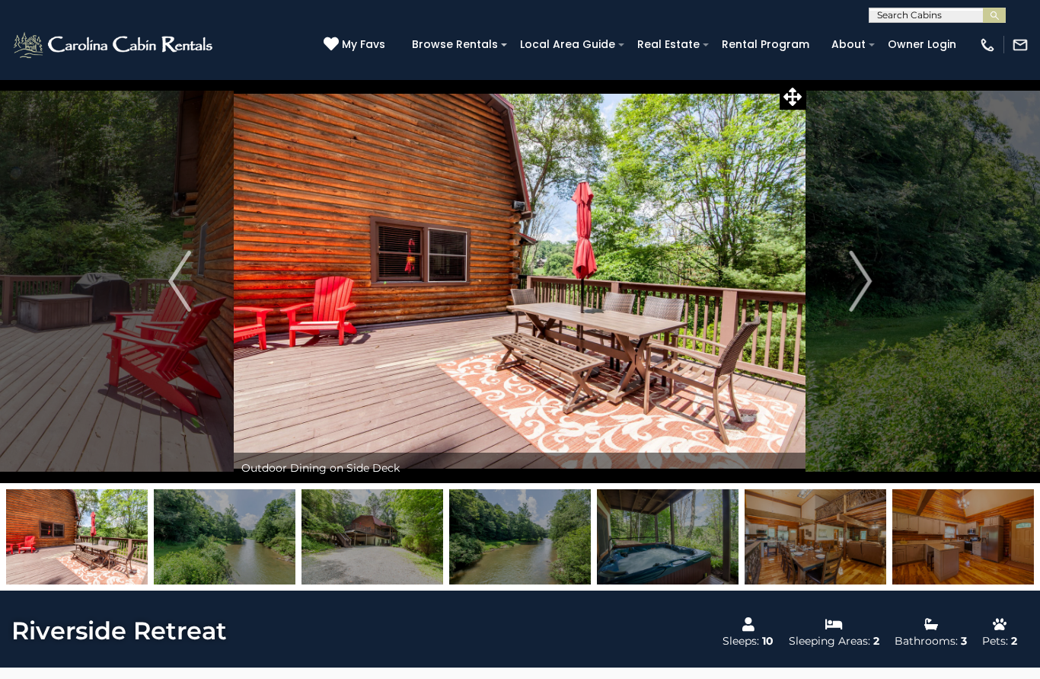
click at [859, 304] on img "Next" at bounding box center [860, 281] width 23 height 61
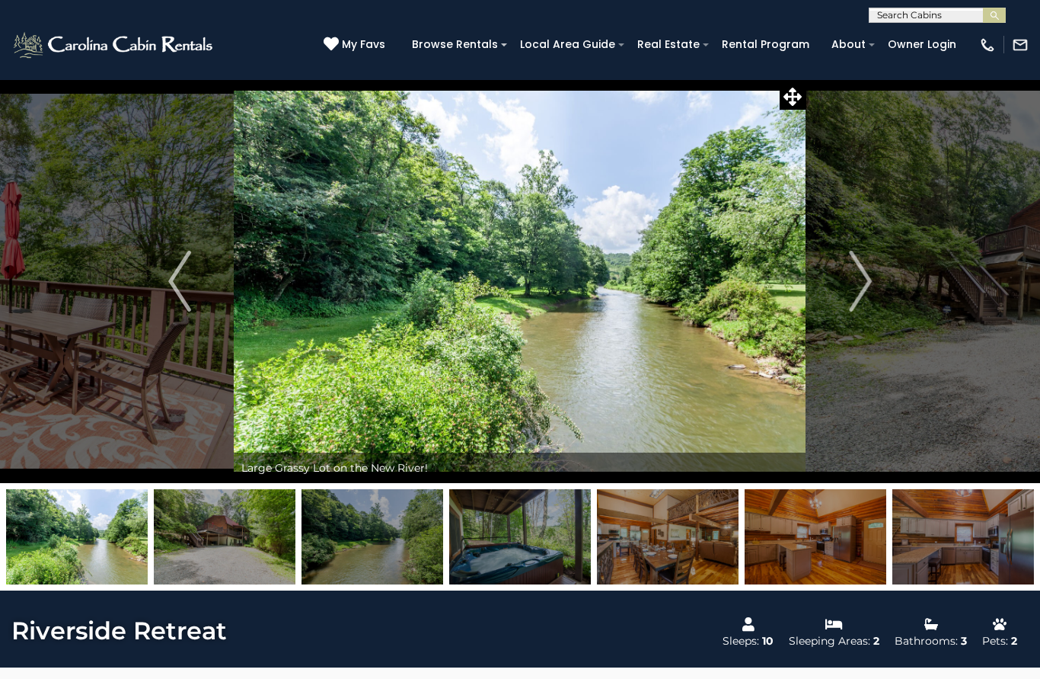
click at [852, 285] on img "Next" at bounding box center [860, 281] width 23 height 61
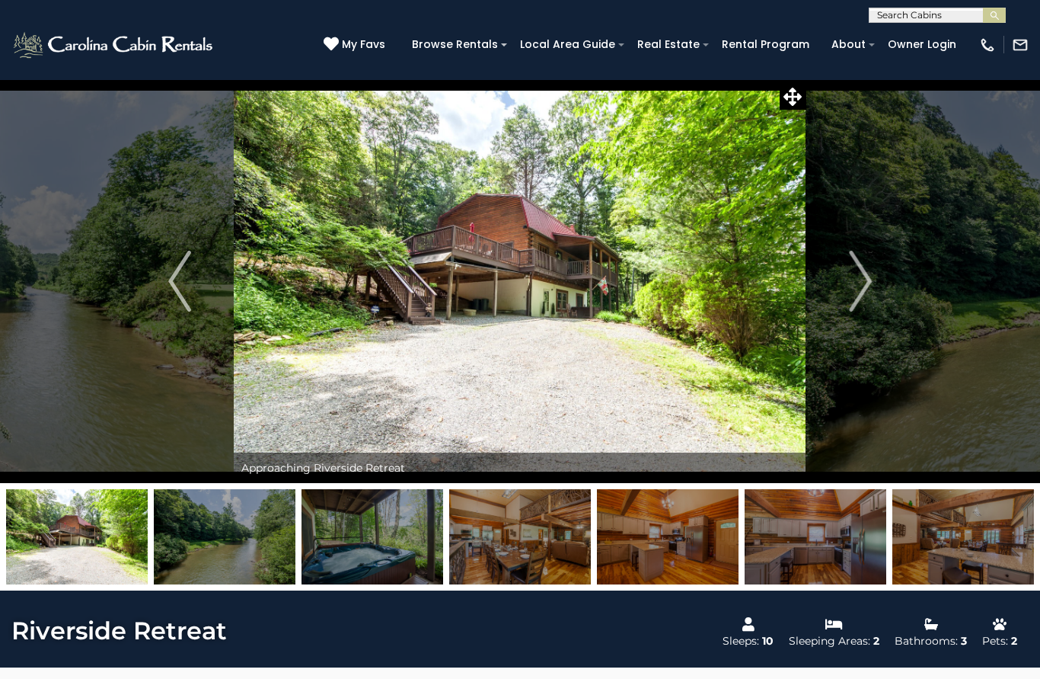
click at [857, 286] on img "Next" at bounding box center [860, 281] width 23 height 61
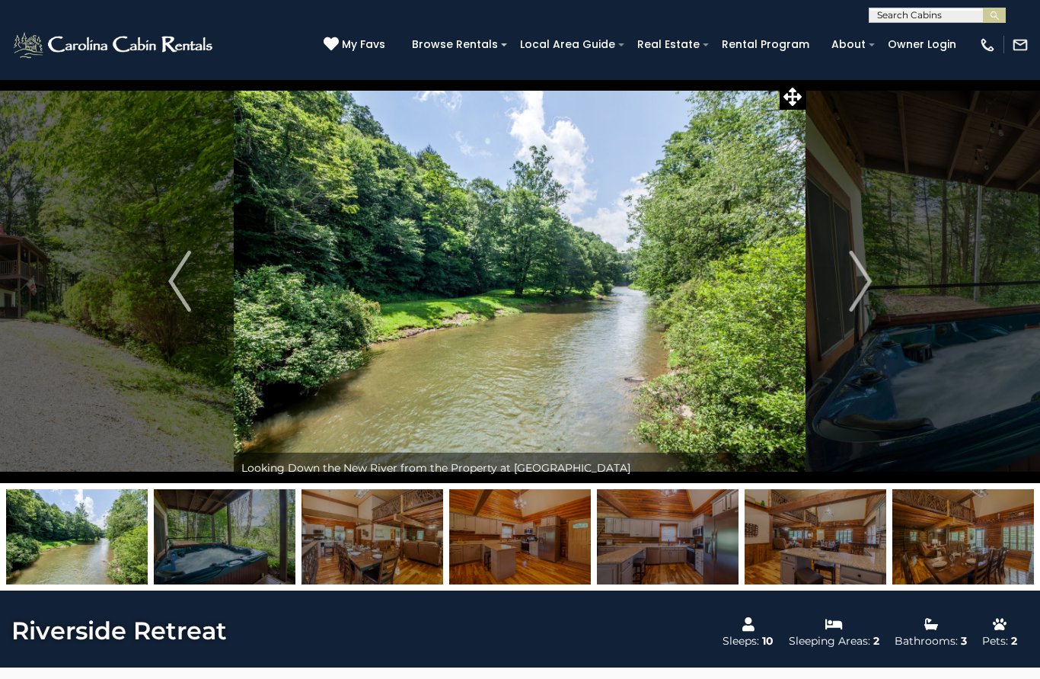
click at [854, 286] on img "Next" at bounding box center [860, 281] width 23 height 61
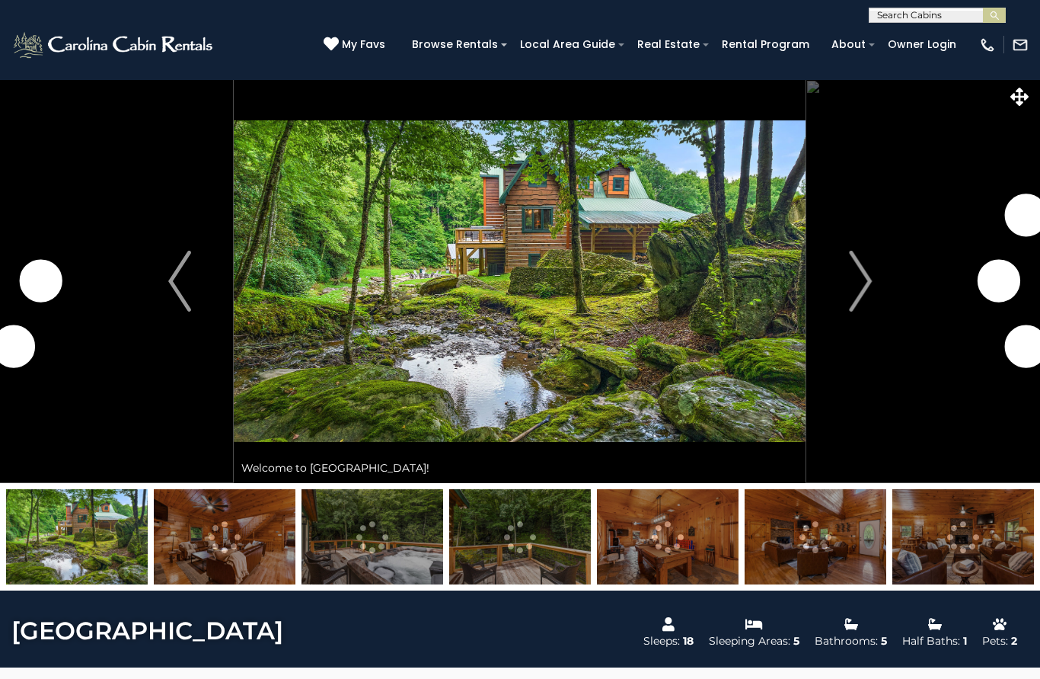
click at [857, 287] on img "Next" at bounding box center [860, 281] width 23 height 61
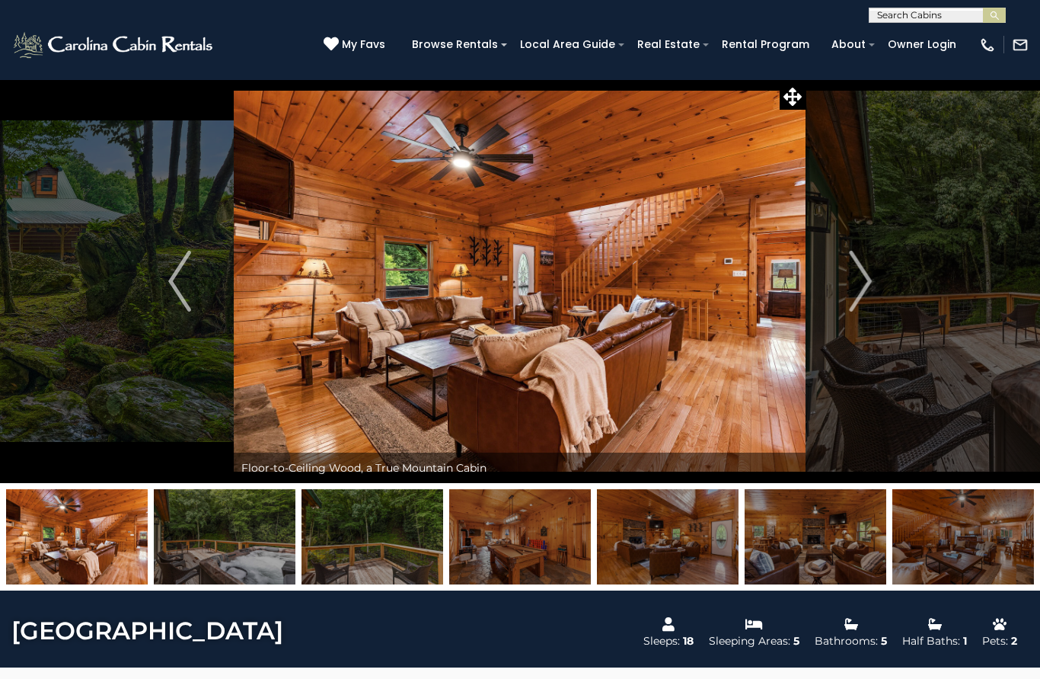
click at [864, 288] on img "Next" at bounding box center [860, 281] width 23 height 61
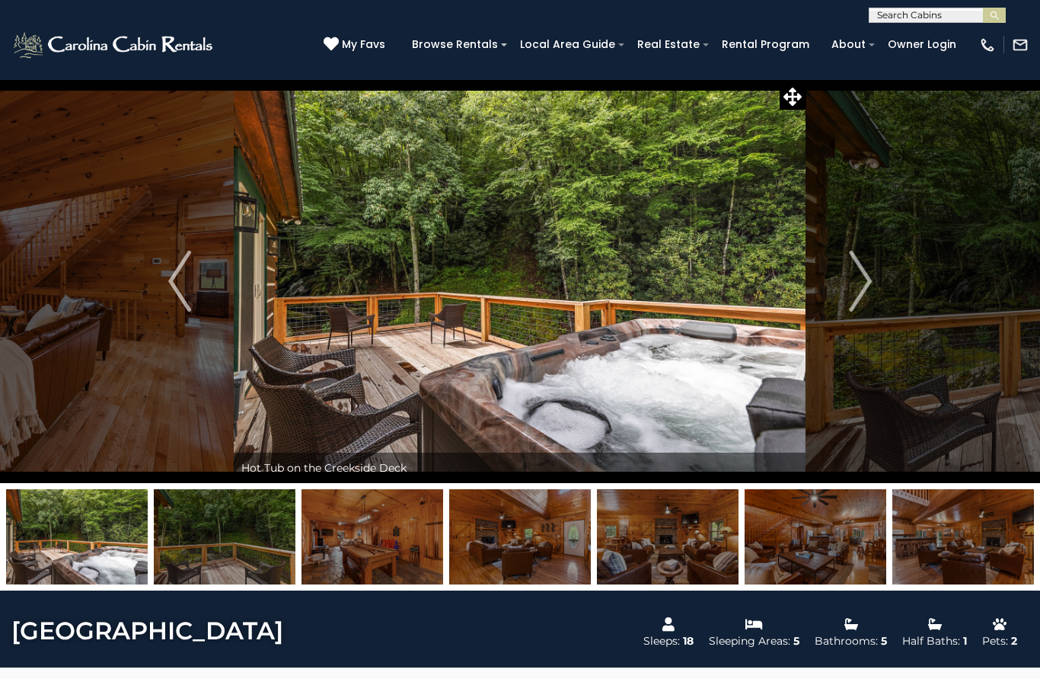
click at [871, 293] on img "Next" at bounding box center [860, 281] width 23 height 61
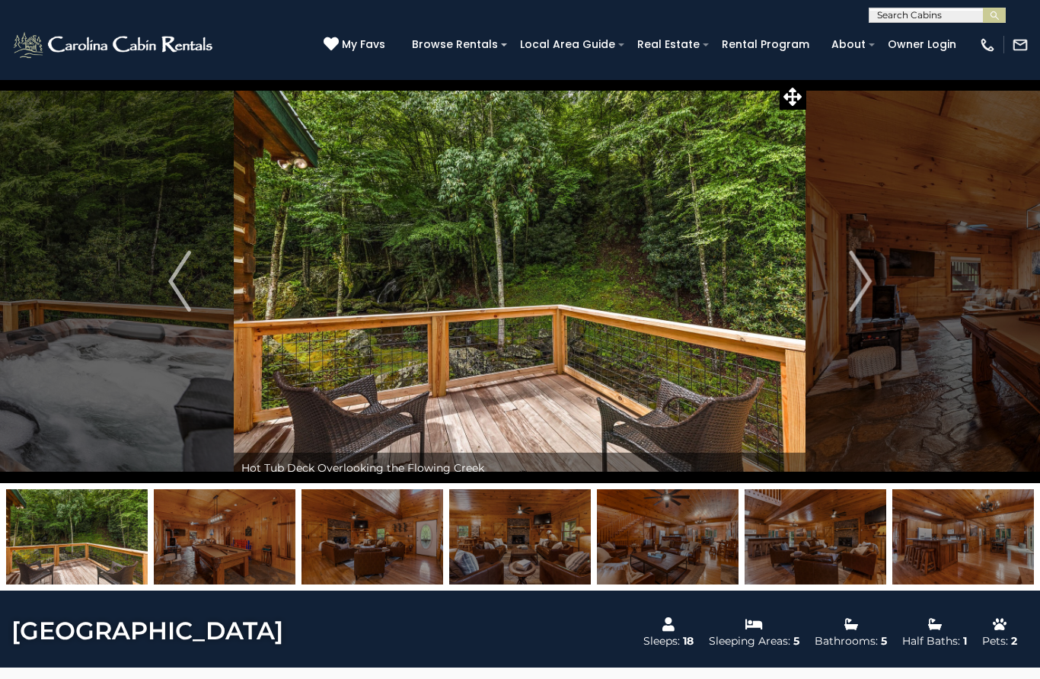
click at [870, 299] on img "Next" at bounding box center [860, 281] width 23 height 61
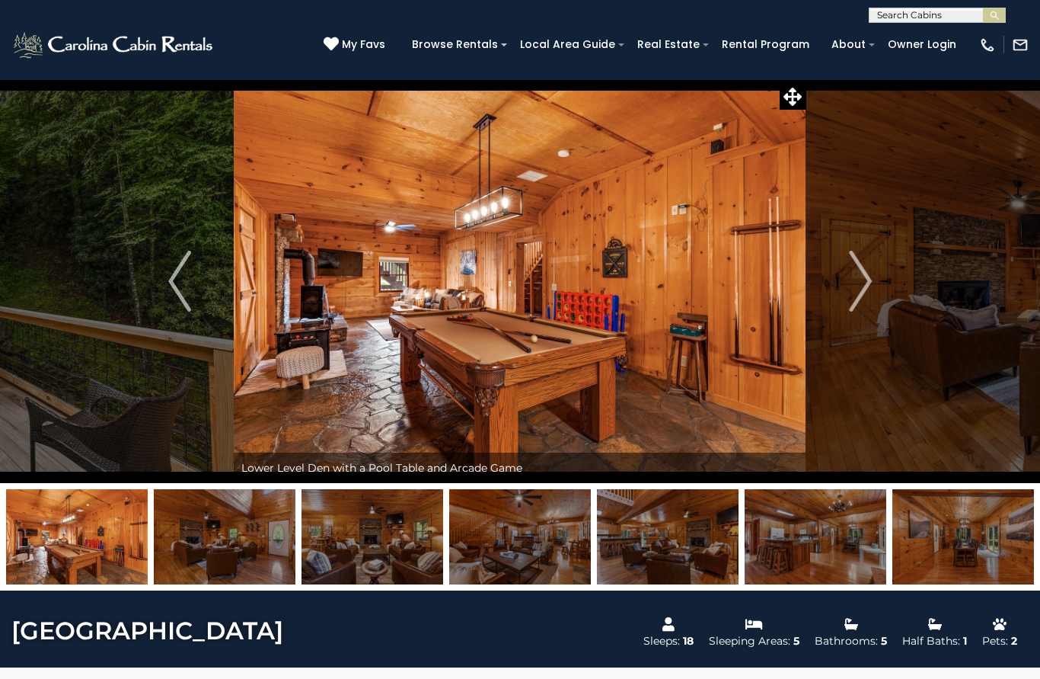
click at [868, 290] on img "Next" at bounding box center [860, 281] width 23 height 61
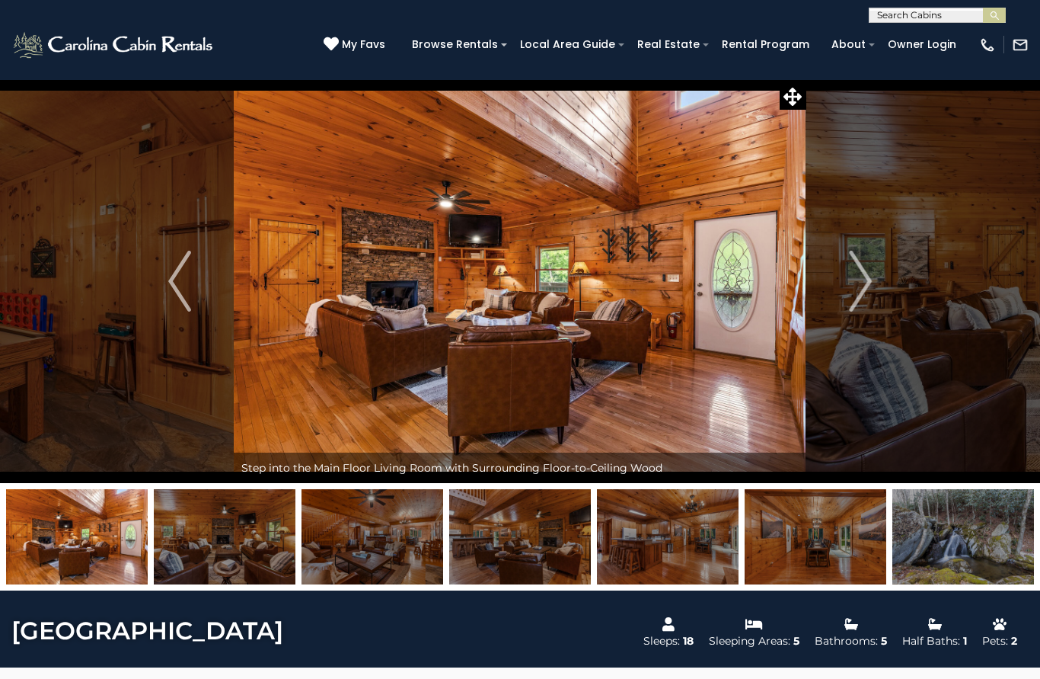
click at [868, 293] on img "Next" at bounding box center [860, 281] width 23 height 61
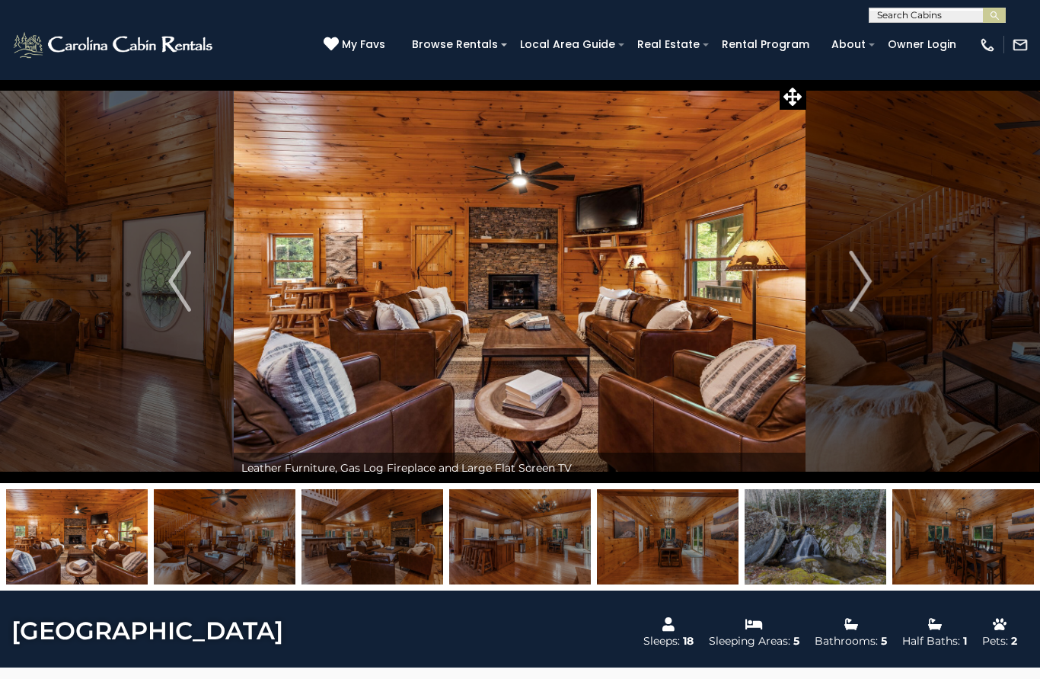
click at [870, 302] on img "Next" at bounding box center [860, 281] width 23 height 61
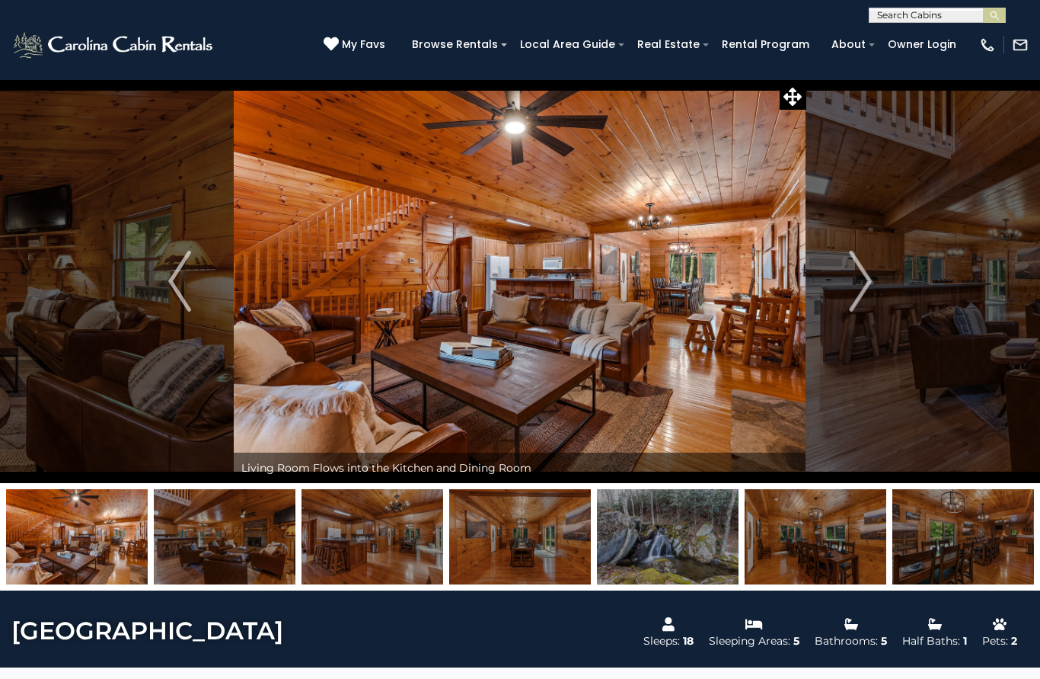
click at [865, 298] on img "Next" at bounding box center [860, 281] width 23 height 61
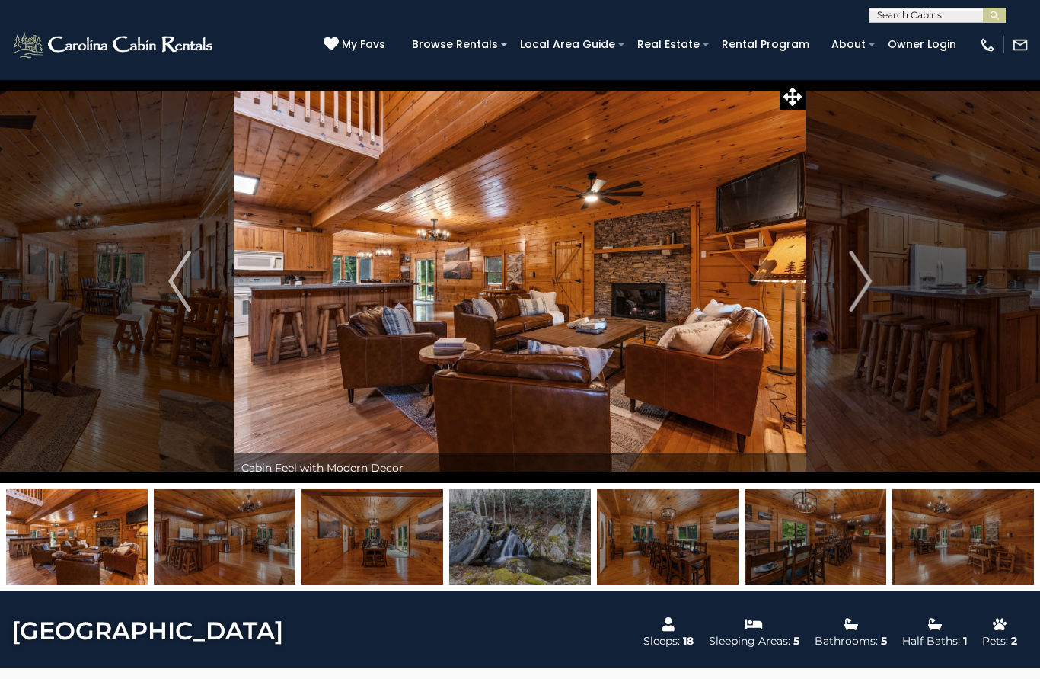
click at [865, 301] on img "Next" at bounding box center [860, 281] width 23 height 61
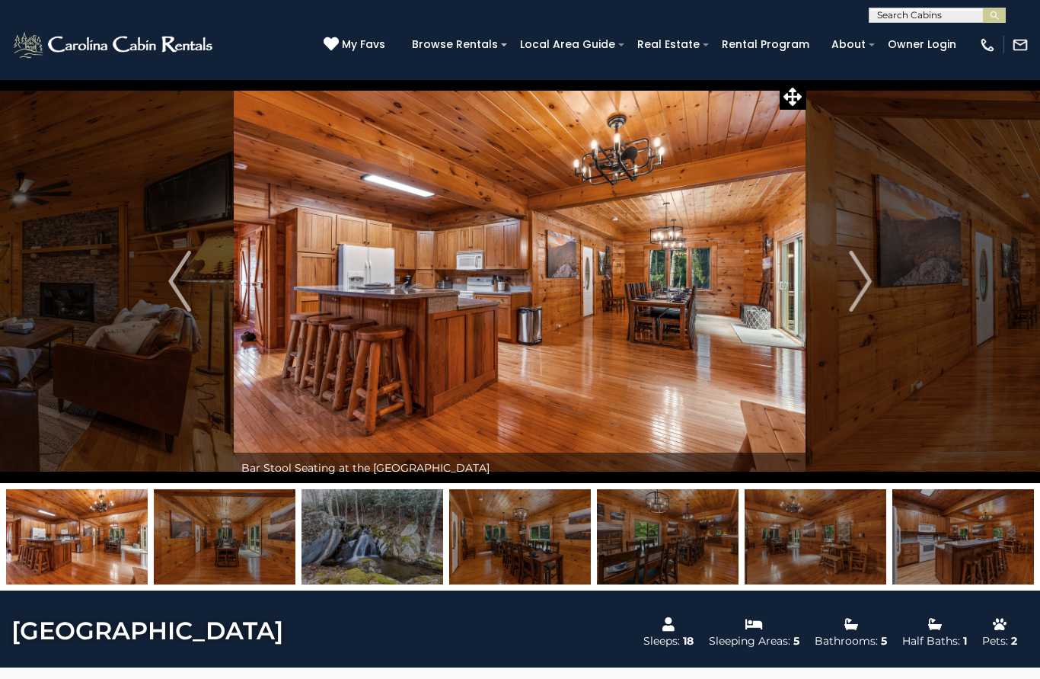
click at [863, 304] on img "Next" at bounding box center [860, 281] width 23 height 61
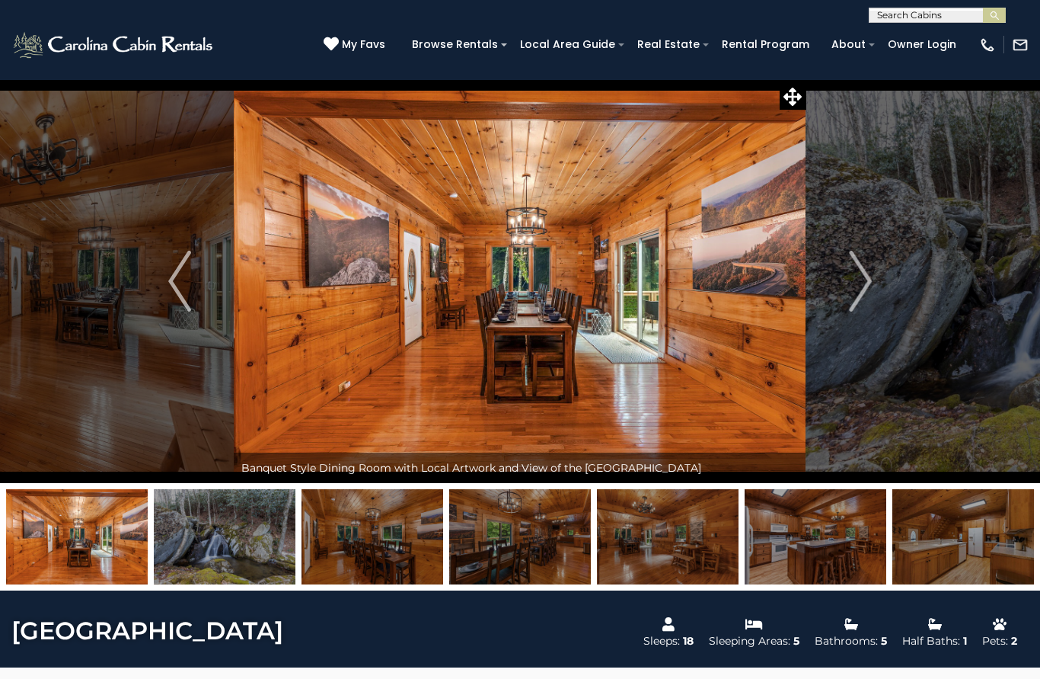
click at [861, 304] on img "Next" at bounding box center [860, 281] width 23 height 61
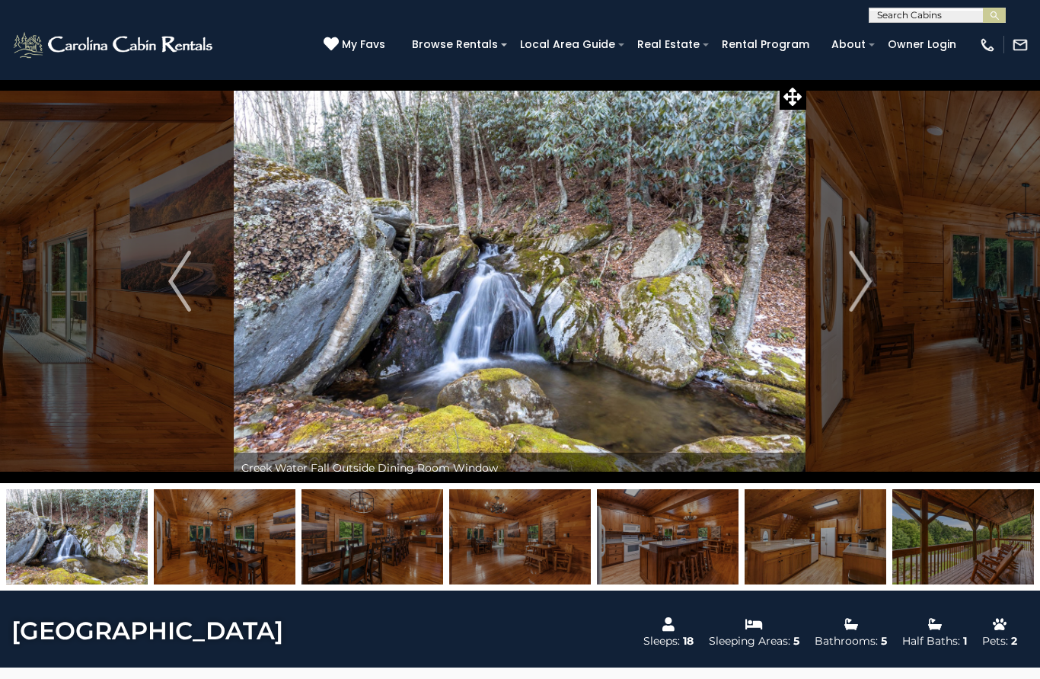
click at [865, 299] on img "Next" at bounding box center [860, 281] width 23 height 61
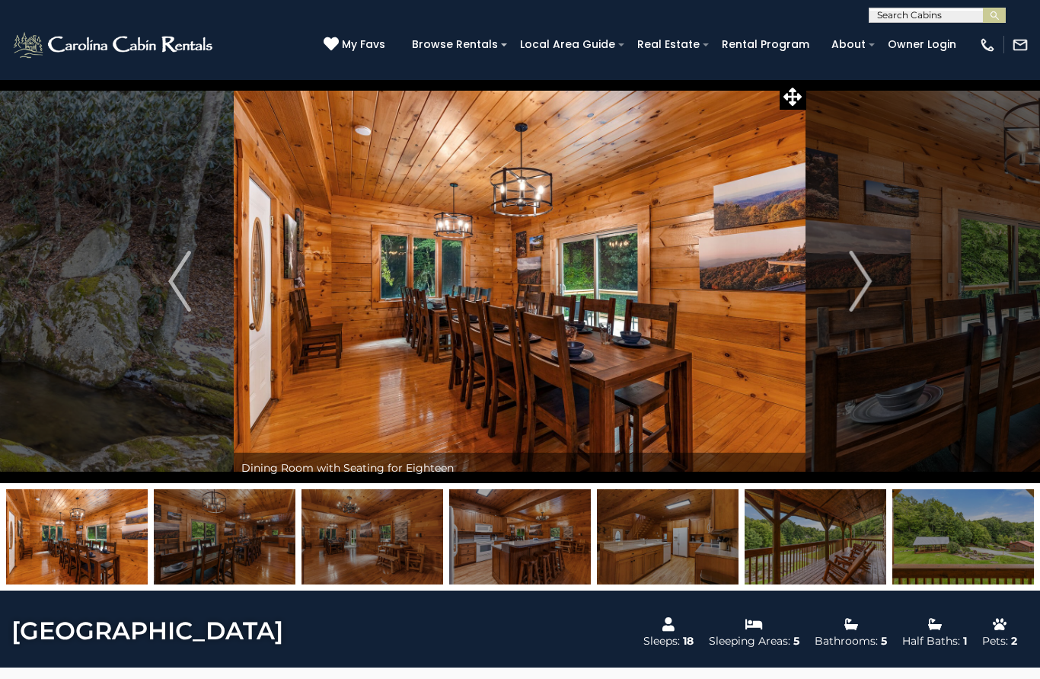
click at [857, 302] on img "Next" at bounding box center [860, 281] width 23 height 61
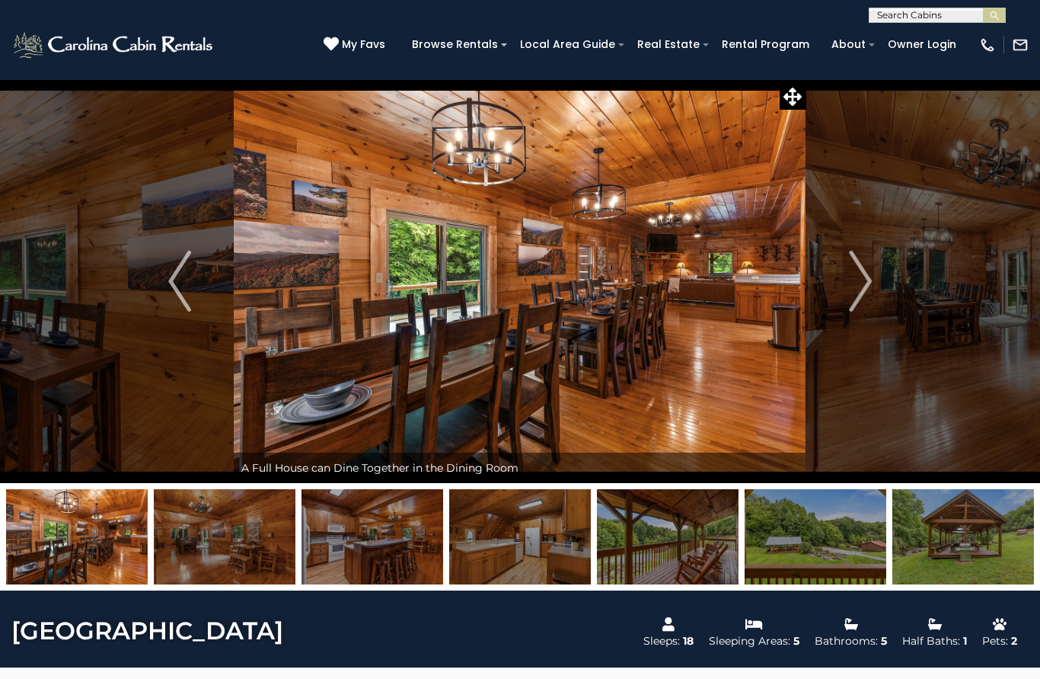
click at [854, 305] on img "Next" at bounding box center [860, 281] width 23 height 61
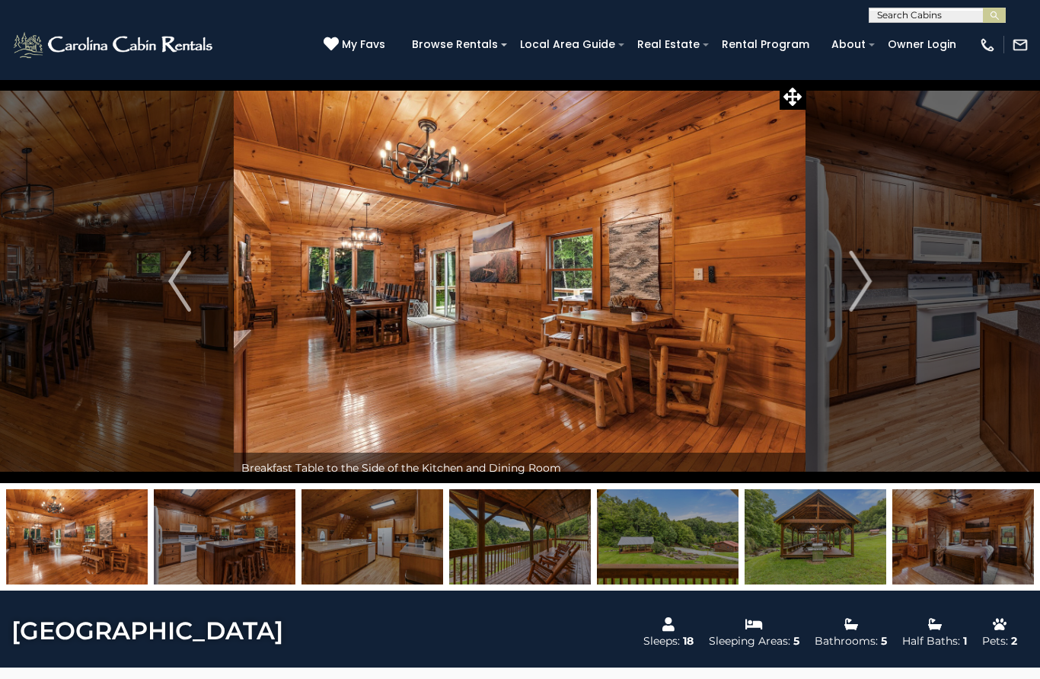
click at [854, 305] on img "Next" at bounding box center [860, 281] width 23 height 61
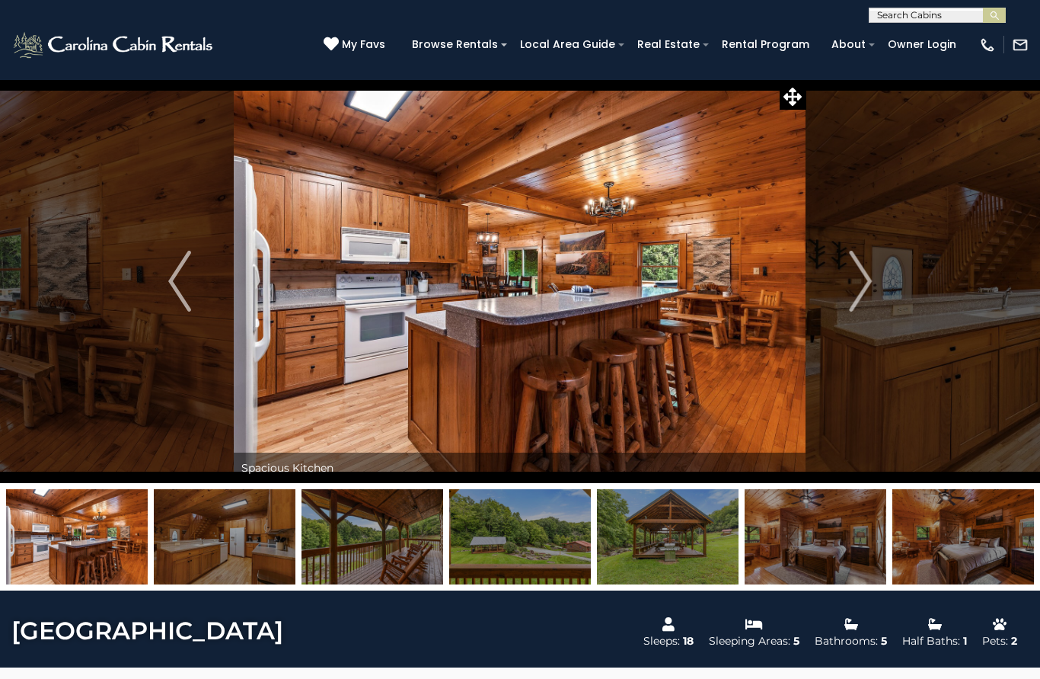
click at [853, 305] on img "Next" at bounding box center [860, 281] width 23 height 61
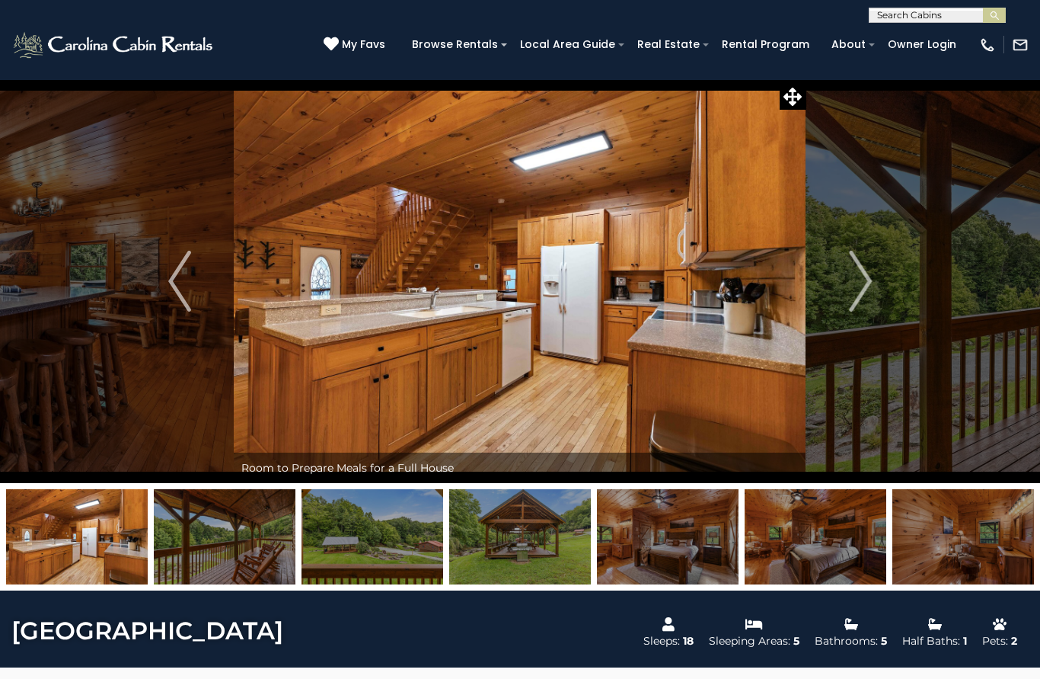
click at [850, 308] on img "Next" at bounding box center [860, 281] width 23 height 61
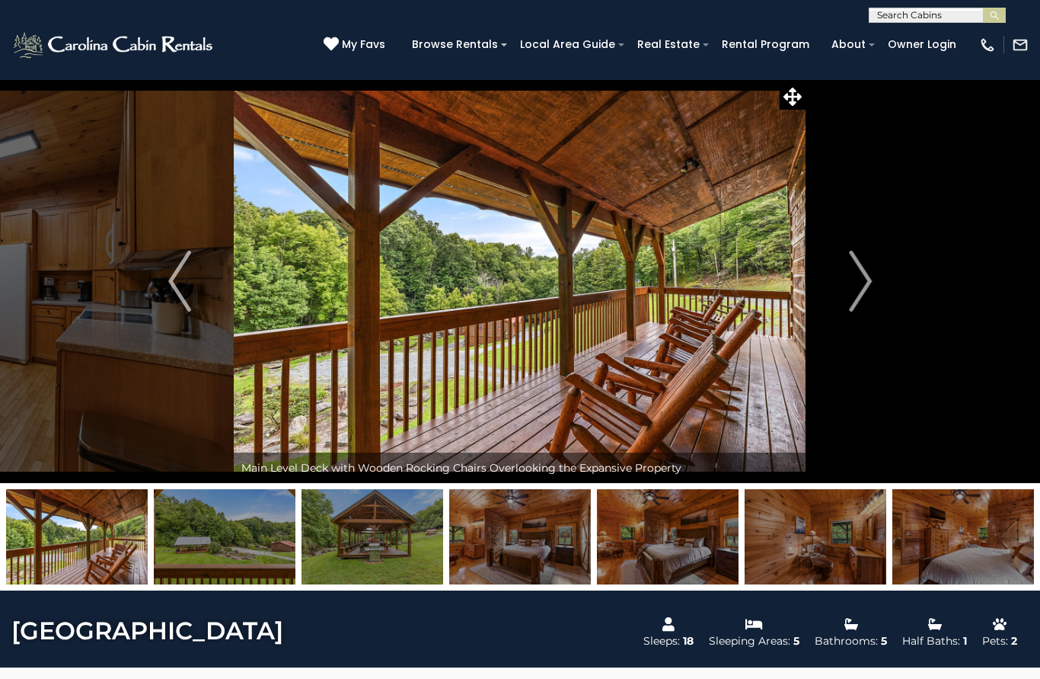
click at [847, 308] on button "Next" at bounding box center [861, 281] width 108 height 404
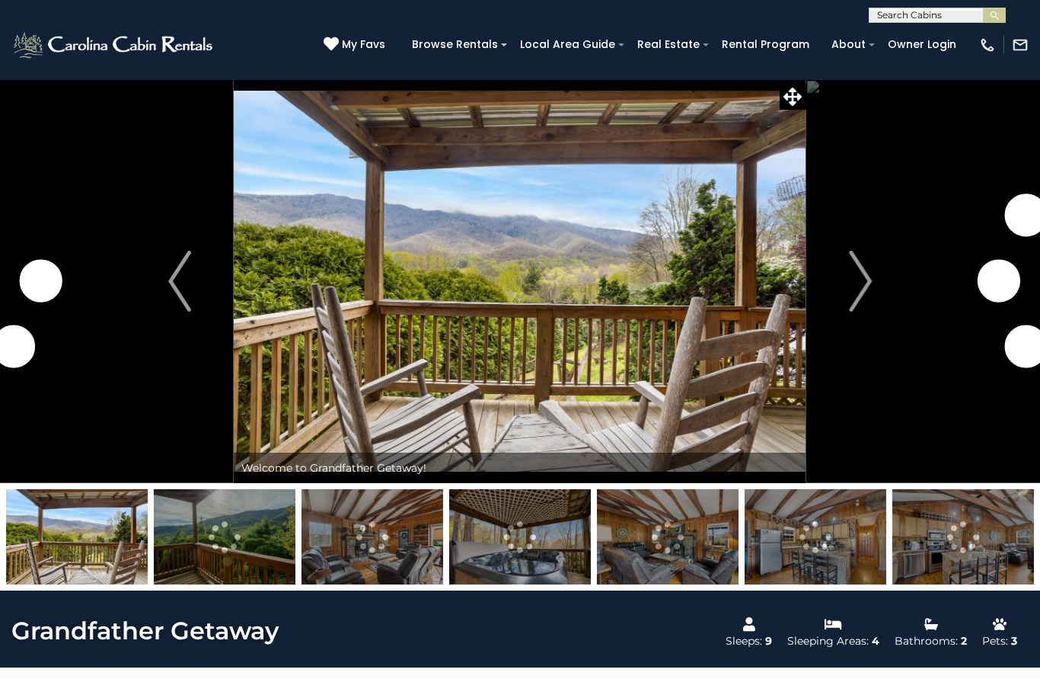
click at [857, 289] on img "Next" at bounding box center [860, 281] width 23 height 61
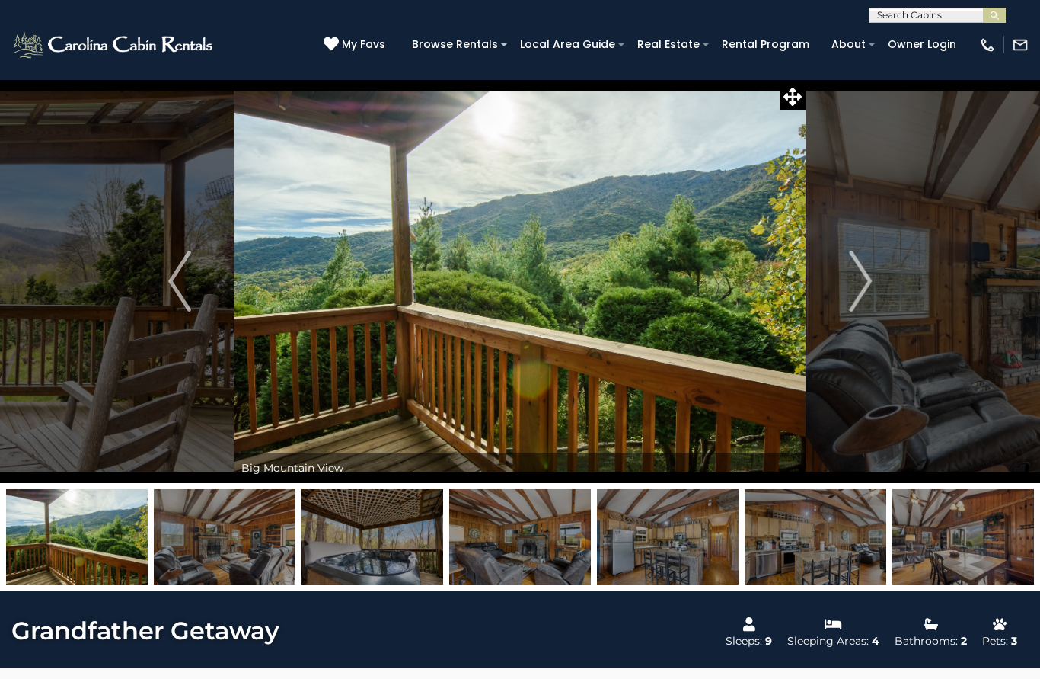
click at [862, 296] on img "Next" at bounding box center [860, 281] width 23 height 61
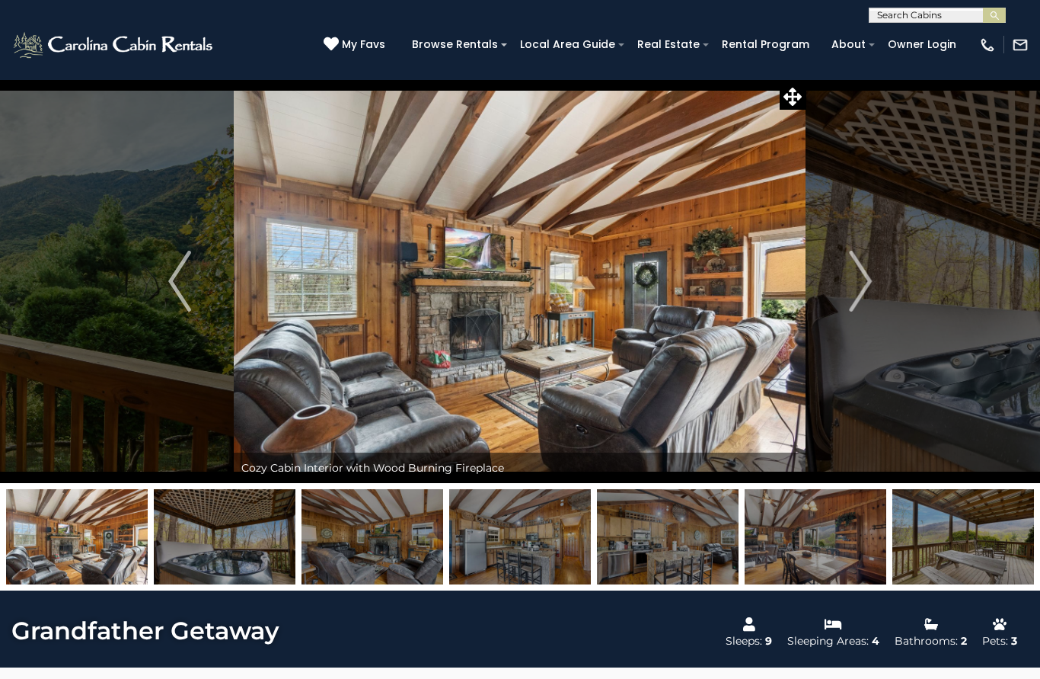
click at [864, 290] on img "Next" at bounding box center [860, 281] width 23 height 61
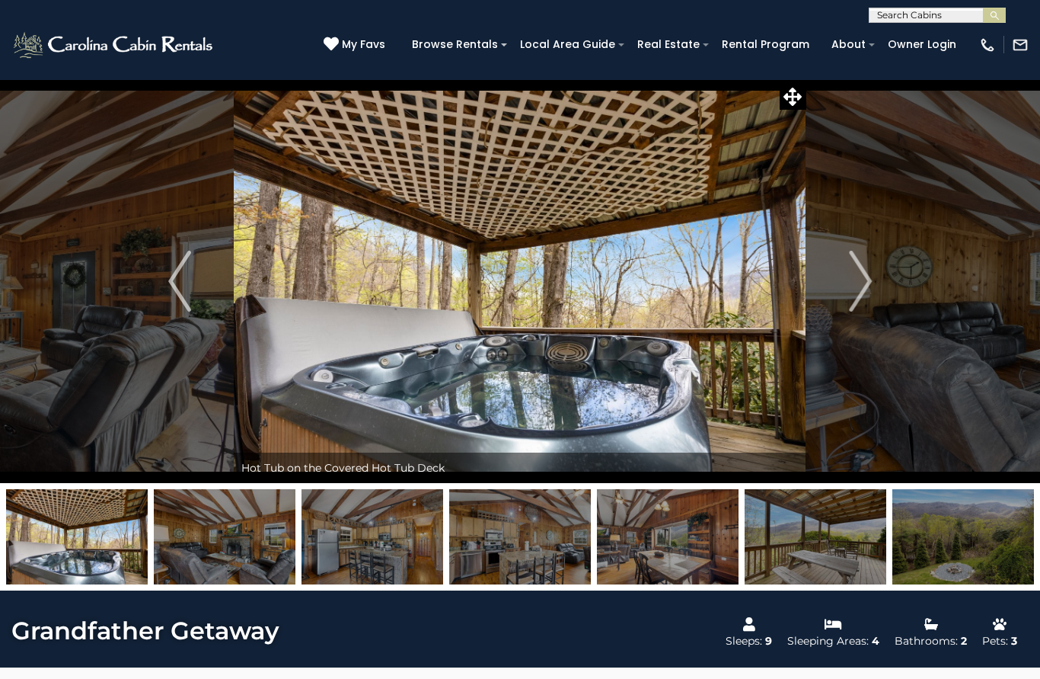
click at [865, 298] on img "Next" at bounding box center [860, 281] width 23 height 61
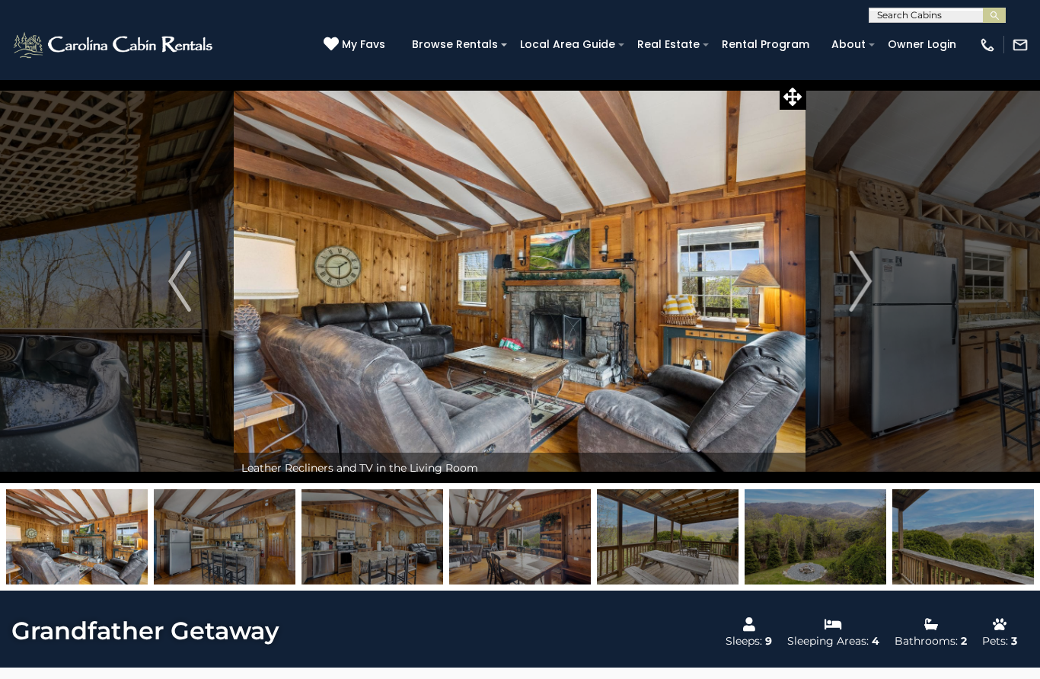
click at [861, 299] on img "Next" at bounding box center [860, 281] width 23 height 61
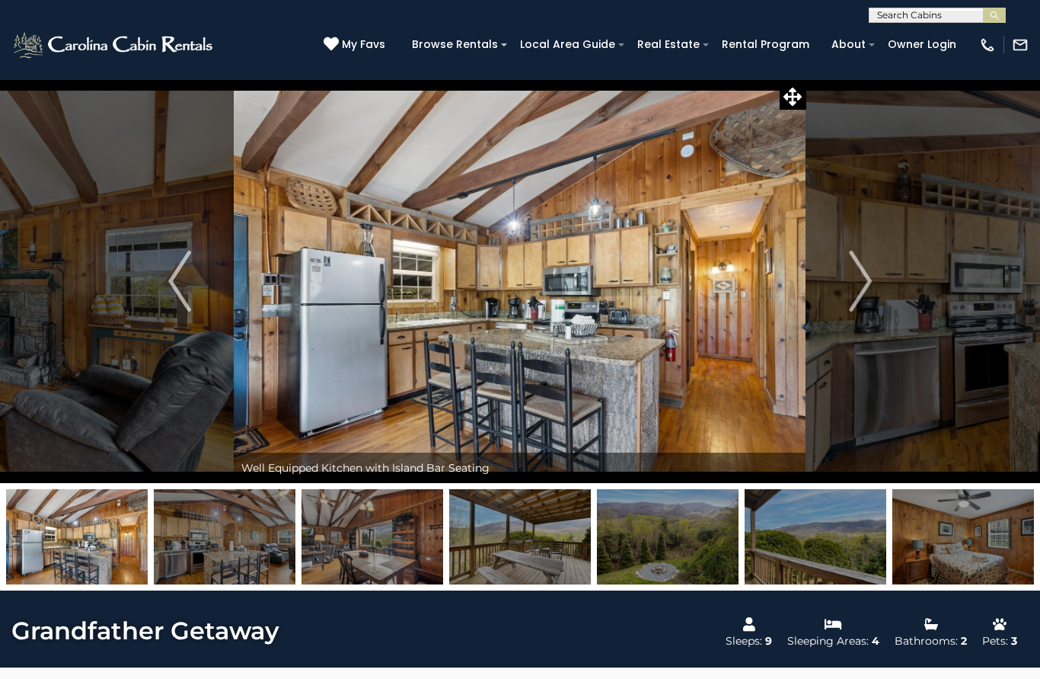
click at [858, 299] on img "Next" at bounding box center [860, 281] width 23 height 61
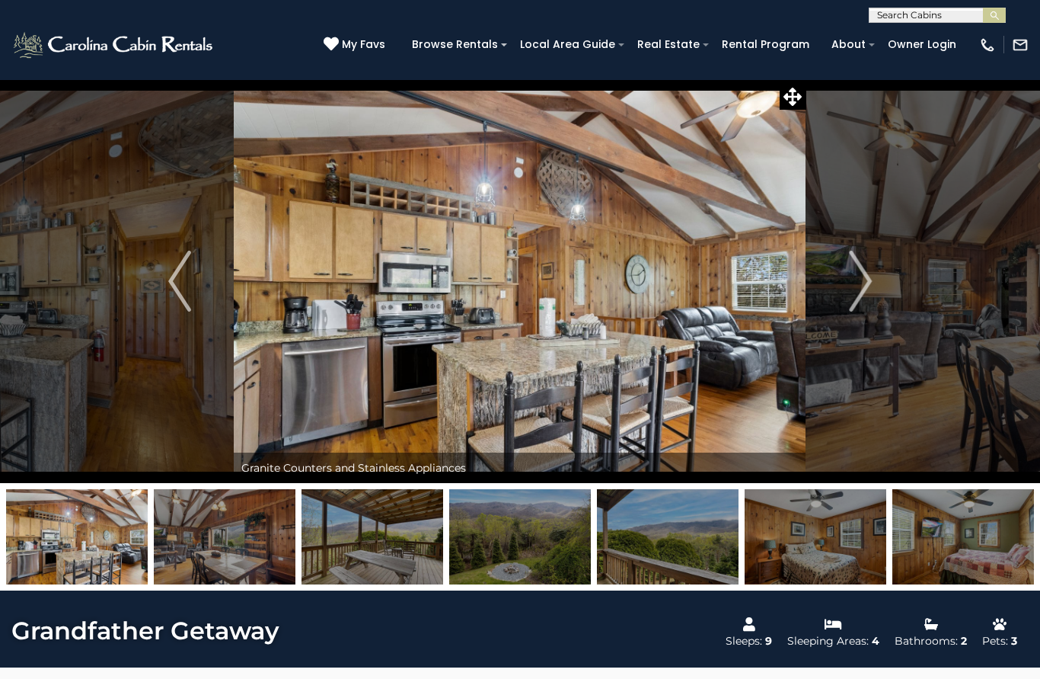
click at [856, 302] on img "Next" at bounding box center [860, 281] width 23 height 61
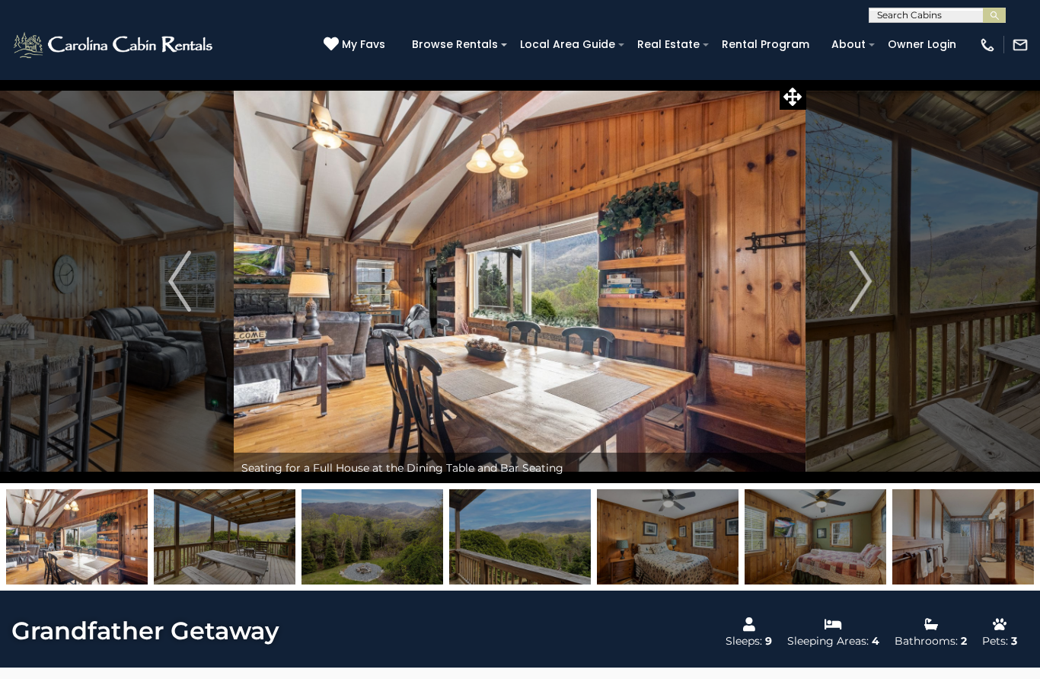
click at [860, 299] on img "Next" at bounding box center [860, 281] width 23 height 61
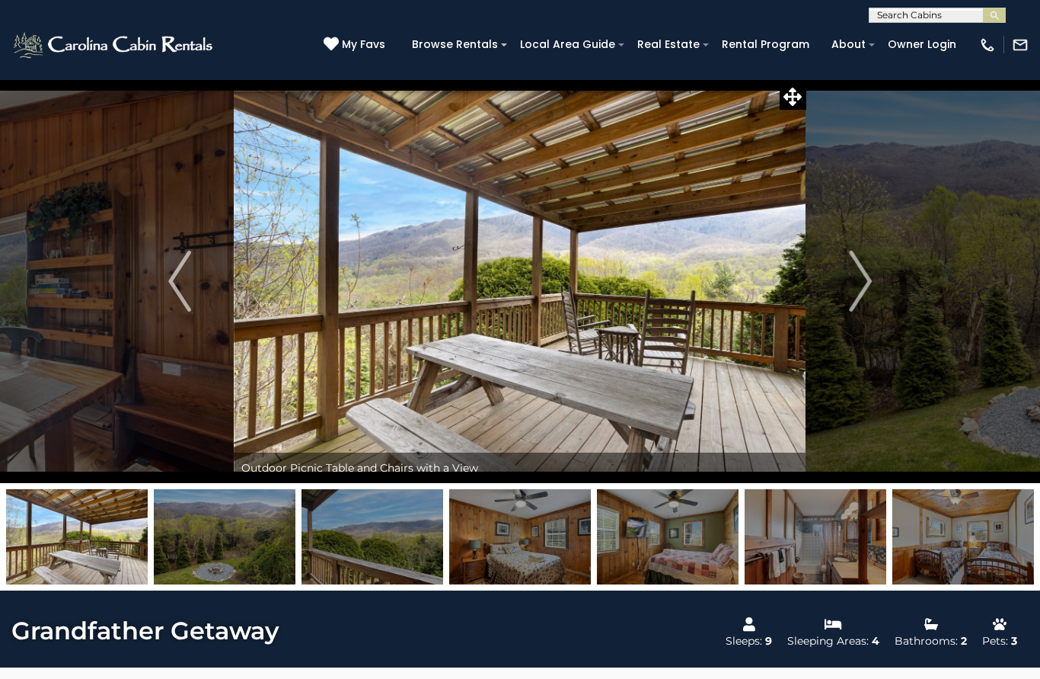
click at [850, 304] on img "Next" at bounding box center [860, 281] width 23 height 61
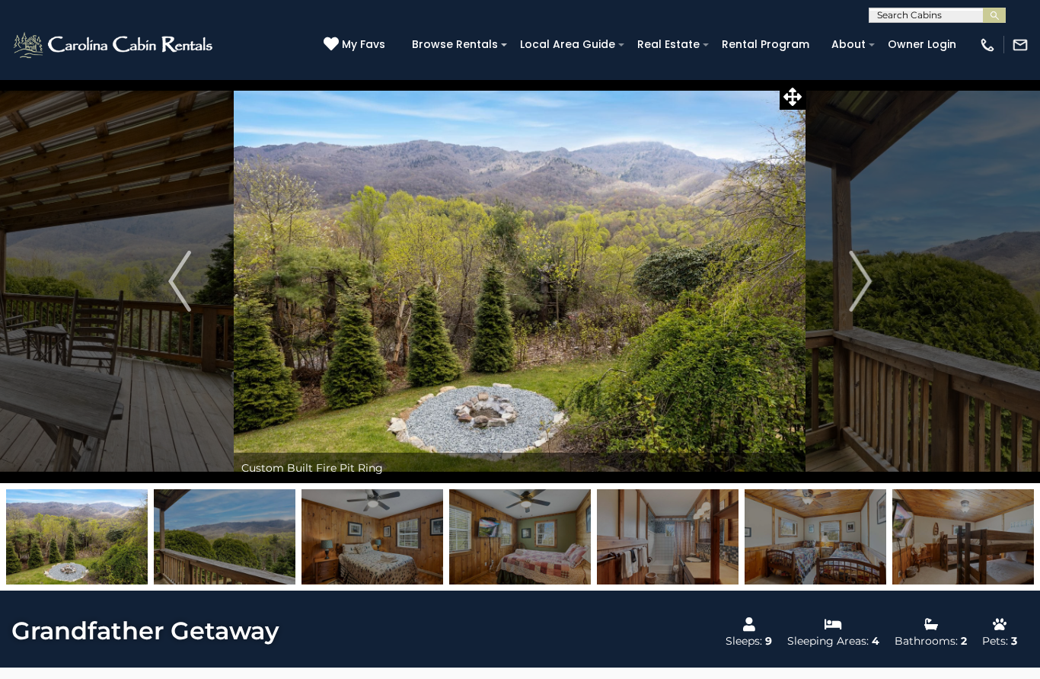
click at [848, 301] on button "Next" at bounding box center [861, 281] width 108 height 404
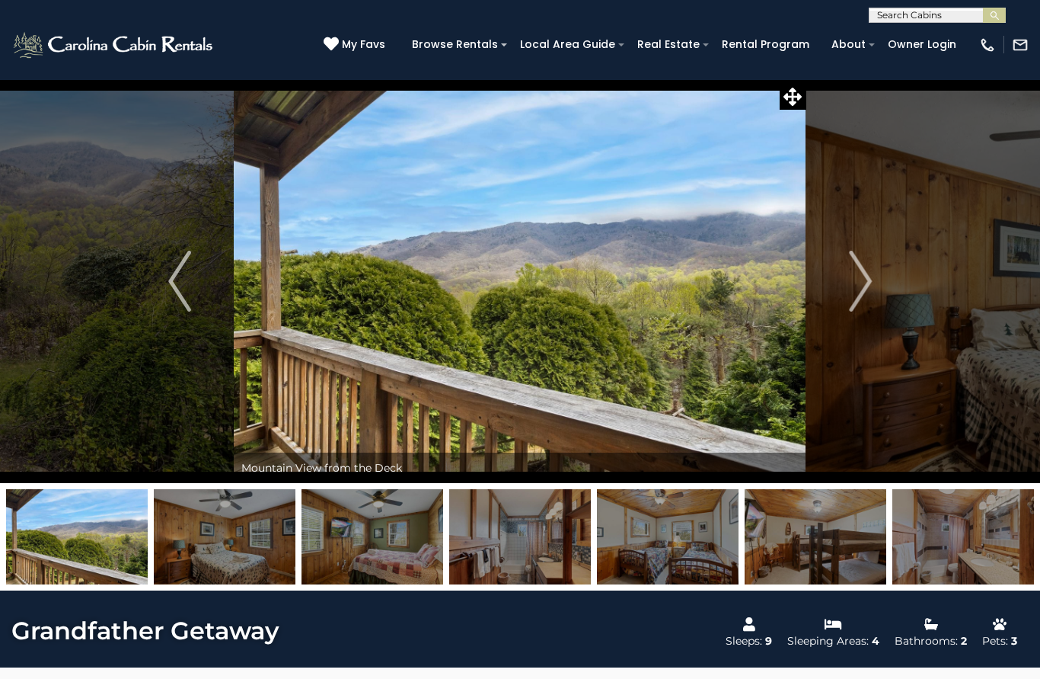
click at [852, 302] on img "Next" at bounding box center [860, 281] width 23 height 61
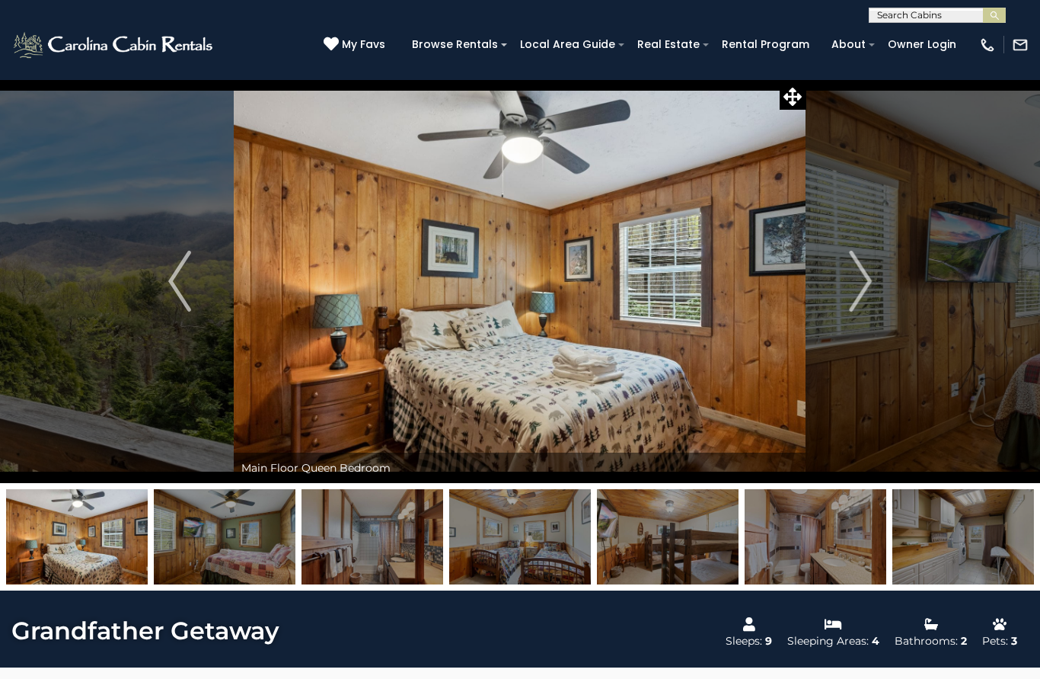
click at [846, 307] on button "Next" at bounding box center [861, 281] width 108 height 404
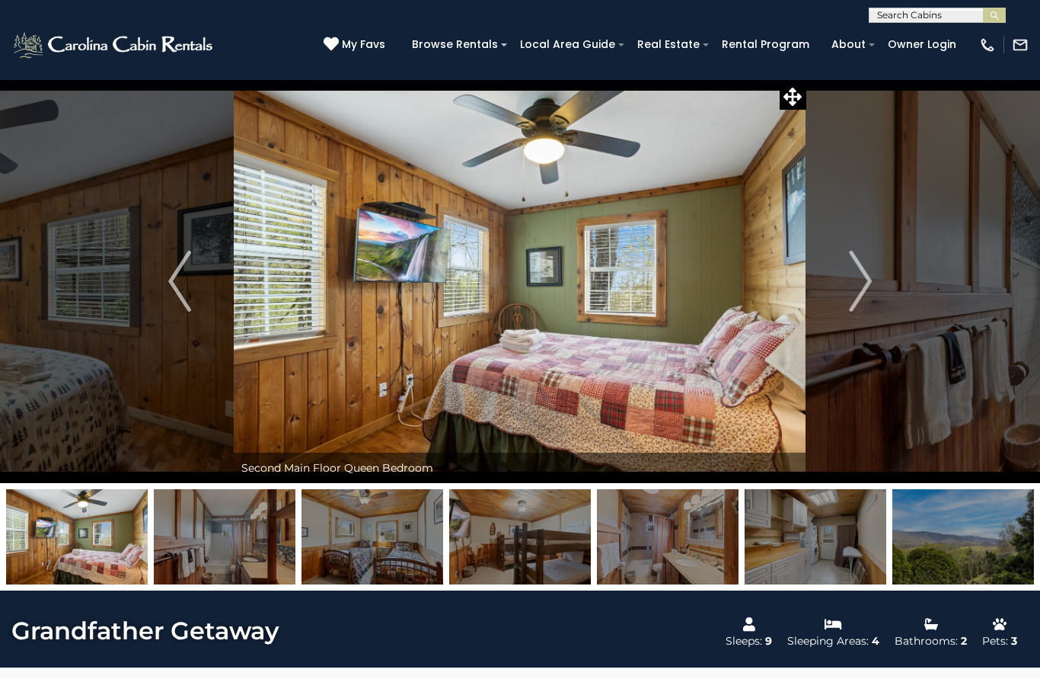
click at [845, 306] on button "Next" at bounding box center [861, 281] width 108 height 404
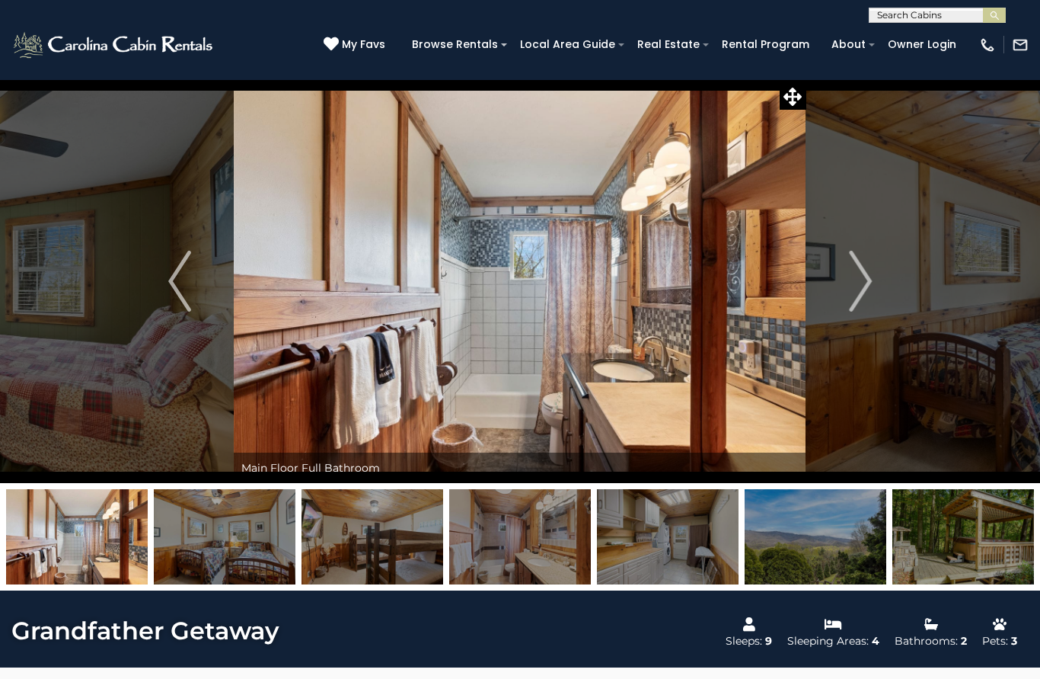
click at [845, 311] on button "Next" at bounding box center [861, 281] width 108 height 404
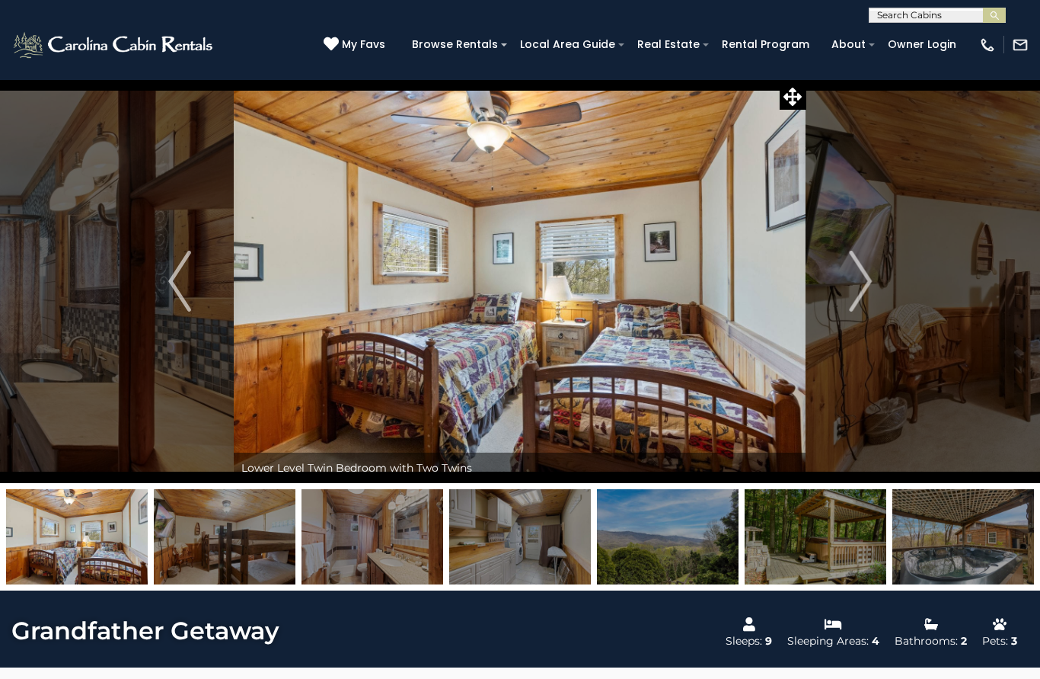
click at [844, 309] on button "Next" at bounding box center [861, 281] width 108 height 404
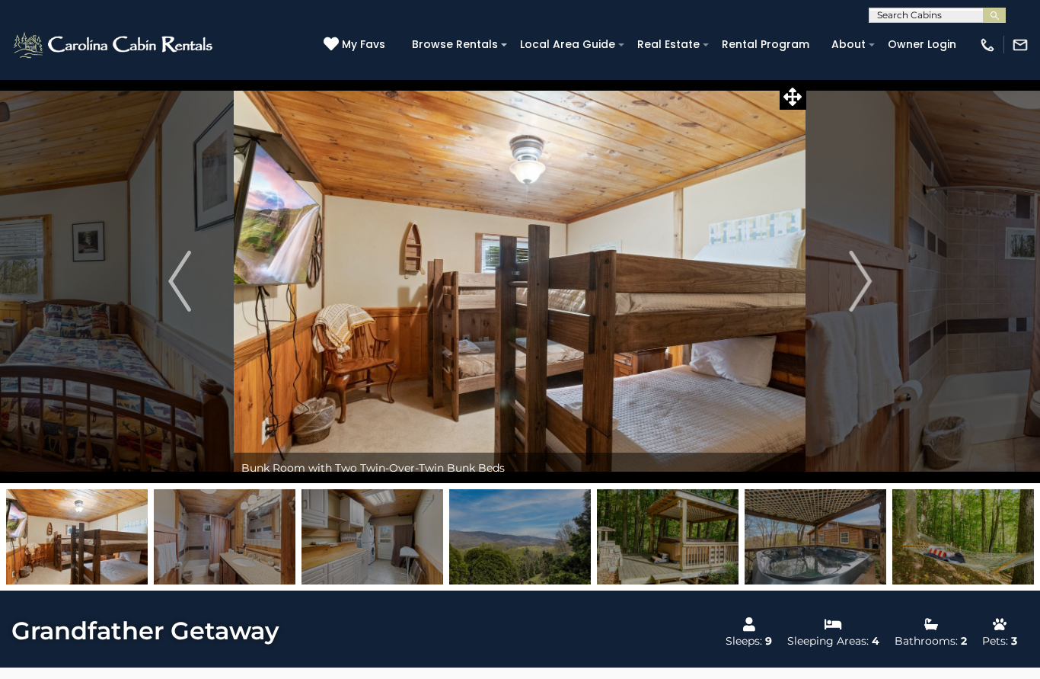
click at [844, 312] on button "Next" at bounding box center [861, 281] width 108 height 404
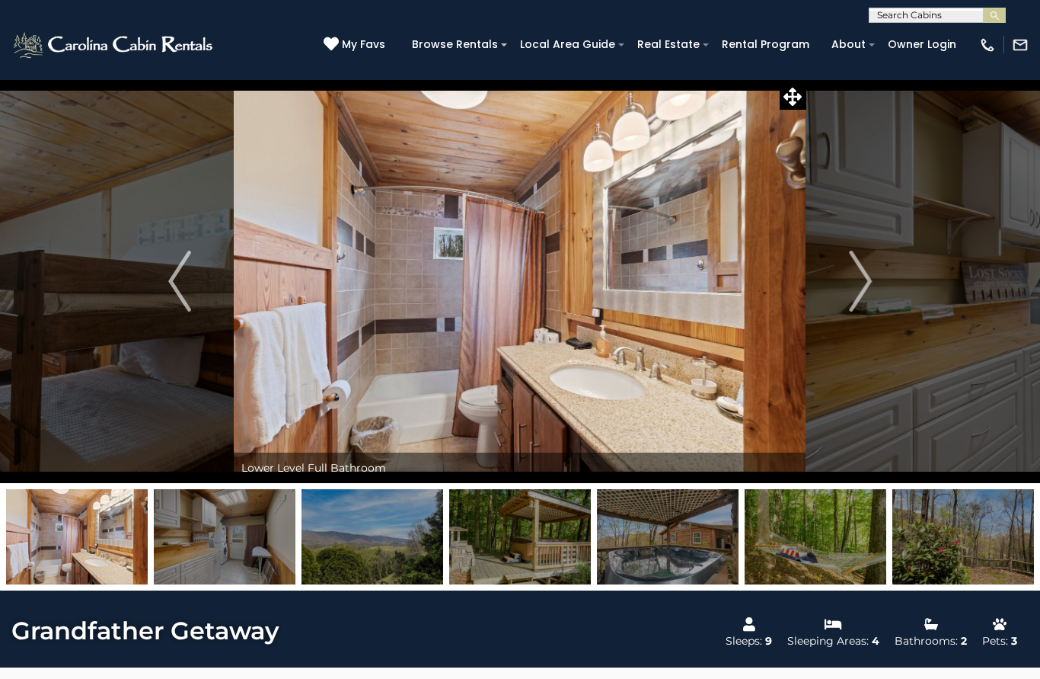
click at [844, 315] on button "Next" at bounding box center [861, 281] width 108 height 404
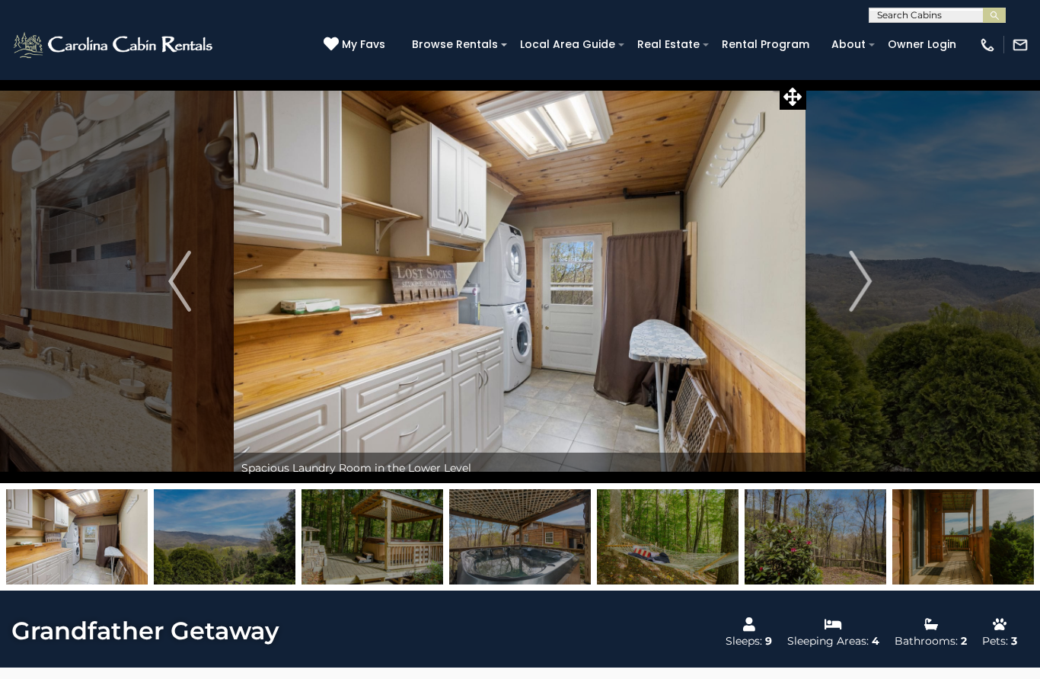
click at [844, 306] on button "Next" at bounding box center [861, 281] width 108 height 404
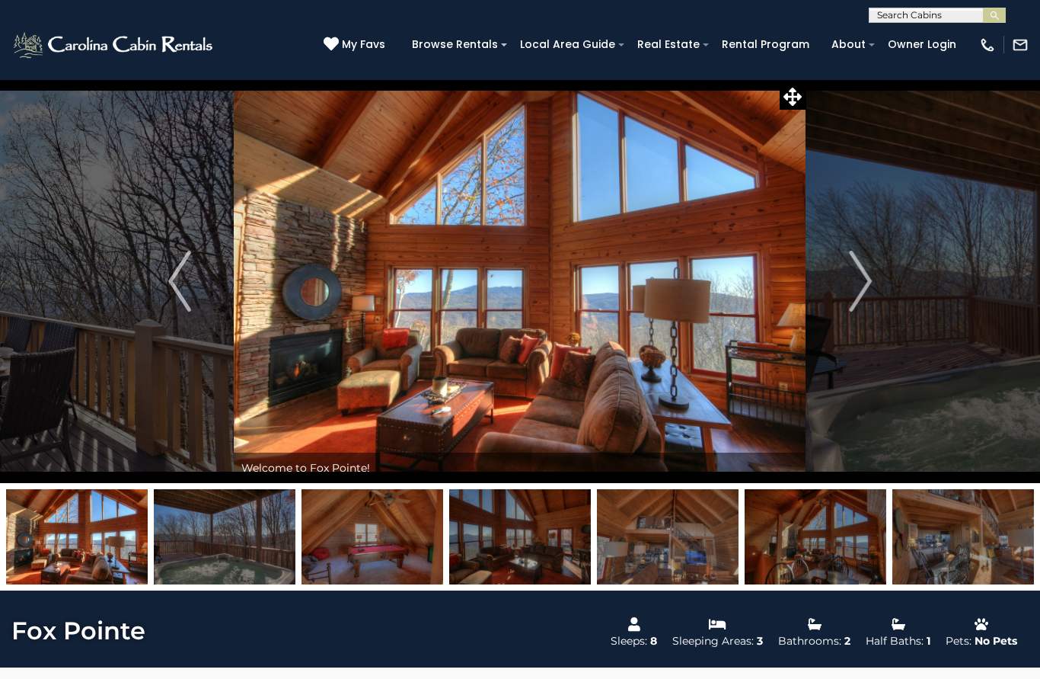
click at [865, 273] on img "Next" at bounding box center [860, 281] width 23 height 61
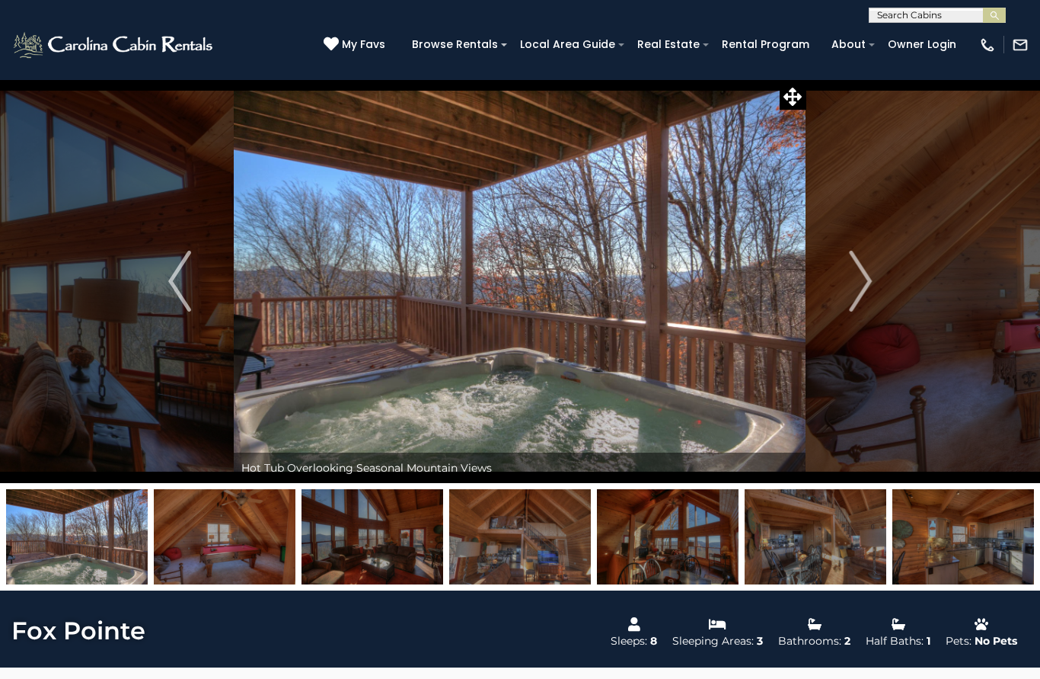
click at [868, 283] on img "Next" at bounding box center [860, 281] width 23 height 61
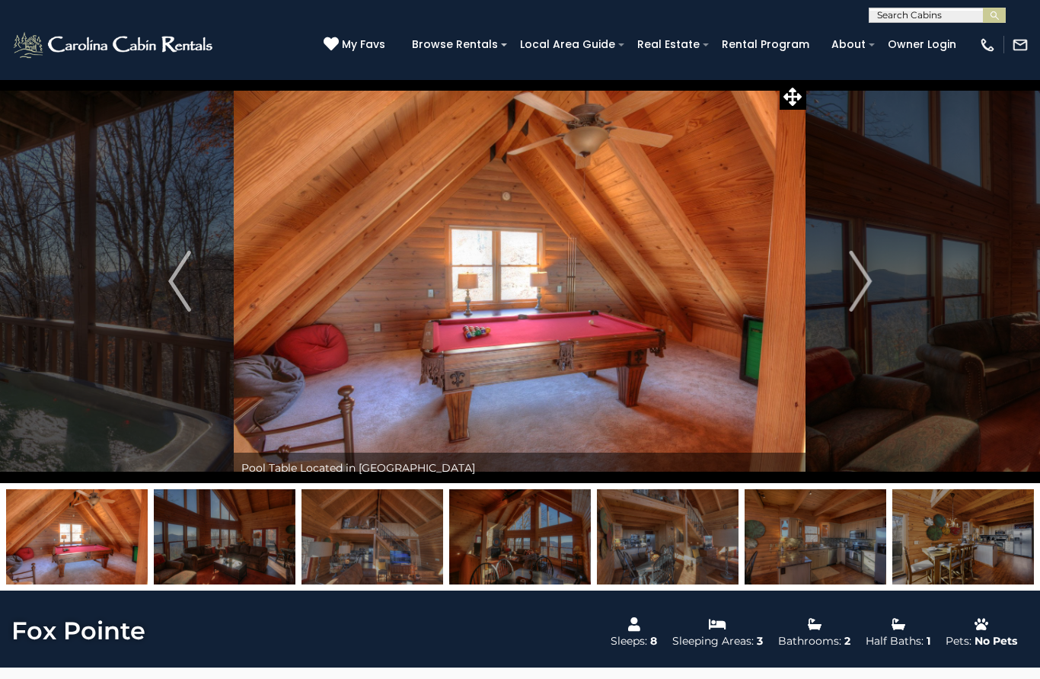
click at [862, 288] on img "Next" at bounding box center [860, 281] width 23 height 61
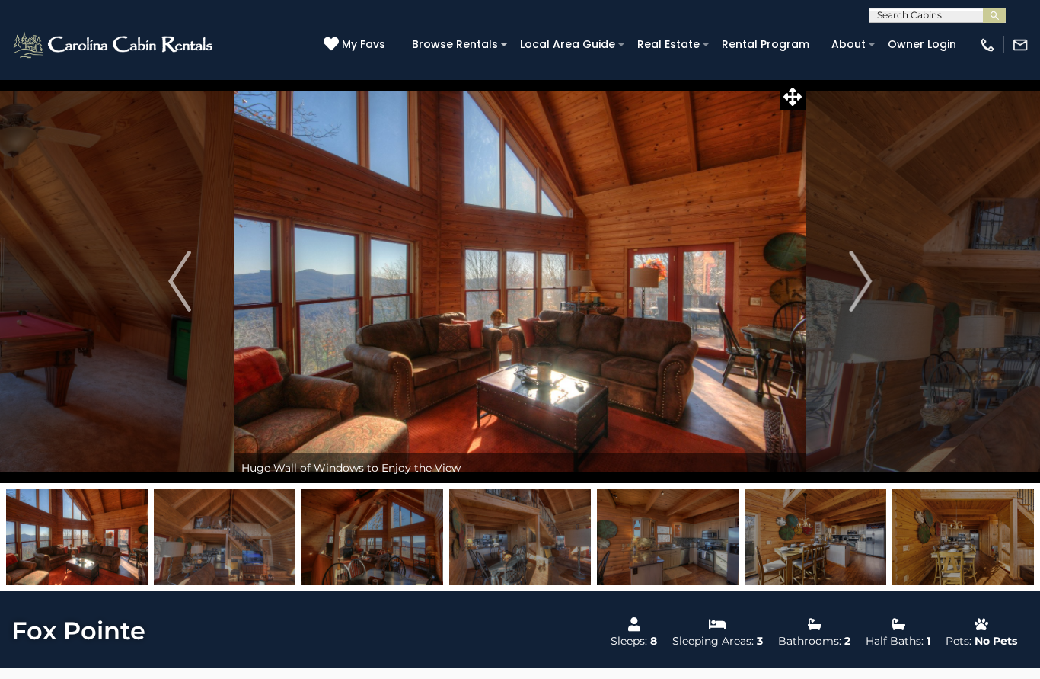
click at [860, 293] on img "Next" at bounding box center [860, 281] width 23 height 61
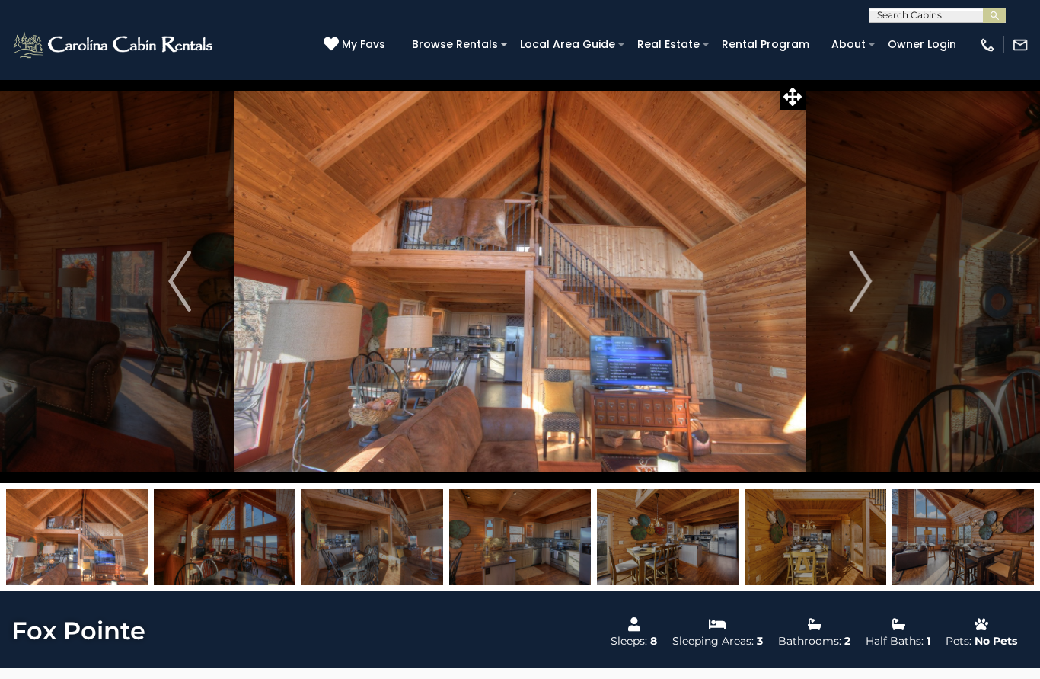
click at [182, 281] on img "Previous" at bounding box center [179, 281] width 23 height 61
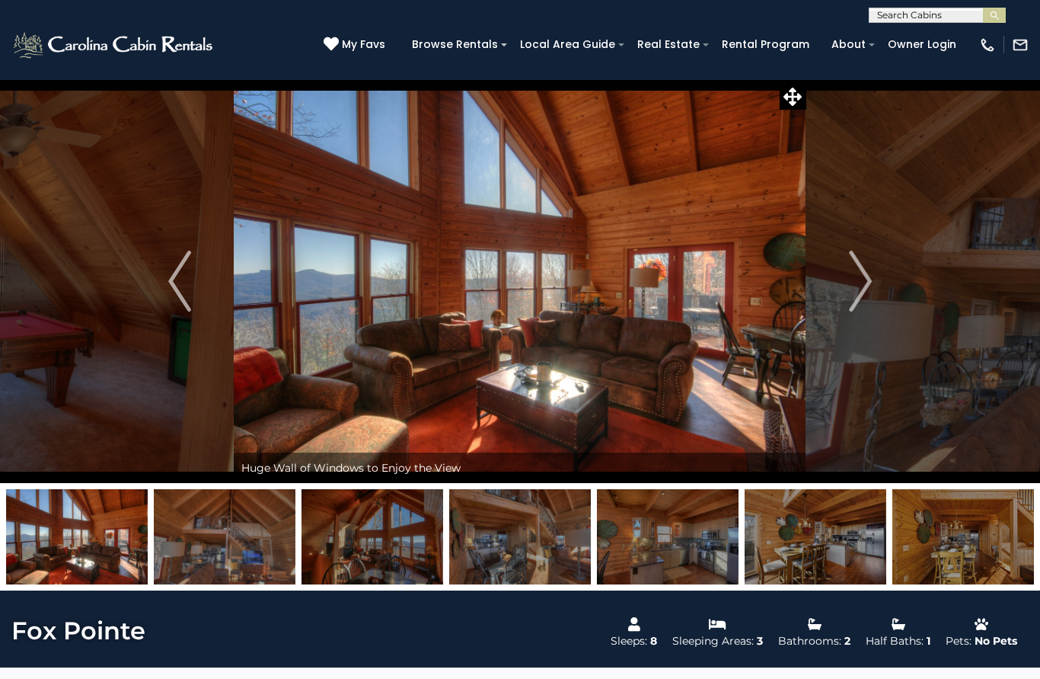
click at [853, 286] on img "Next" at bounding box center [860, 281] width 23 height 61
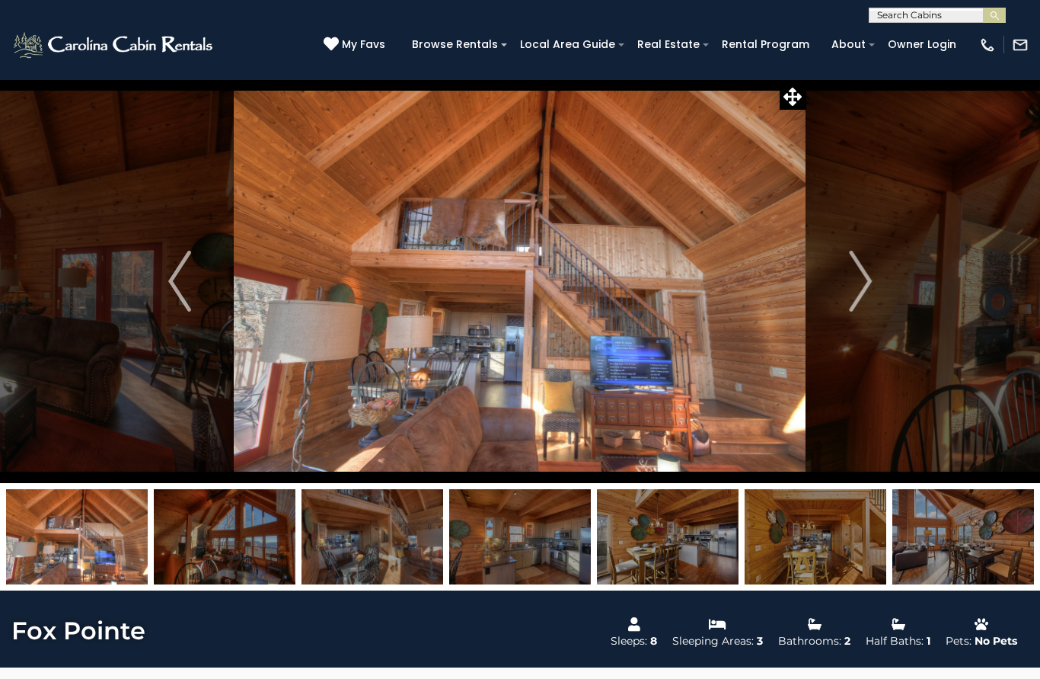
click at [861, 292] on img "Next" at bounding box center [860, 281] width 23 height 61
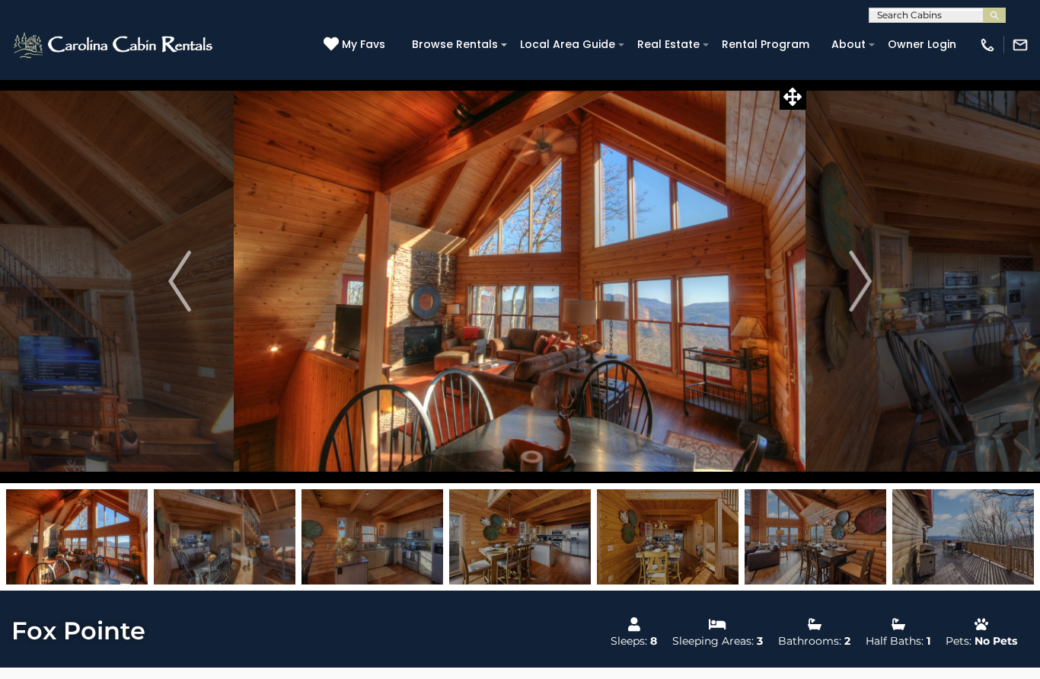
click at [865, 301] on img "Next" at bounding box center [860, 281] width 23 height 61
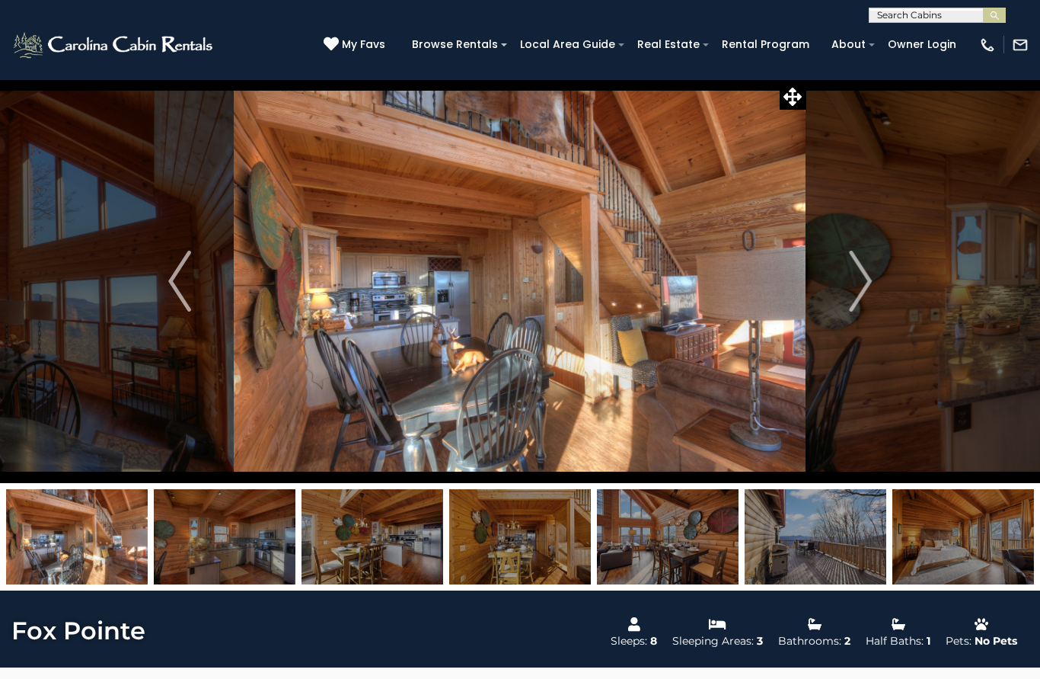
click at [857, 308] on img "Next" at bounding box center [860, 281] width 23 height 61
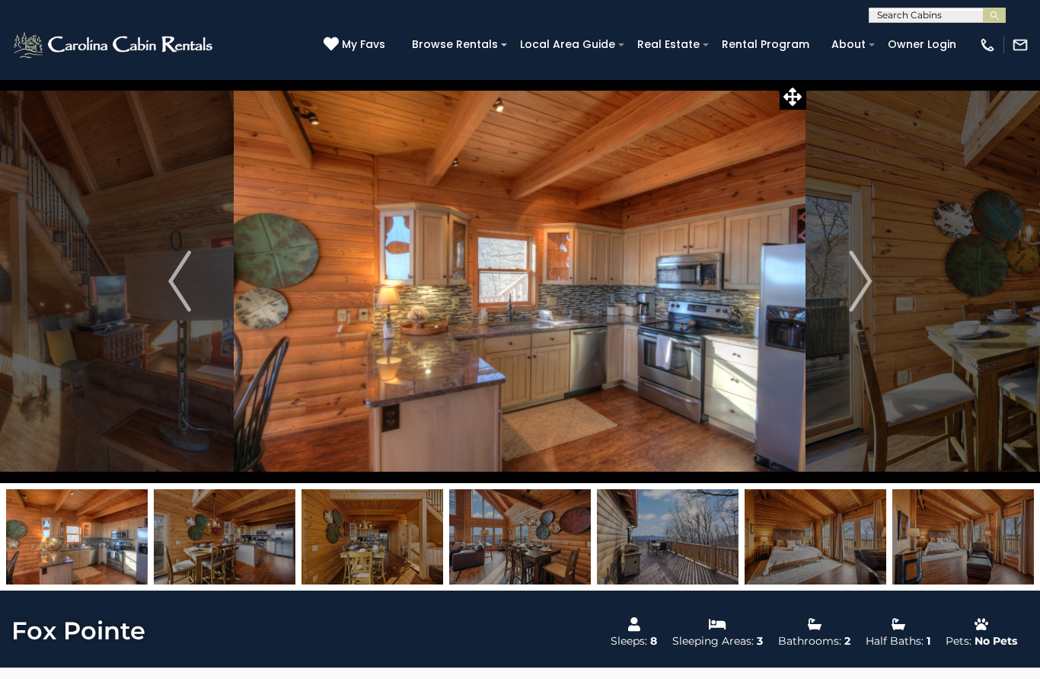
click at [855, 308] on img "Next" at bounding box center [860, 281] width 23 height 61
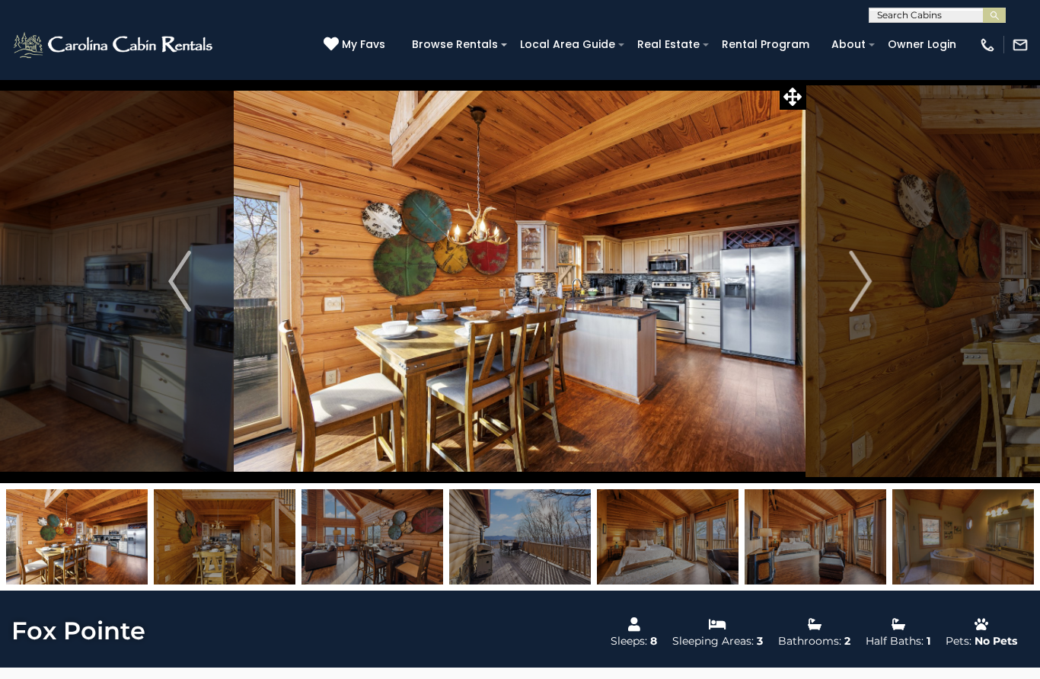
click at [864, 295] on img "Next" at bounding box center [860, 281] width 23 height 61
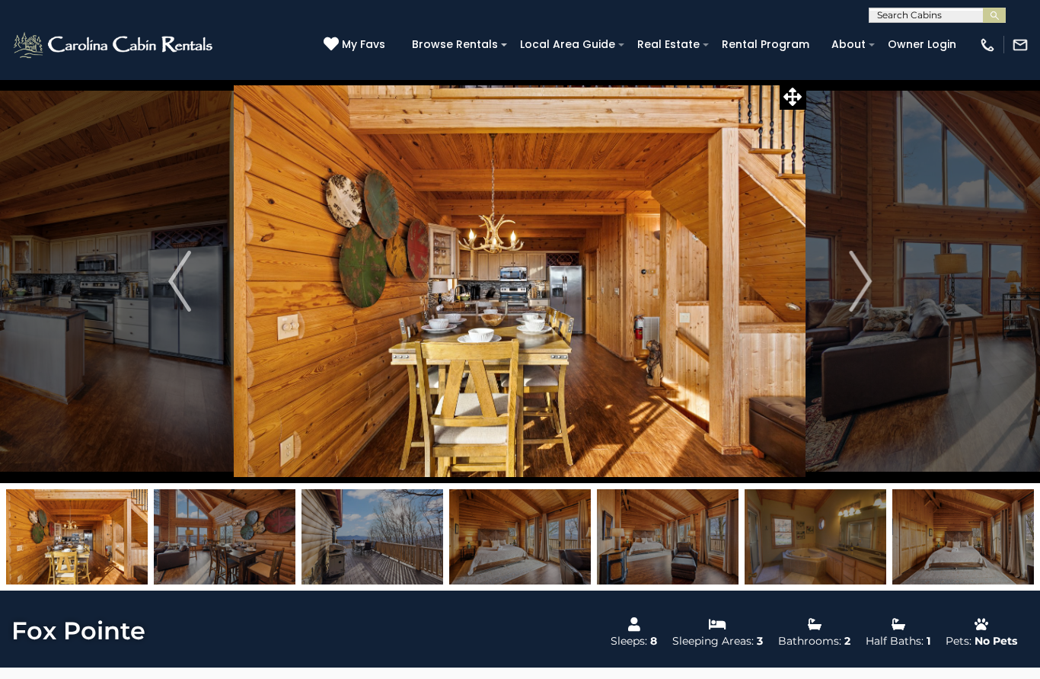
click at [864, 295] on img "Next" at bounding box center [860, 281] width 23 height 61
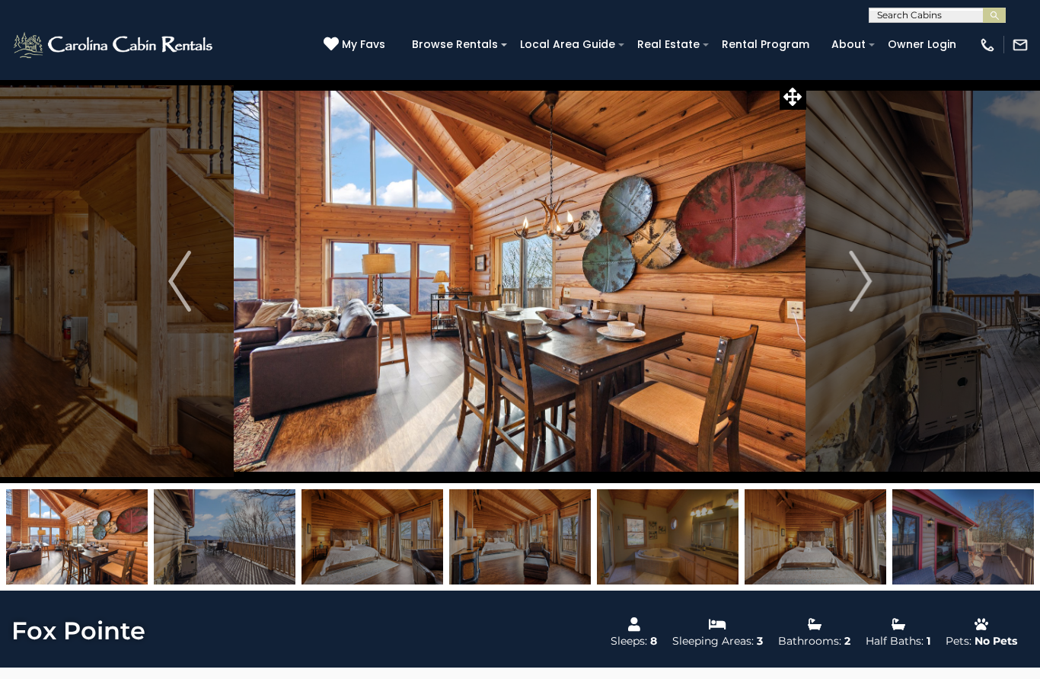
click at [864, 295] on img "Next" at bounding box center [860, 281] width 23 height 61
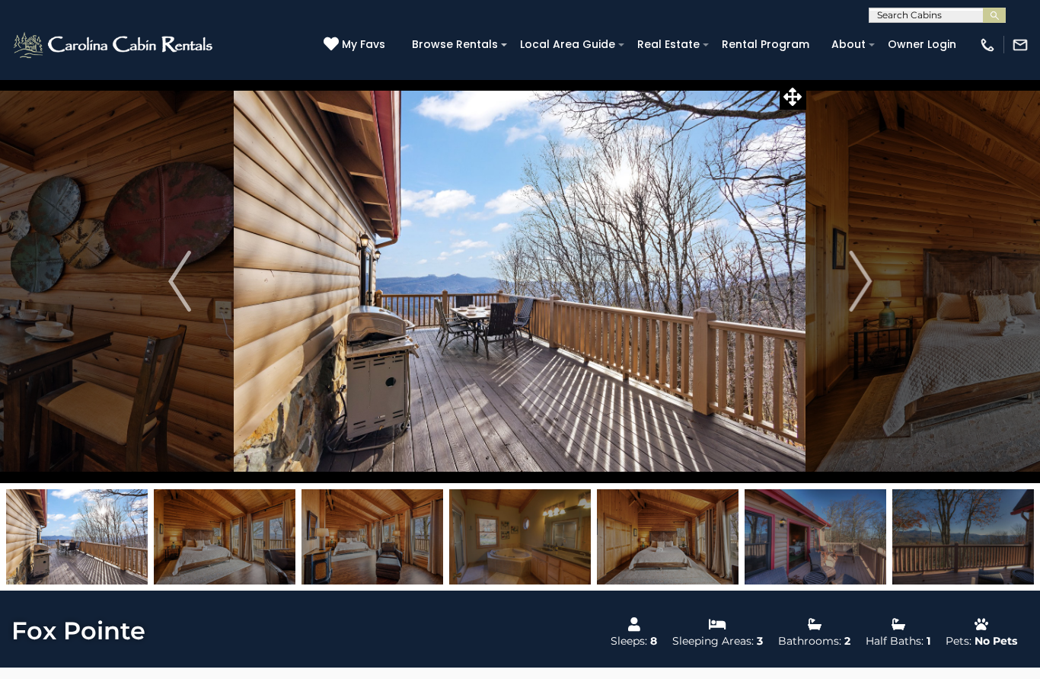
click at [857, 300] on img "Next" at bounding box center [860, 281] width 23 height 61
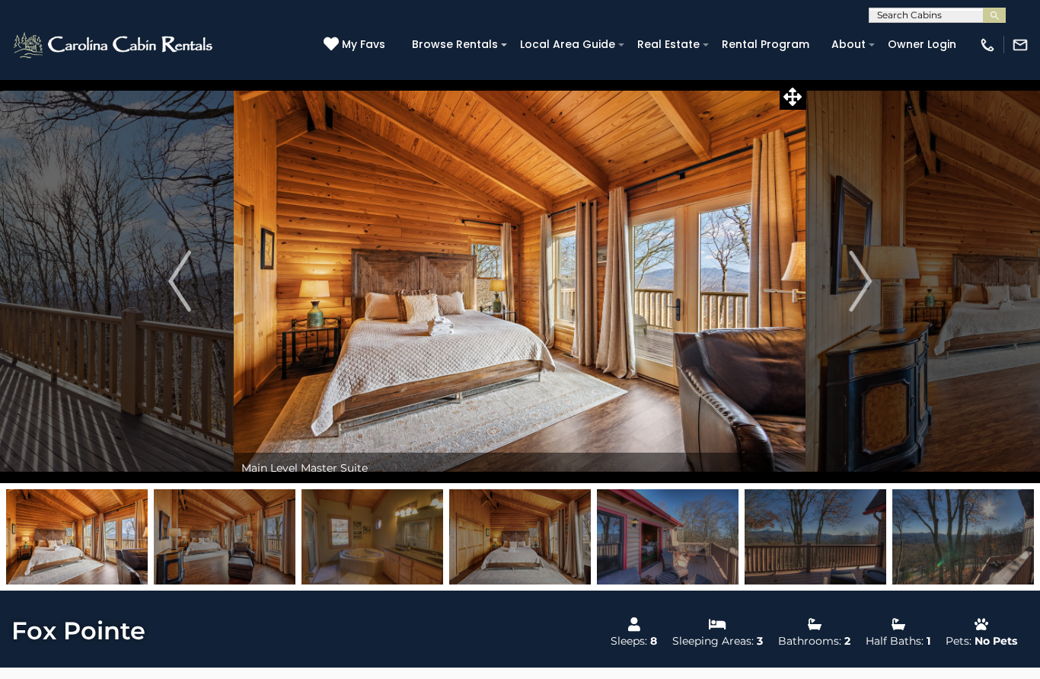
click at [858, 302] on img "Next" at bounding box center [860, 281] width 23 height 61
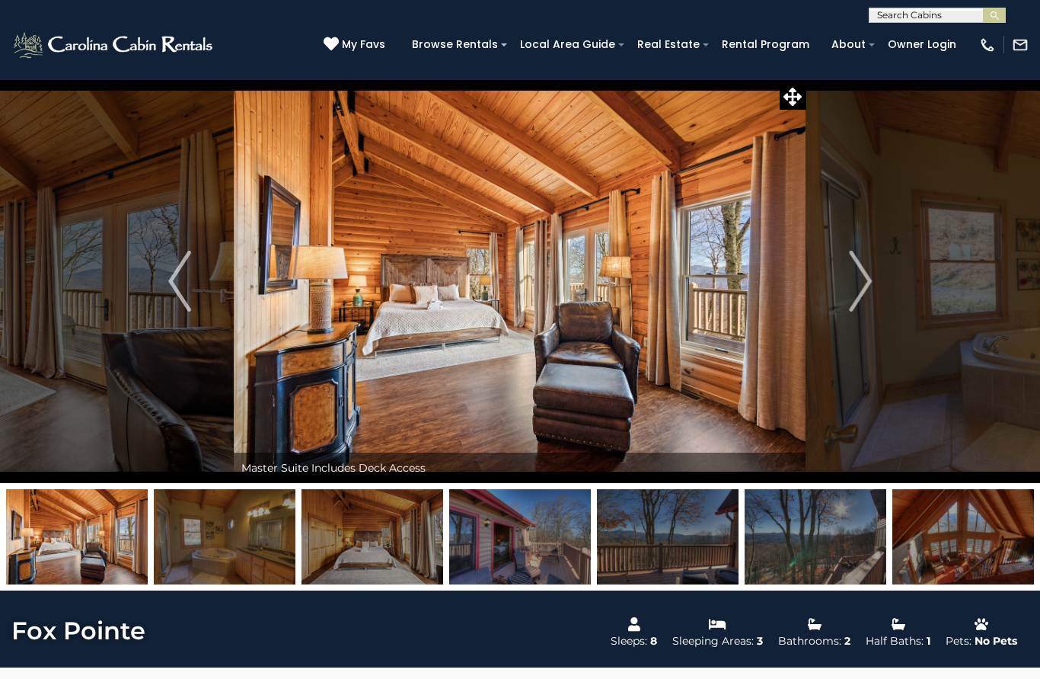
click at [860, 303] on img "Next" at bounding box center [860, 281] width 23 height 61
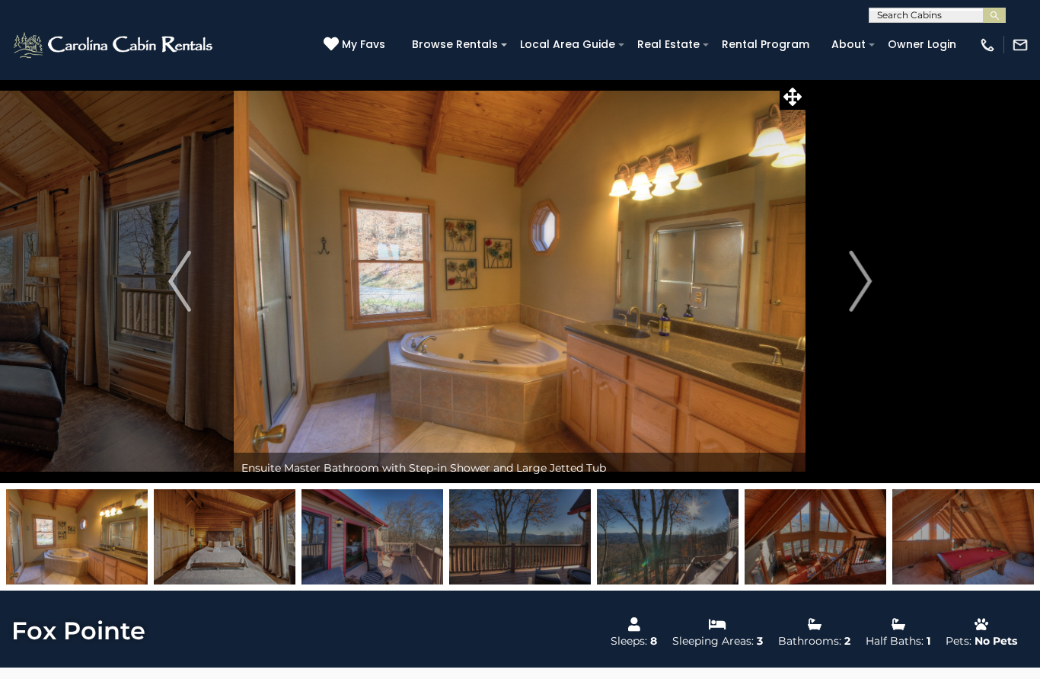
click at [857, 310] on img "Next" at bounding box center [860, 281] width 23 height 61
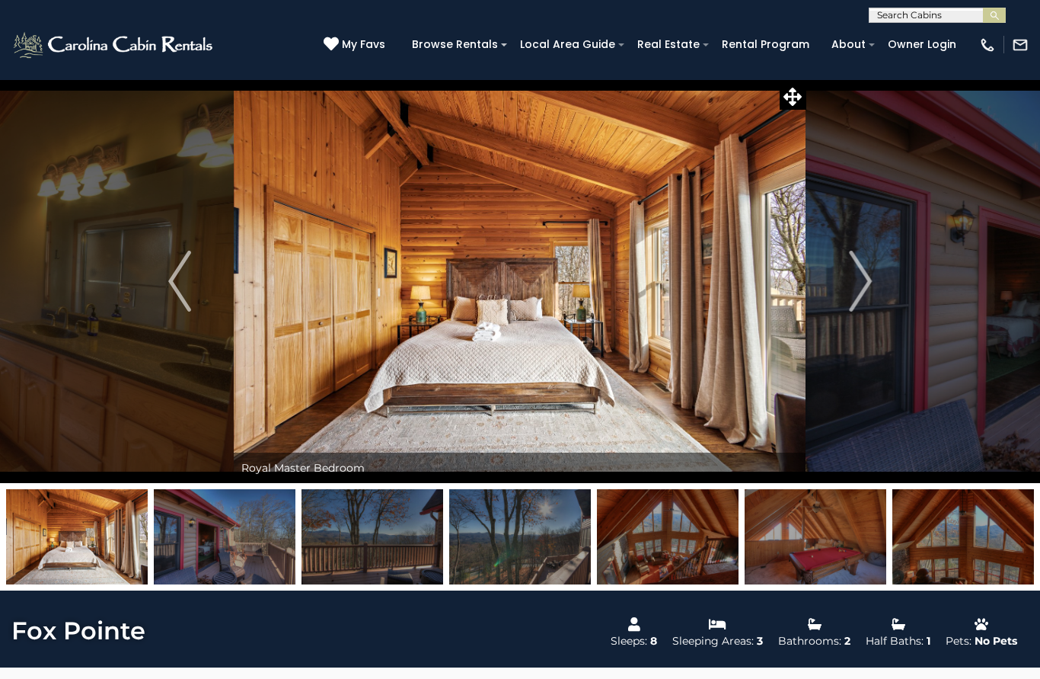
click at [865, 295] on img "Next" at bounding box center [860, 281] width 23 height 61
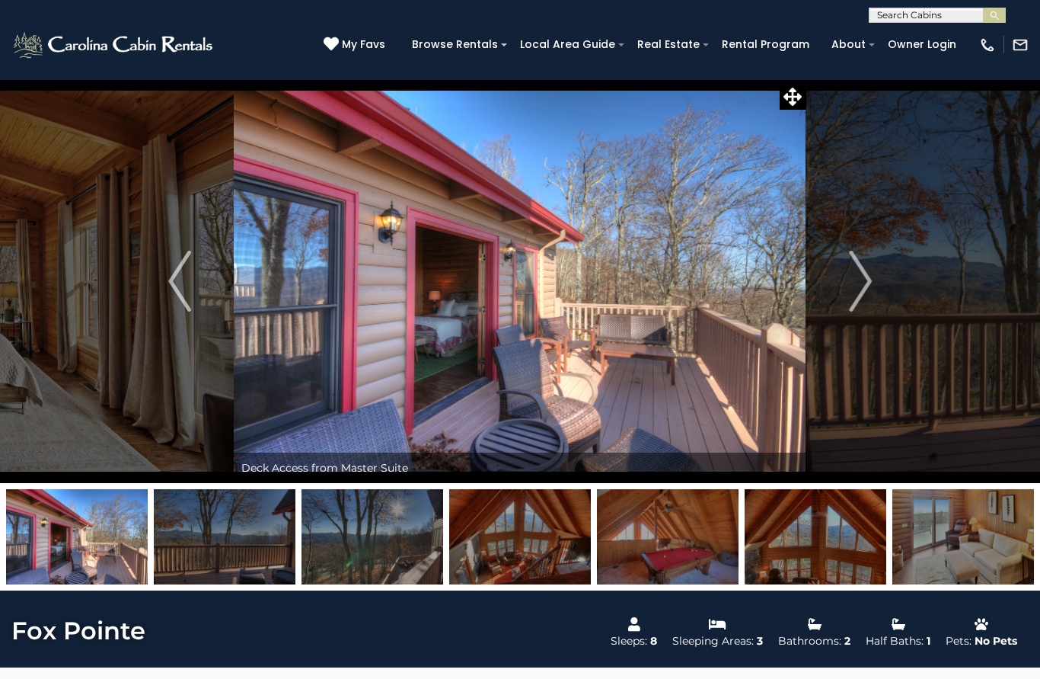
click at [865, 299] on img "Next" at bounding box center [860, 281] width 23 height 61
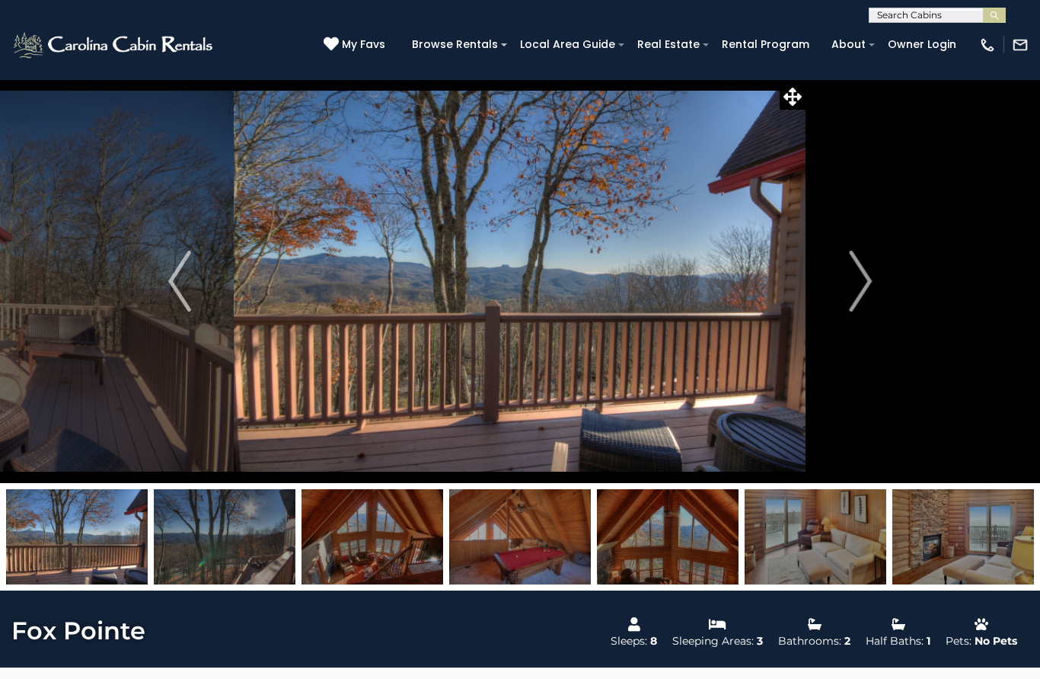
click at [865, 302] on img "Next" at bounding box center [860, 281] width 23 height 61
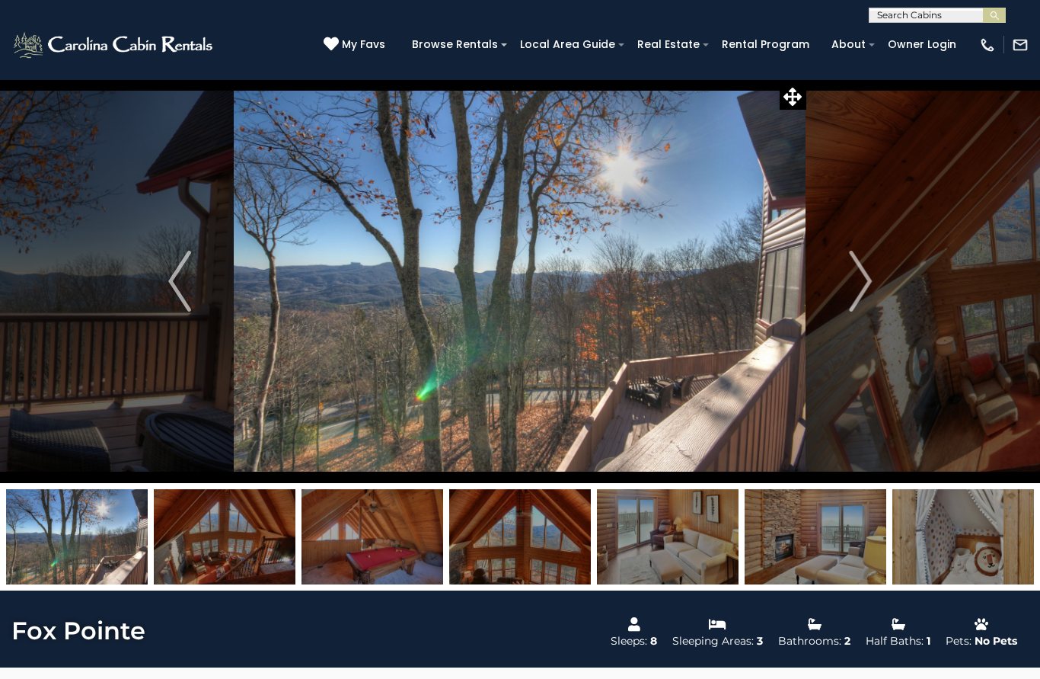
click at [866, 299] on img "Next" at bounding box center [860, 281] width 23 height 61
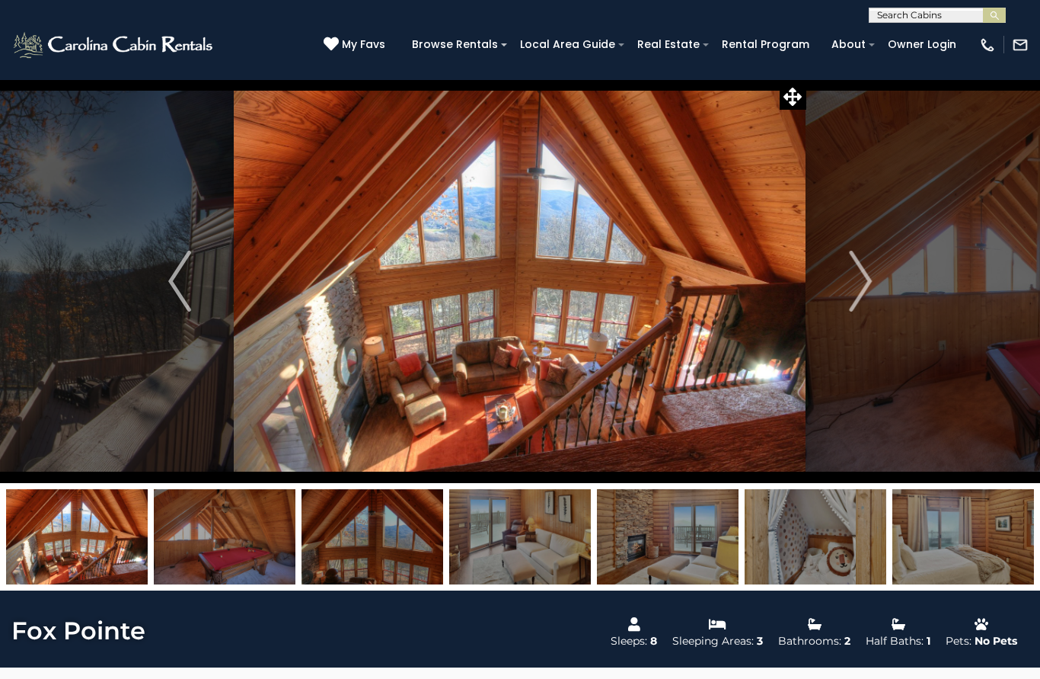
click at [868, 299] on img "Next" at bounding box center [860, 281] width 23 height 61
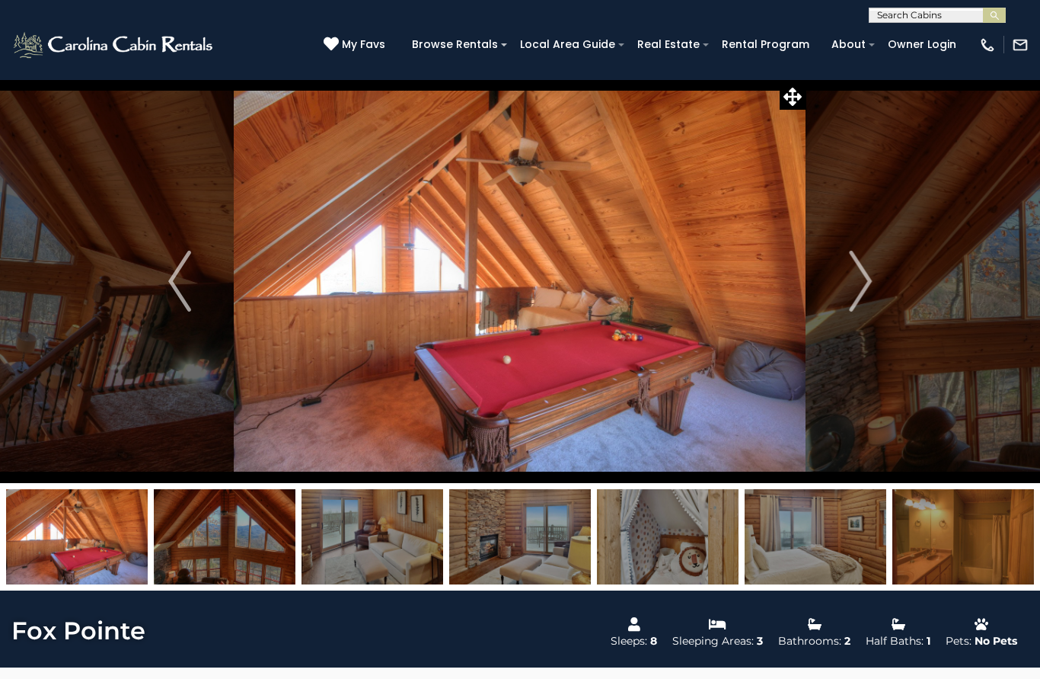
click at [860, 305] on img "Next" at bounding box center [860, 281] width 23 height 61
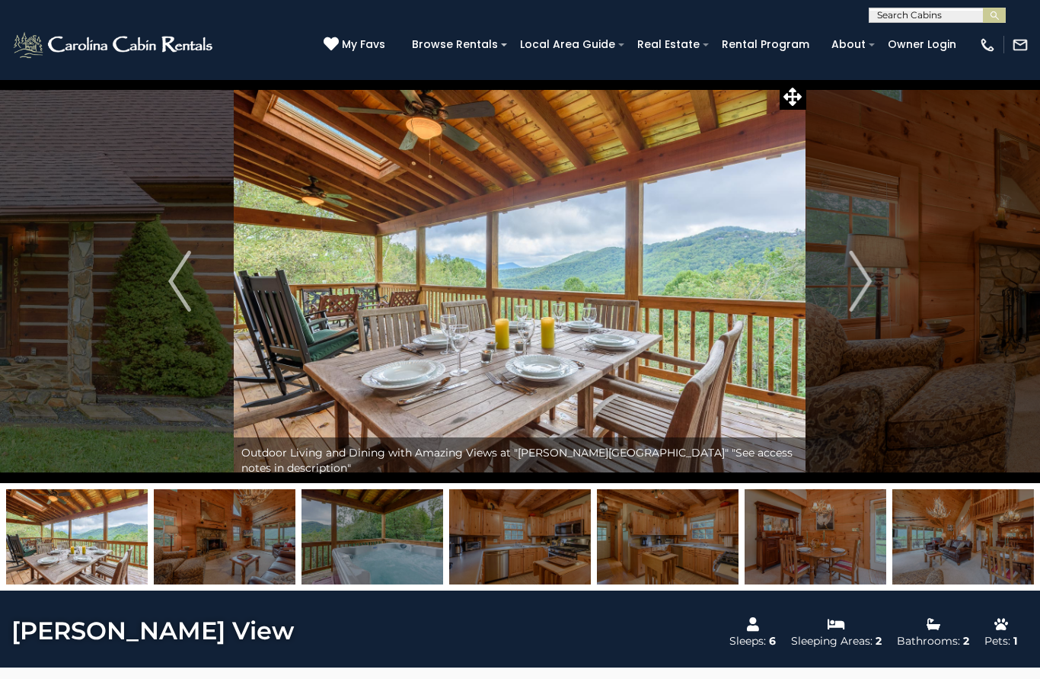
click at [865, 282] on img "Next" at bounding box center [860, 281] width 23 height 61
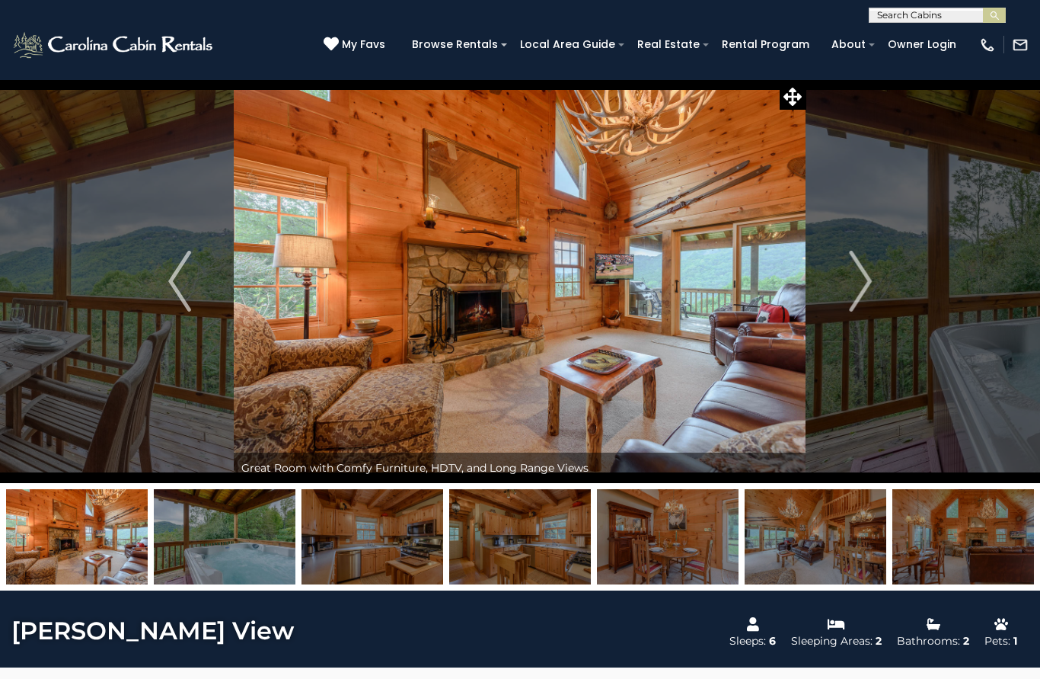
click at [870, 289] on img "Next" at bounding box center [860, 281] width 23 height 61
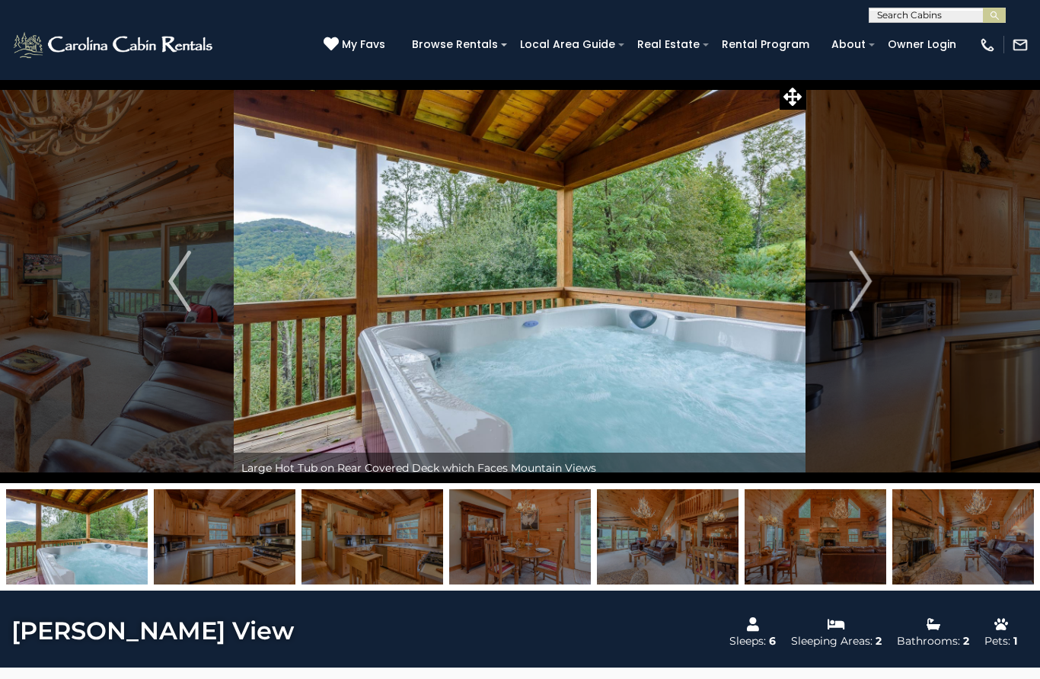
click at [871, 298] on img "Next" at bounding box center [860, 281] width 23 height 61
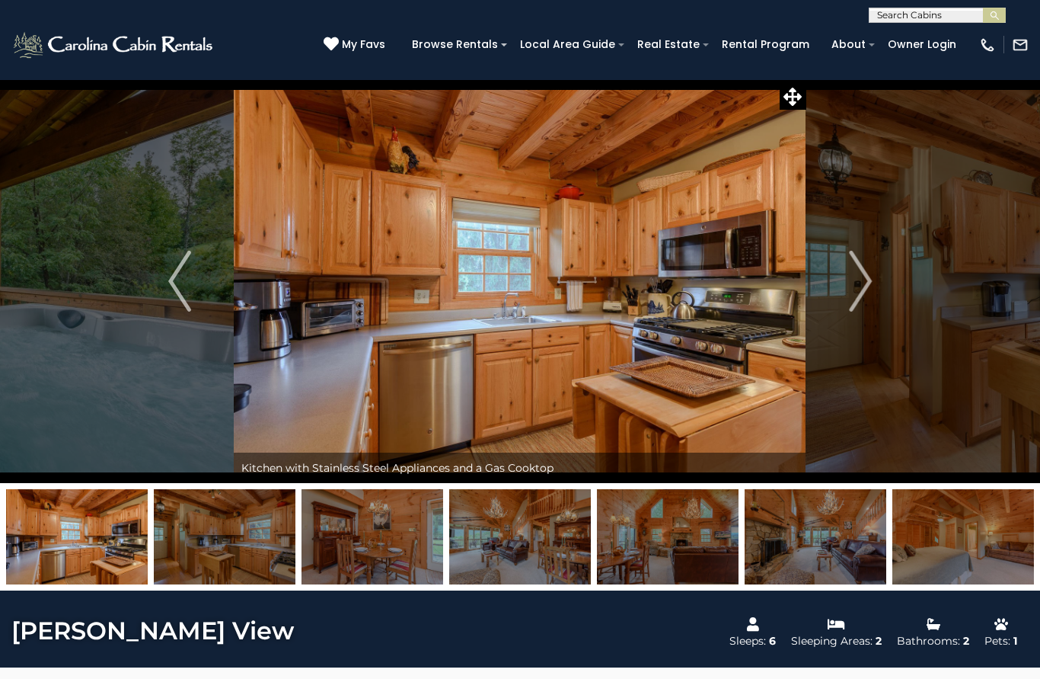
click at [867, 289] on img "Next" at bounding box center [860, 281] width 23 height 61
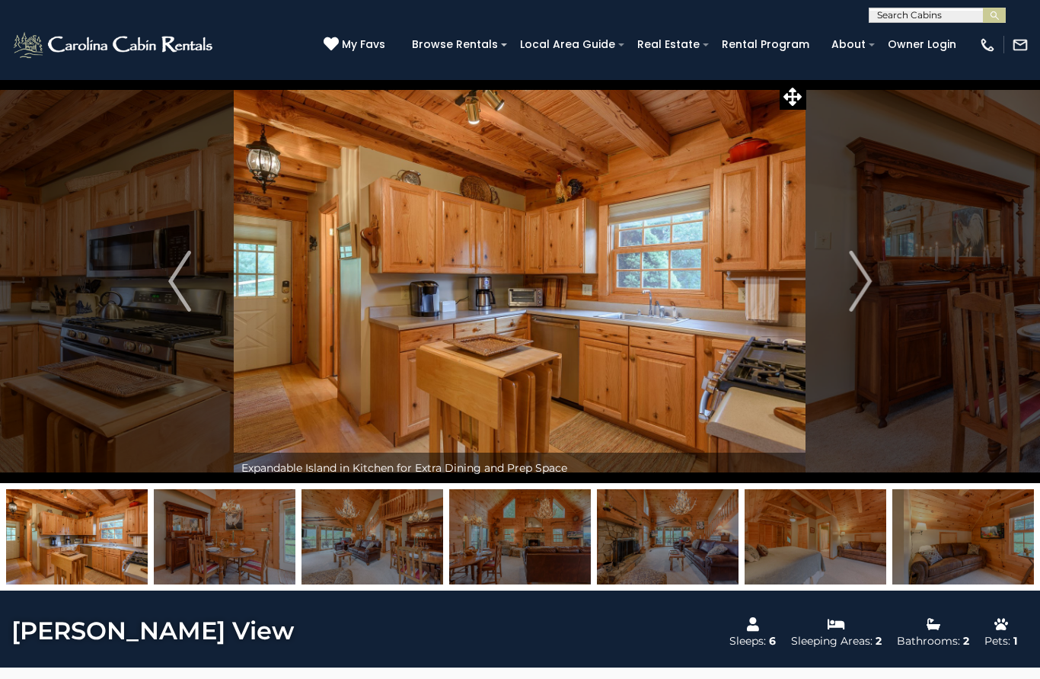
click at [870, 289] on img "Next" at bounding box center [860, 281] width 23 height 61
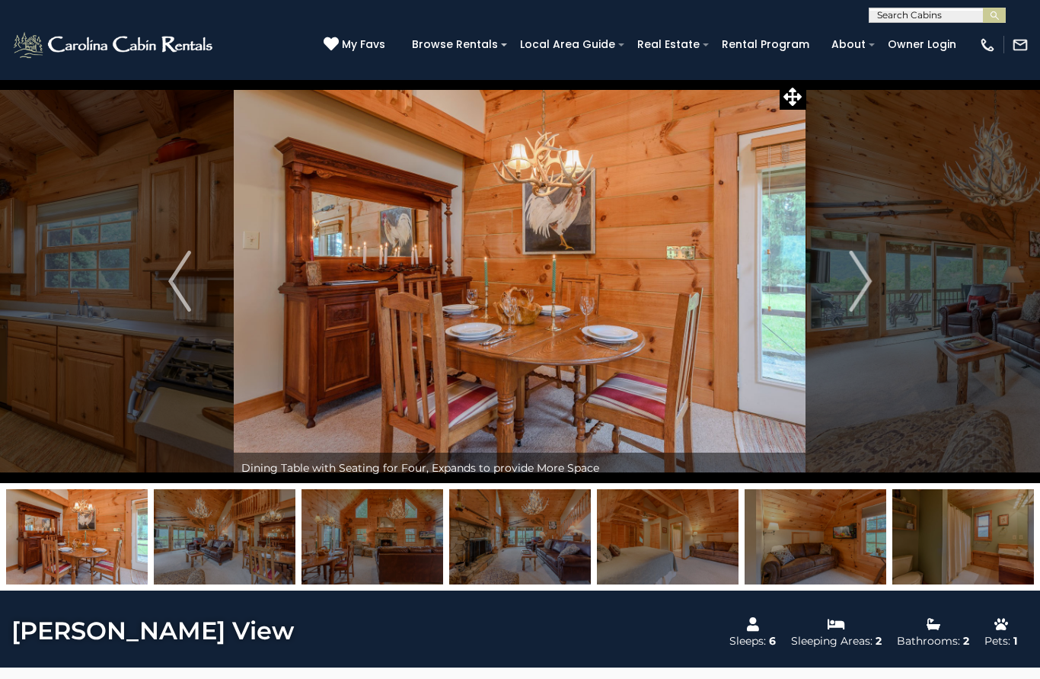
click at [865, 292] on img "Next" at bounding box center [860, 281] width 23 height 61
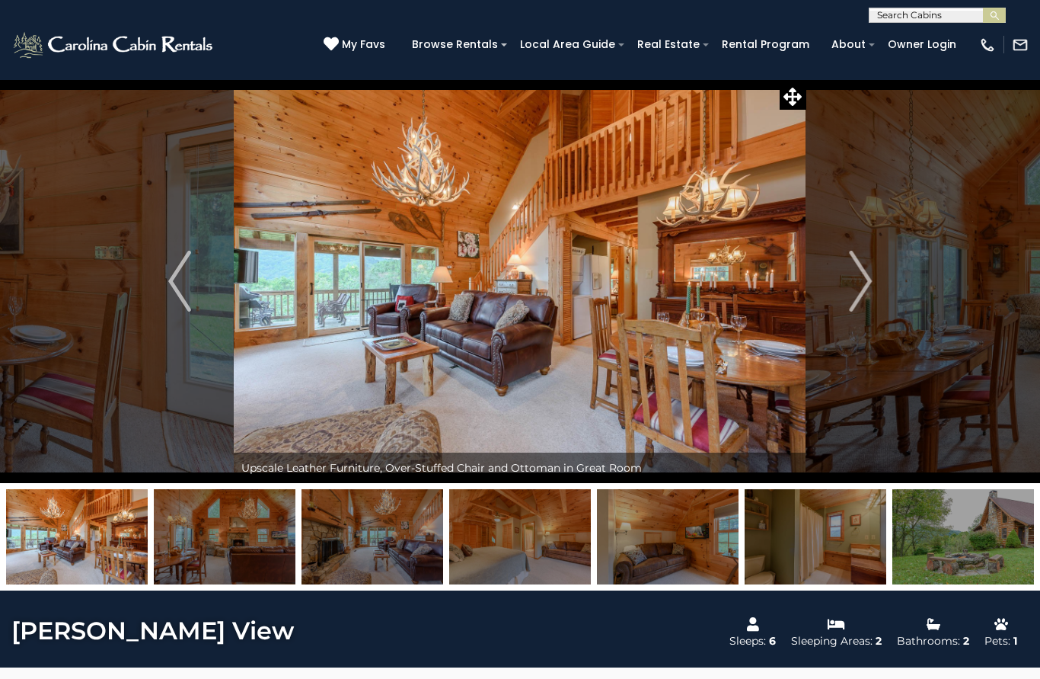
click at [852, 296] on img "Next" at bounding box center [860, 281] width 23 height 61
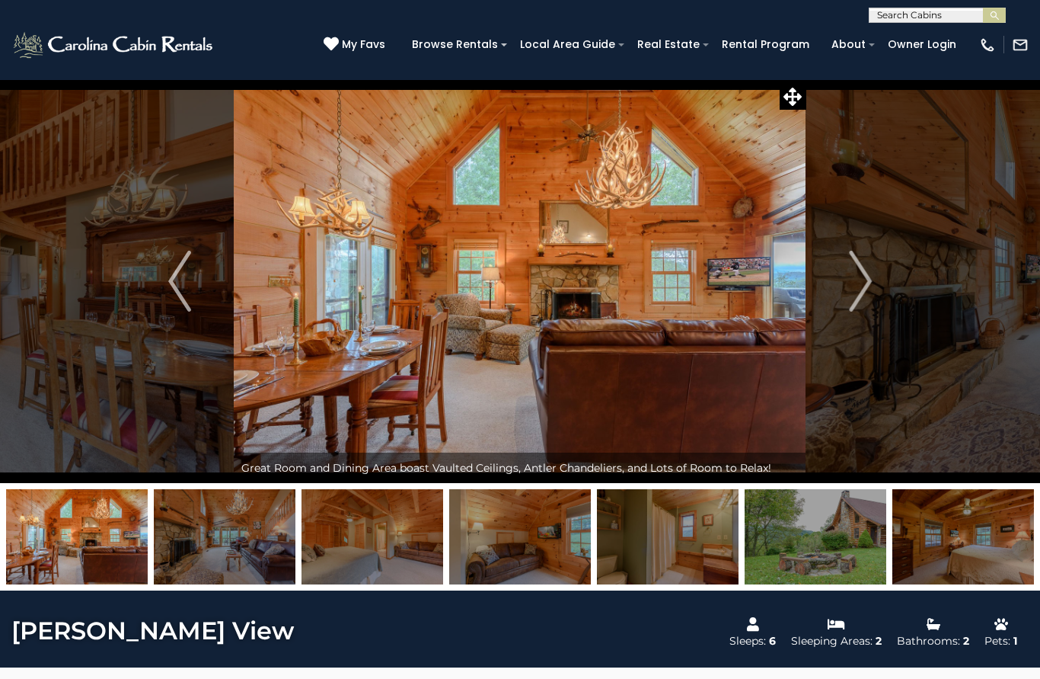
click at [858, 286] on img "Next" at bounding box center [860, 281] width 23 height 61
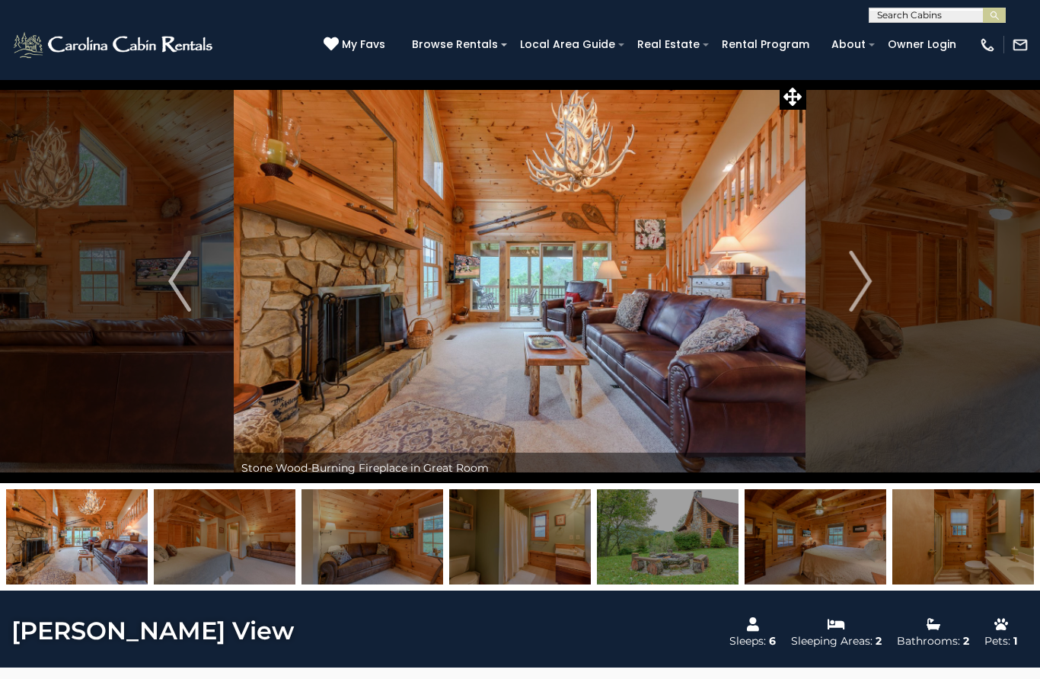
click at [860, 288] on img "Next" at bounding box center [860, 281] width 23 height 61
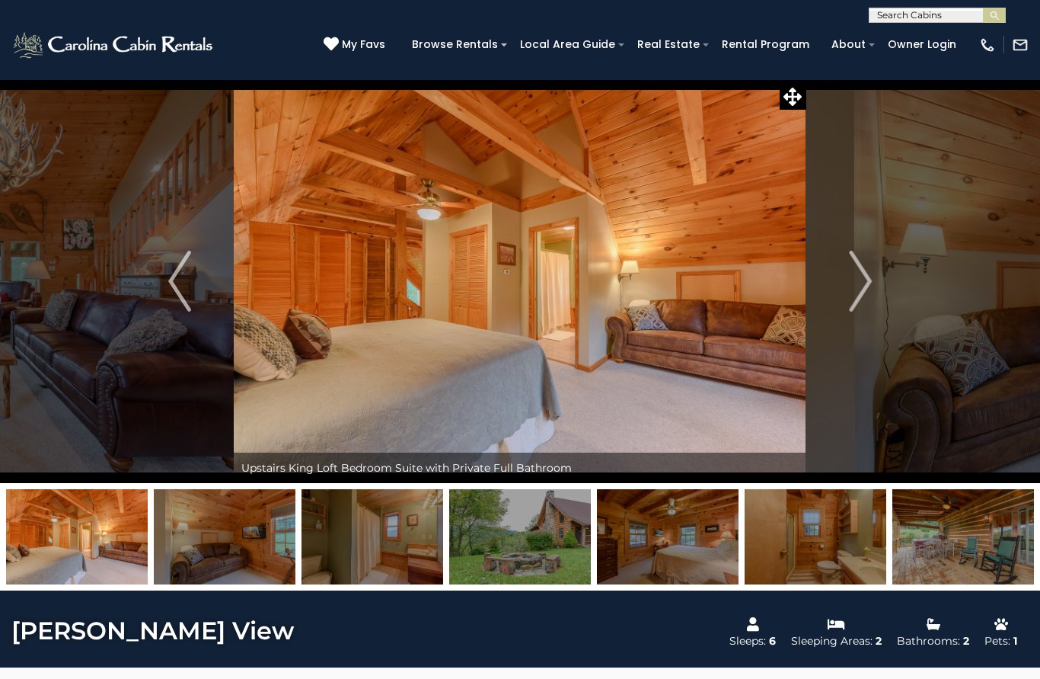
click at [852, 299] on img "Next" at bounding box center [860, 281] width 23 height 61
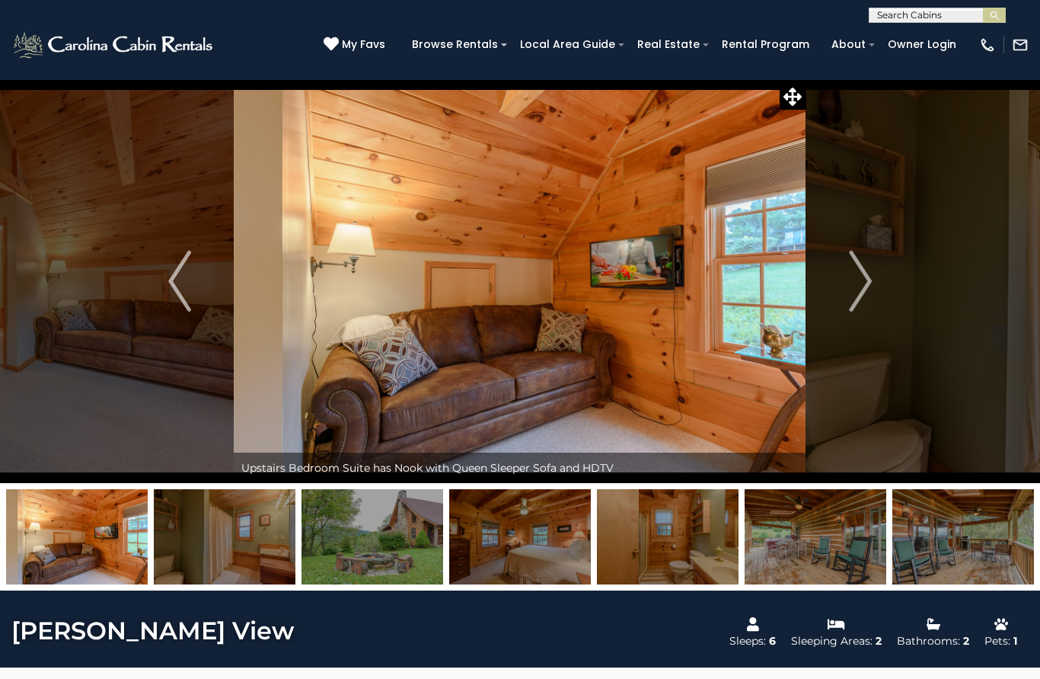
click at [855, 298] on img "Next" at bounding box center [860, 281] width 23 height 61
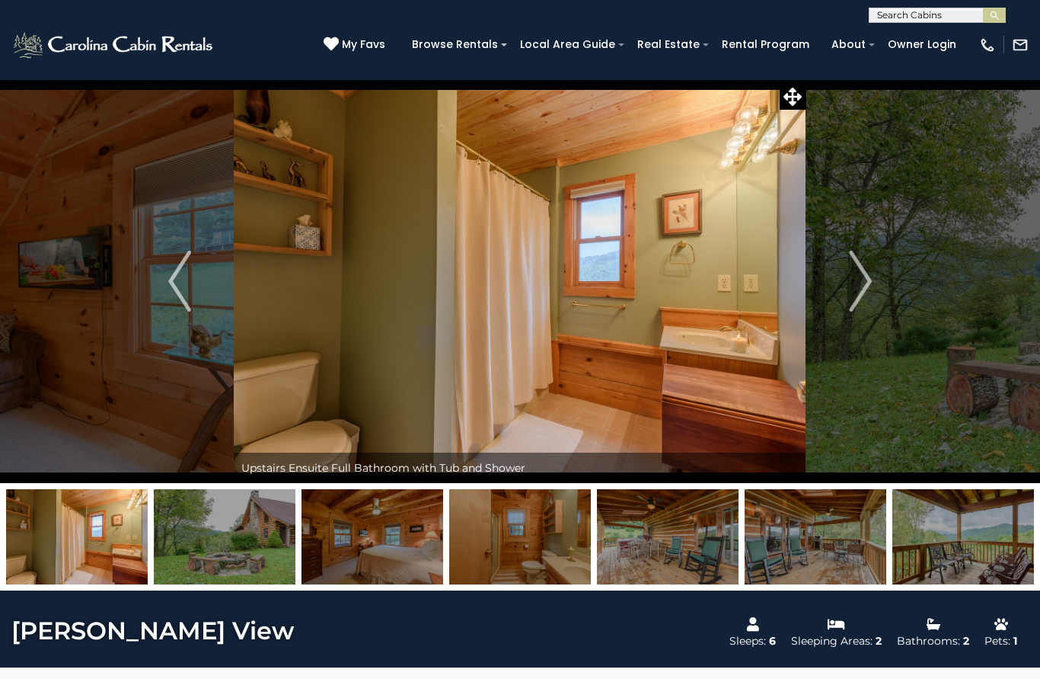
click at [849, 299] on button "Next" at bounding box center [861, 281] width 108 height 404
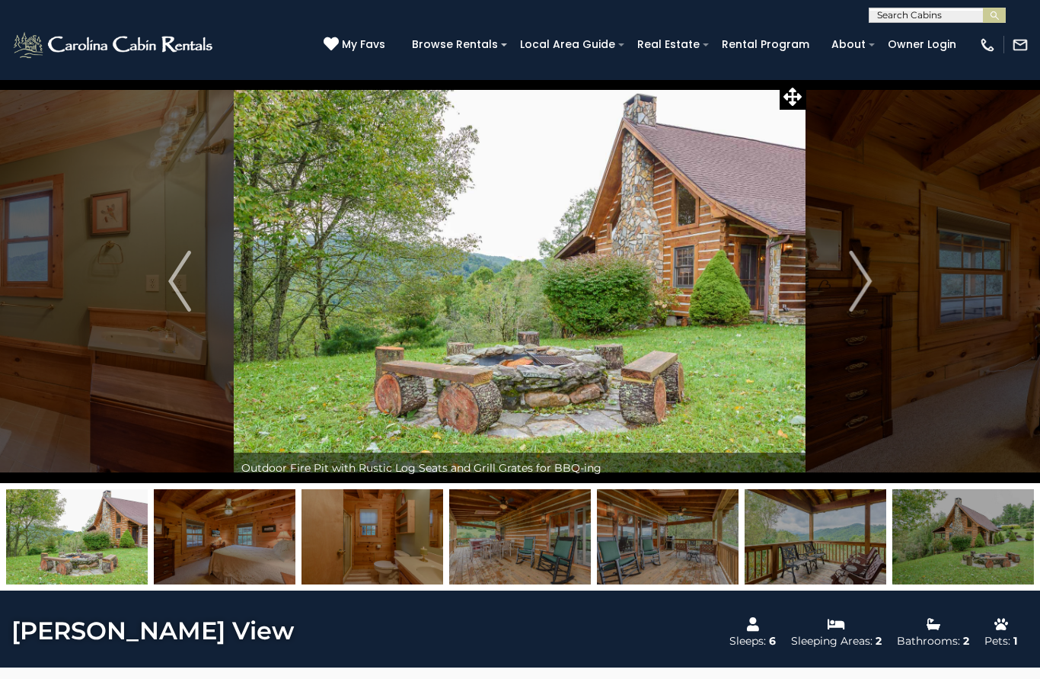
click at [852, 292] on img "Next" at bounding box center [860, 281] width 23 height 61
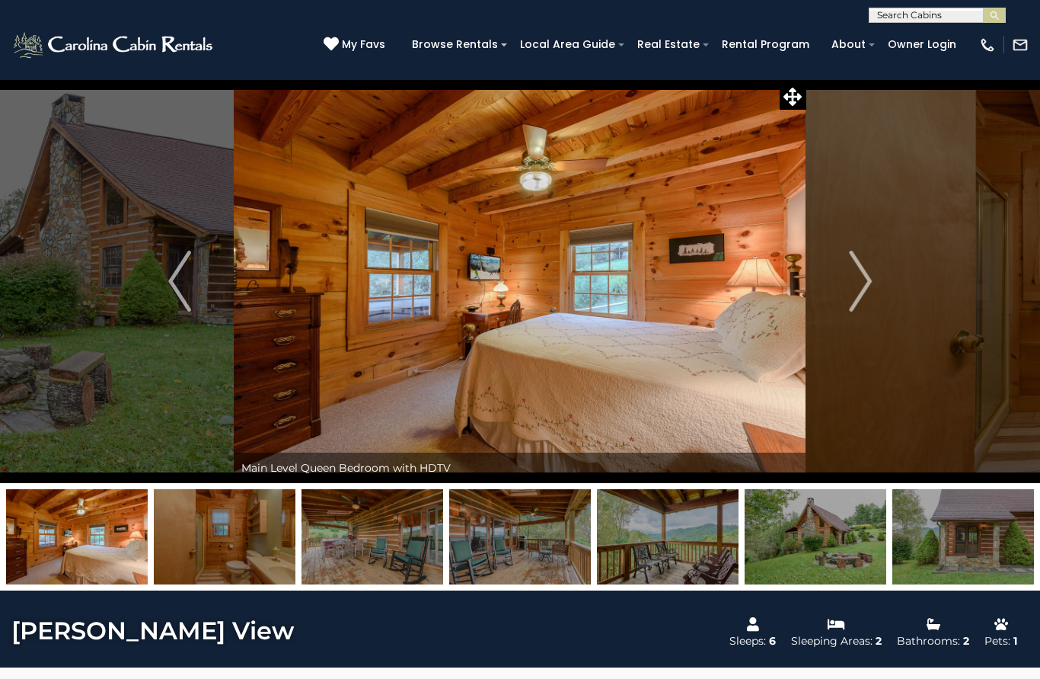
click at [846, 292] on button "Next" at bounding box center [861, 281] width 108 height 404
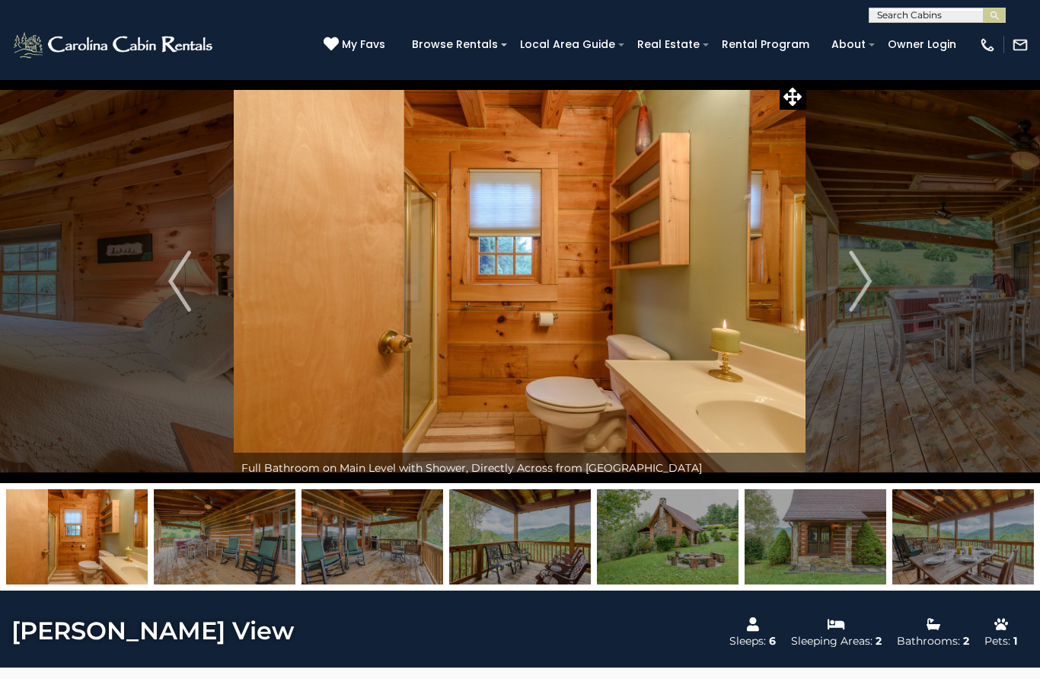
click at [852, 295] on img "Next" at bounding box center [860, 281] width 23 height 61
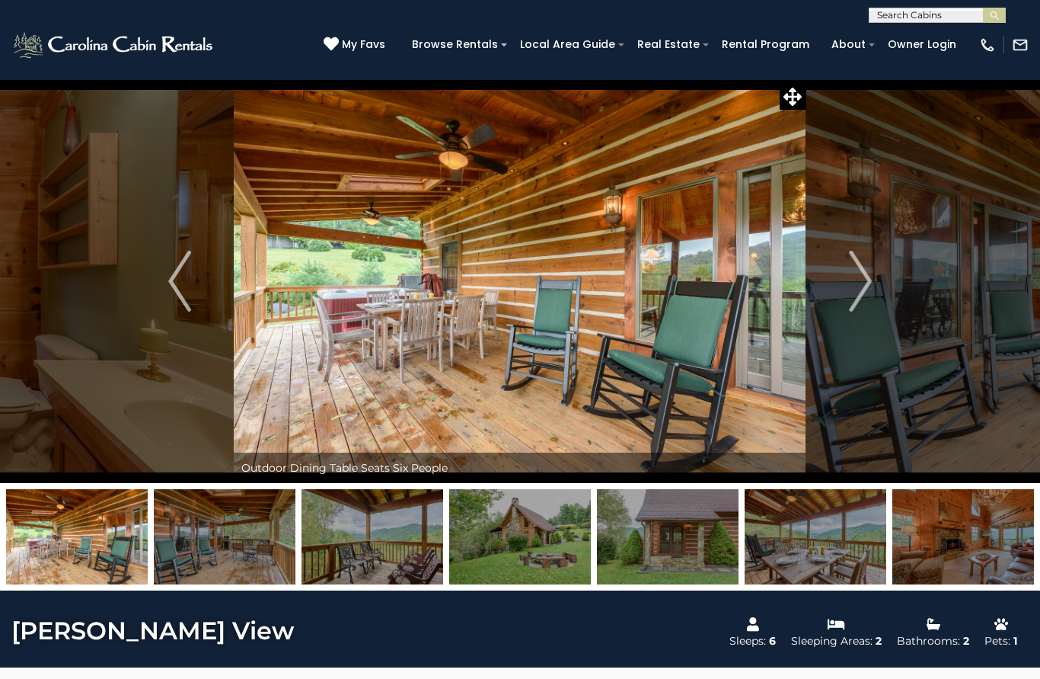
click at [849, 294] on button "Next" at bounding box center [861, 281] width 108 height 404
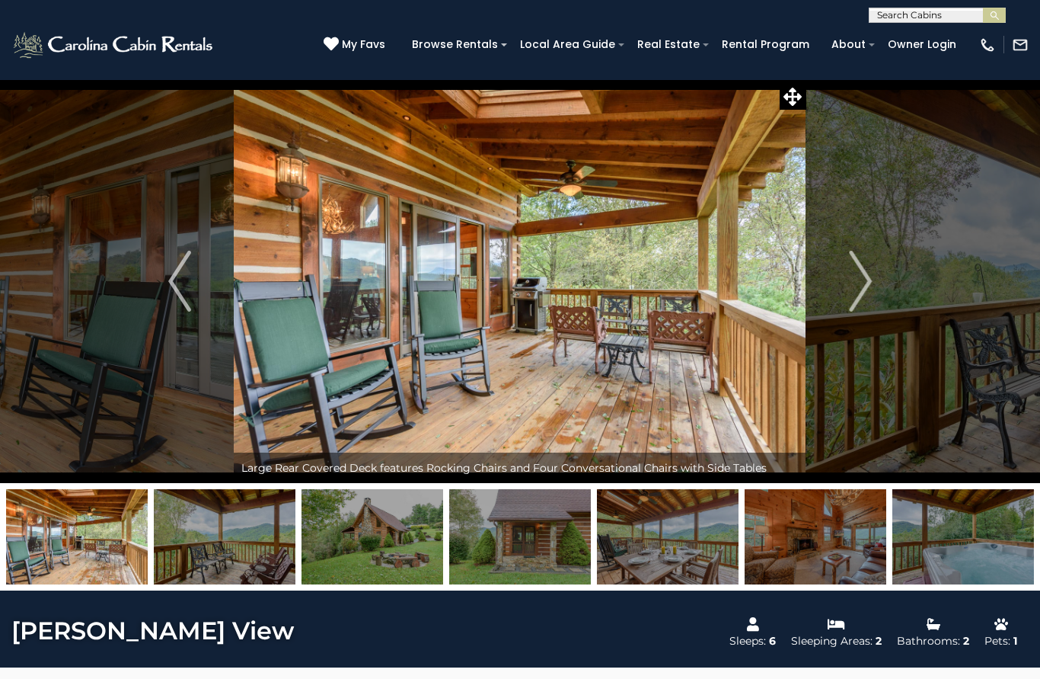
click at [858, 291] on img "Next" at bounding box center [860, 281] width 23 height 61
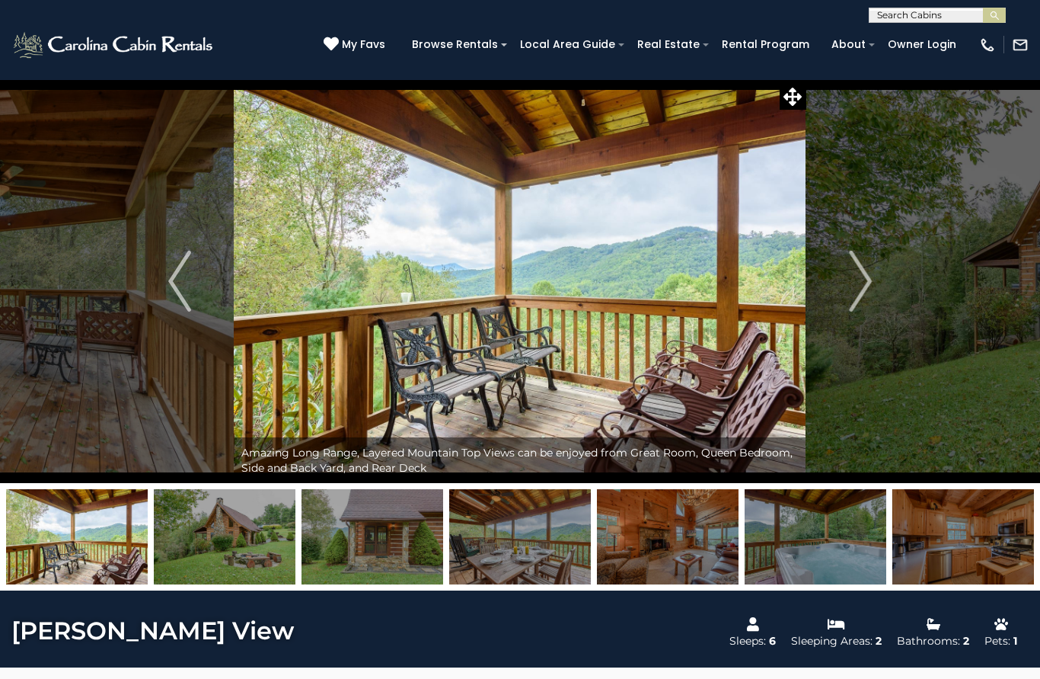
click at [858, 294] on img "Next" at bounding box center [860, 281] width 23 height 61
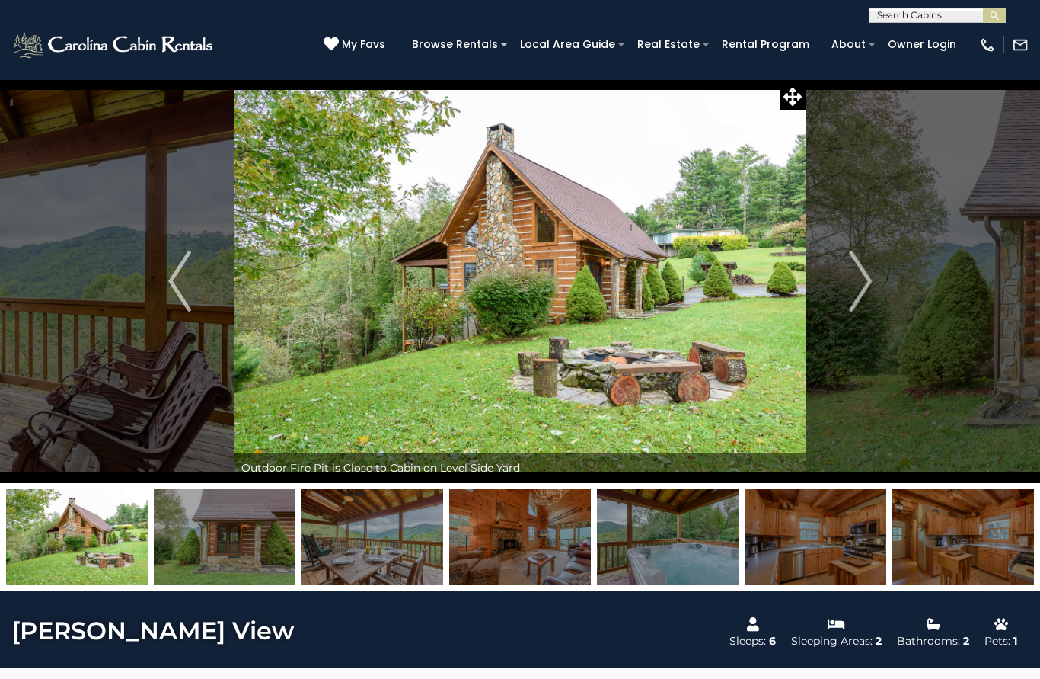
click at [853, 287] on img "Next" at bounding box center [860, 281] width 23 height 61
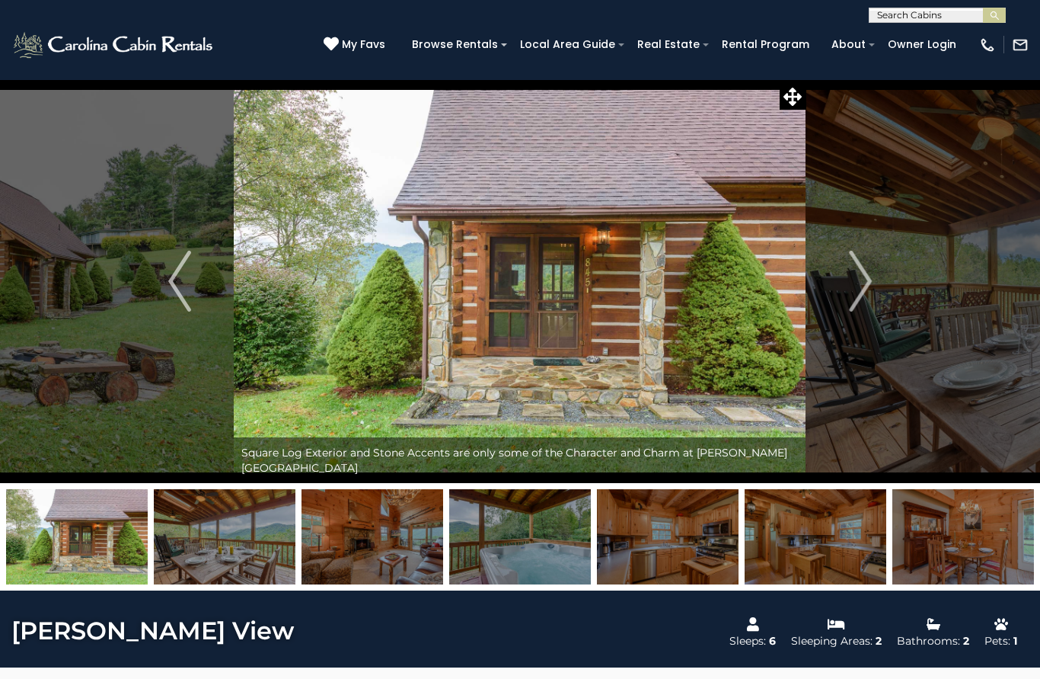
click at [853, 297] on img "Next" at bounding box center [860, 281] width 23 height 61
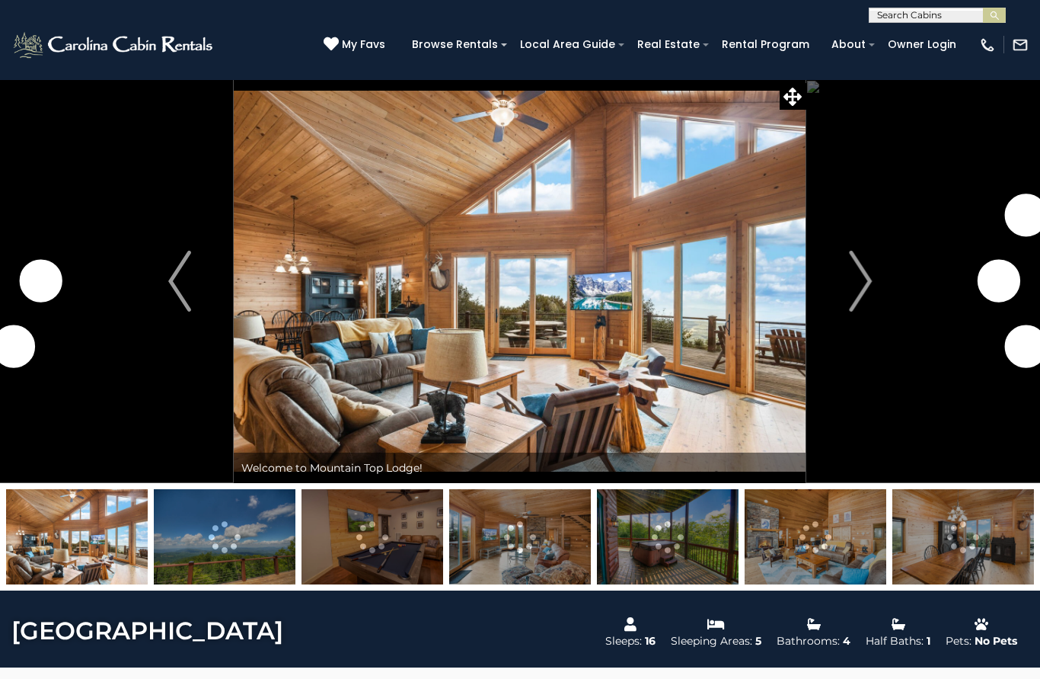
click at [868, 284] on img "Next" at bounding box center [860, 281] width 23 height 61
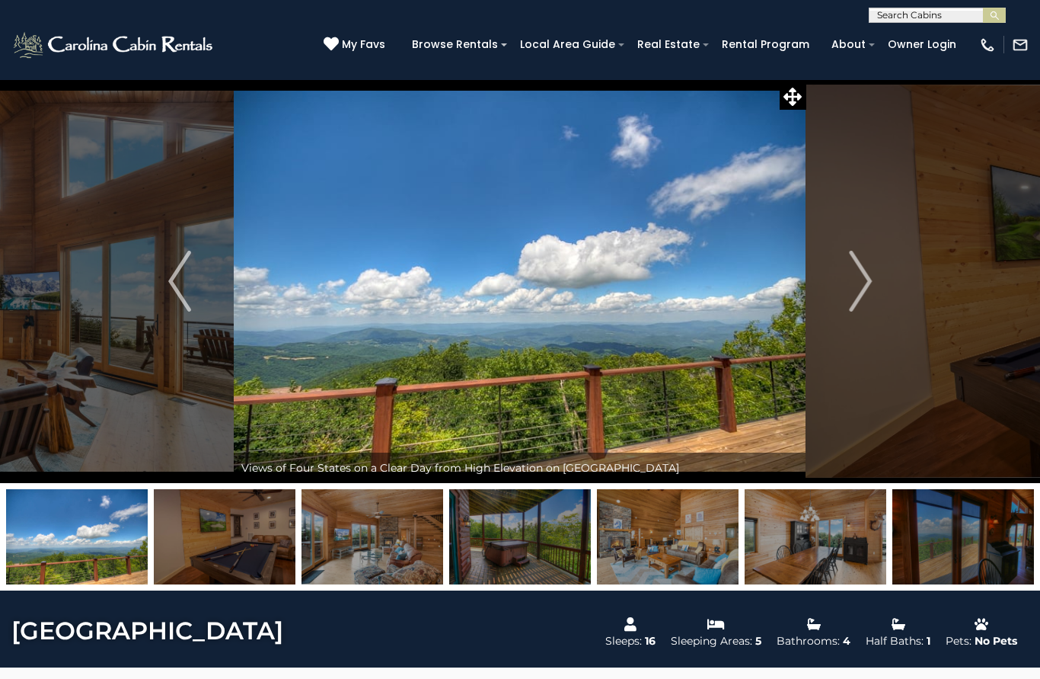
click at [868, 298] on img "Next" at bounding box center [860, 281] width 23 height 61
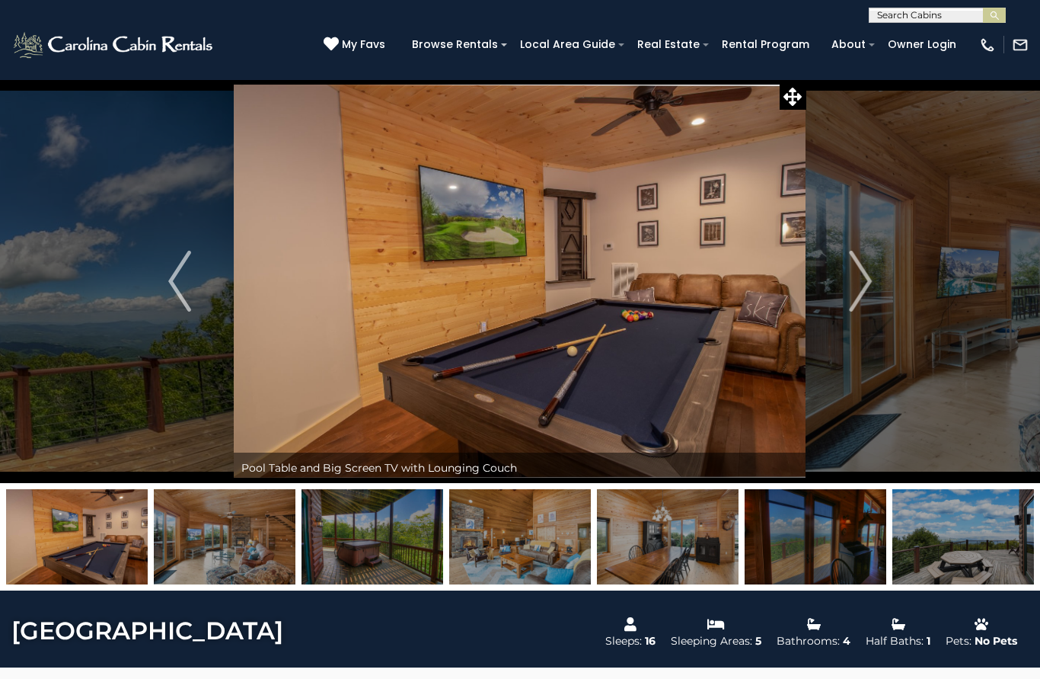
click at [871, 293] on img "Next" at bounding box center [860, 281] width 23 height 61
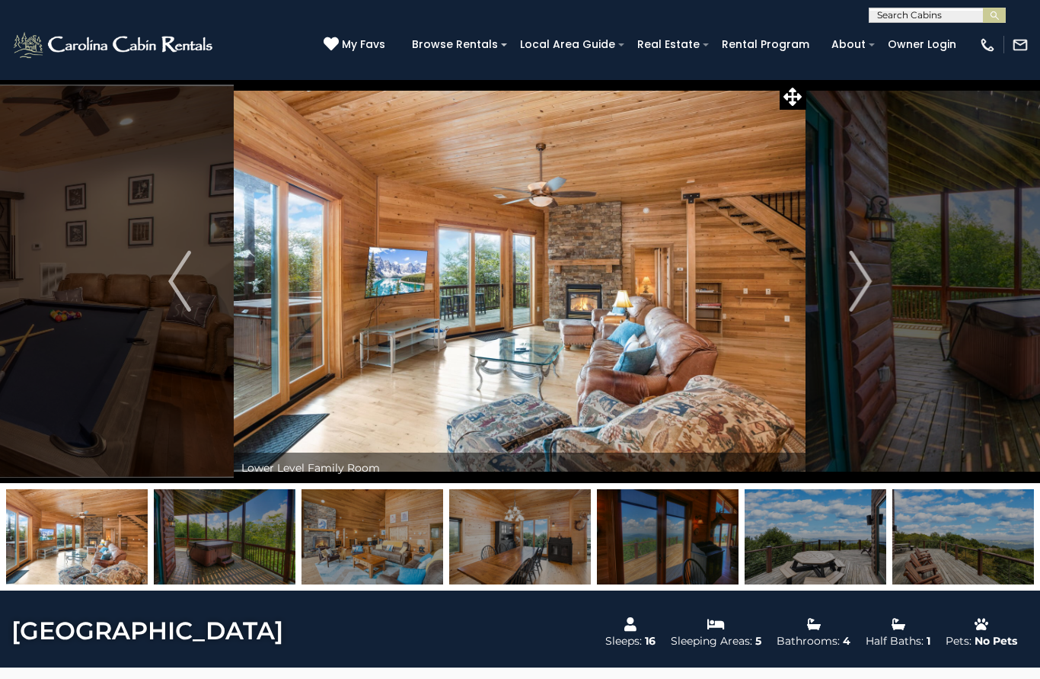
click at [865, 296] on img "Next" at bounding box center [860, 281] width 23 height 61
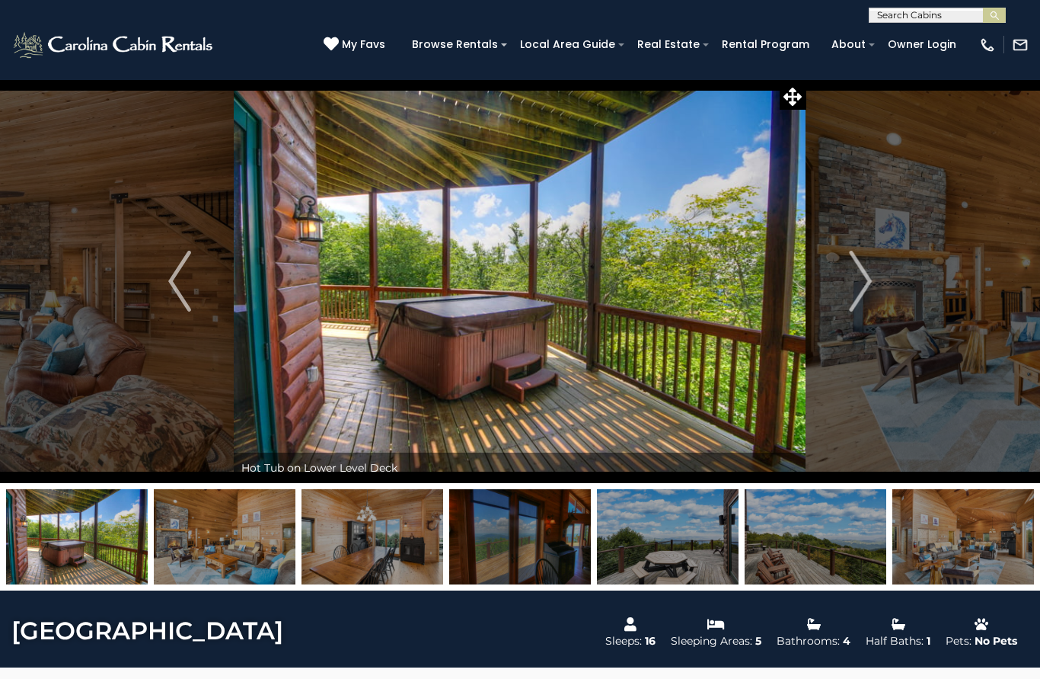
click at [865, 304] on img "Next" at bounding box center [860, 281] width 23 height 61
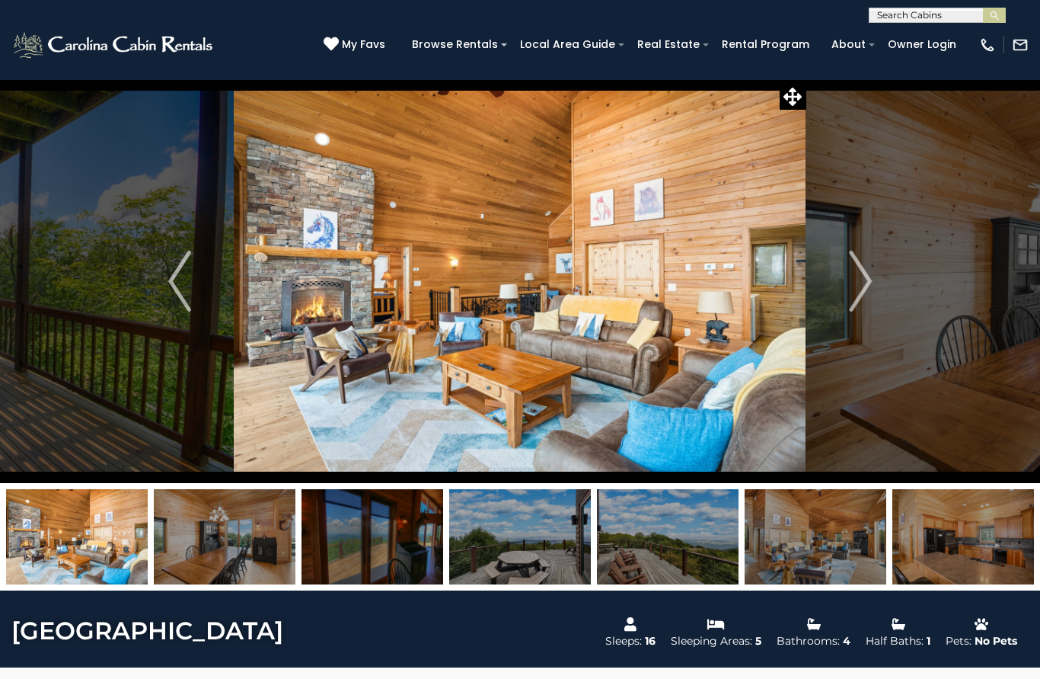
click at [863, 287] on img "Next" at bounding box center [860, 281] width 23 height 61
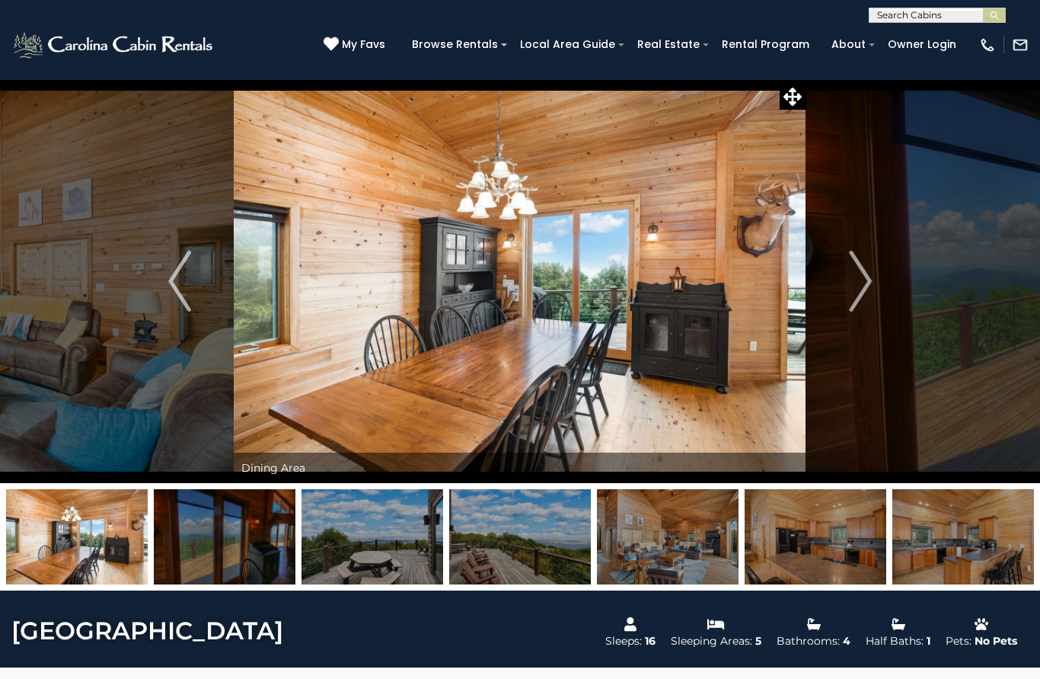
click at [862, 289] on img "Next" at bounding box center [860, 281] width 23 height 61
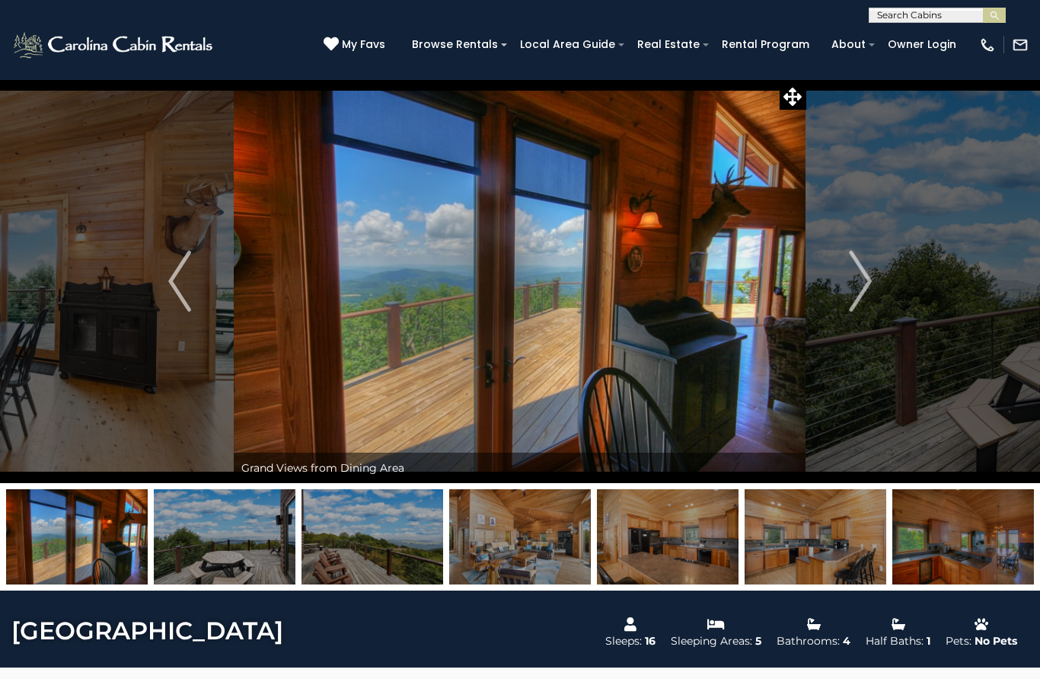
click at [854, 293] on img "Next" at bounding box center [860, 281] width 23 height 61
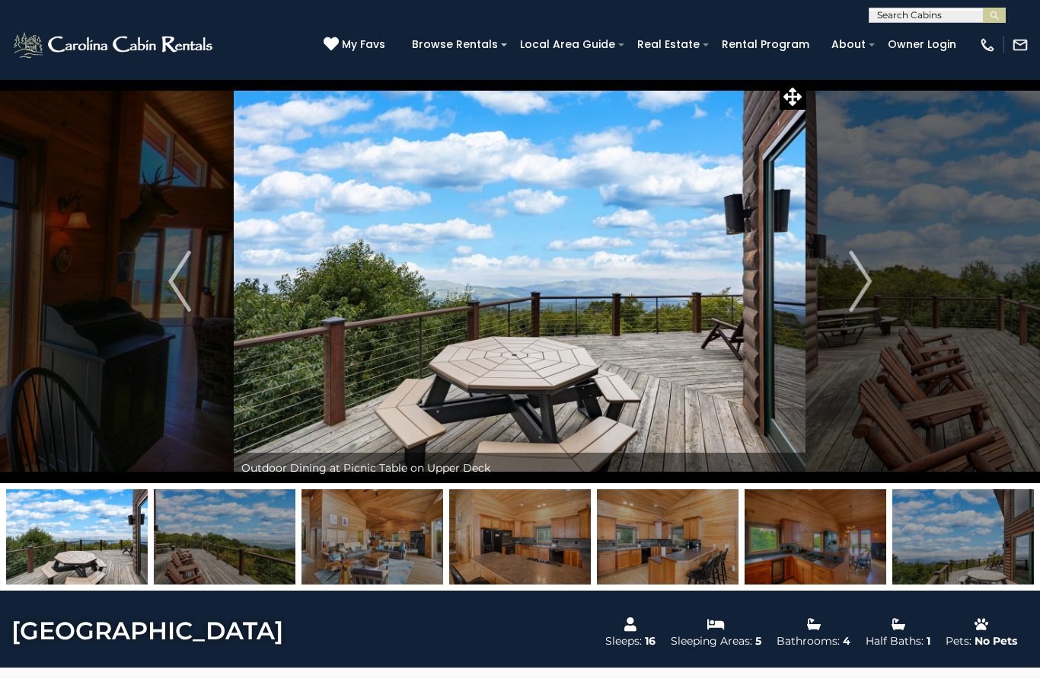
click at [861, 294] on img "Next" at bounding box center [860, 281] width 23 height 61
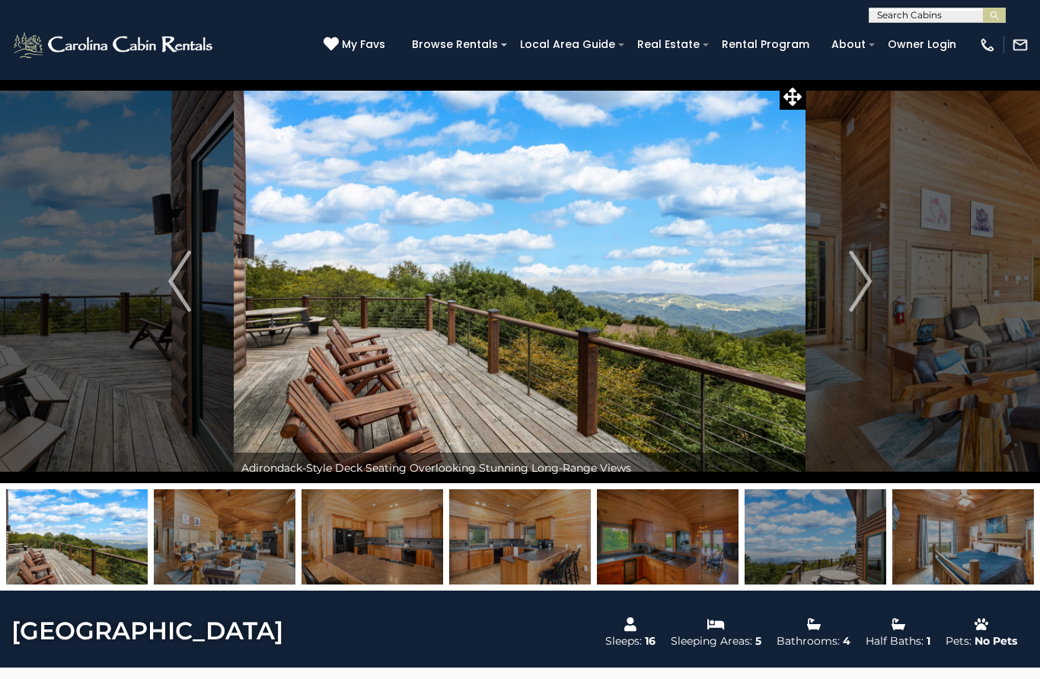
click at [868, 294] on img "Next" at bounding box center [860, 281] width 23 height 61
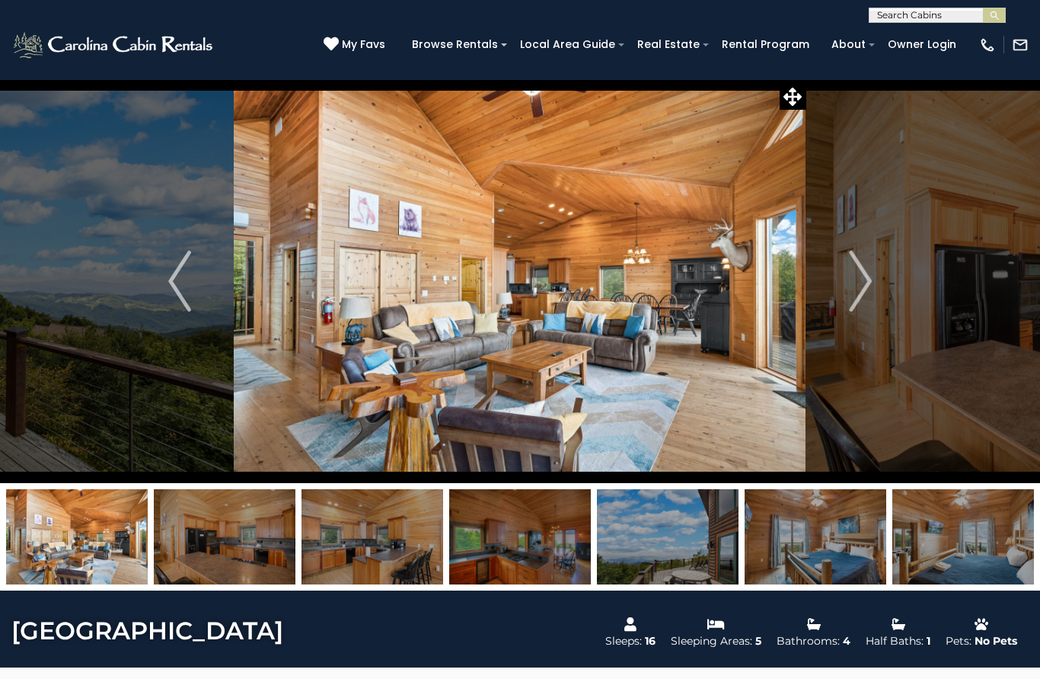
click at [867, 296] on img "Next" at bounding box center [860, 281] width 23 height 61
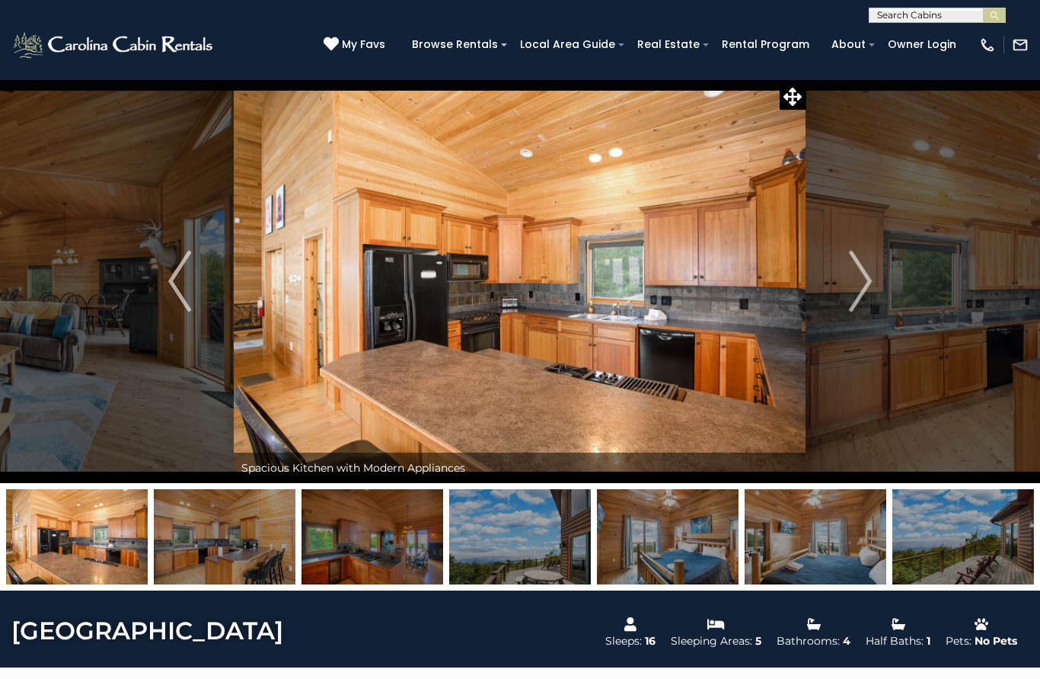
click at [865, 280] on img "Next" at bounding box center [860, 281] width 23 height 61
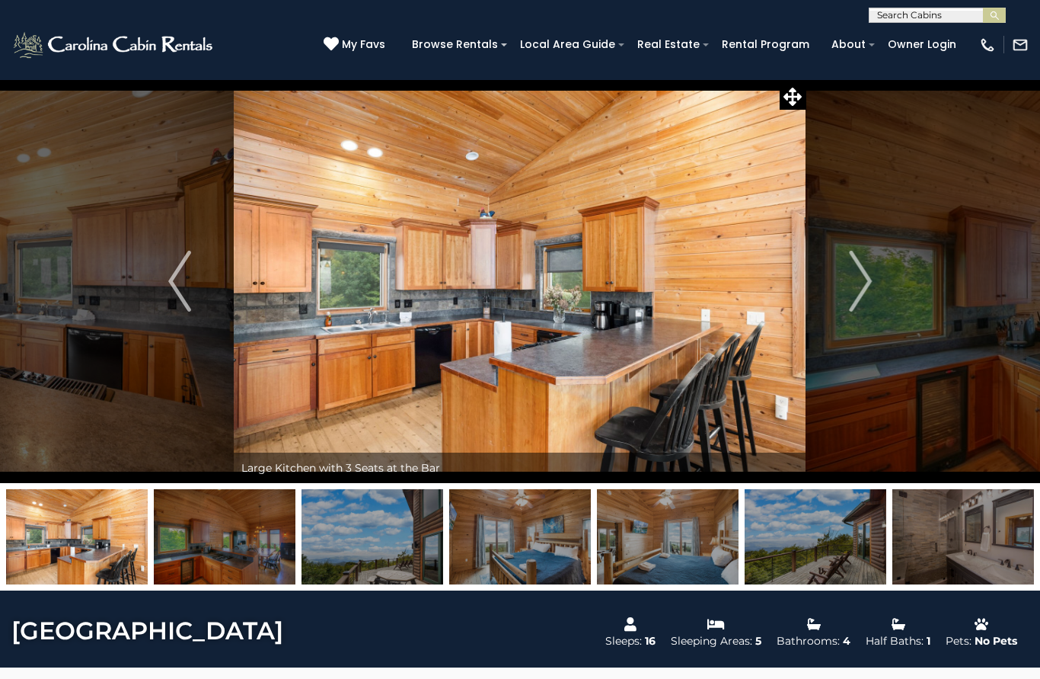
click at [855, 286] on img "Next" at bounding box center [860, 281] width 23 height 61
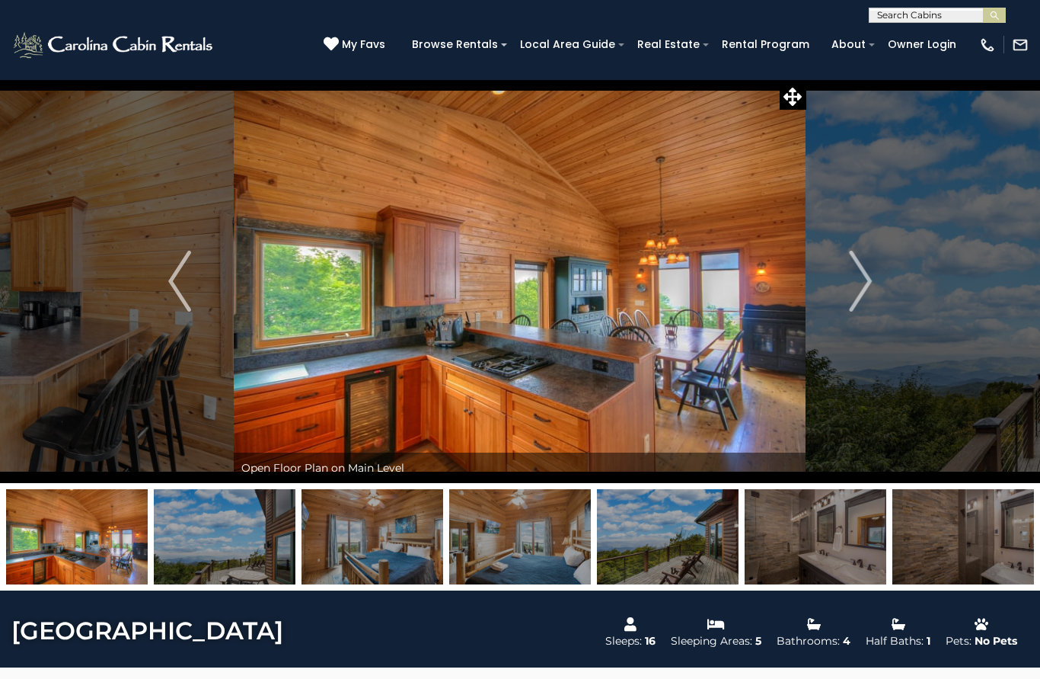
click at [861, 279] on img "Next" at bounding box center [860, 281] width 23 height 61
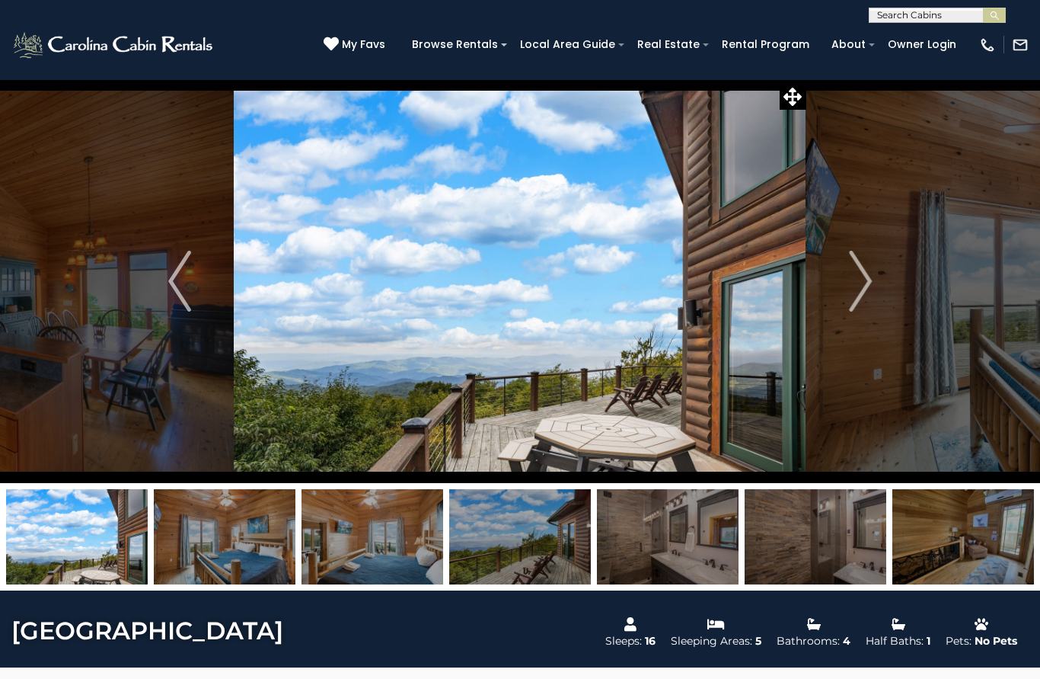
click at [862, 287] on img "Next" at bounding box center [860, 281] width 23 height 61
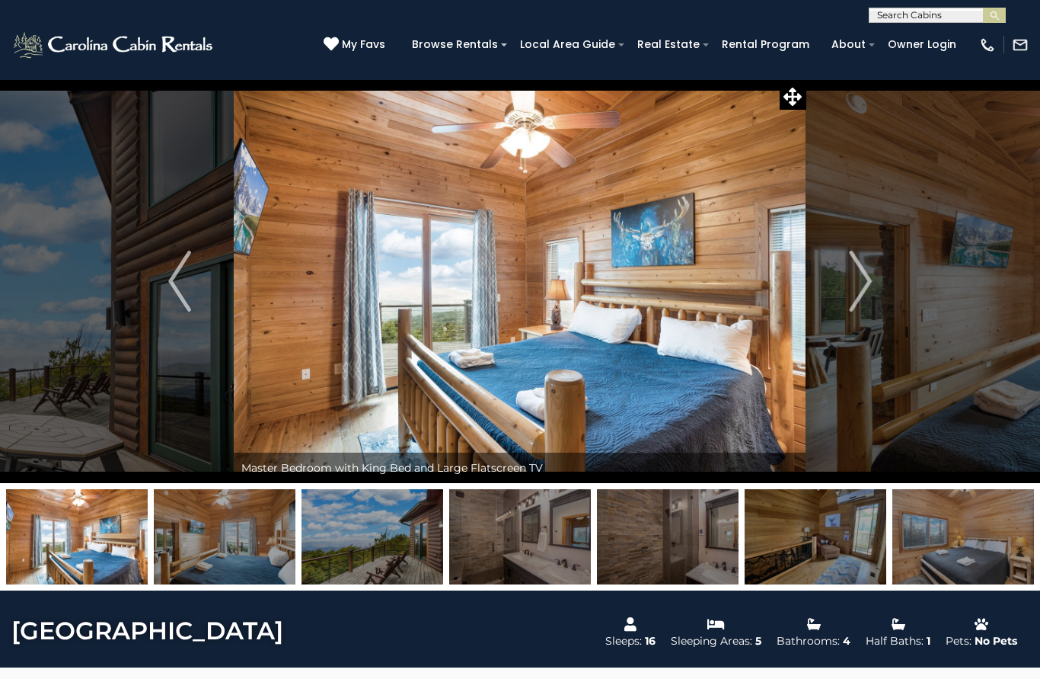
click at [861, 281] on img "Next" at bounding box center [860, 281] width 23 height 61
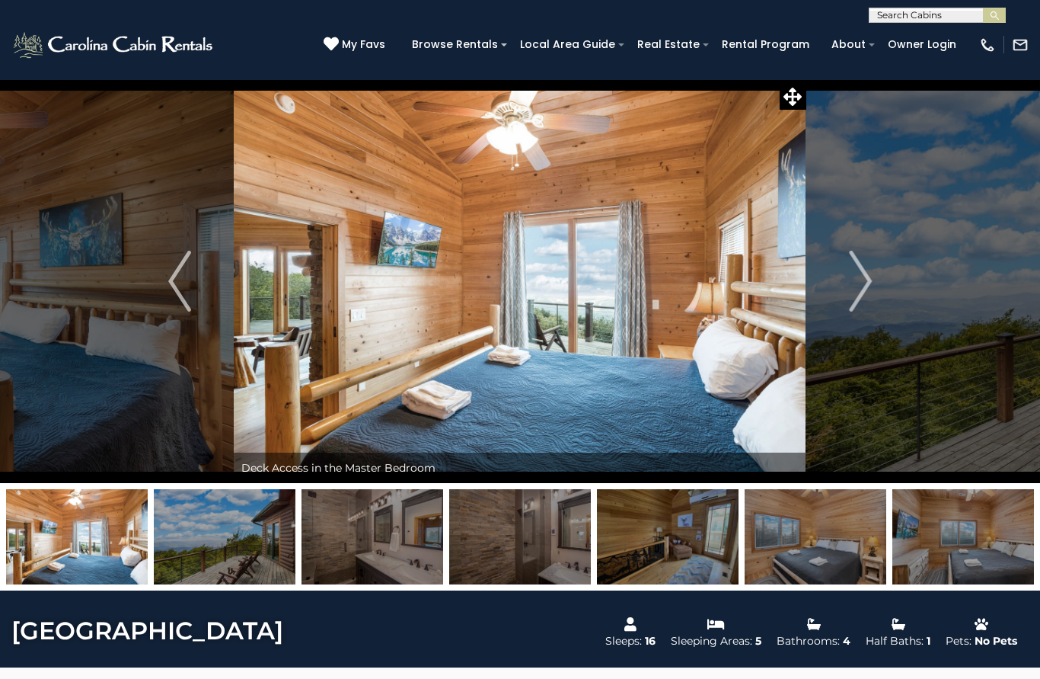
click at [862, 287] on img "Next" at bounding box center [860, 281] width 23 height 61
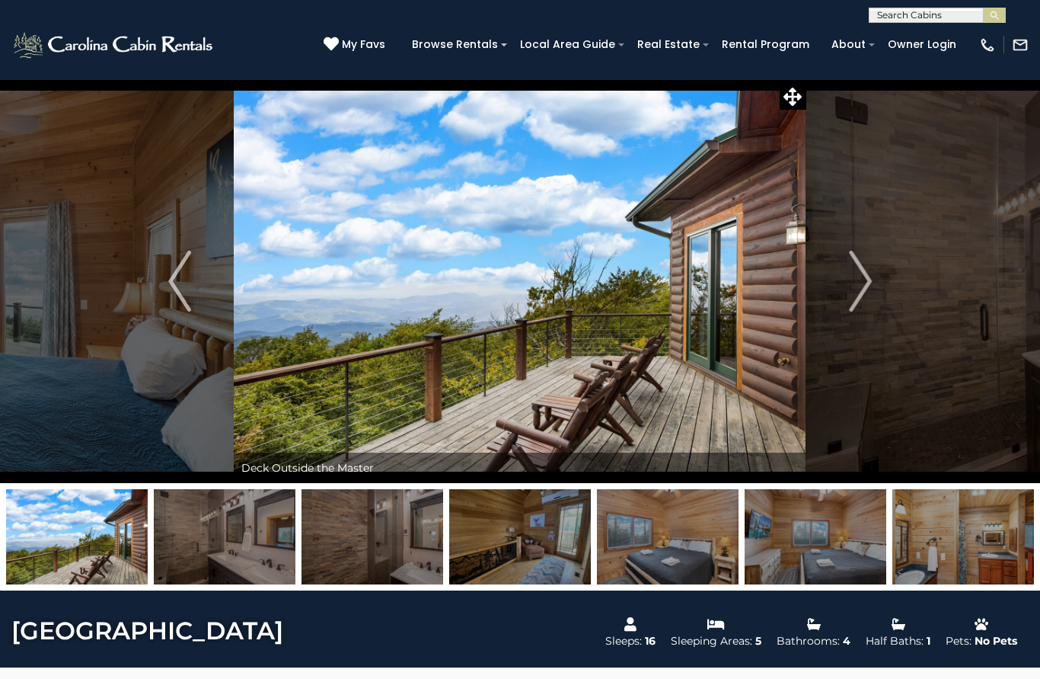
click at [866, 287] on img "Next" at bounding box center [860, 281] width 23 height 61
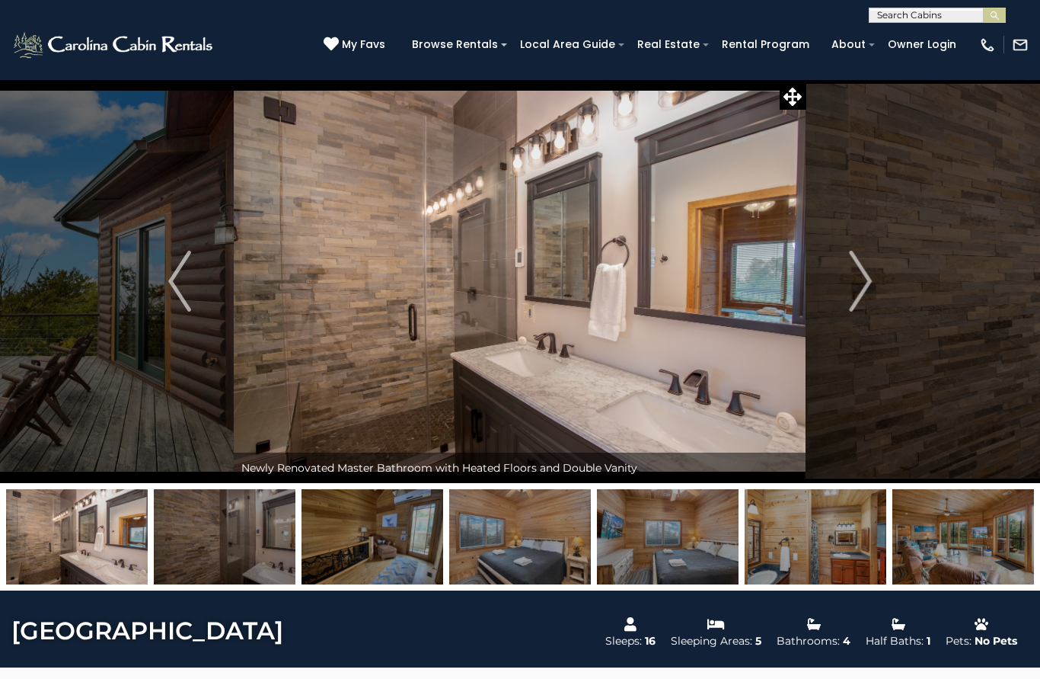
click at [174, 273] on img "Previous" at bounding box center [179, 281] width 23 height 61
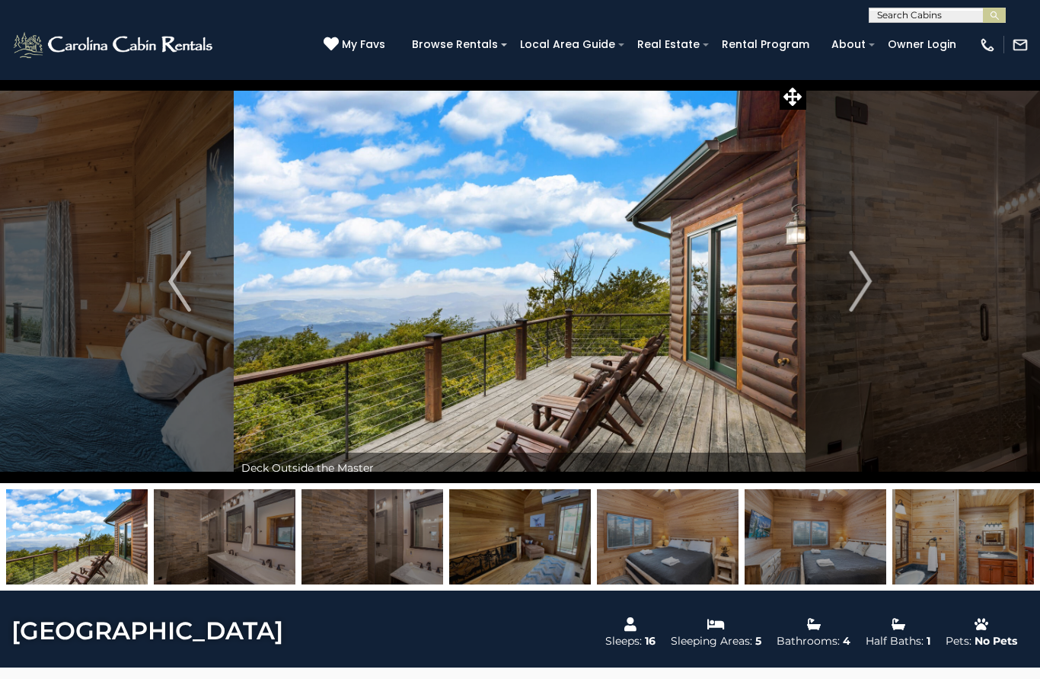
click at [869, 283] on img "Next" at bounding box center [860, 281] width 23 height 61
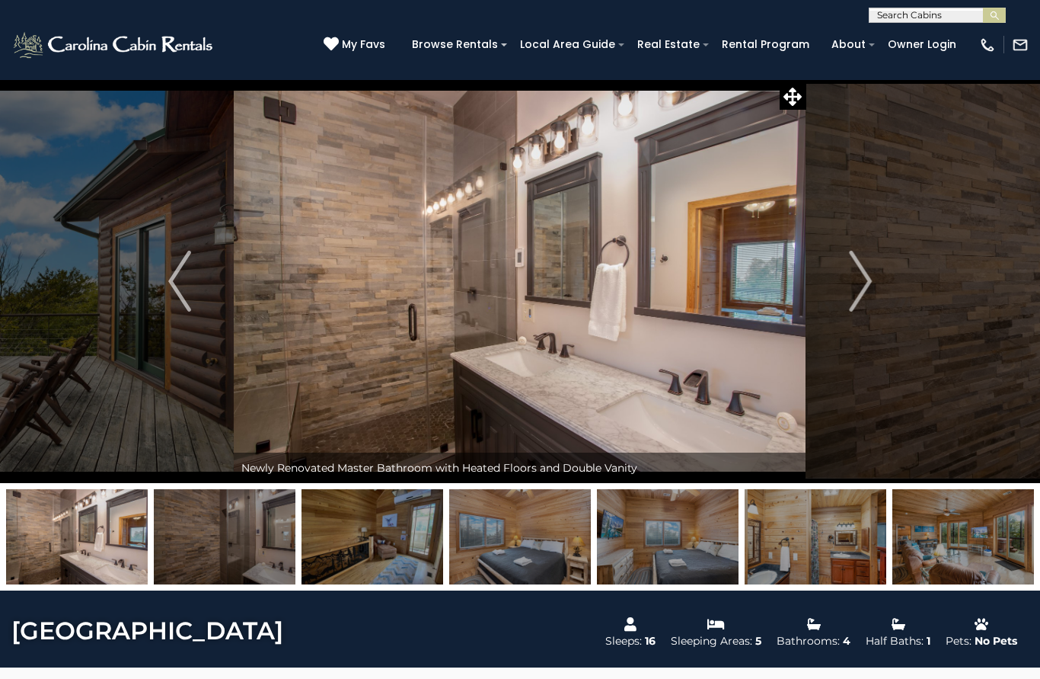
click at [871, 291] on img "Next" at bounding box center [860, 281] width 23 height 61
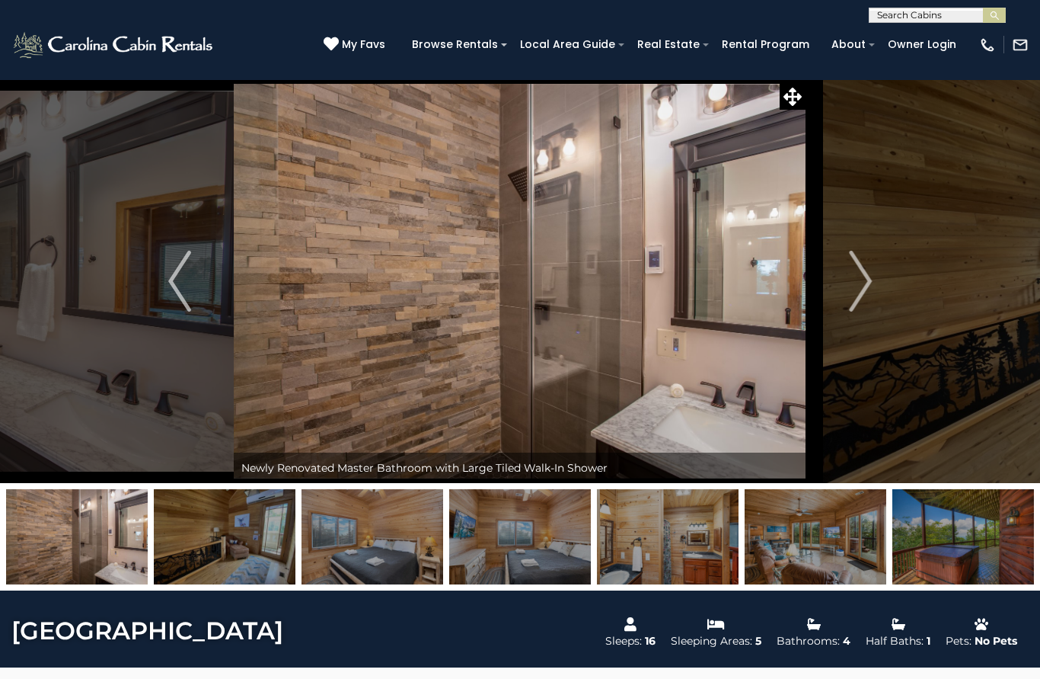
click at [871, 276] on img "Next" at bounding box center [860, 281] width 23 height 61
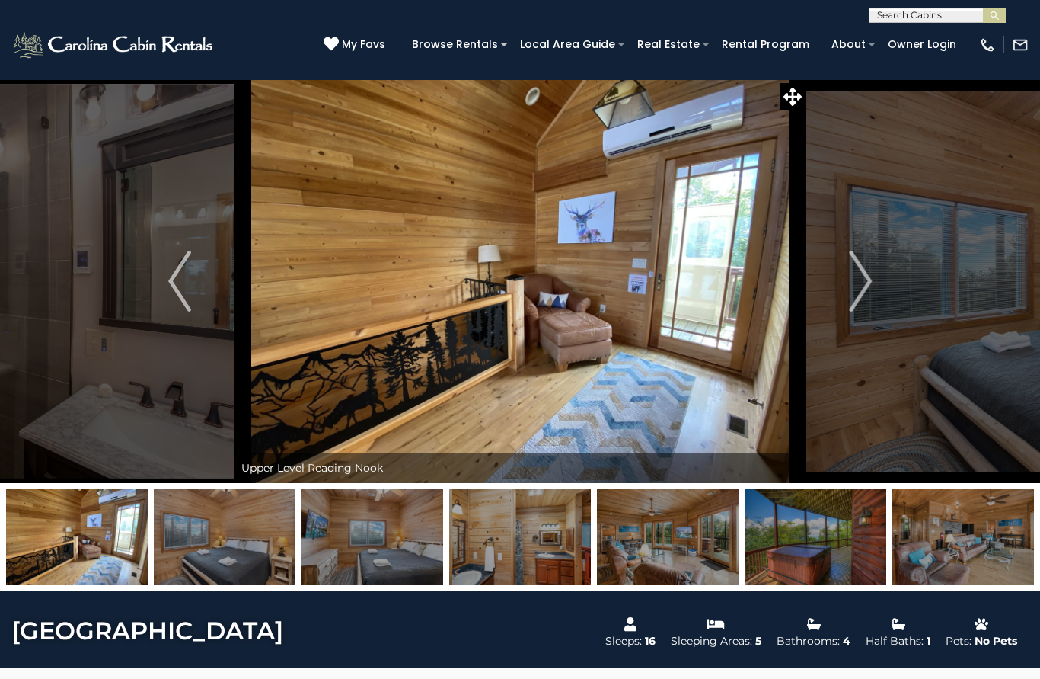
click at [869, 293] on img "Next" at bounding box center [860, 281] width 23 height 61
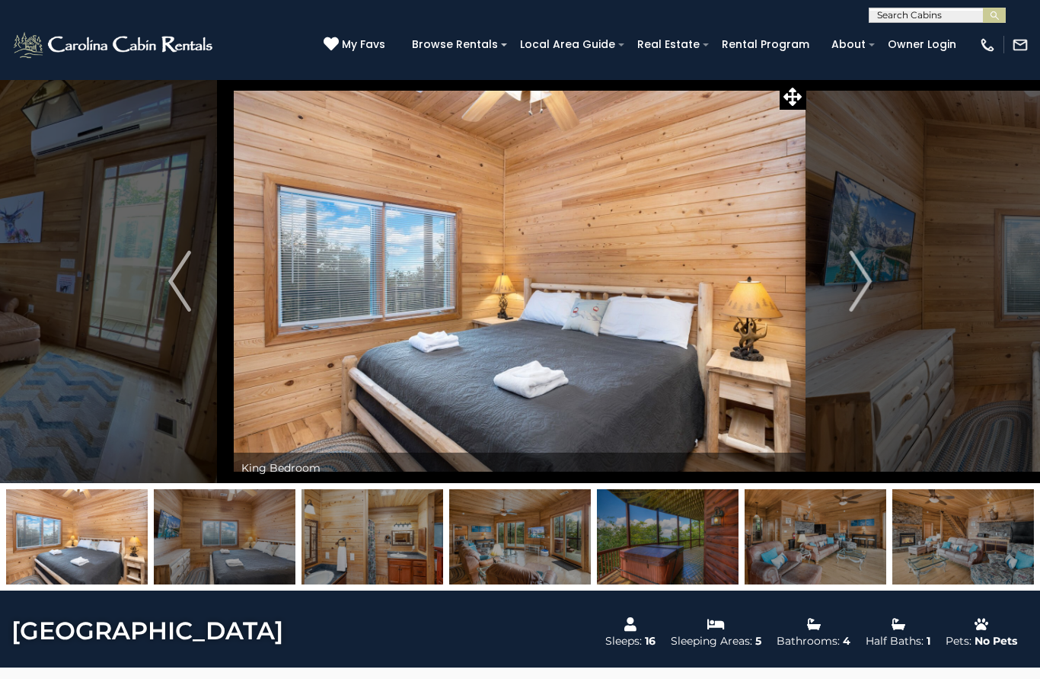
click at [870, 296] on img "Next" at bounding box center [860, 281] width 23 height 61
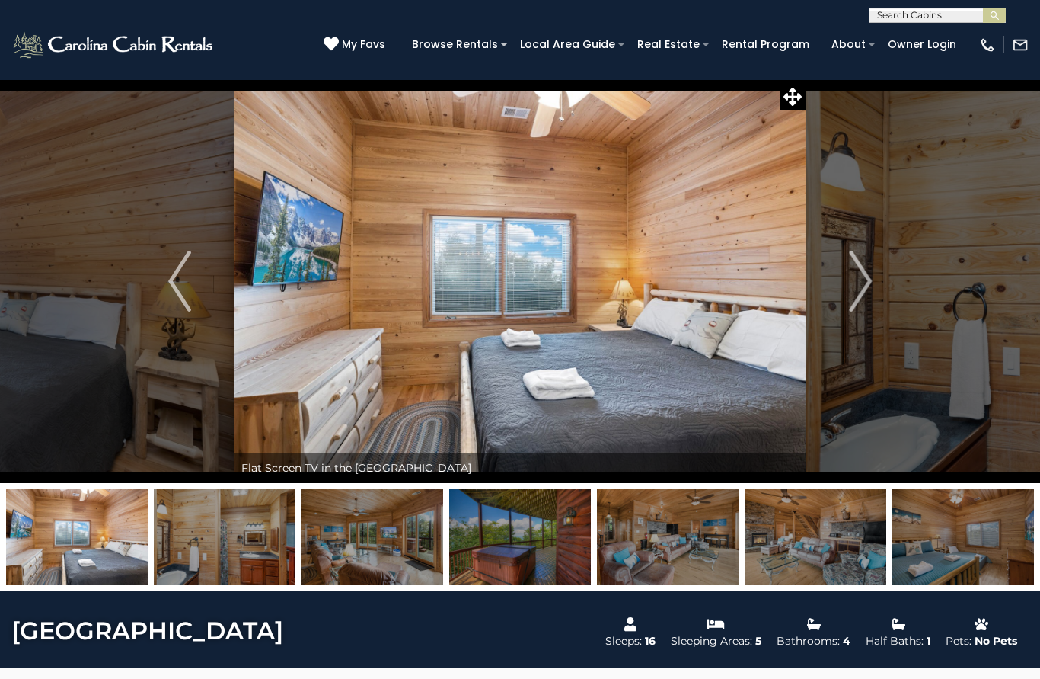
click at [865, 294] on img "Next" at bounding box center [860, 281] width 23 height 61
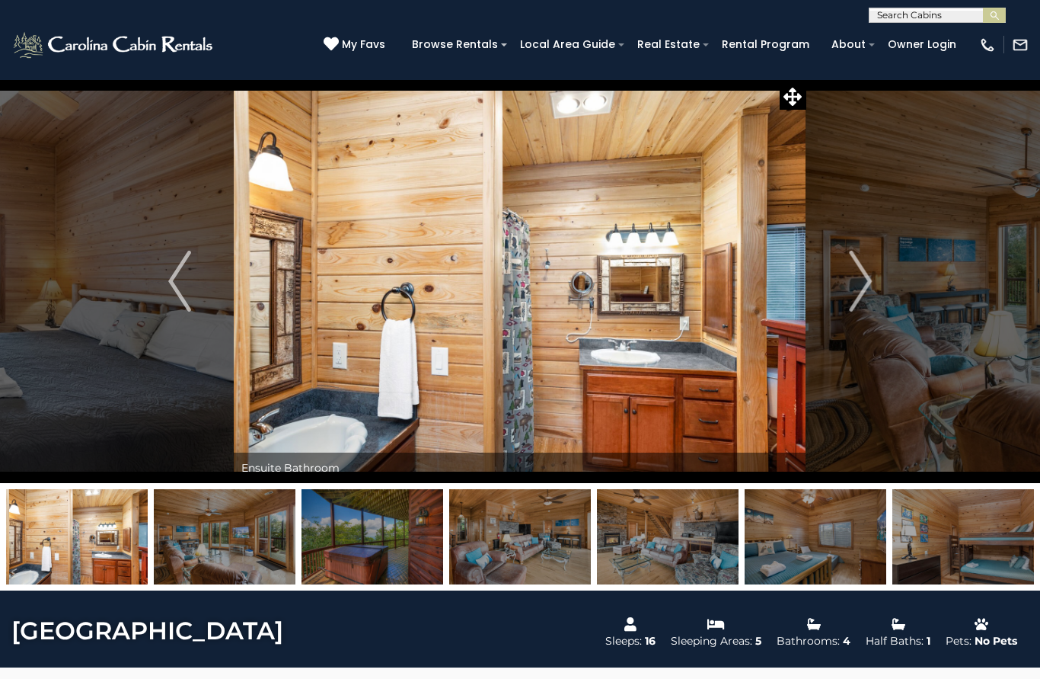
click at [862, 299] on img "Next" at bounding box center [860, 281] width 23 height 61
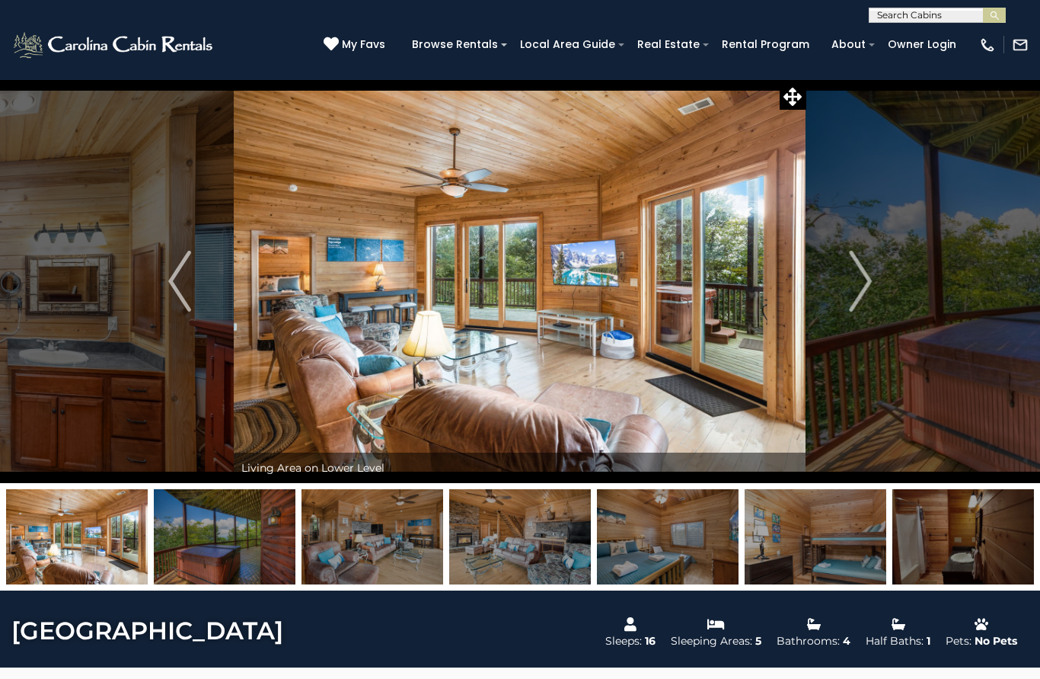
click at [864, 293] on img "Next" at bounding box center [860, 281] width 23 height 61
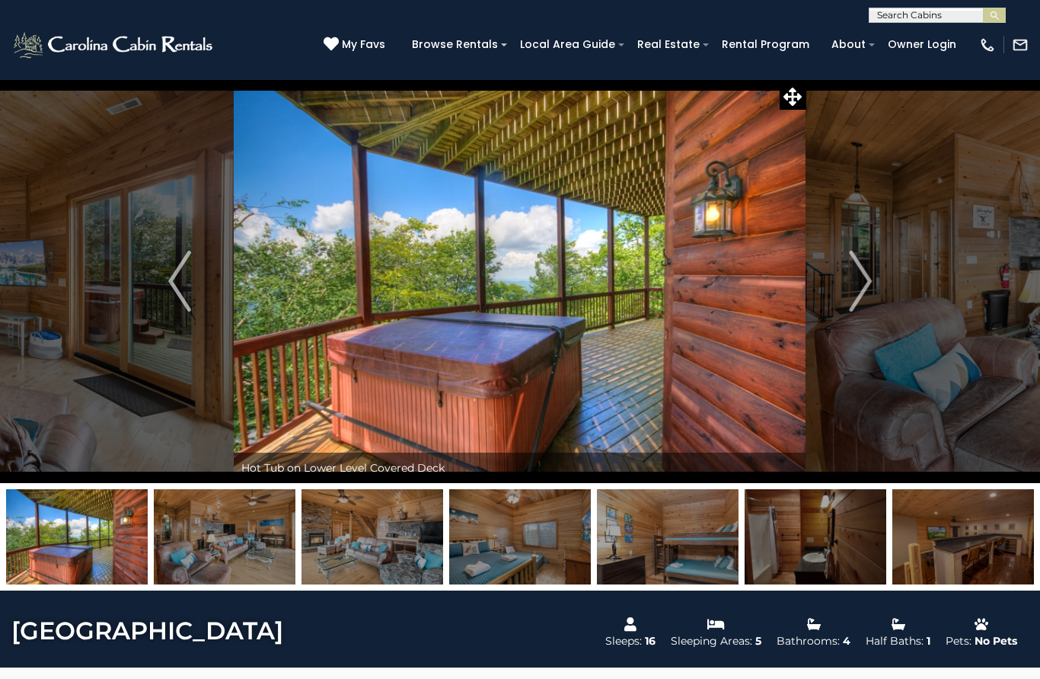
click at [863, 293] on img "Next" at bounding box center [860, 281] width 23 height 61
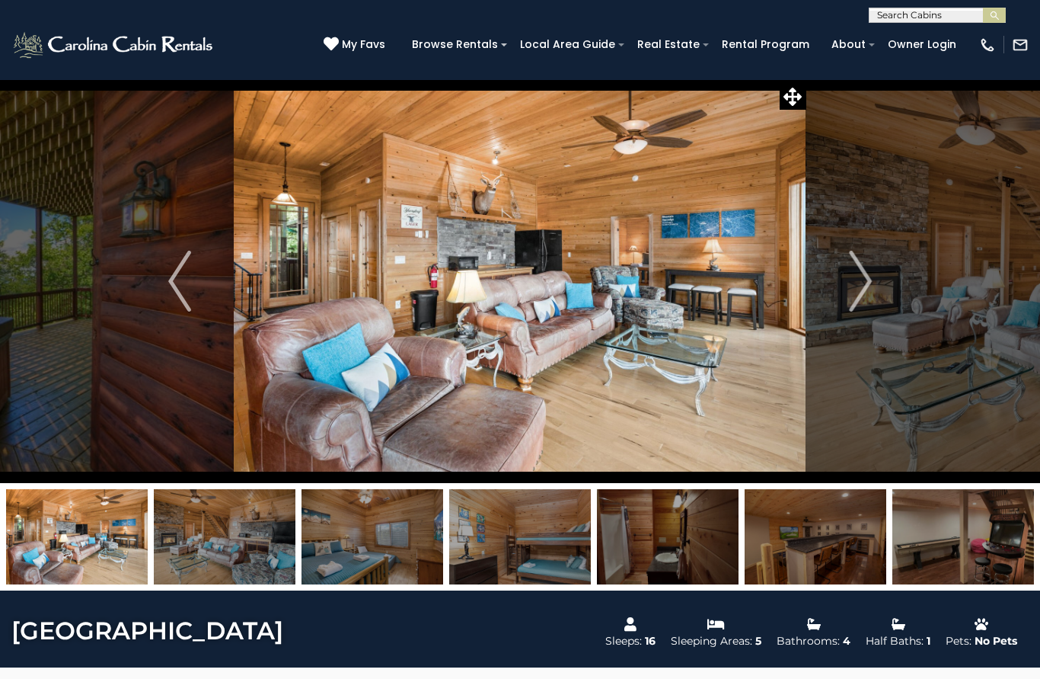
click at [861, 299] on img "Next" at bounding box center [860, 281] width 23 height 61
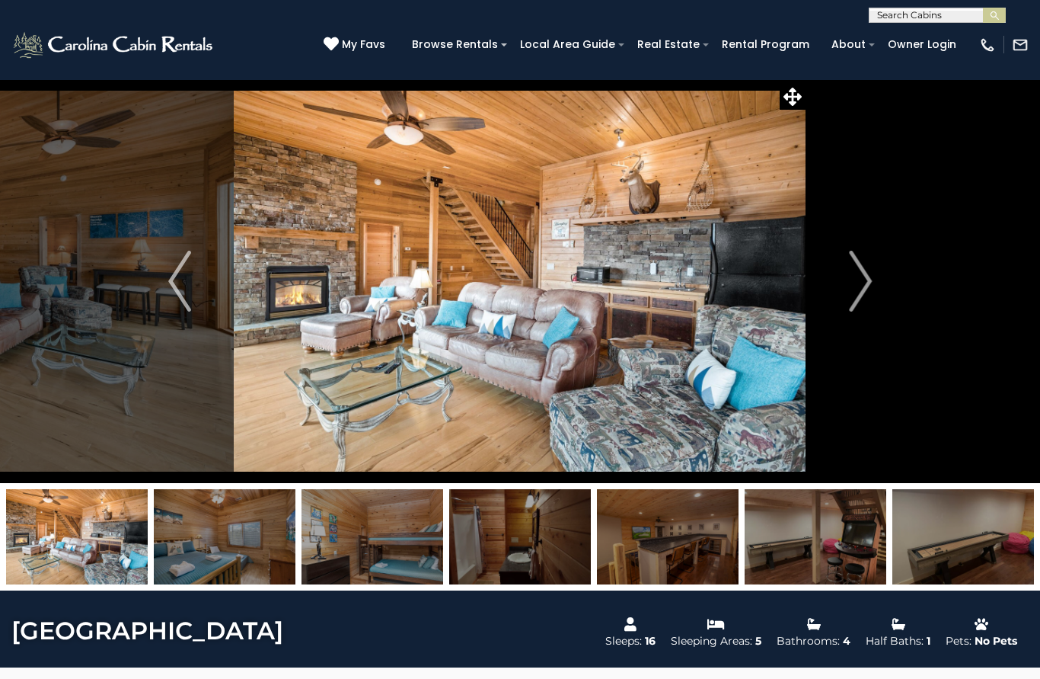
click at [861, 301] on img "Next" at bounding box center [860, 281] width 23 height 61
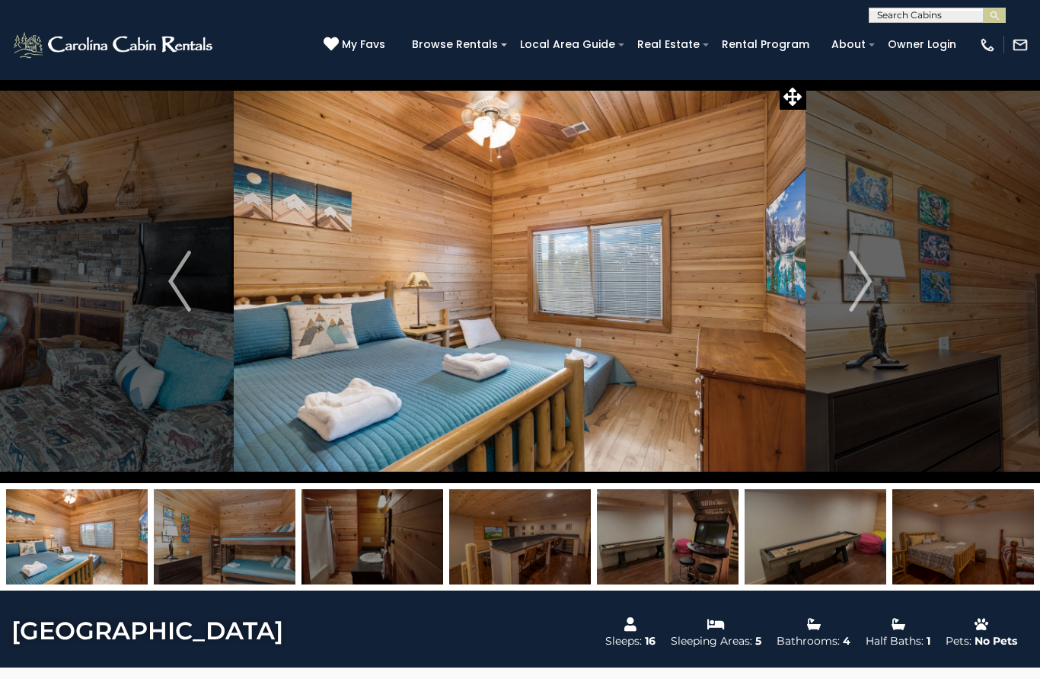
click at [861, 296] on img "Next" at bounding box center [860, 281] width 23 height 61
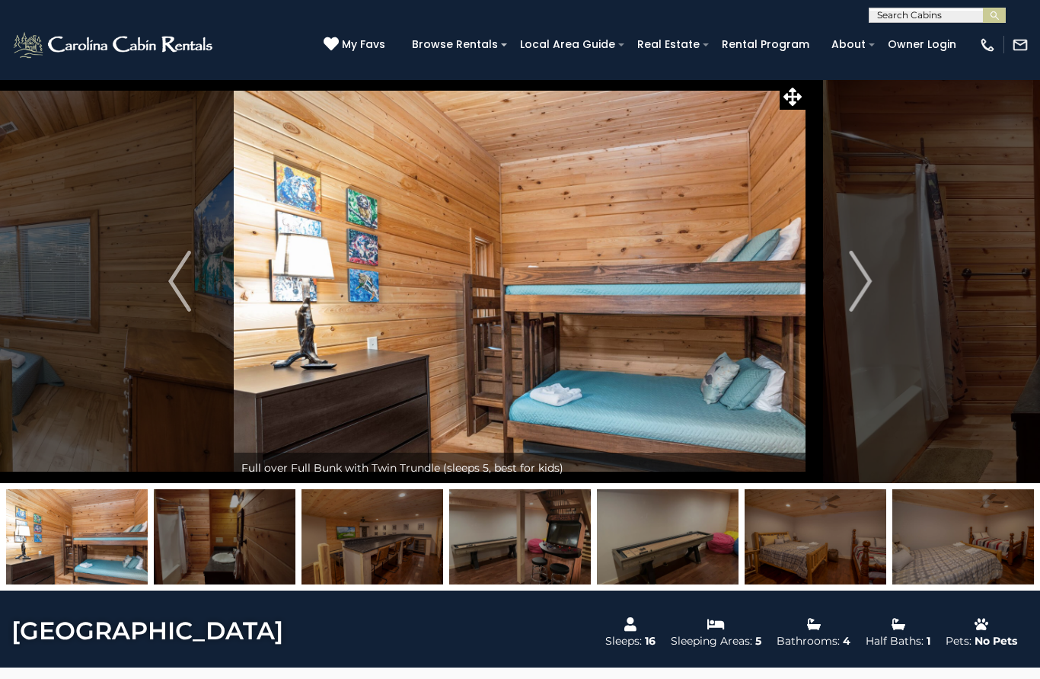
click at [855, 298] on img "Next" at bounding box center [860, 281] width 23 height 61
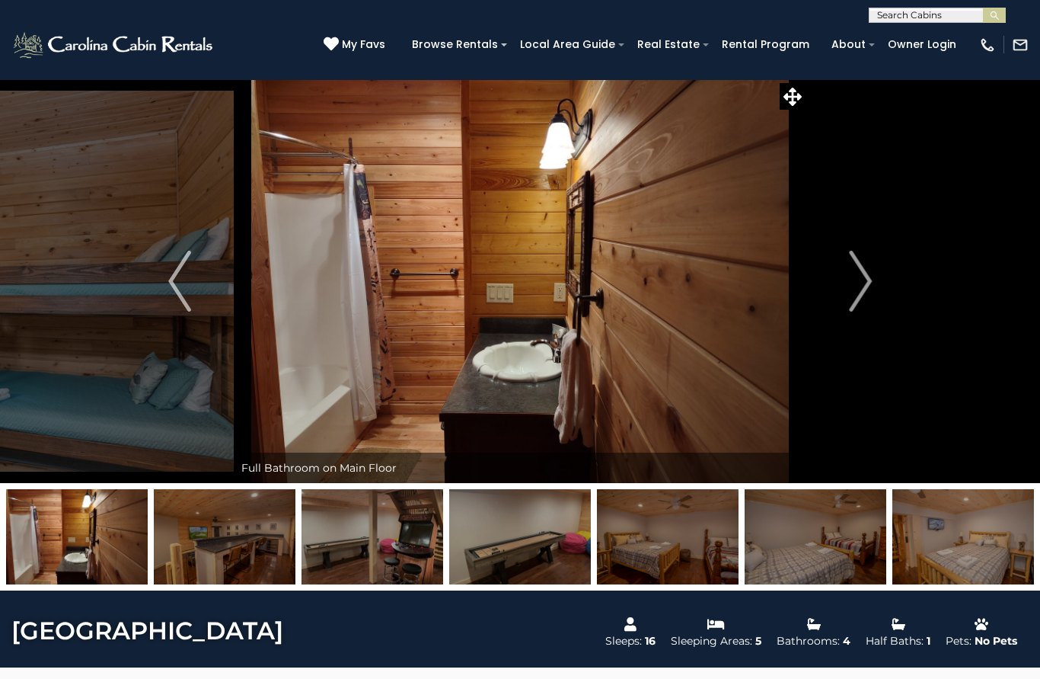
click at [857, 295] on img "Next" at bounding box center [860, 281] width 23 height 61
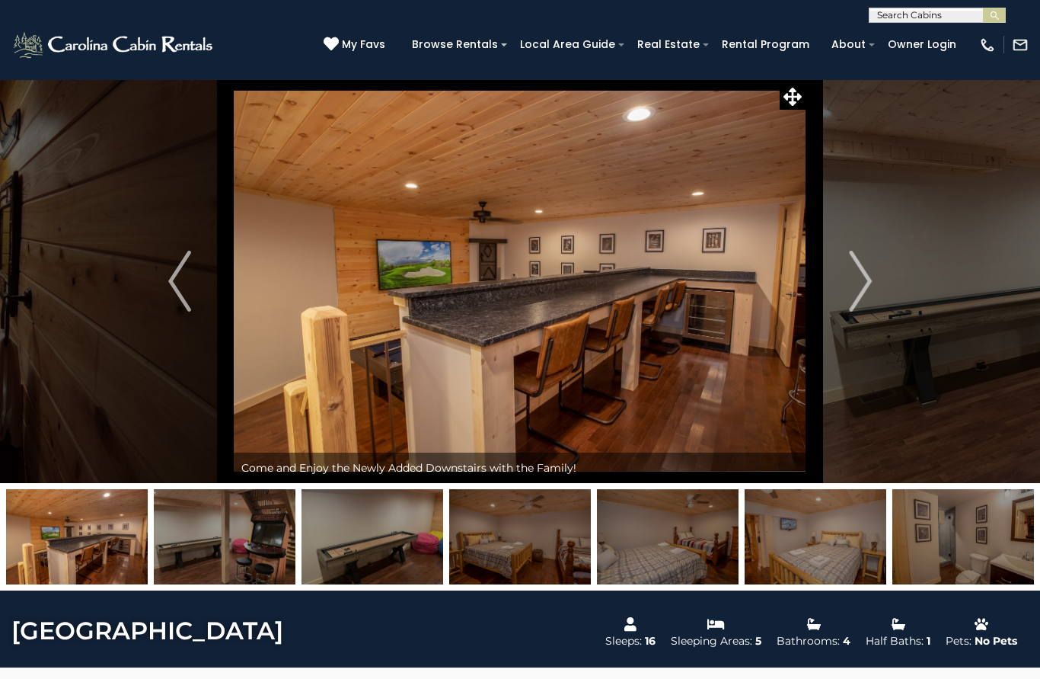
click at [855, 299] on img "Next" at bounding box center [860, 281] width 23 height 61
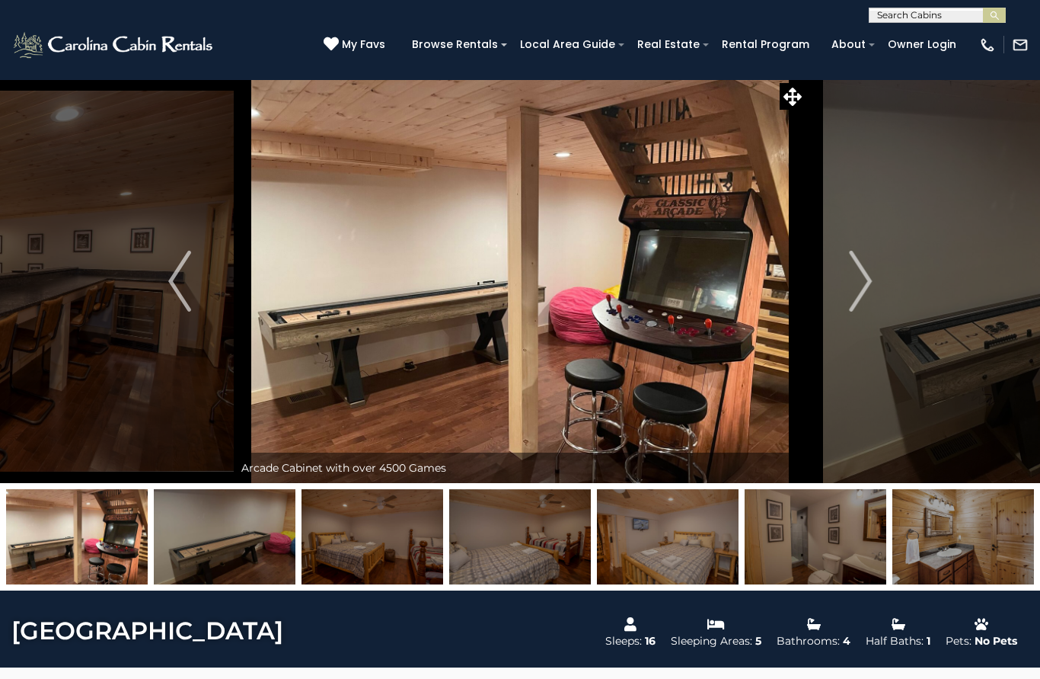
click at [853, 299] on img "Next" at bounding box center [860, 281] width 23 height 61
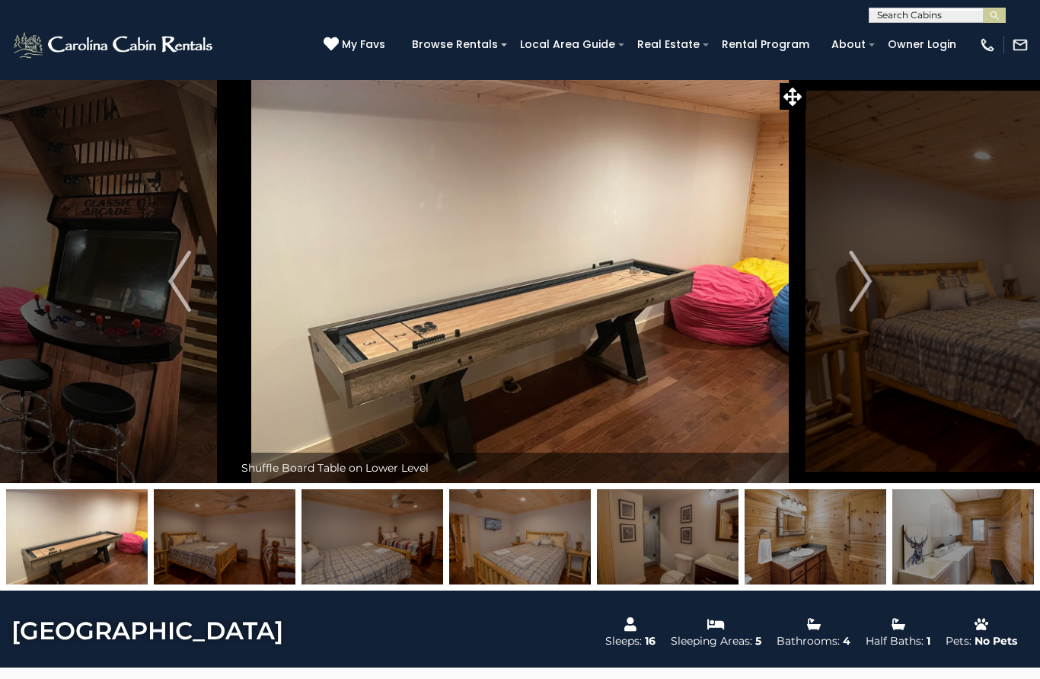
click at [849, 305] on img "Next" at bounding box center [860, 281] width 23 height 61
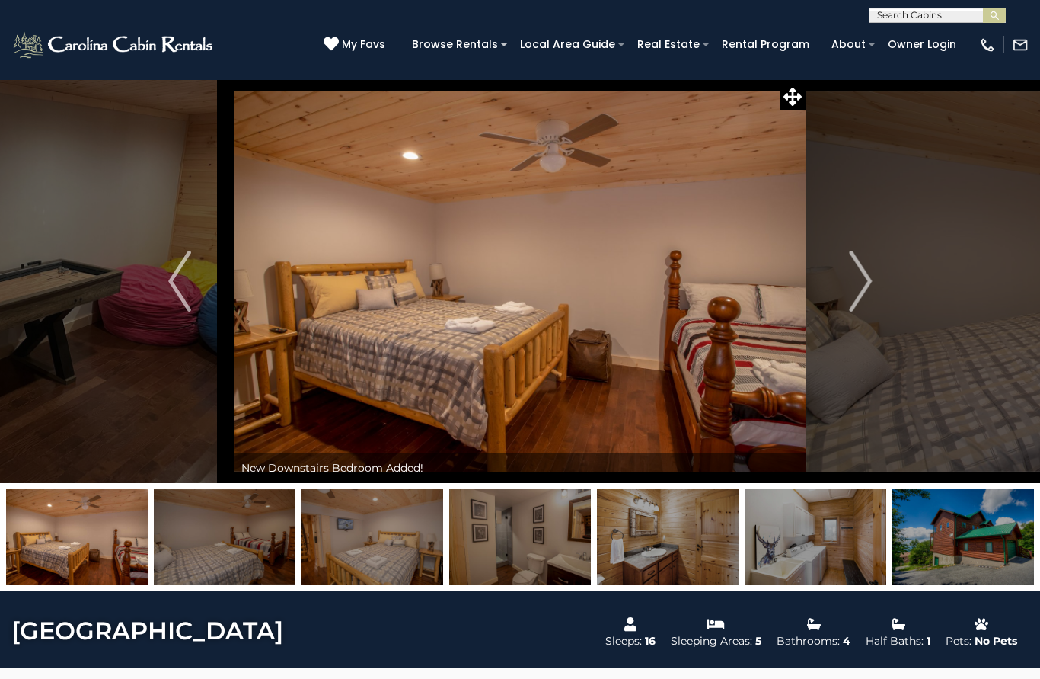
click at [858, 294] on img "Next" at bounding box center [860, 281] width 23 height 61
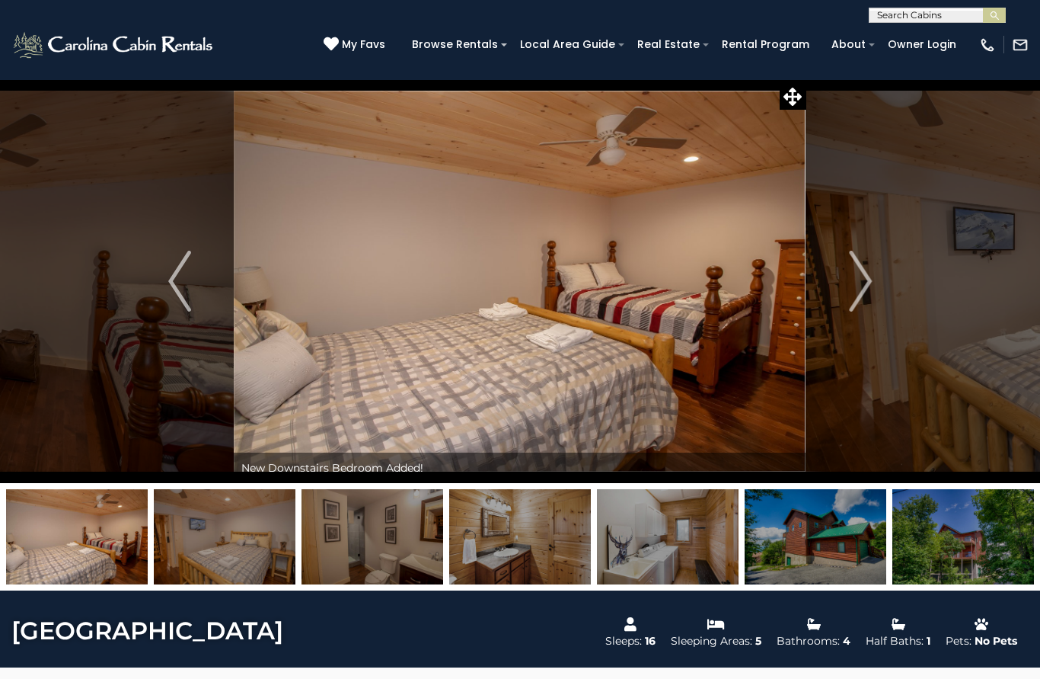
click at [856, 296] on img "Next" at bounding box center [860, 281] width 23 height 61
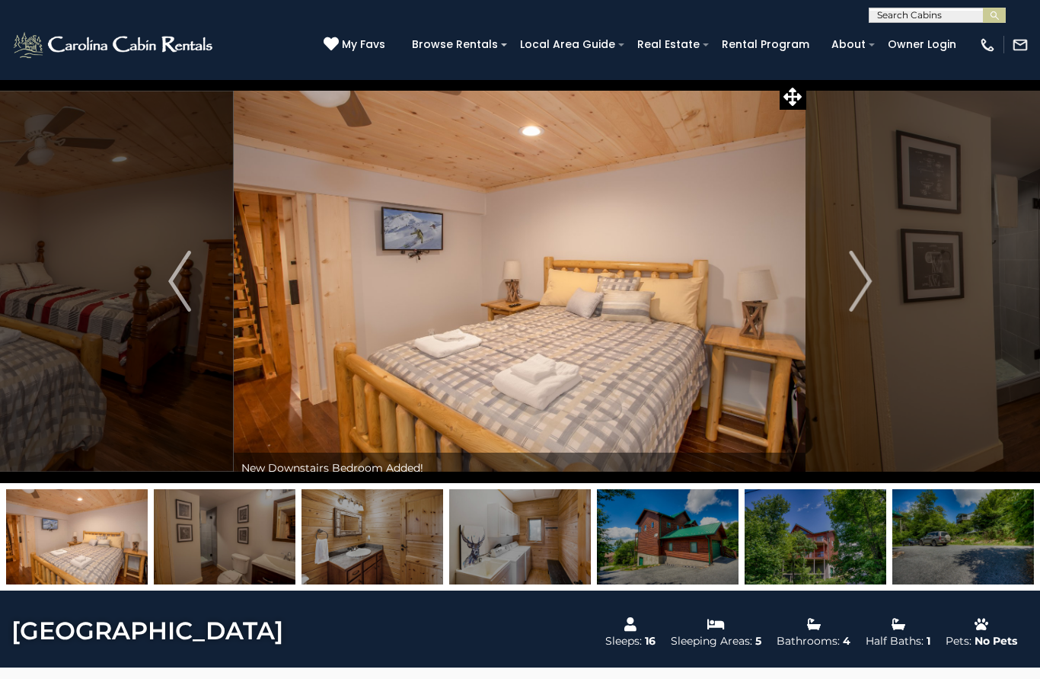
click at [861, 296] on img "Next" at bounding box center [860, 281] width 23 height 61
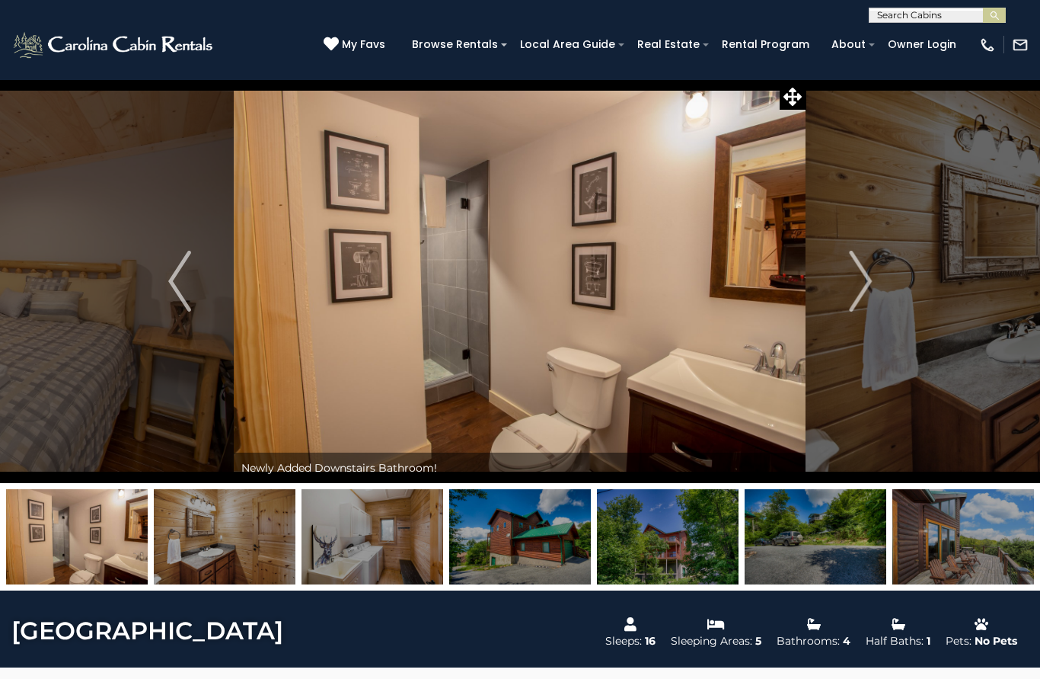
click at [853, 303] on img "Next" at bounding box center [860, 281] width 23 height 61
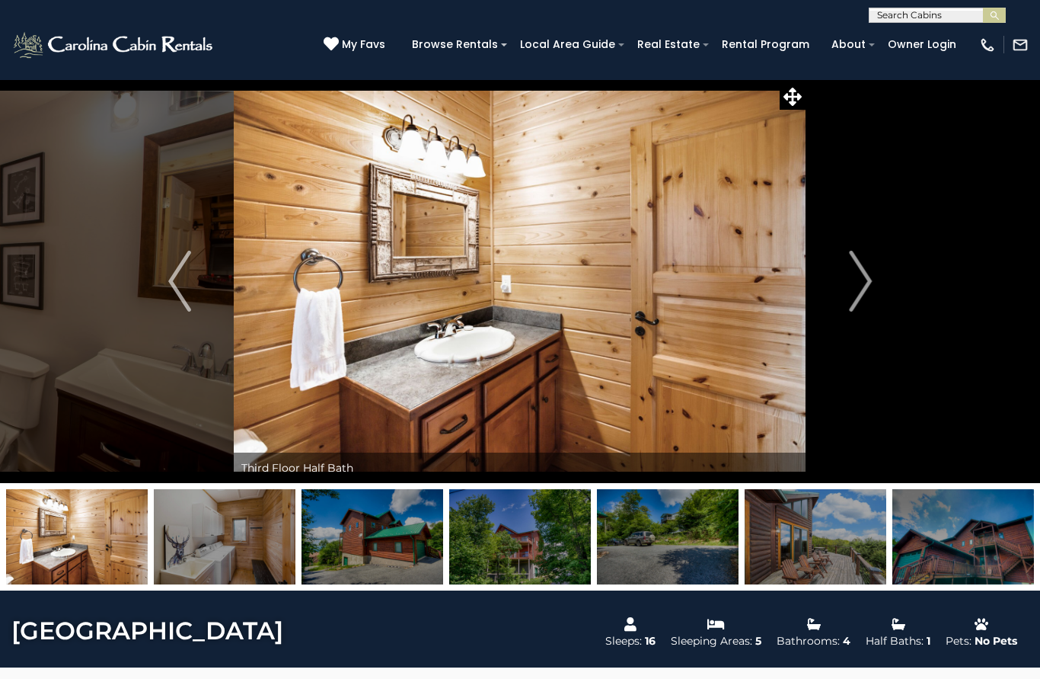
click at [853, 297] on img "Next" at bounding box center [860, 281] width 23 height 61
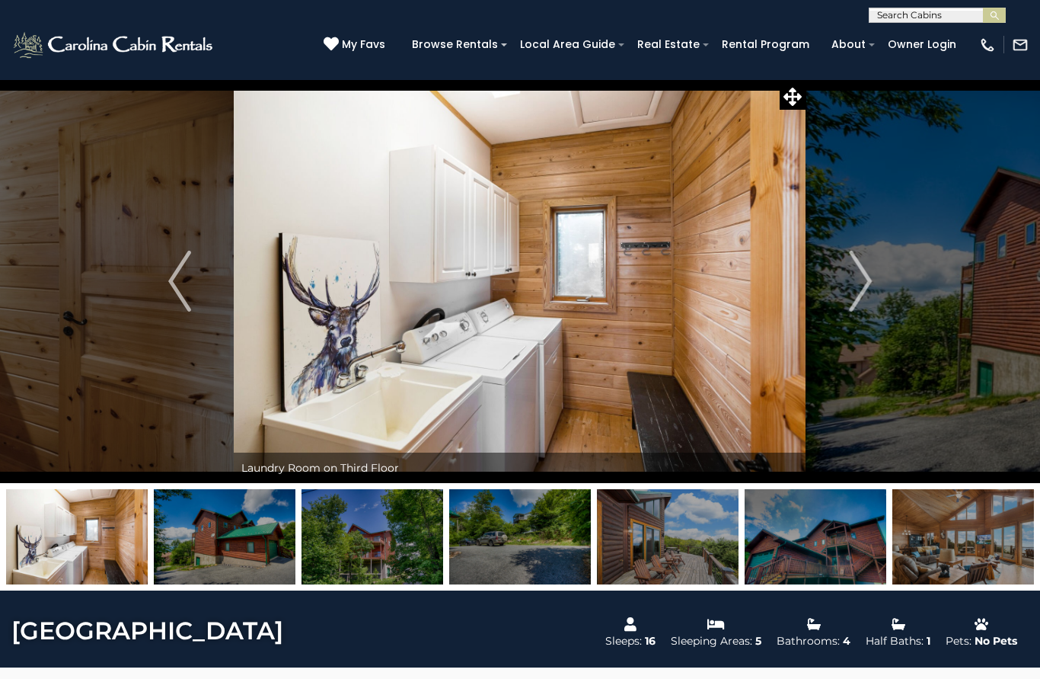
click at [848, 302] on button "Next" at bounding box center [861, 281] width 108 height 404
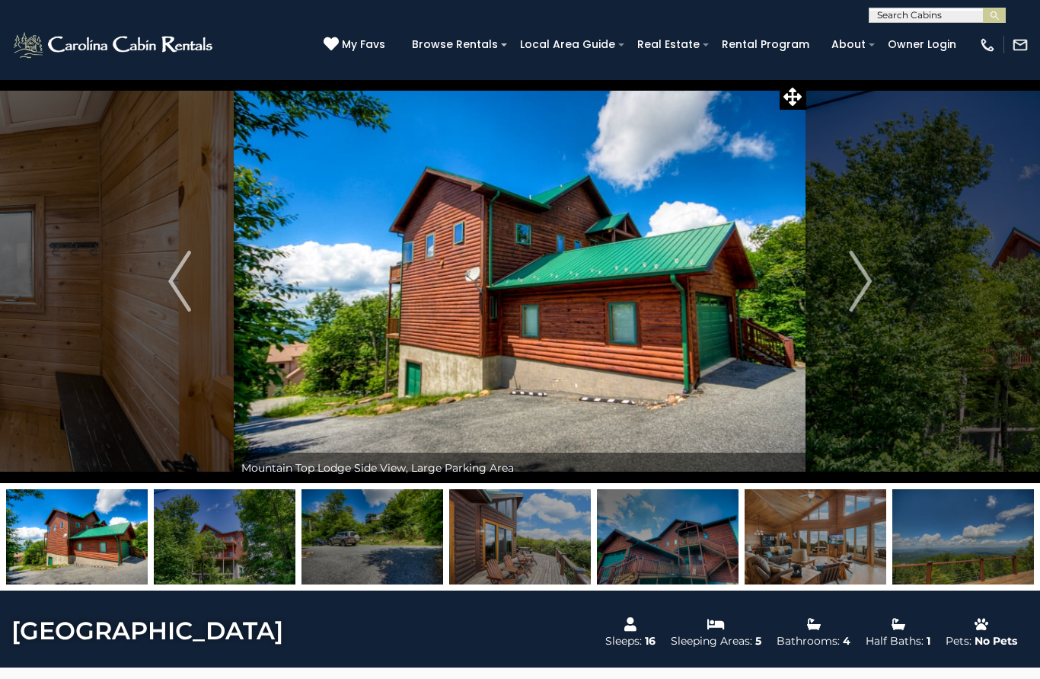
click at [853, 294] on img "Next" at bounding box center [860, 281] width 23 height 61
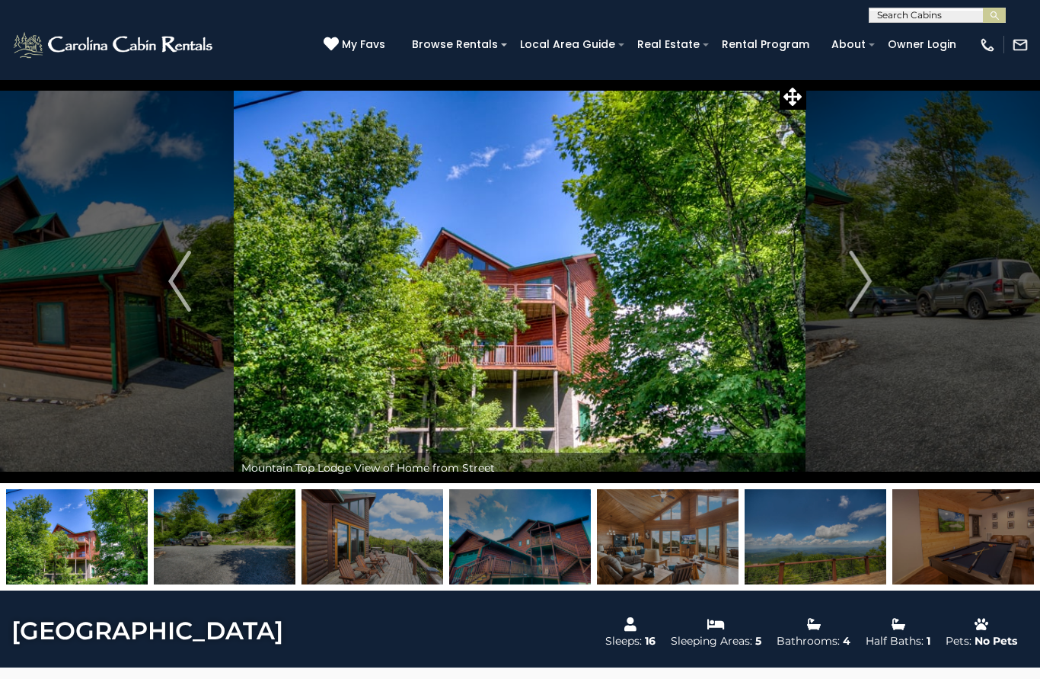
click at [846, 298] on button "Next" at bounding box center [861, 281] width 108 height 404
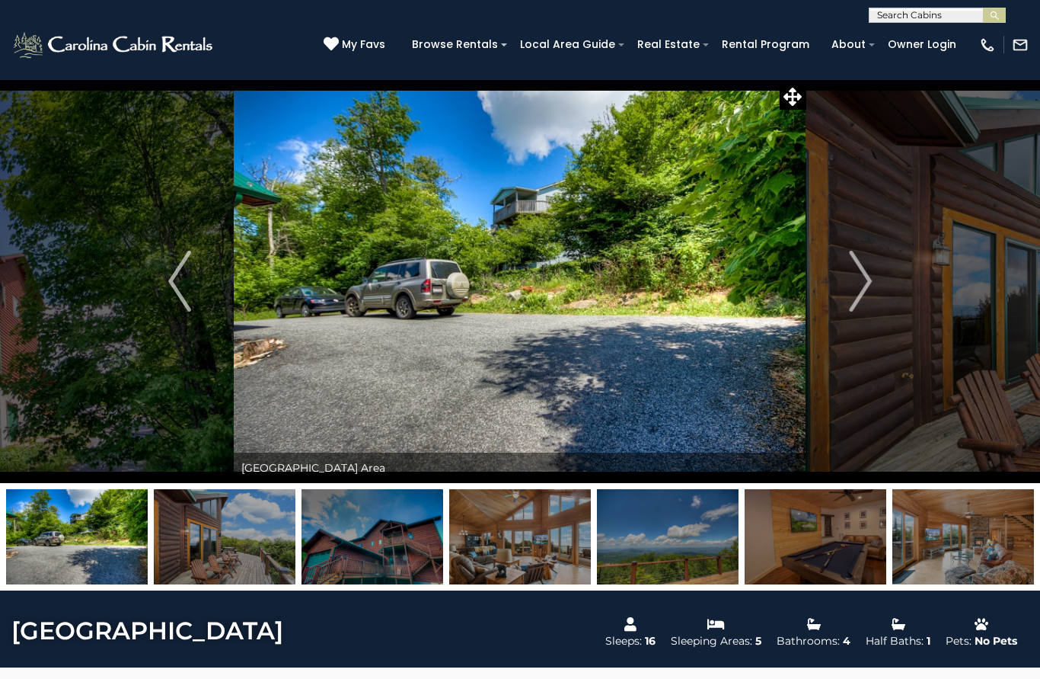
click at [854, 296] on img "Next" at bounding box center [860, 281] width 23 height 61
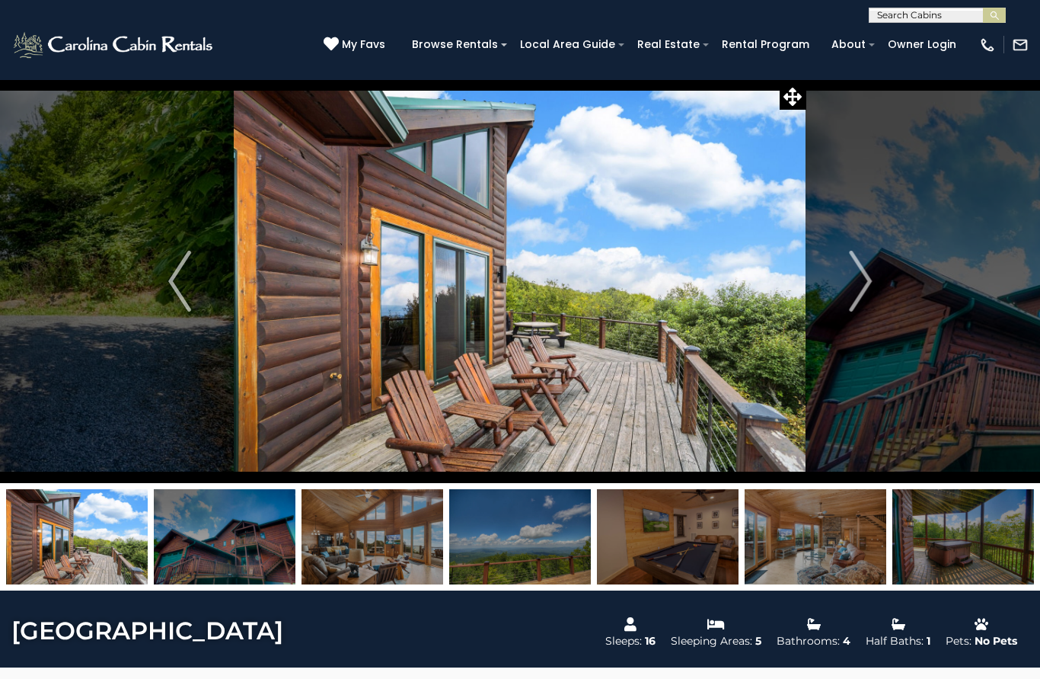
click at [855, 293] on img "Next" at bounding box center [860, 281] width 23 height 61
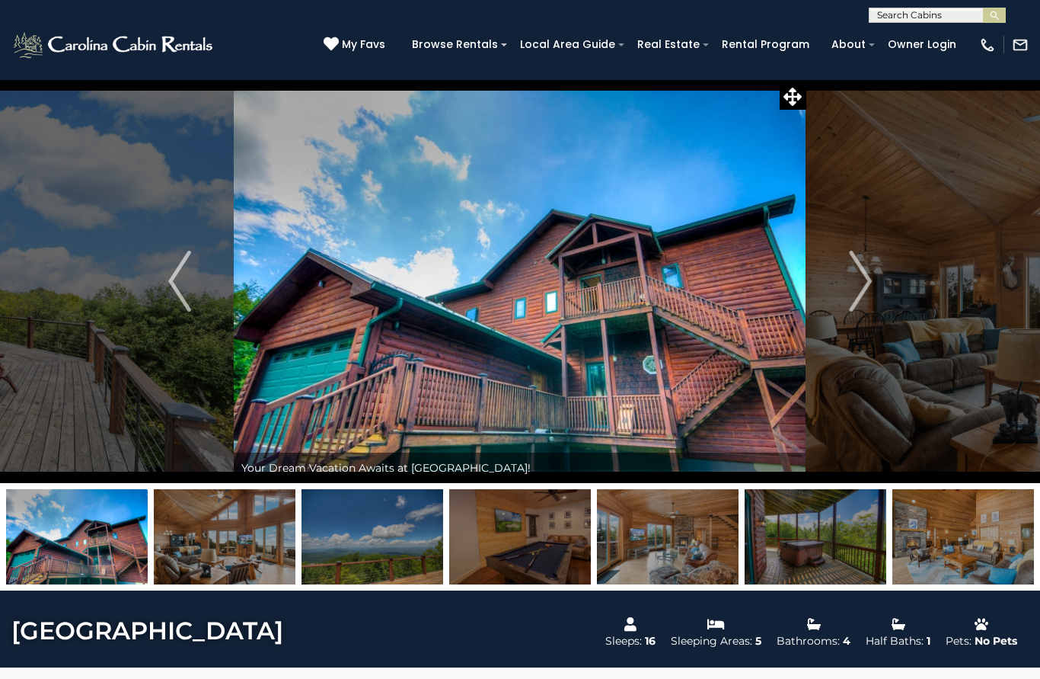
click at [861, 295] on img "Next" at bounding box center [860, 281] width 23 height 61
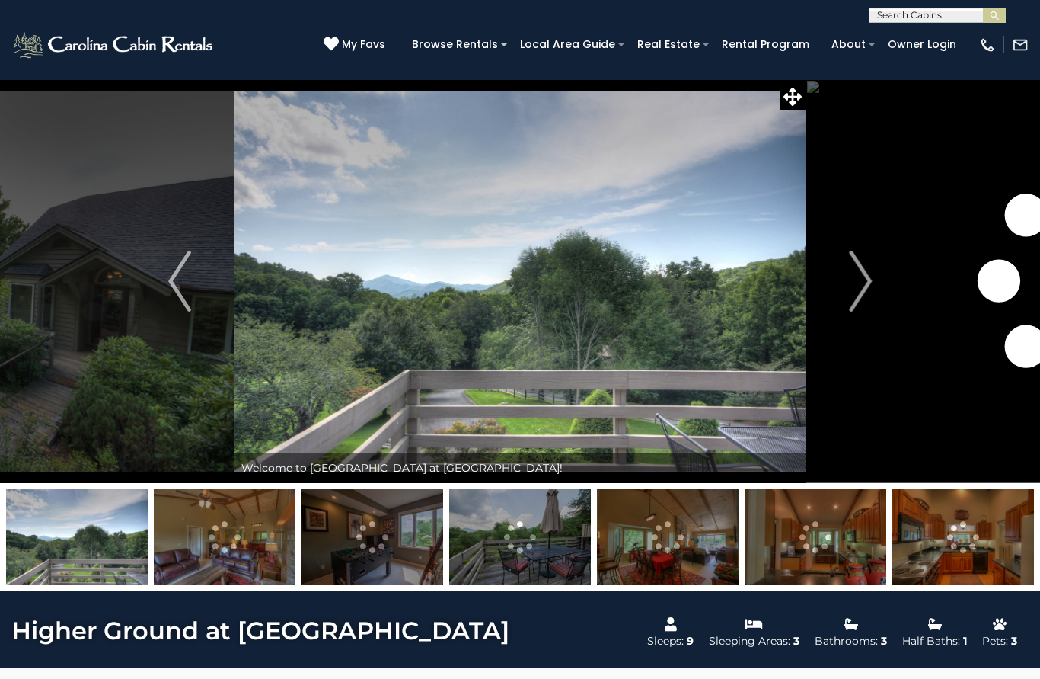
click at [863, 289] on img "Next" at bounding box center [860, 281] width 23 height 61
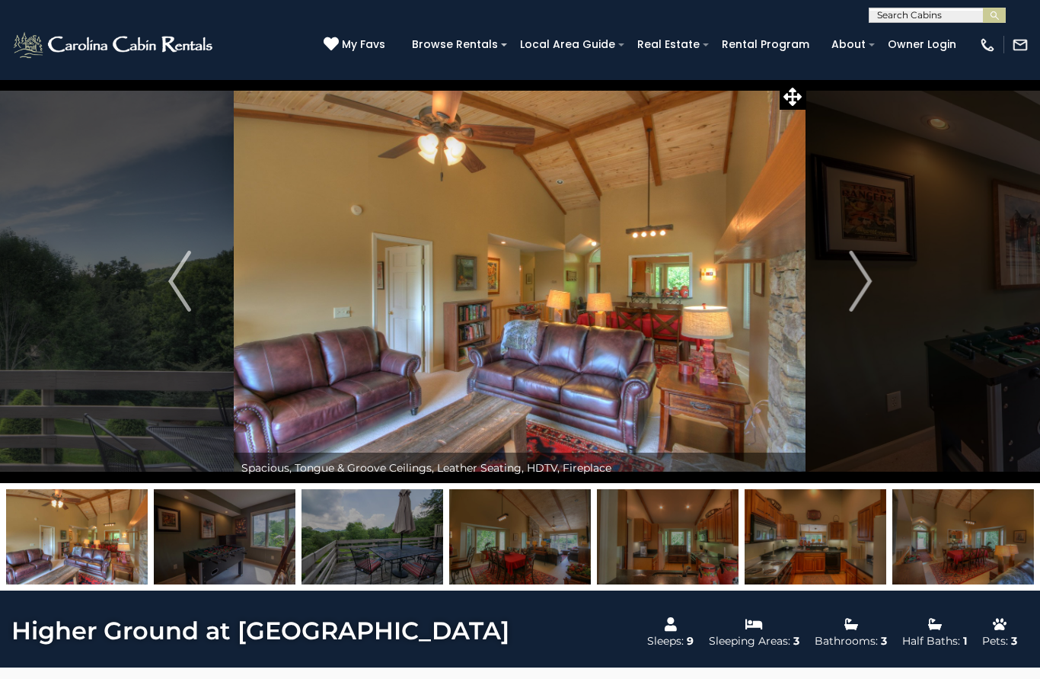
click at [867, 286] on img "Next" at bounding box center [860, 281] width 23 height 61
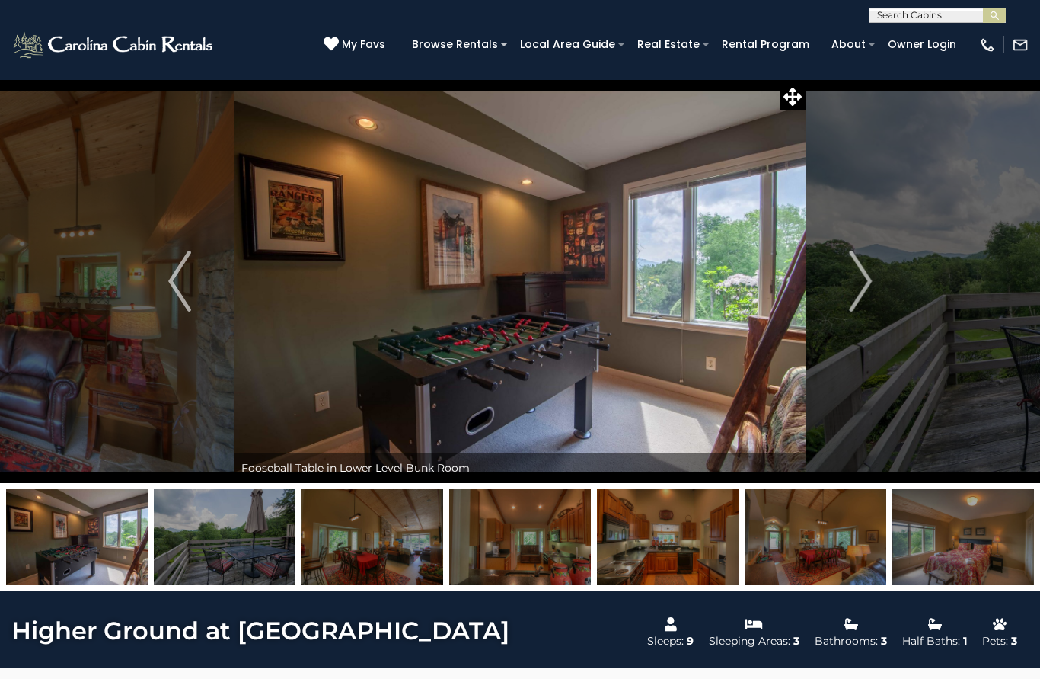
click at [869, 284] on img "Next" at bounding box center [860, 281] width 23 height 61
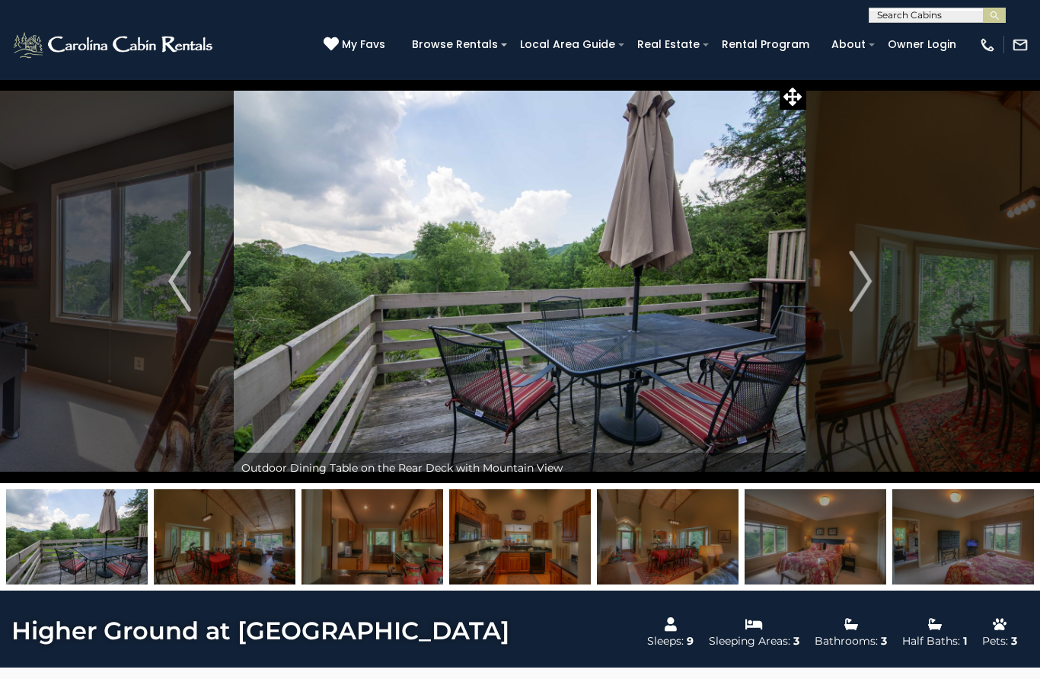
click at [869, 283] on img "Next" at bounding box center [860, 281] width 23 height 61
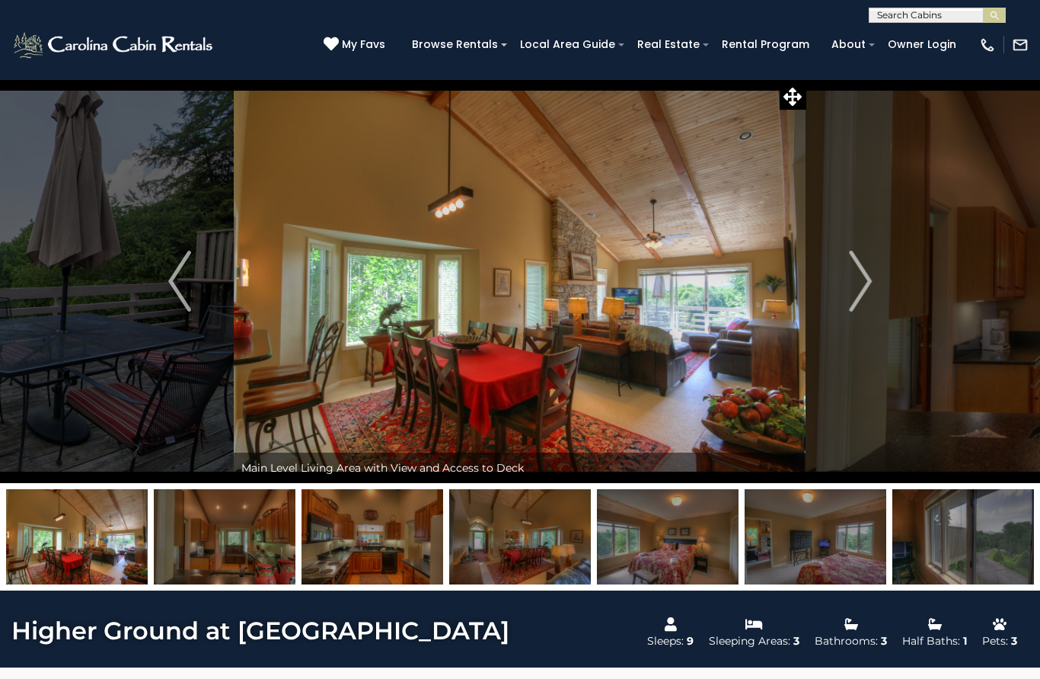
click at [866, 286] on img "Next" at bounding box center [860, 281] width 23 height 61
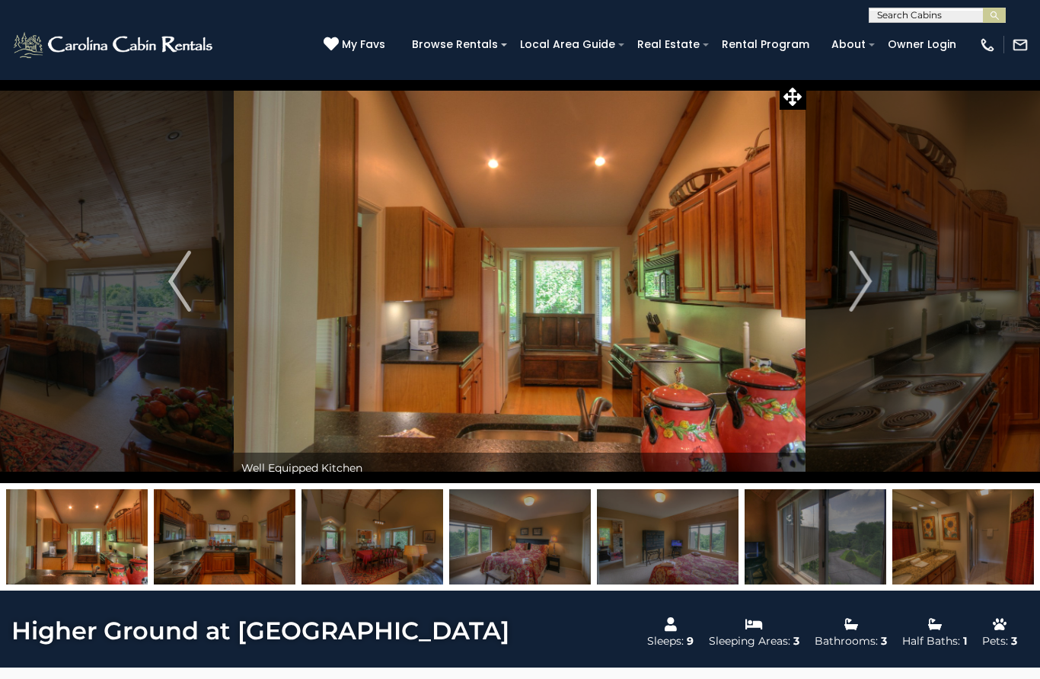
click at [865, 289] on img "Next" at bounding box center [860, 281] width 23 height 61
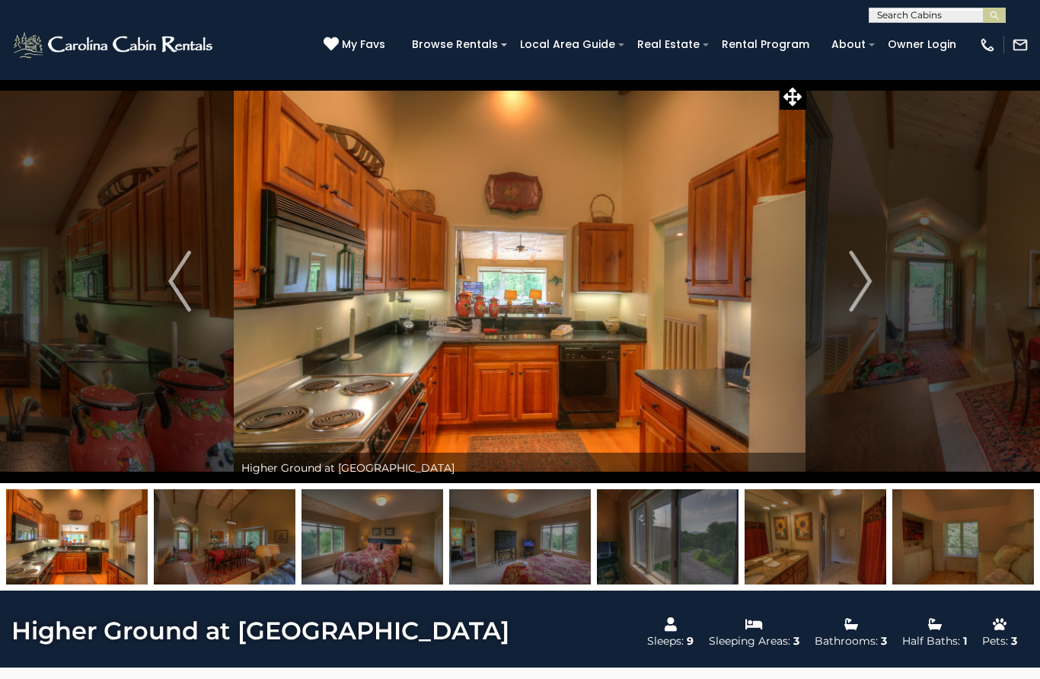
click at [861, 292] on img "Next" at bounding box center [860, 281] width 23 height 61
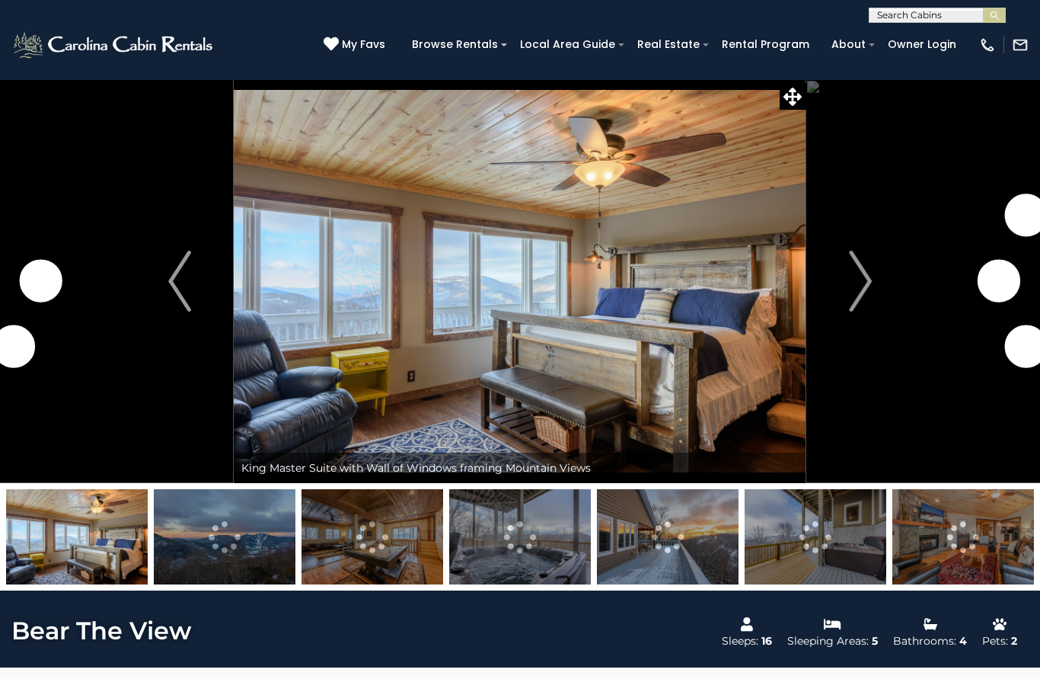
click at [865, 283] on img "Next" at bounding box center [860, 281] width 23 height 61
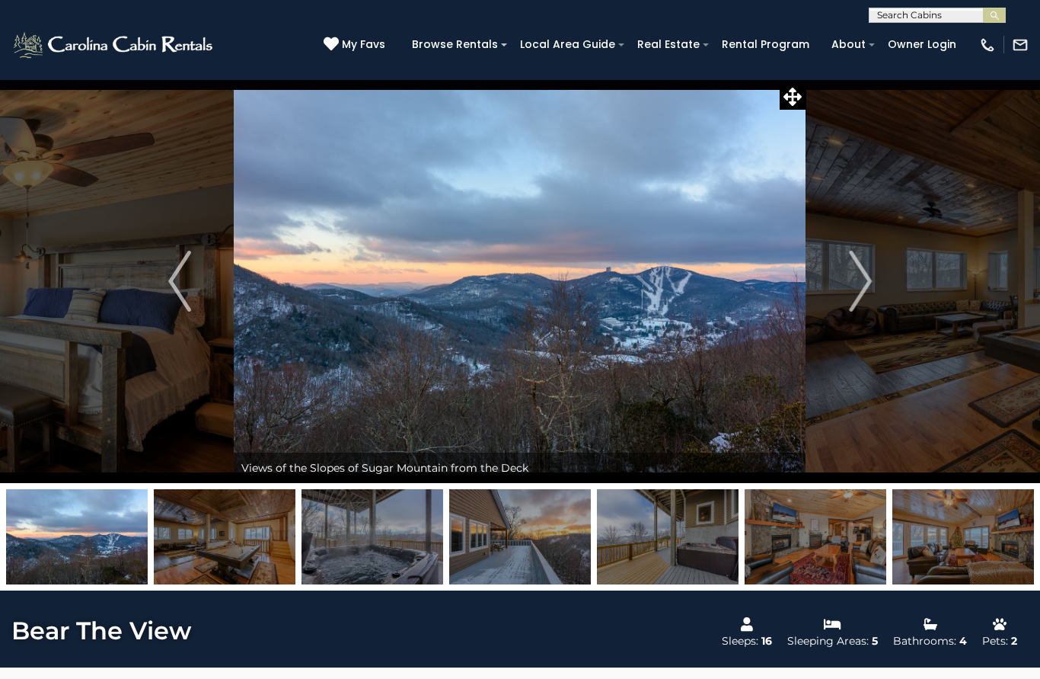
click at [866, 286] on img "Next" at bounding box center [860, 281] width 23 height 61
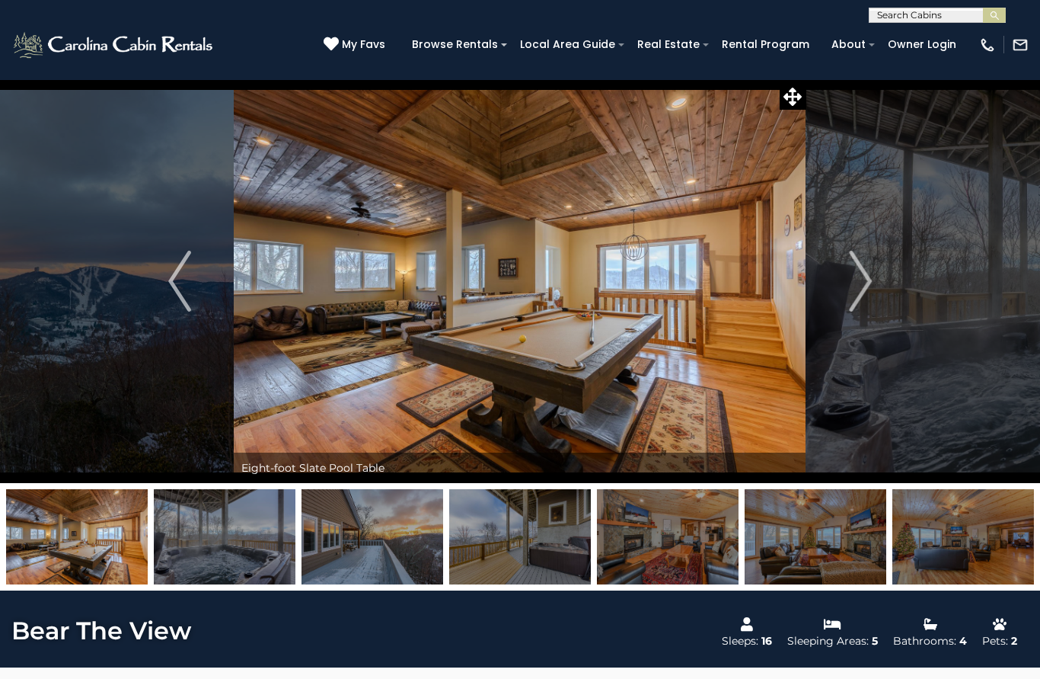
click at [858, 292] on img "Next" at bounding box center [860, 281] width 23 height 61
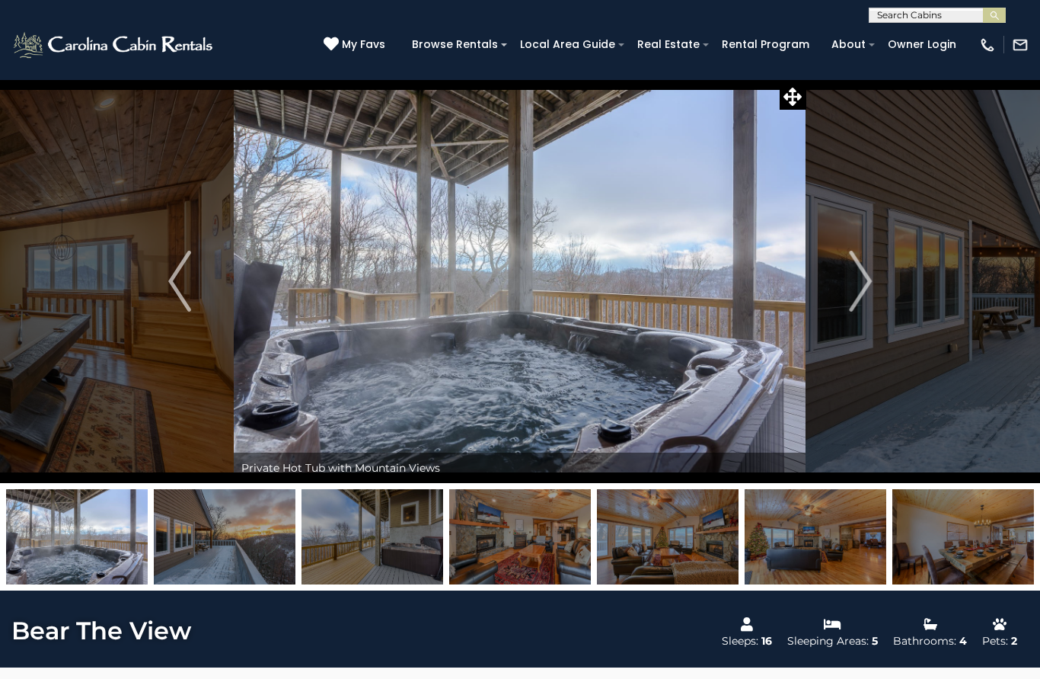
click at [859, 292] on img "Next" at bounding box center [860, 281] width 23 height 61
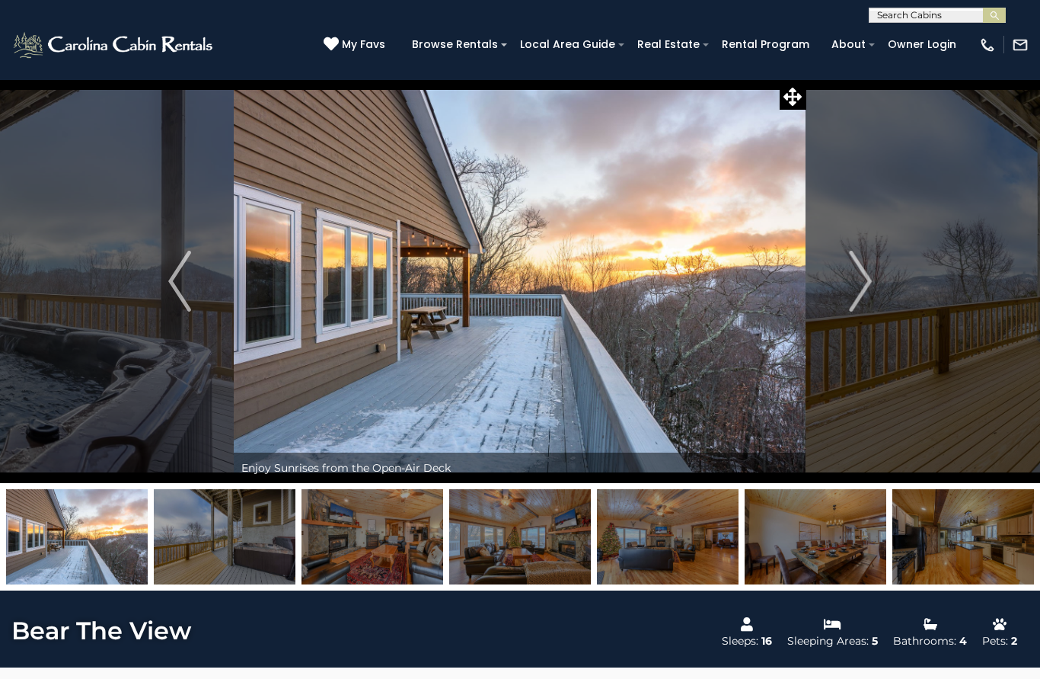
click at [862, 289] on img "Next" at bounding box center [860, 281] width 23 height 61
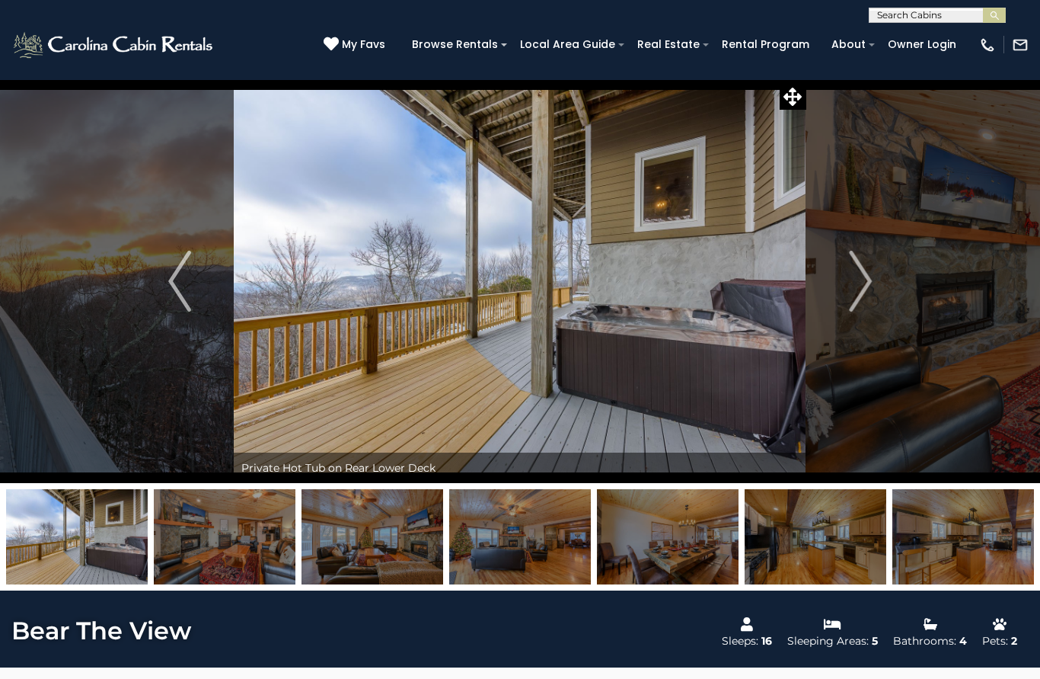
click at [861, 292] on img "Next" at bounding box center [860, 281] width 23 height 61
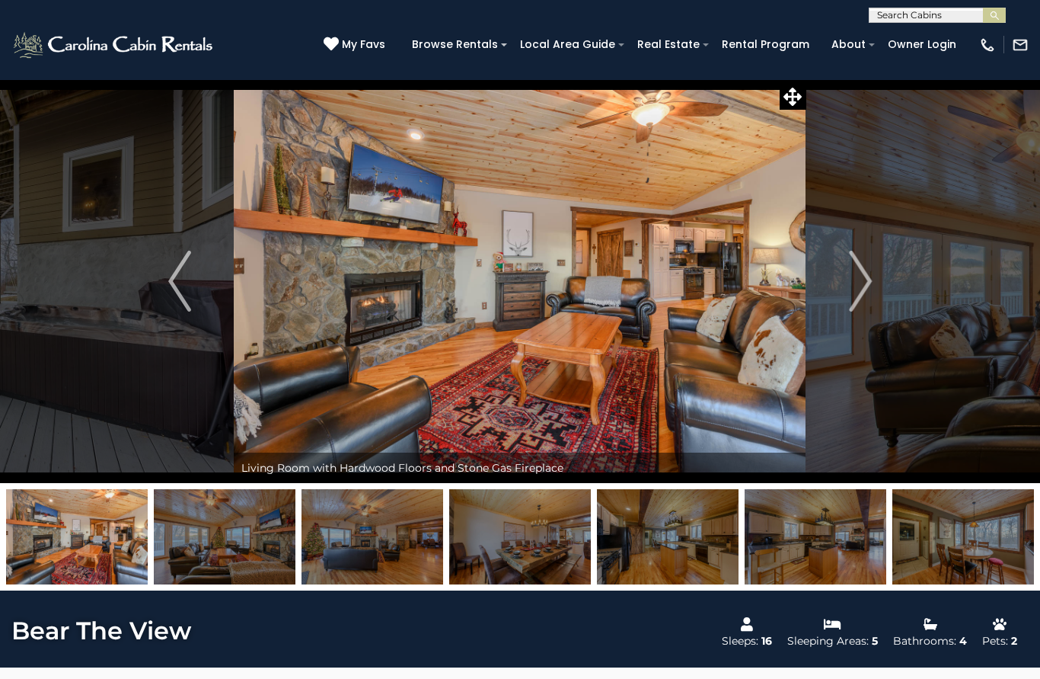
click at [857, 293] on img "Next" at bounding box center [860, 281] width 23 height 61
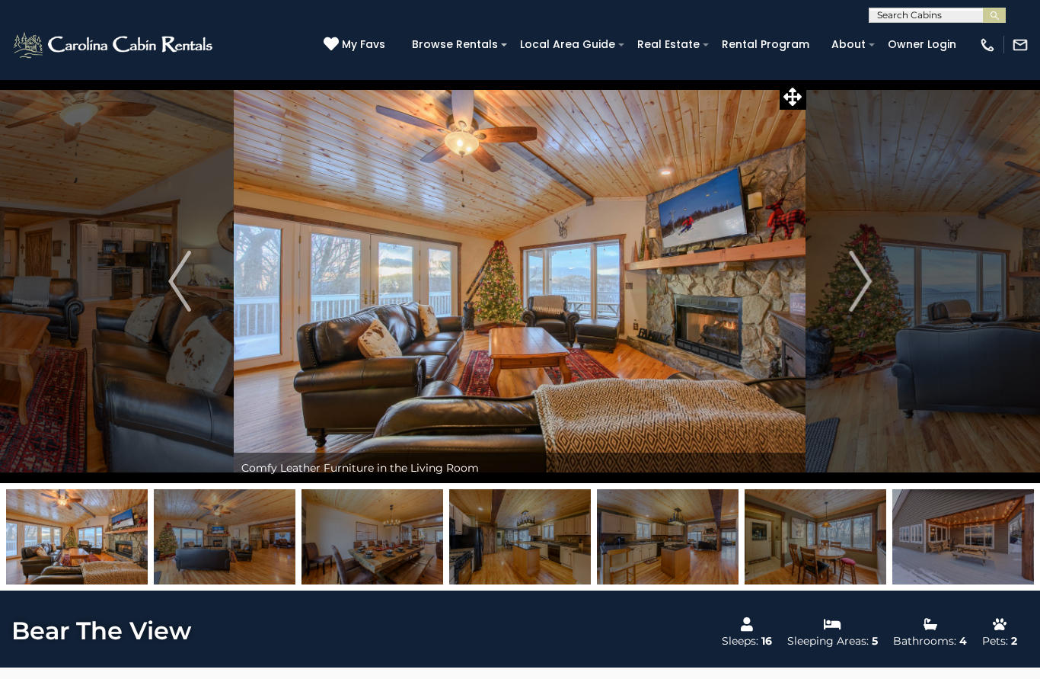
click at [855, 296] on img "Next" at bounding box center [860, 281] width 23 height 61
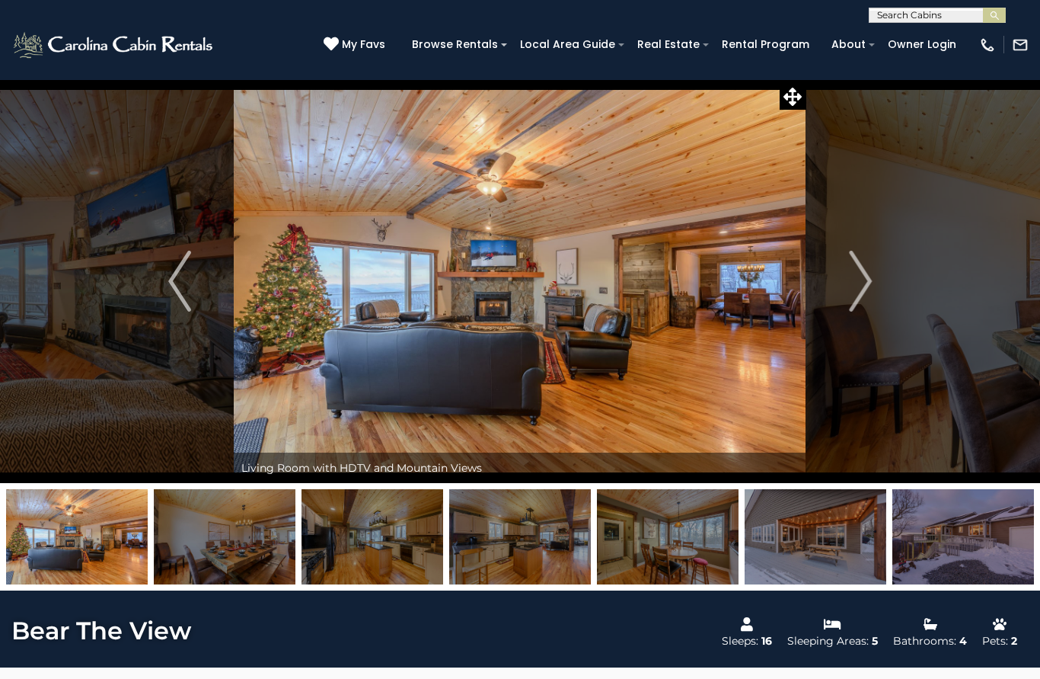
click at [861, 291] on img "Next" at bounding box center [860, 281] width 23 height 61
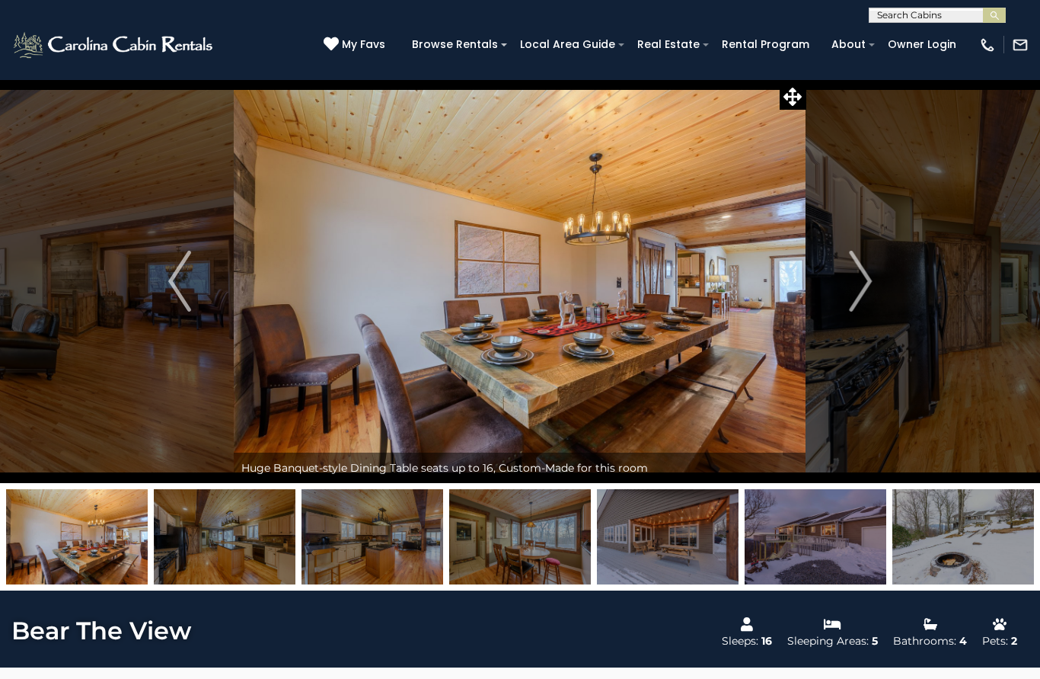
click at [858, 292] on img "Next" at bounding box center [860, 281] width 23 height 61
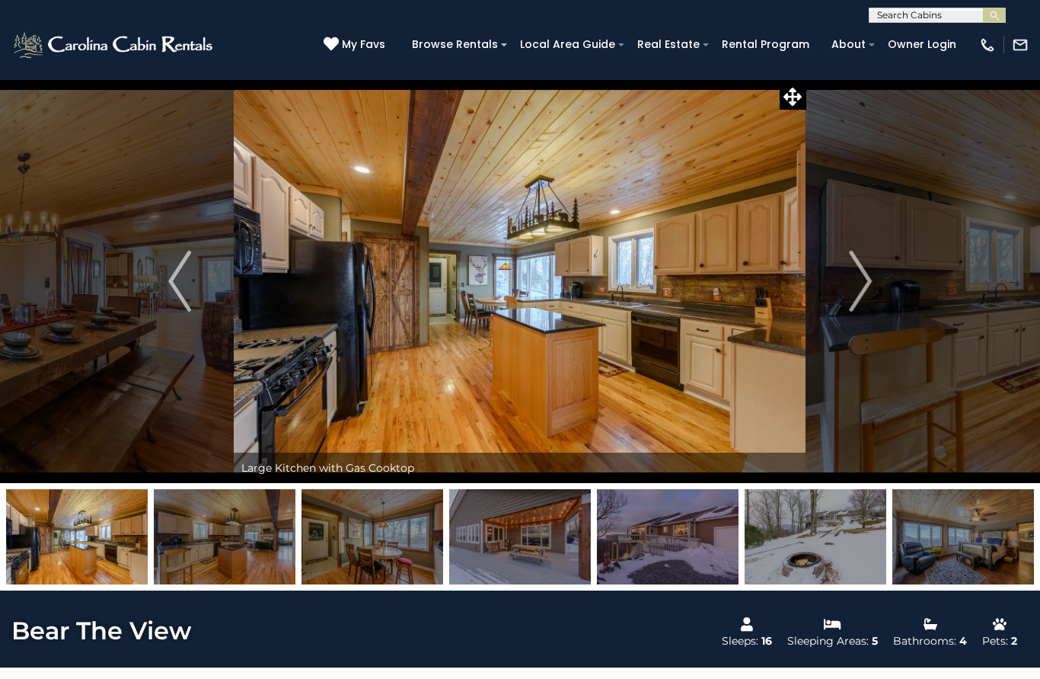
click at [856, 292] on img "Next" at bounding box center [860, 281] width 23 height 61
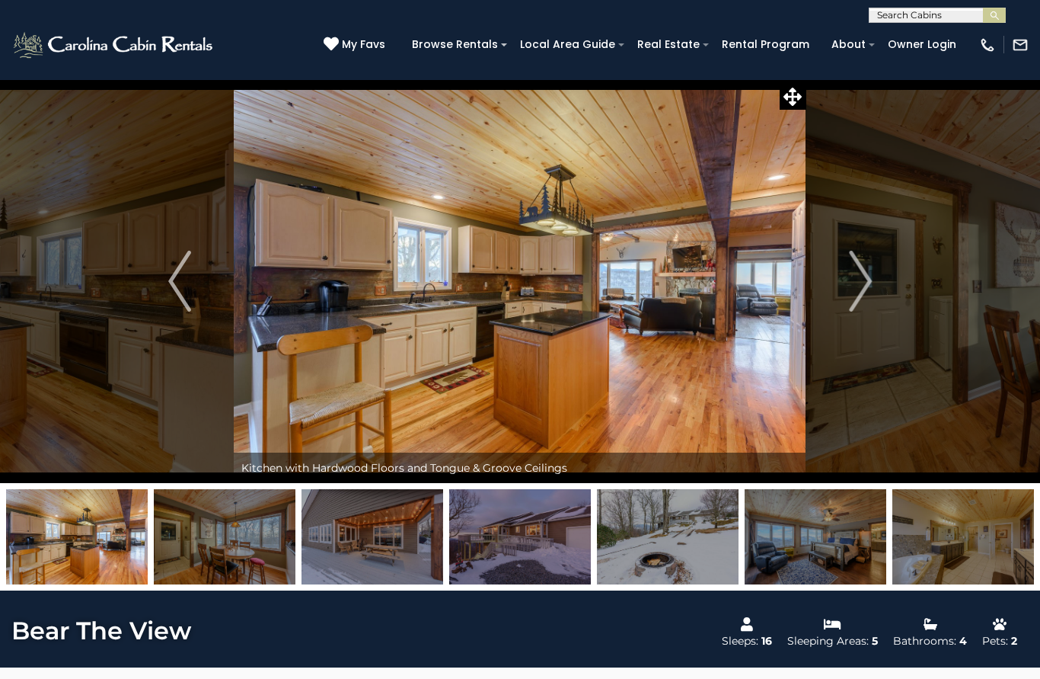
click at [865, 286] on img "Next" at bounding box center [860, 281] width 23 height 61
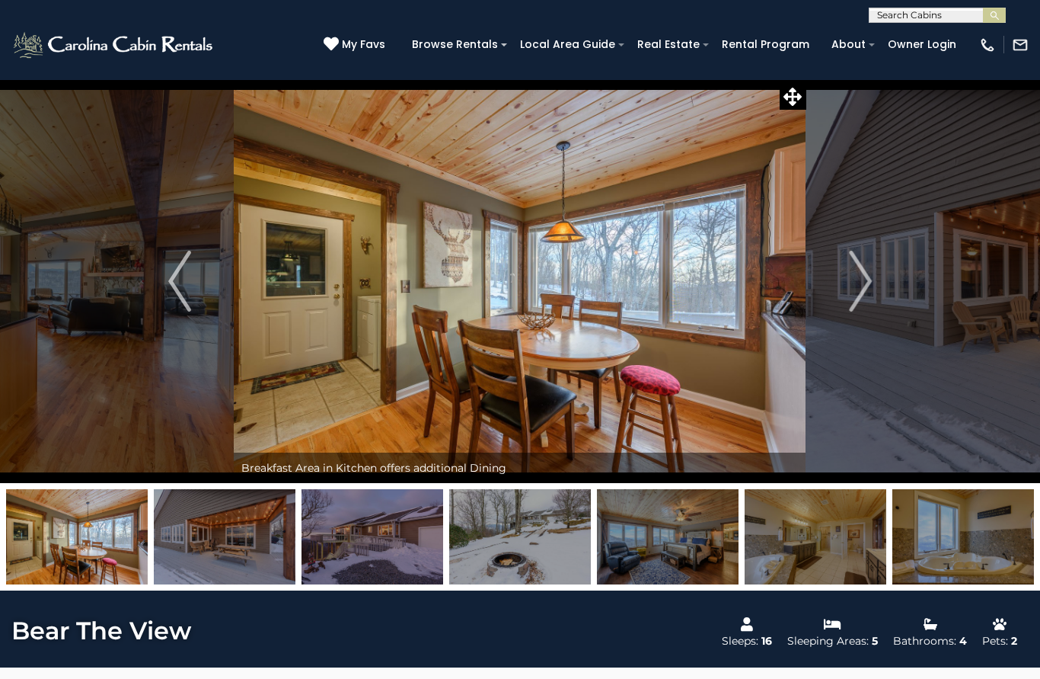
click at [862, 287] on img "Next" at bounding box center [860, 281] width 23 height 61
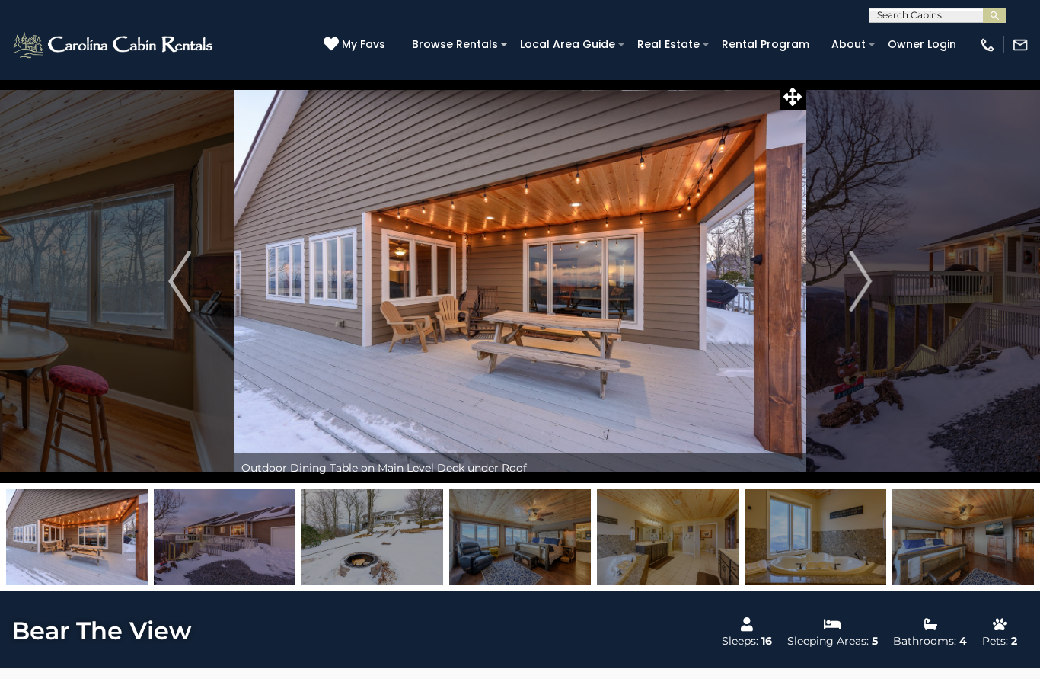
click at [861, 286] on img "Next" at bounding box center [860, 281] width 23 height 61
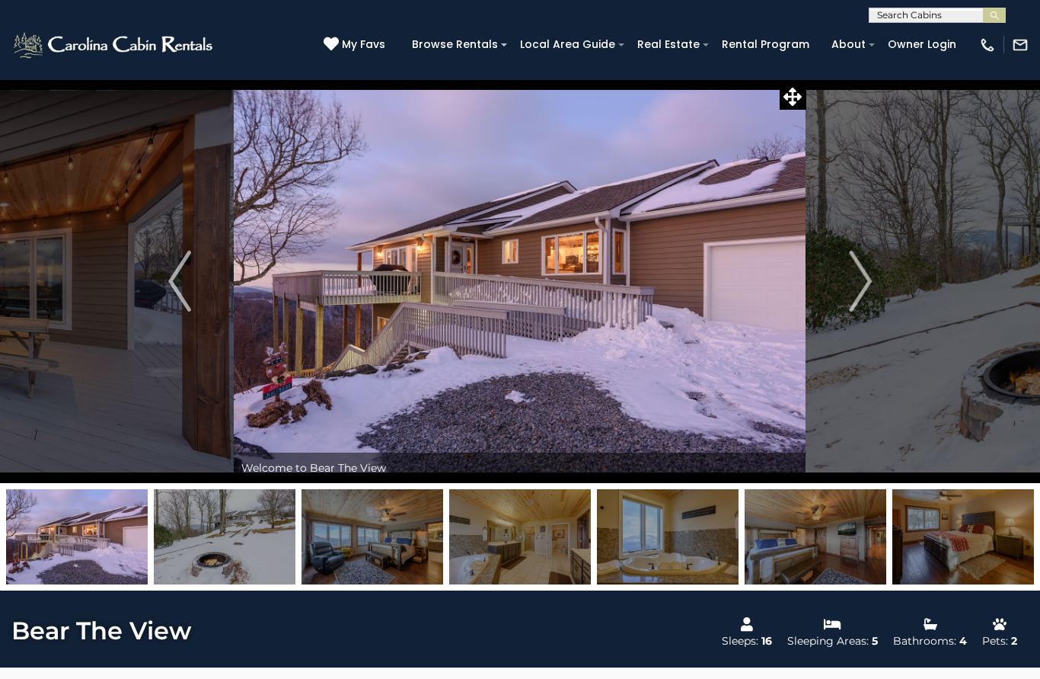
click at [861, 288] on img "Next" at bounding box center [860, 281] width 23 height 61
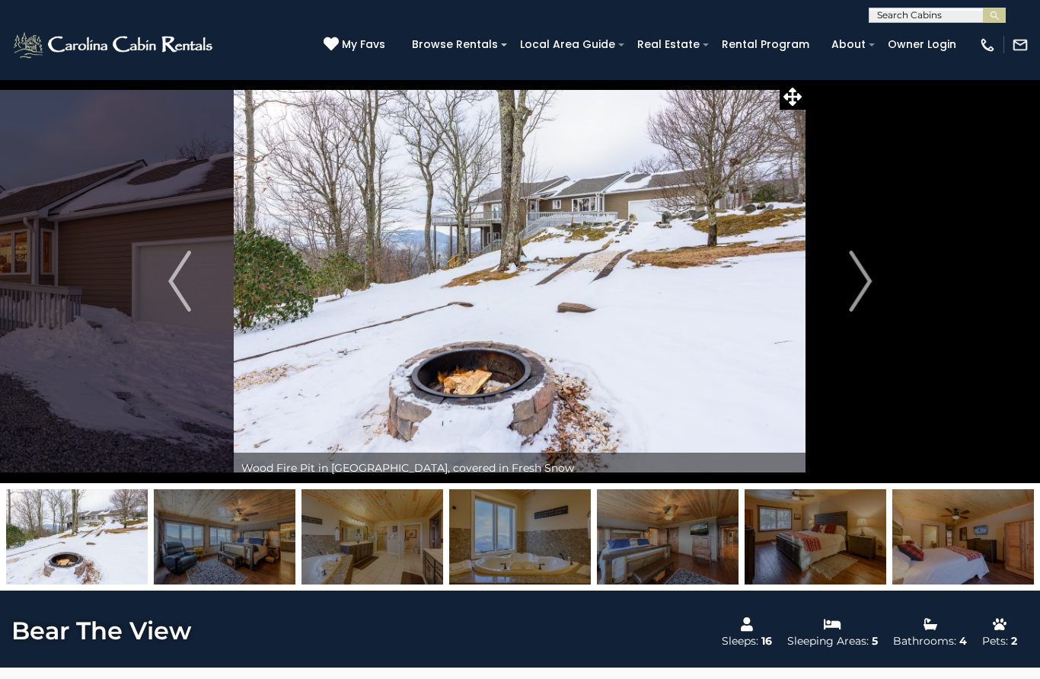
click at [861, 288] on img "Next" at bounding box center [860, 281] width 23 height 61
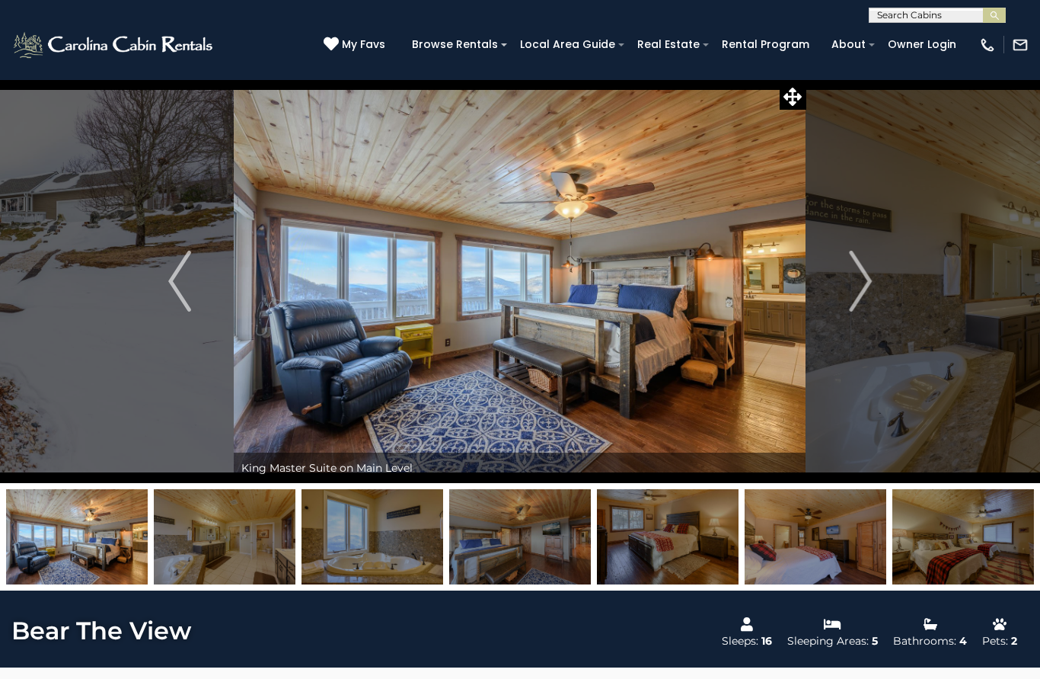
click at [861, 287] on img "Next" at bounding box center [860, 281] width 23 height 61
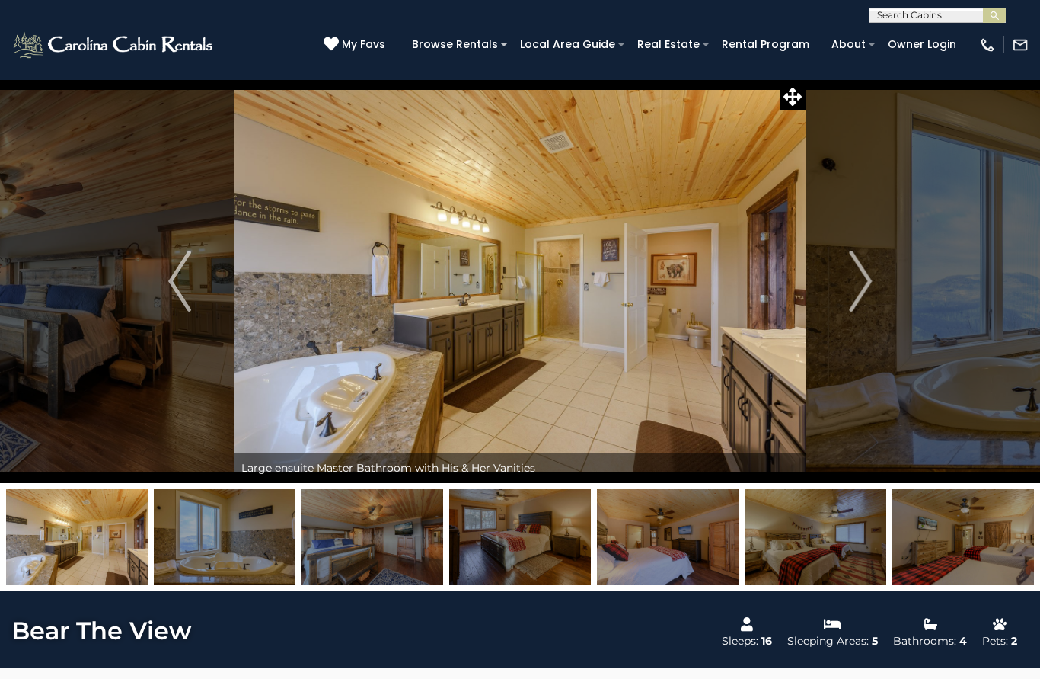
click at [861, 286] on img "Next" at bounding box center [860, 281] width 23 height 61
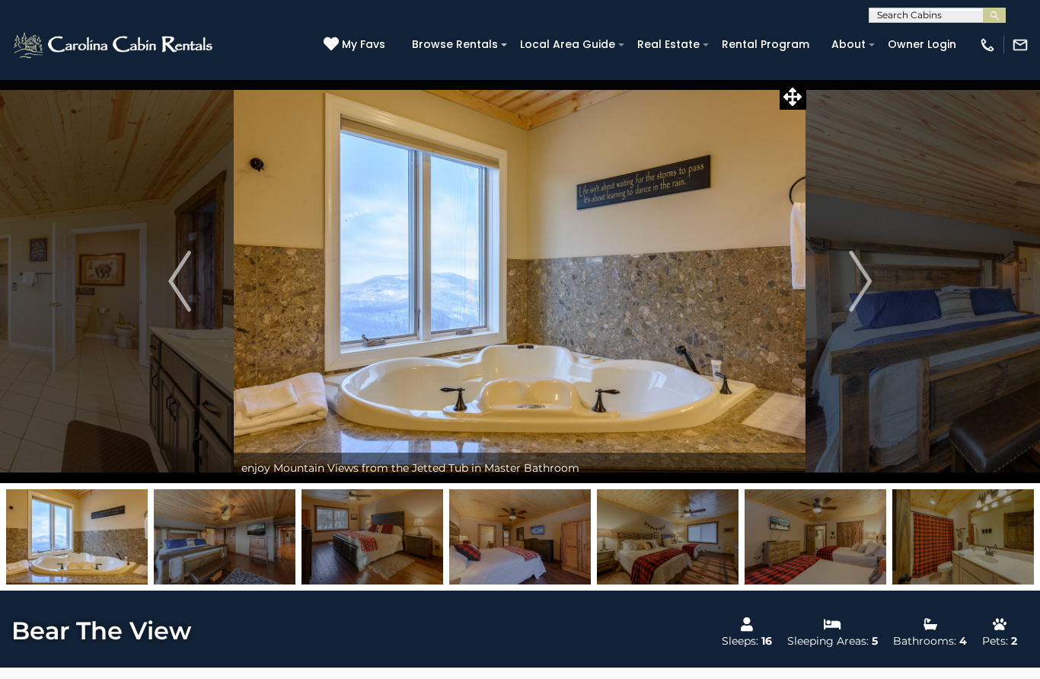
click at [861, 286] on img "Next" at bounding box center [860, 281] width 23 height 61
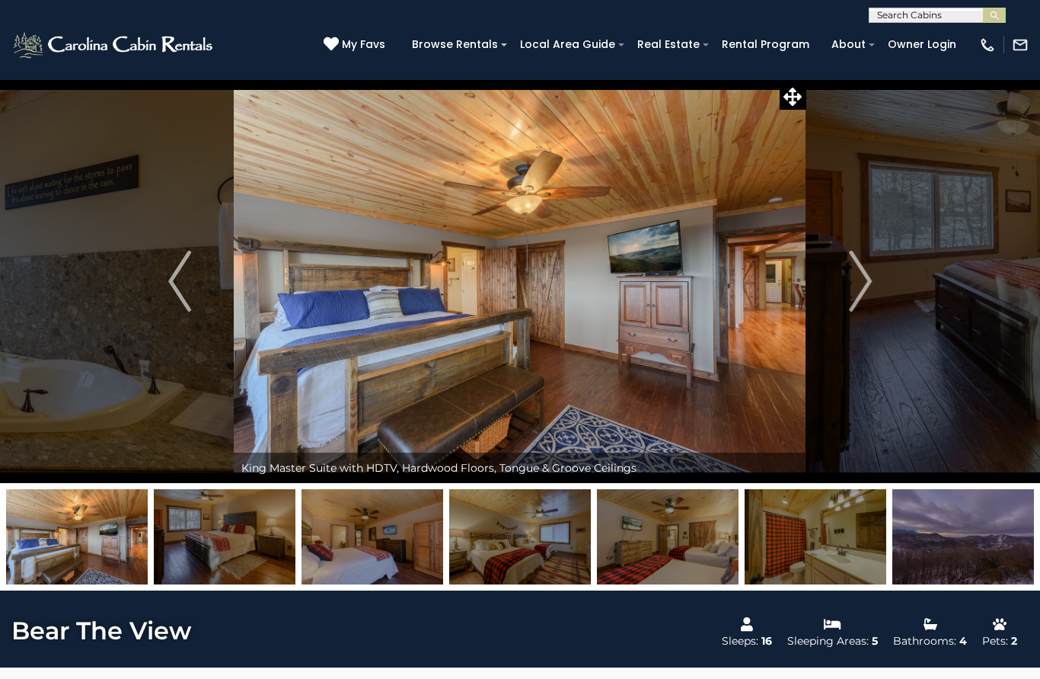
click at [858, 287] on img "Next" at bounding box center [860, 281] width 23 height 61
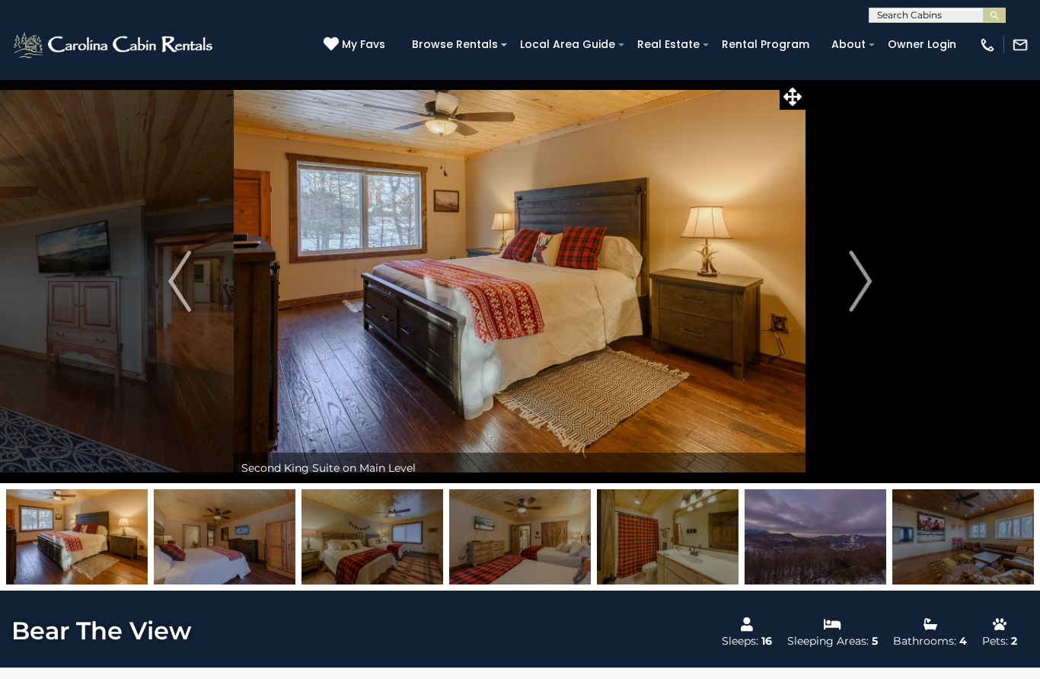
click at [861, 286] on img "Next" at bounding box center [860, 281] width 23 height 61
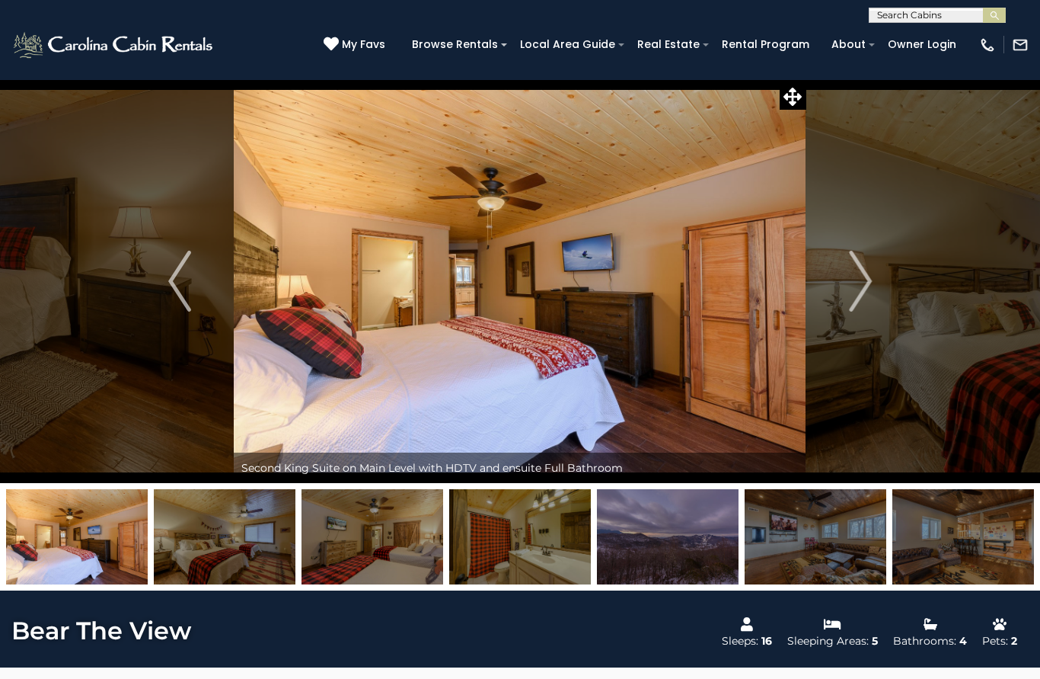
click at [861, 284] on img "Next" at bounding box center [860, 281] width 23 height 61
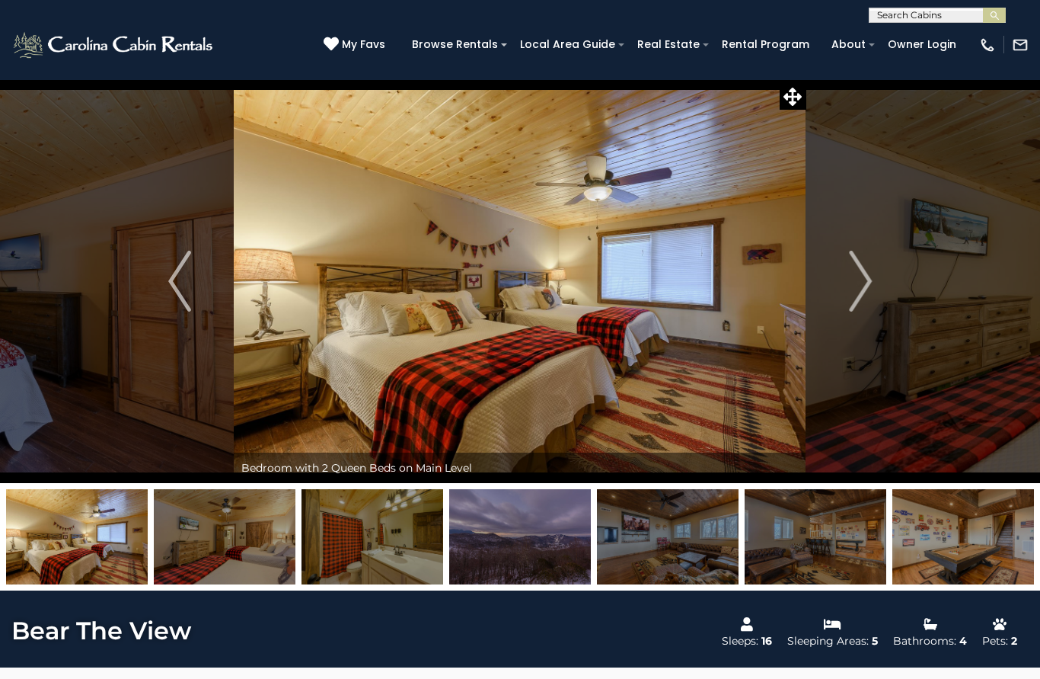
click at [859, 286] on img "Next" at bounding box center [860, 281] width 23 height 61
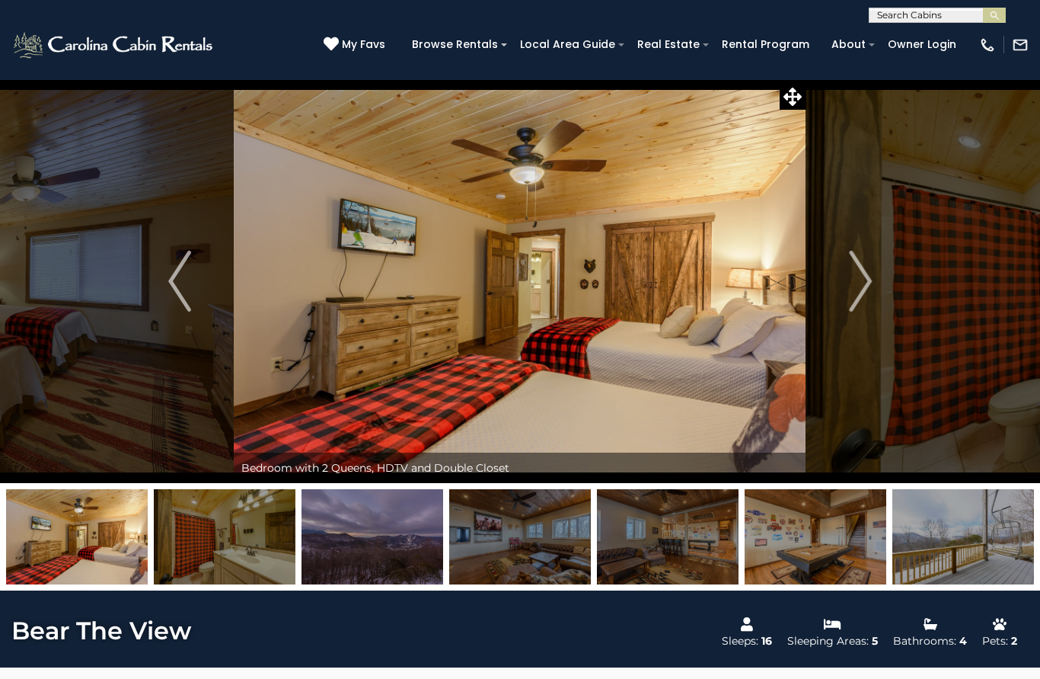
click at [859, 286] on img "Next" at bounding box center [860, 281] width 23 height 61
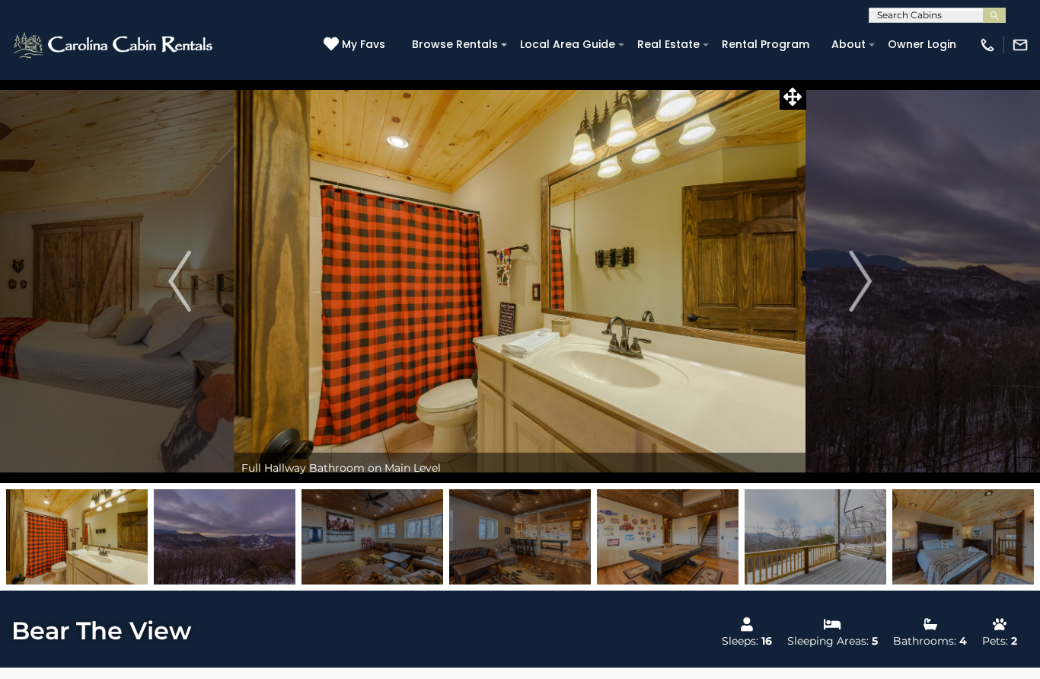
click at [857, 287] on img "Next" at bounding box center [860, 281] width 23 height 61
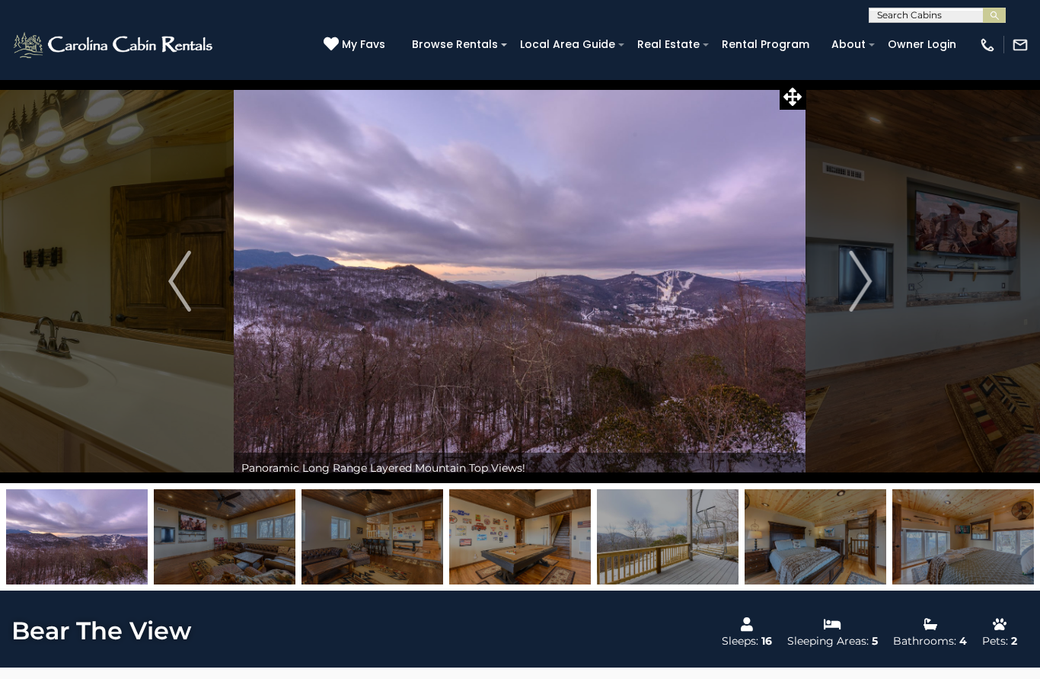
click at [859, 286] on img "Next" at bounding box center [860, 281] width 23 height 61
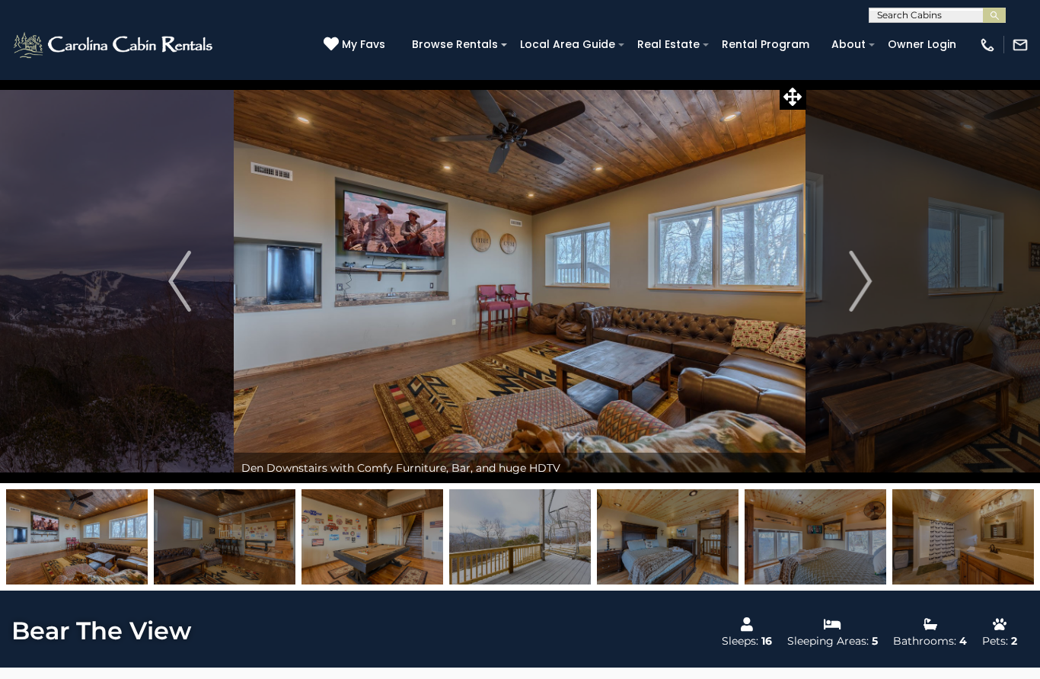
click at [859, 286] on img "Next" at bounding box center [860, 281] width 23 height 61
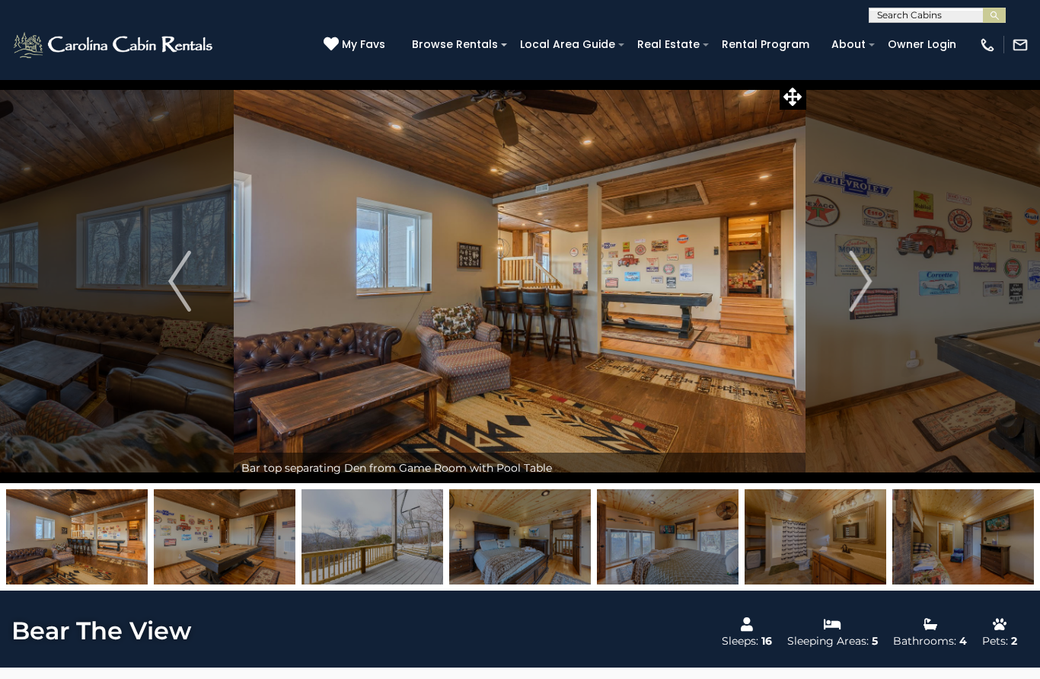
click at [861, 283] on img "Next" at bounding box center [860, 281] width 23 height 61
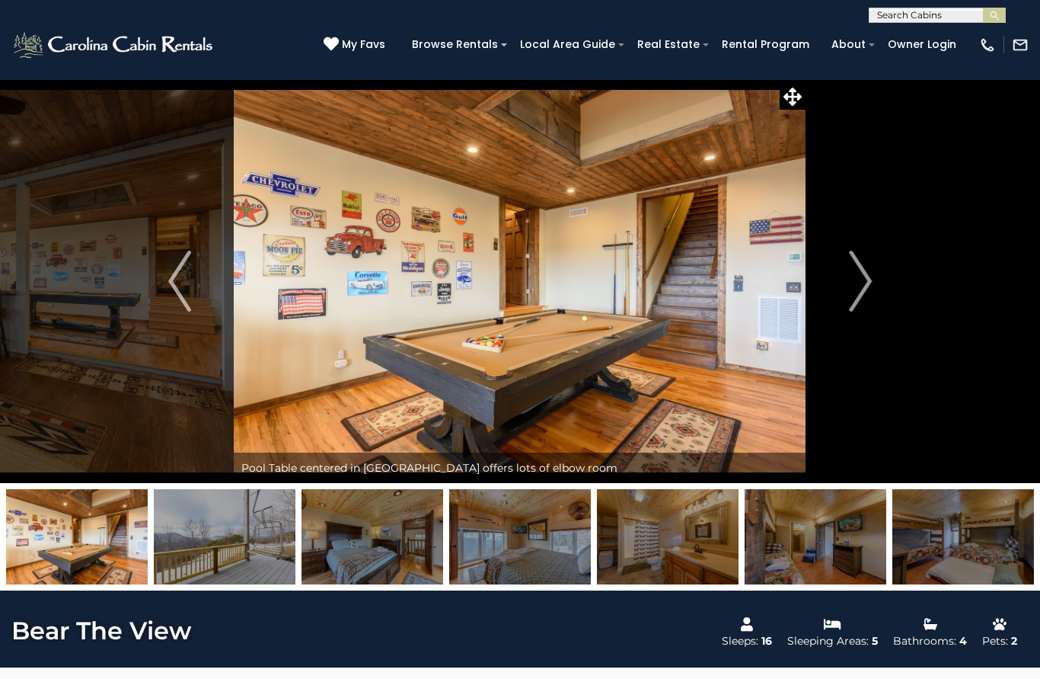
click at [857, 287] on img "Next" at bounding box center [860, 281] width 23 height 61
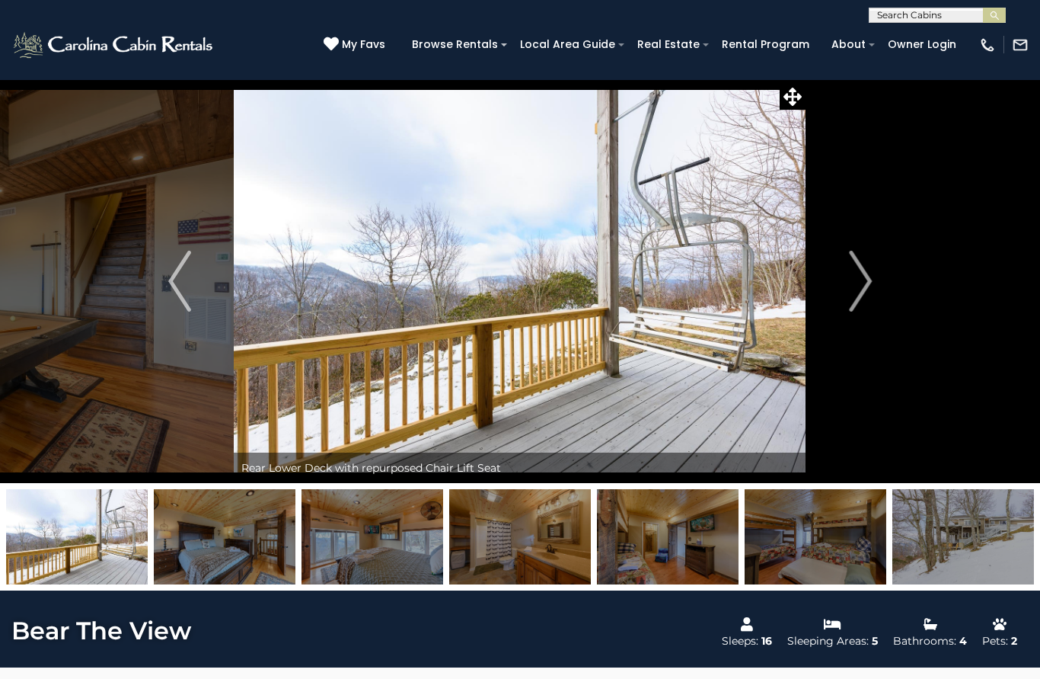
click at [857, 287] on img "Next" at bounding box center [860, 281] width 23 height 61
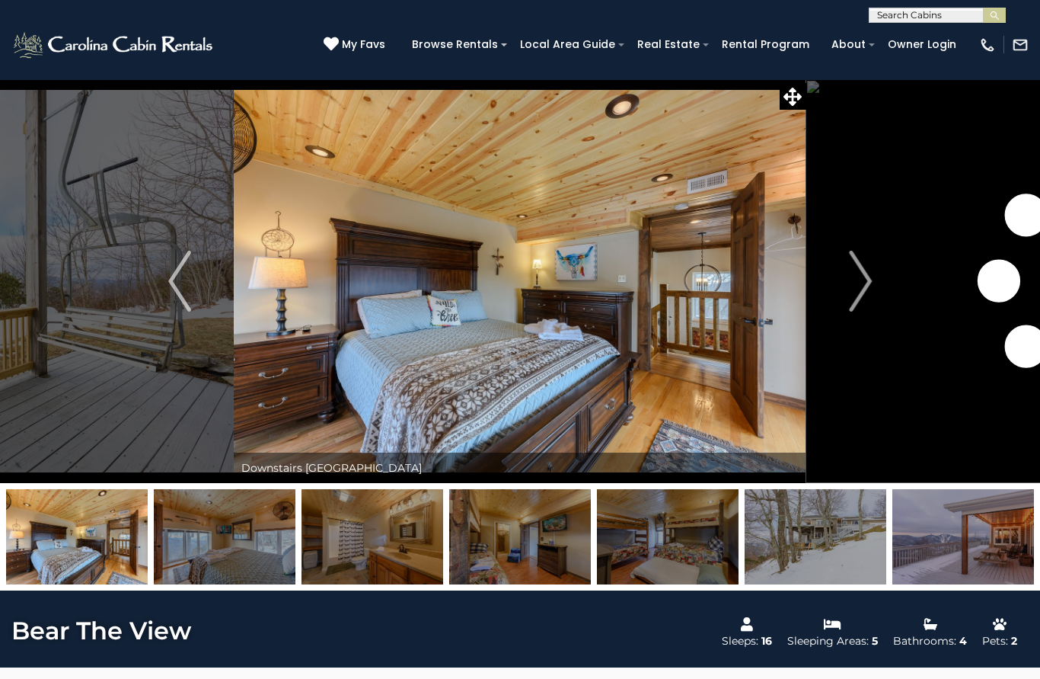
click at [858, 288] on img "Next" at bounding box center [860, 281] width 23 height 61
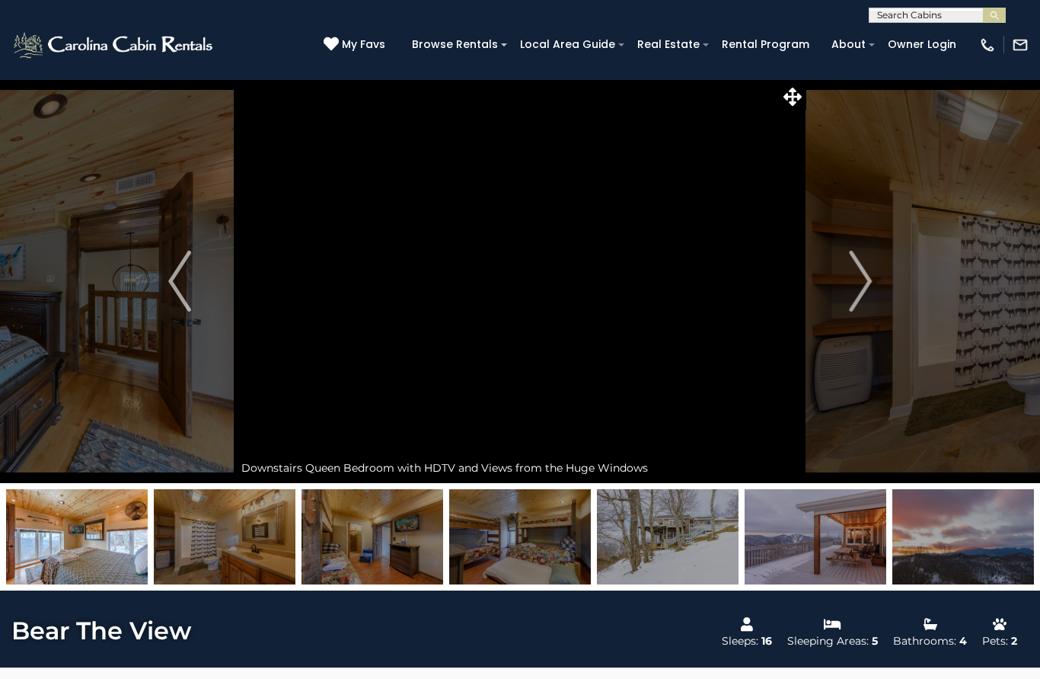
click at [188, 300] on img "Previous" at bounding box center [179, 281] width 23 height 61
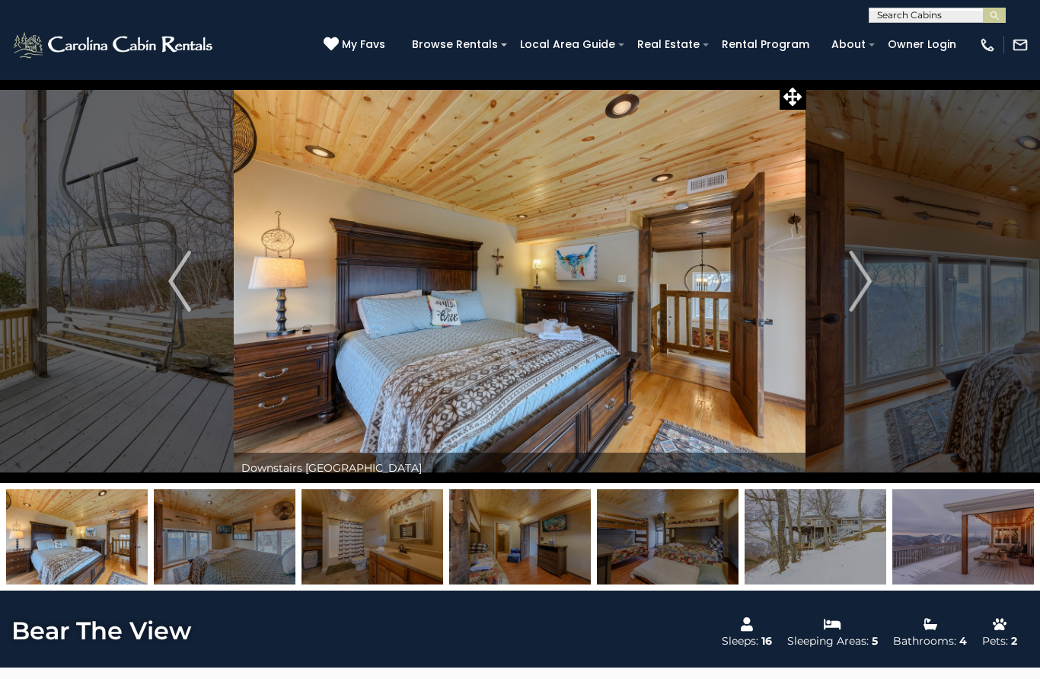
click at [867, 296] on img "Next" at bounding box center [860, 281] width 23 height 61
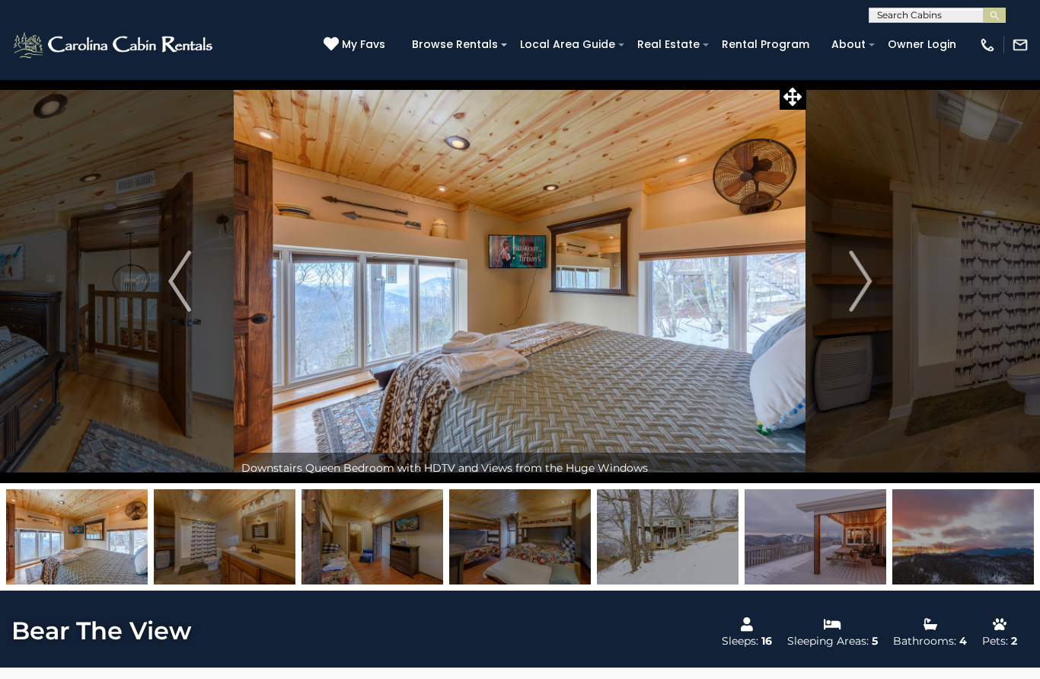
click at [871, 295] on img "Next" at bounding box center [860, 281] width 23 height 61
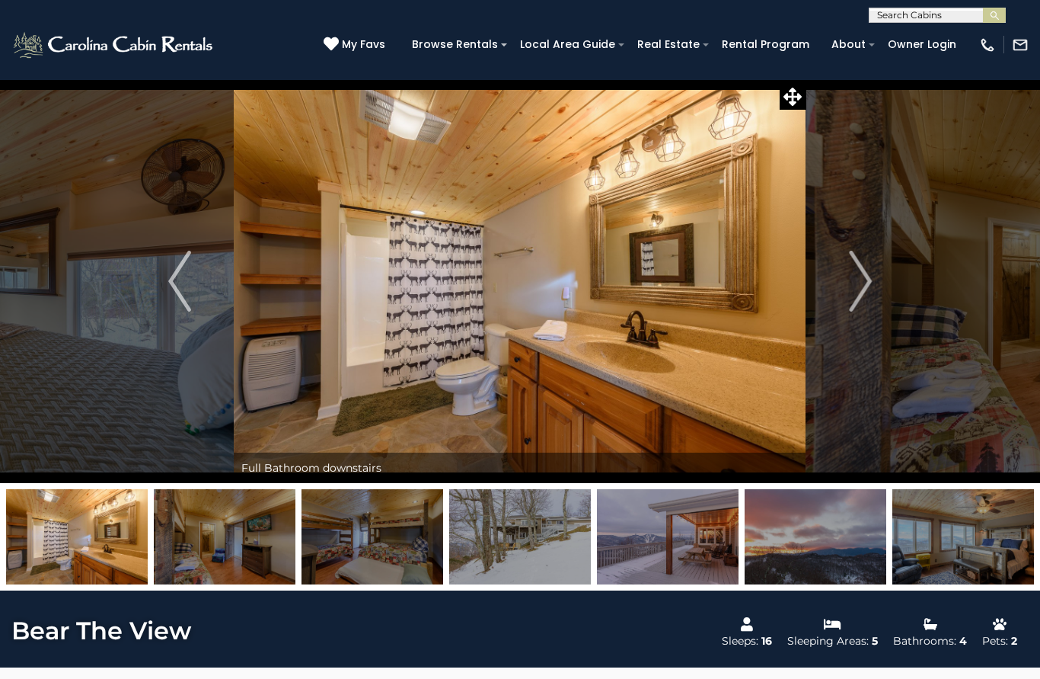
click at [870, 293] on img "Next" at bounding box center [860, 281] width 23 height 61
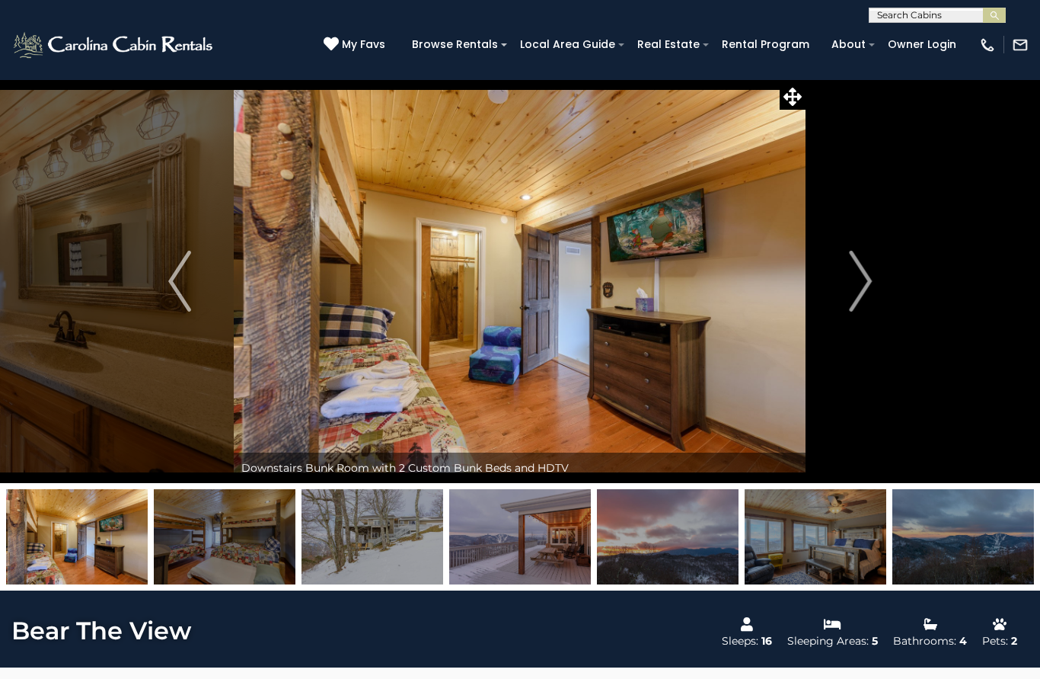
click at [865, 298] on img "Next" at bounding box center [860, 281] width 23 height 61
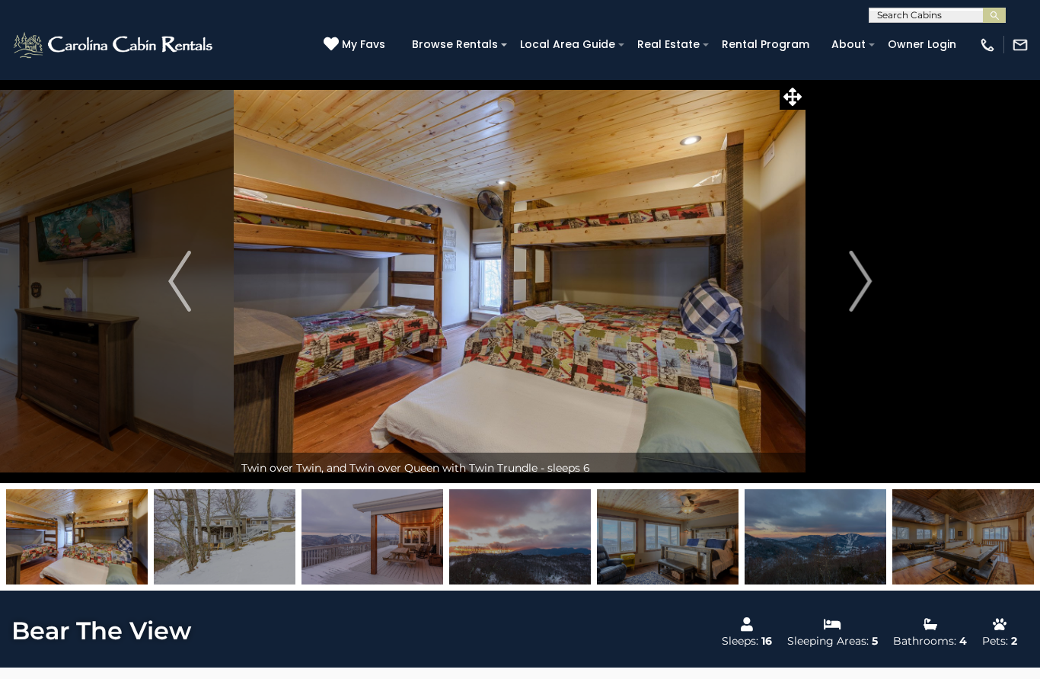
click at [868, 296] on img "Next" at bounding box center [860, 281] width 23 height 61
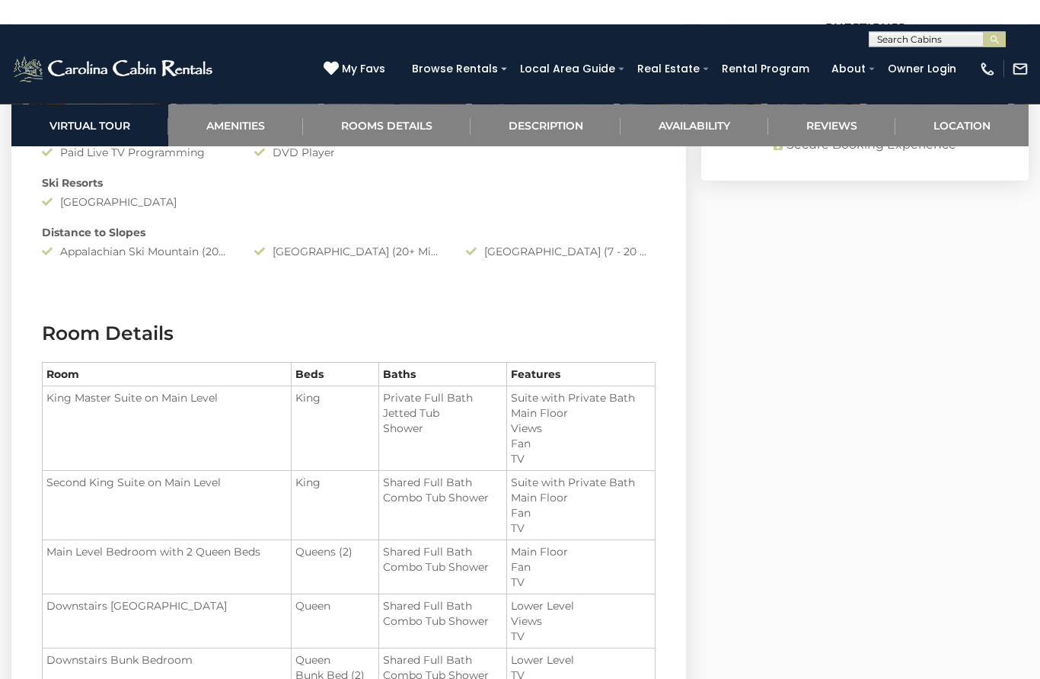
scroll to position [1462, 0]
